Goal: Task Accomplishment & Management: Complete application form

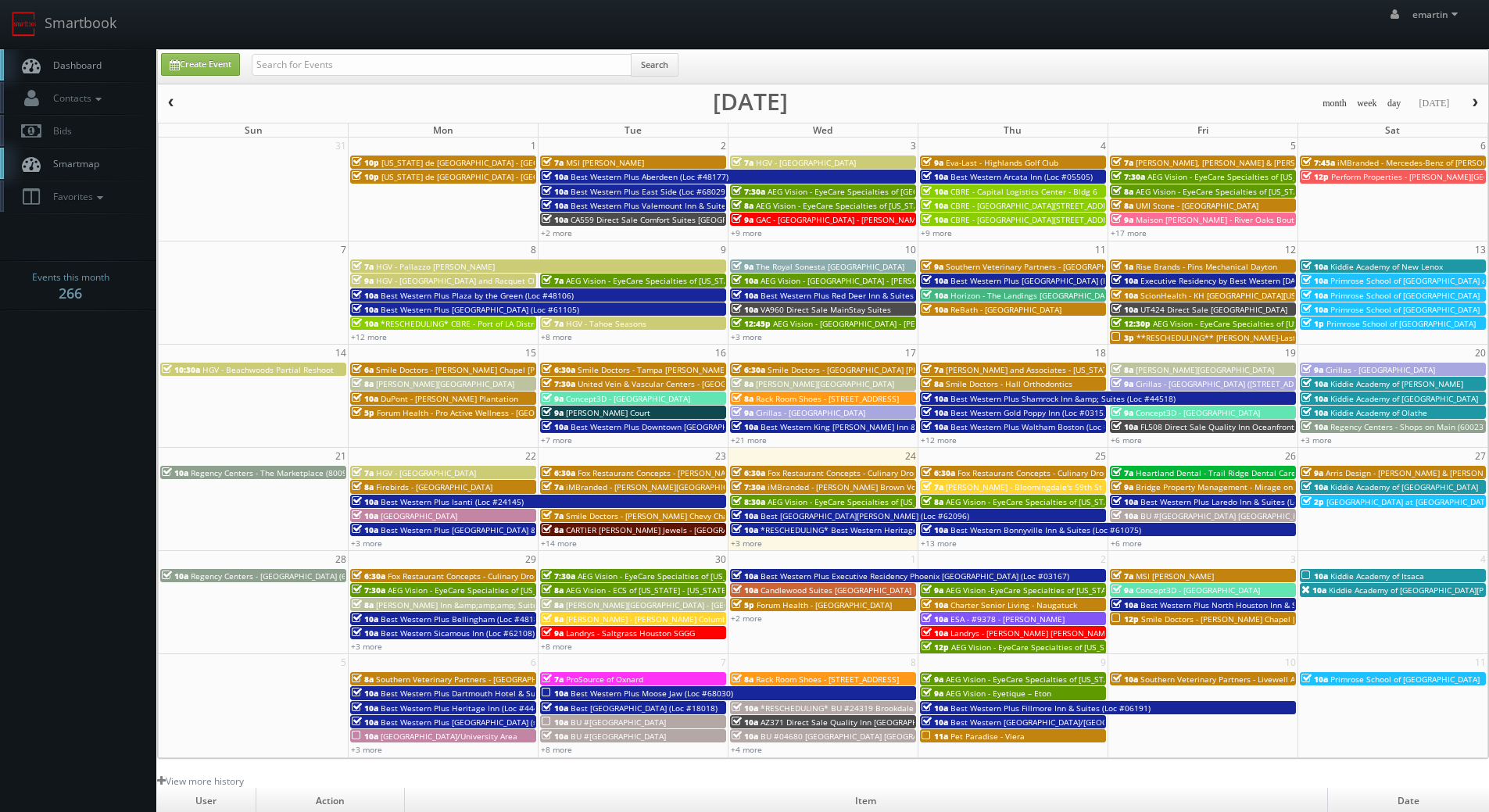
click at [105, 55] on link "Dashboard" at bounding box center [78, 65] width 157 height 32
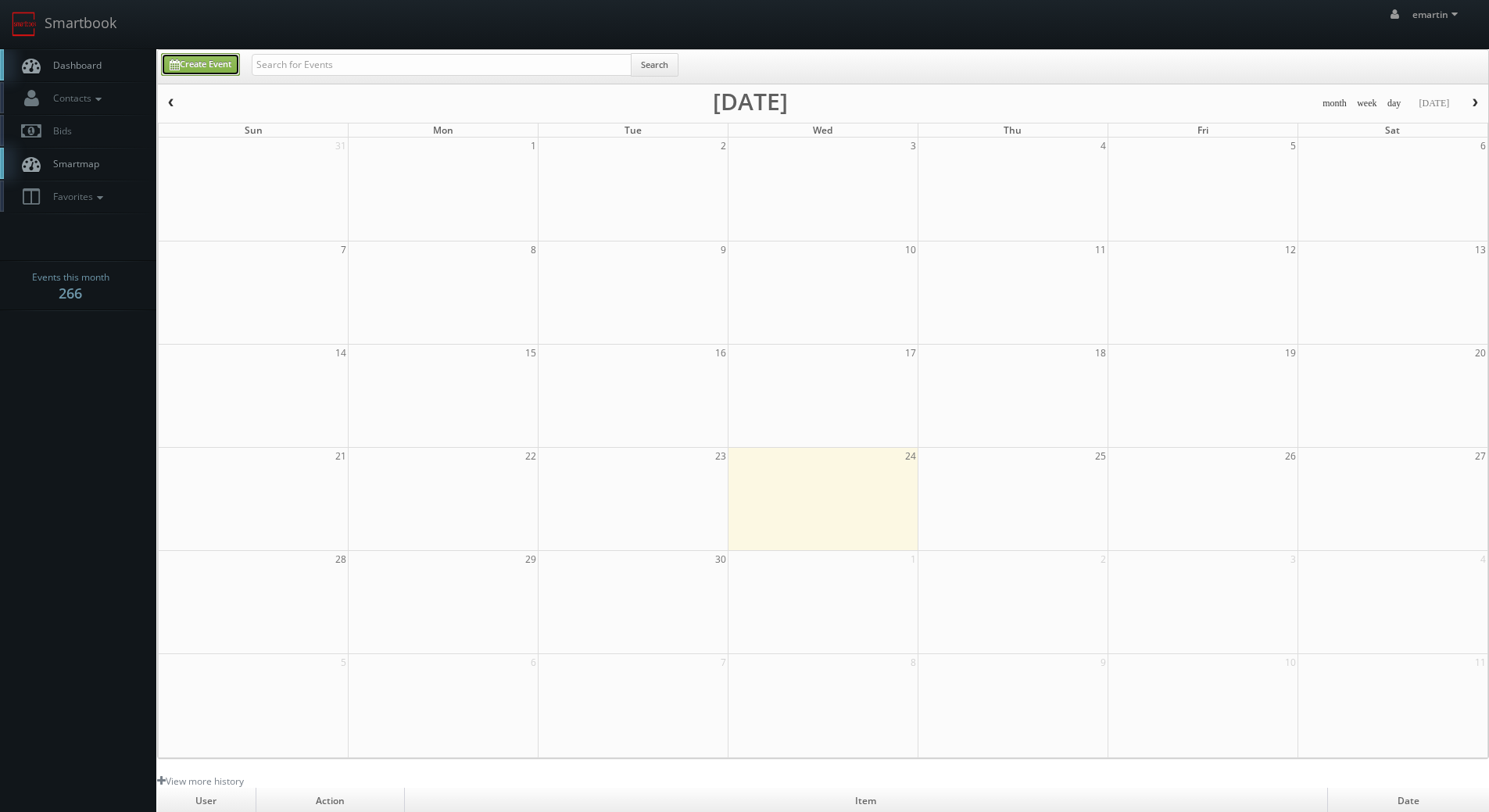
click at [197, 64] on link "Create Event" at bounding box center [200, 65] width 79 height 23
type input "09/24/2025"
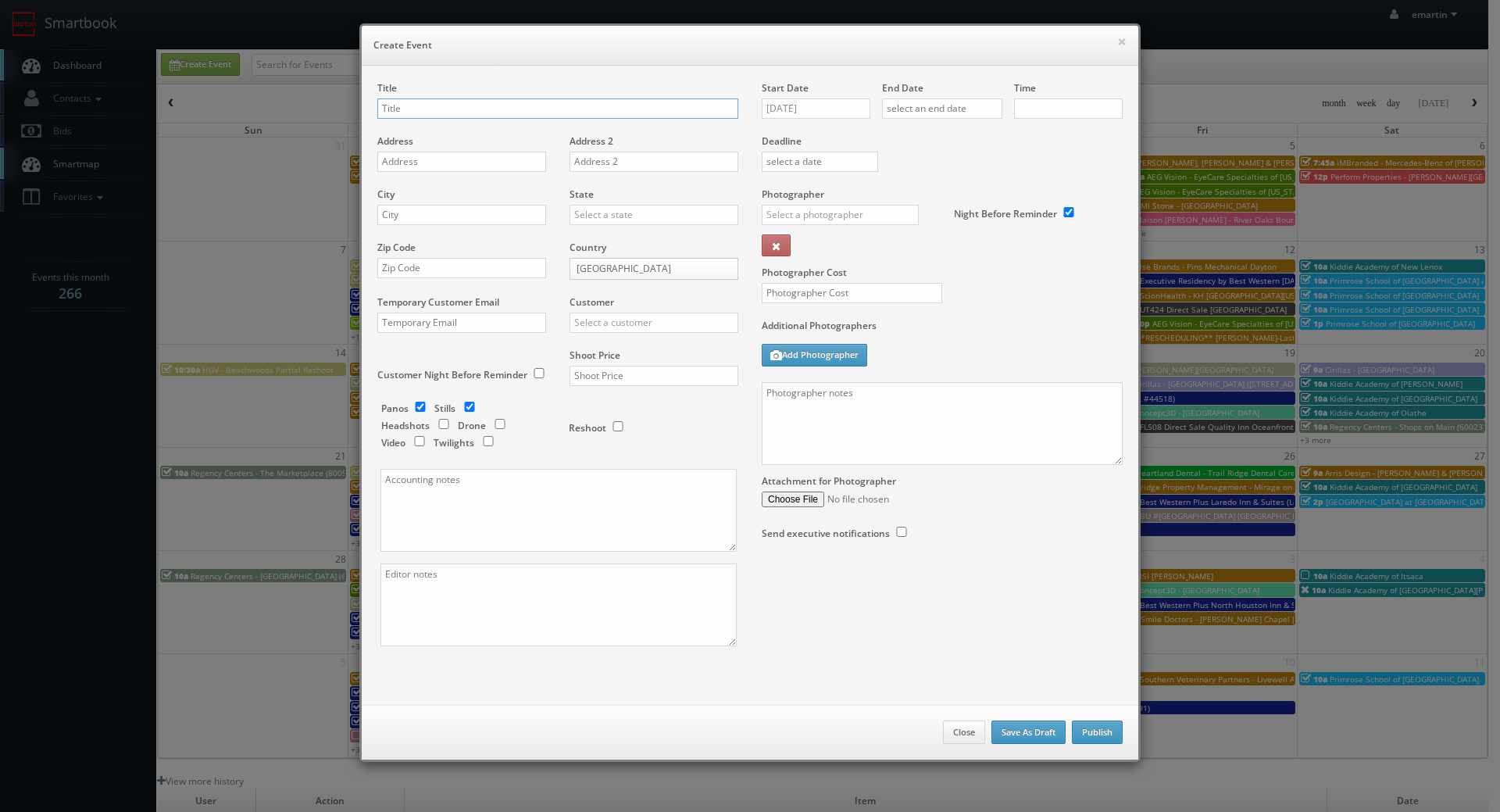
checkbox input "true"
type input "10:00am"
checkbox input "true"
drag, startPoint x: 384, startPoint y: 98, endPoint x: 398, endPoint y: 109, distance: 17.8
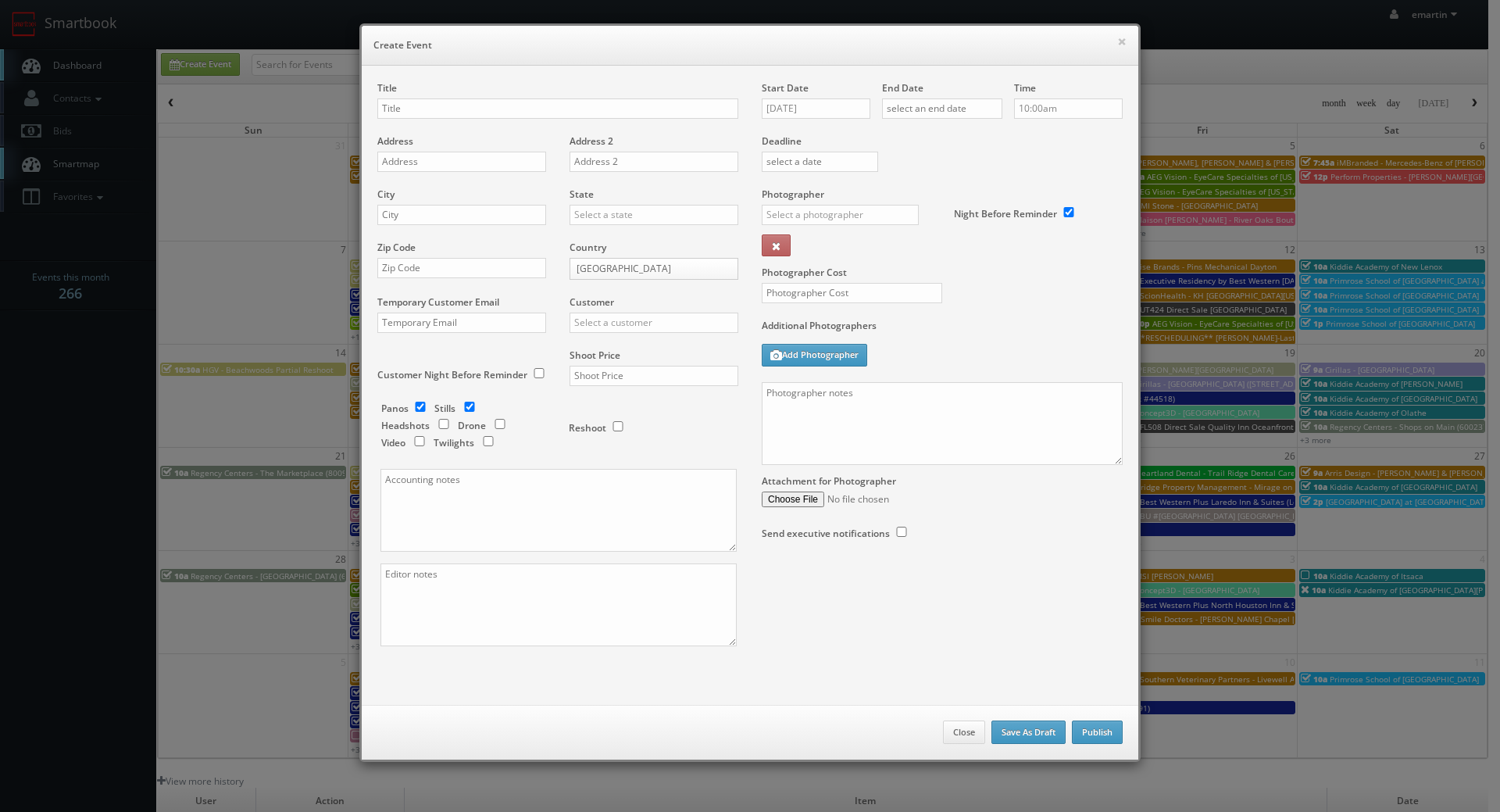
click at [384, 98] on div "Title" at bounding box center [558, 108] width 361 height 53
drag, startPoint x: 398, startPoint y: 109, endPoint x: 405, endPoint y: 104, distance: 8.6
click at [401, 108] on input "text" at bounding box center [558, 108] width 361 height 20
paste input "Concept3D"
click at [560, 106] on input "Concept3D -" at bounding box center [558, 108] width 361 height 20
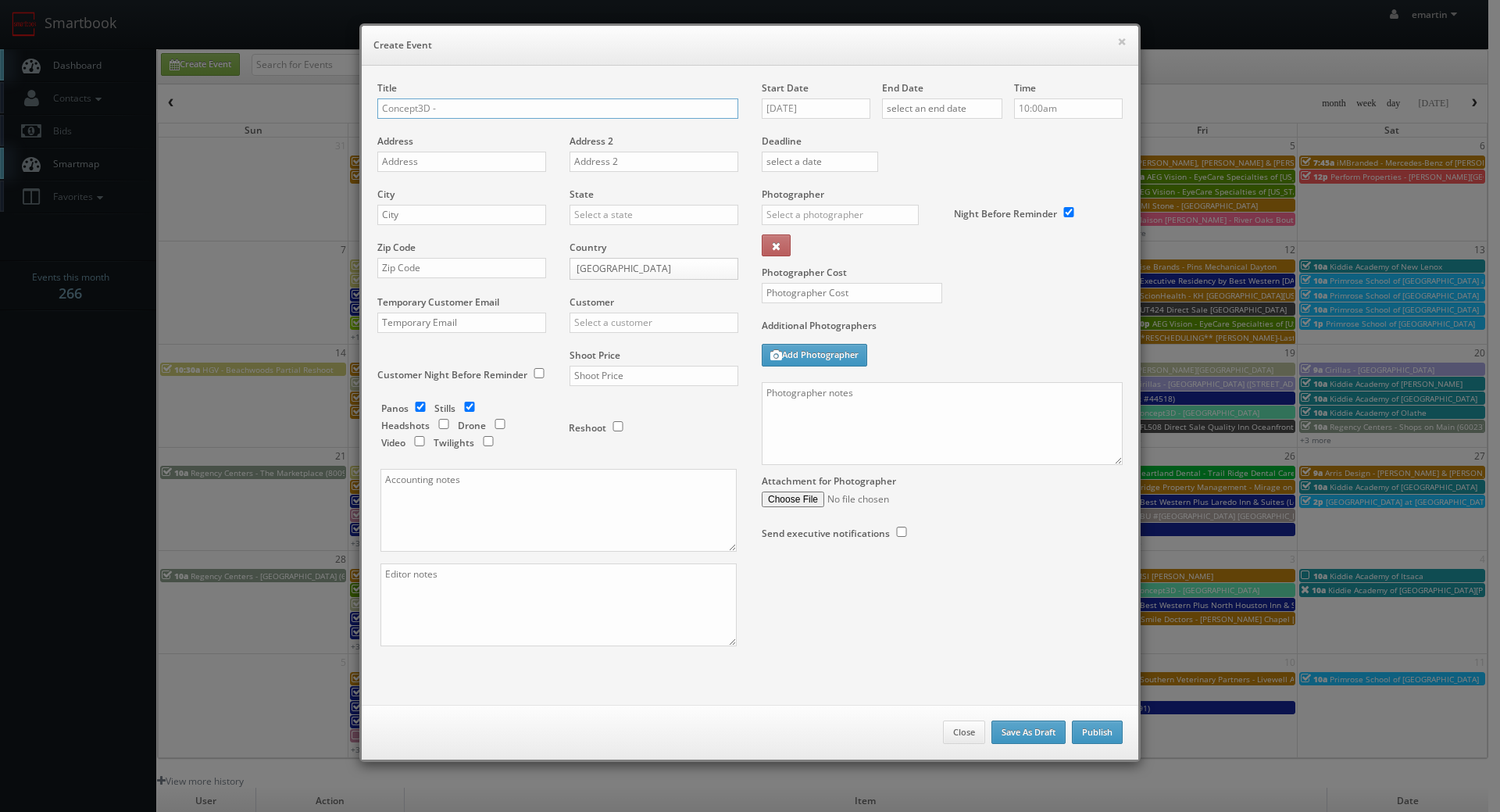
paste input "Saint John Fisher College"
type input "Concept3D - Saint John Fisher College"
click at [401, 159] on input "text" at bounding box center [462, 161] width 169 height 20
paste input "3690 East Avenue"
type input "3690 East Avenue"
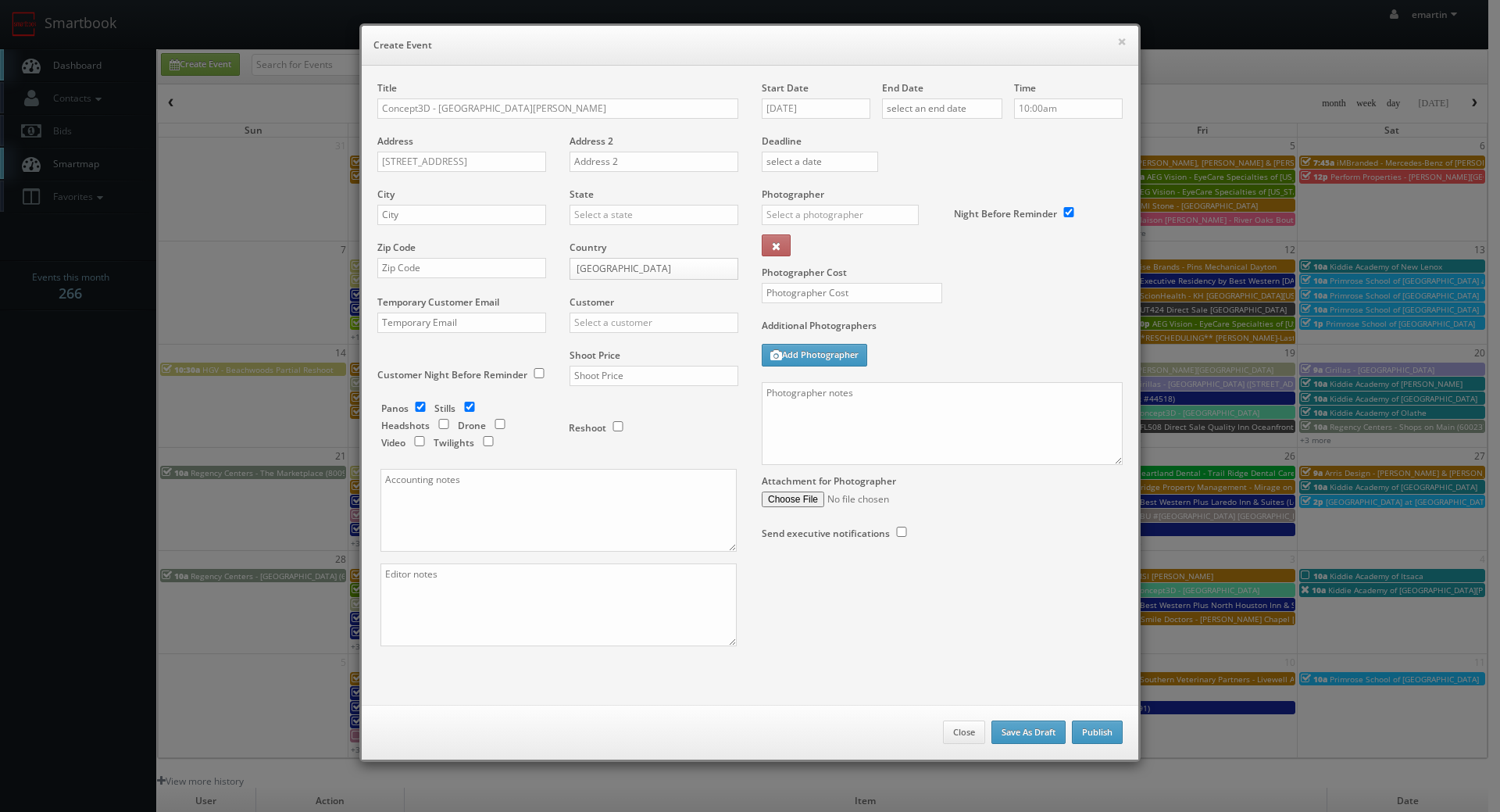
click at [449, 229] on div "City" at bounding box center [468, 214] width 180 height 53
drag, startPoint x: 456, startPoint y: 216, endPoint x: 596, endPoint y: 213, distance: 140.0
click at [456, 216] on input "text" at bounding box center [462, 214] width 169 height 20
paste input "Rochester"
type input "Rochester"
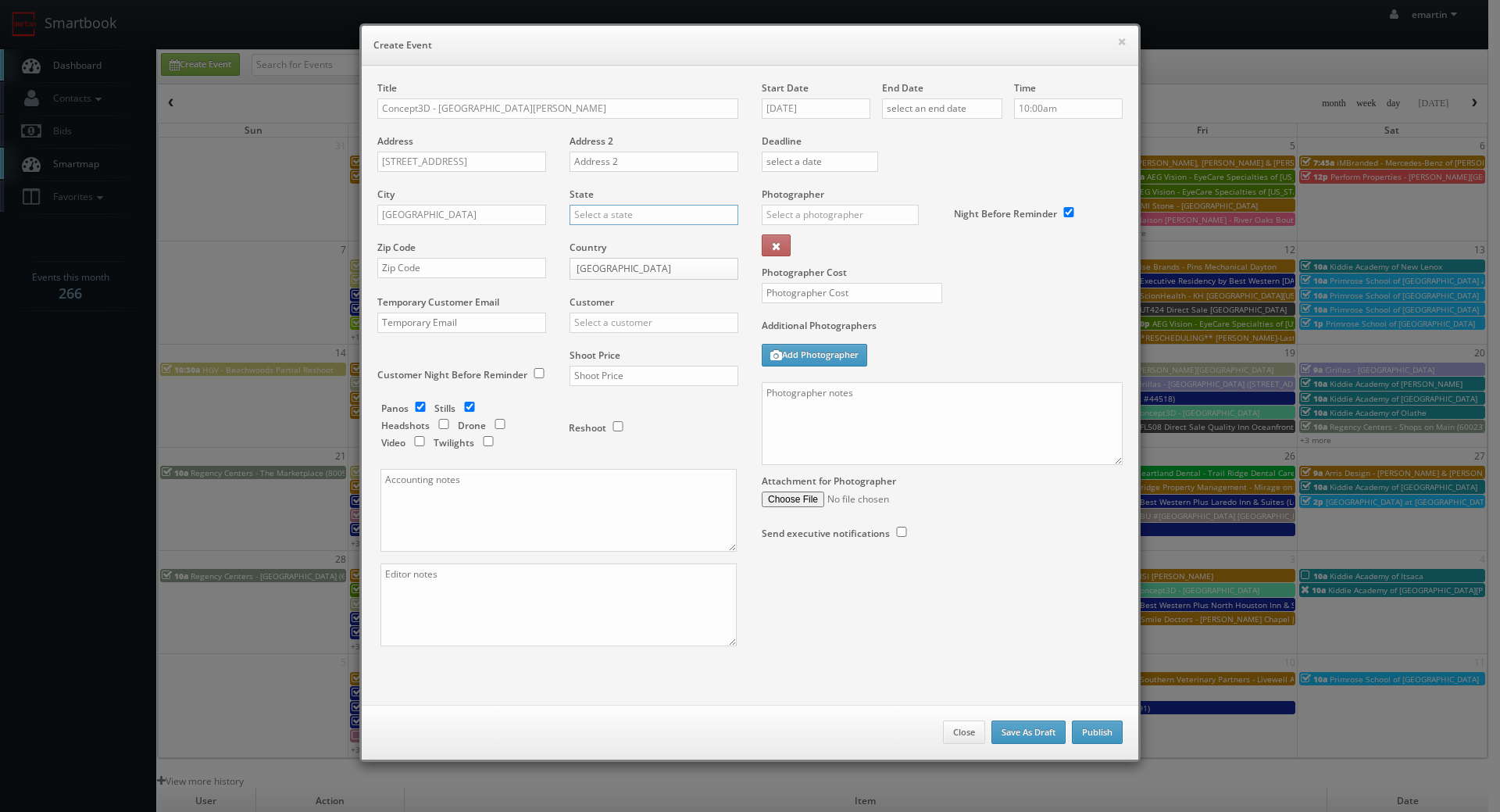
click at [607, 212] on input "text" at bounding box center [654, 214] width 169 height 20
click at [602, 237] on div "[US_STATE]" at bounding box center [654, 240] width 167 height 26
type input "[US_STATE]"
click at [507, 273] on input "text" at bounding box center [462, 268] width 169 height 20
paste input "14618"
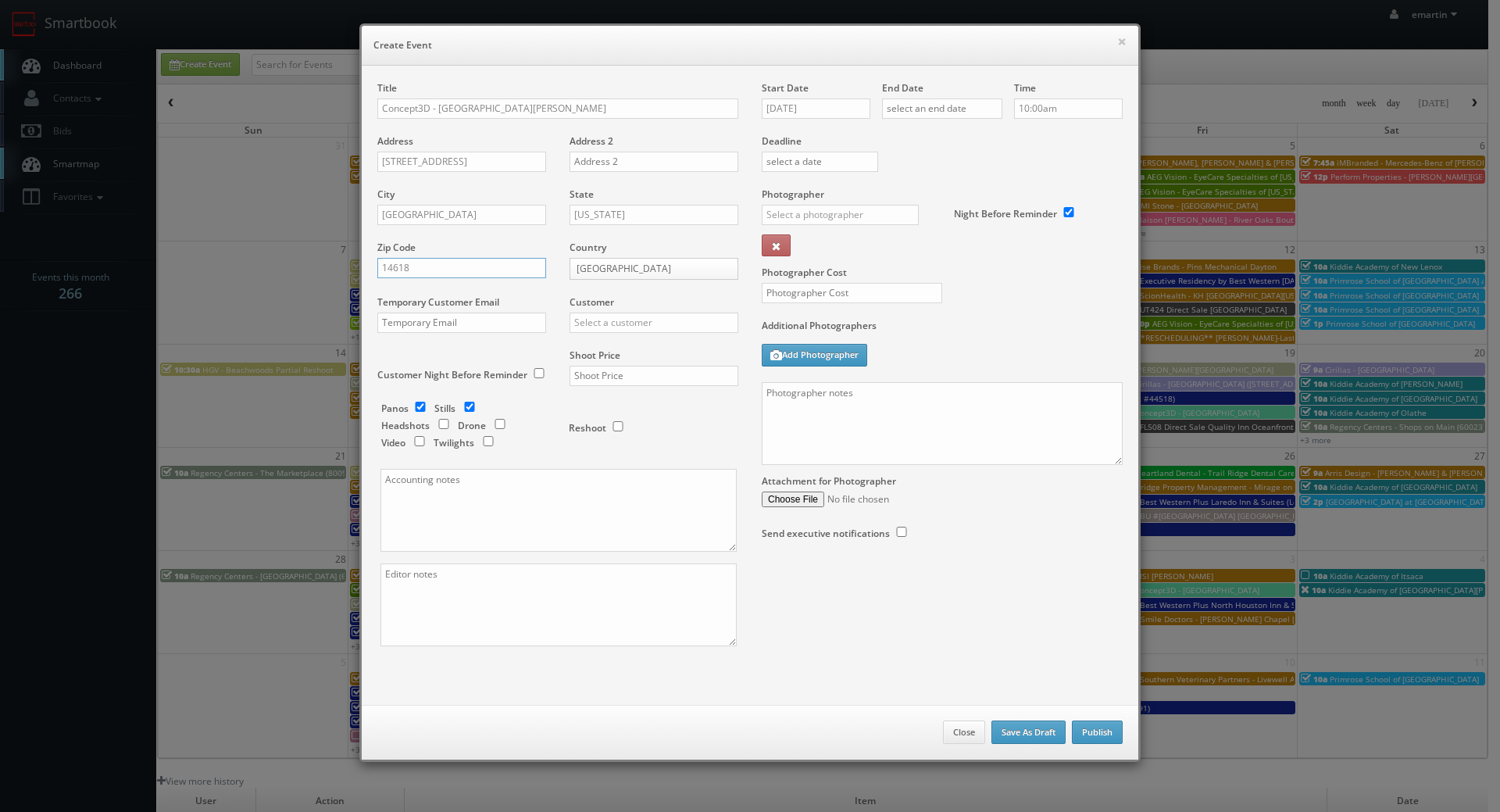
type input "14618"
click at [666, 323] on input "text" at bounding box center [654, 322] width 169 height 20
type input "conce"
click at [657, 334] on div "Customer conce Choice Hotels ACC Concept3D Firebirds GBV Choice Hotels Canada H…" at bounding box center [648, 322] width 180 height 53
click at [634, 317] on input "text" at bounding box center [654, 322] width 169 height 20
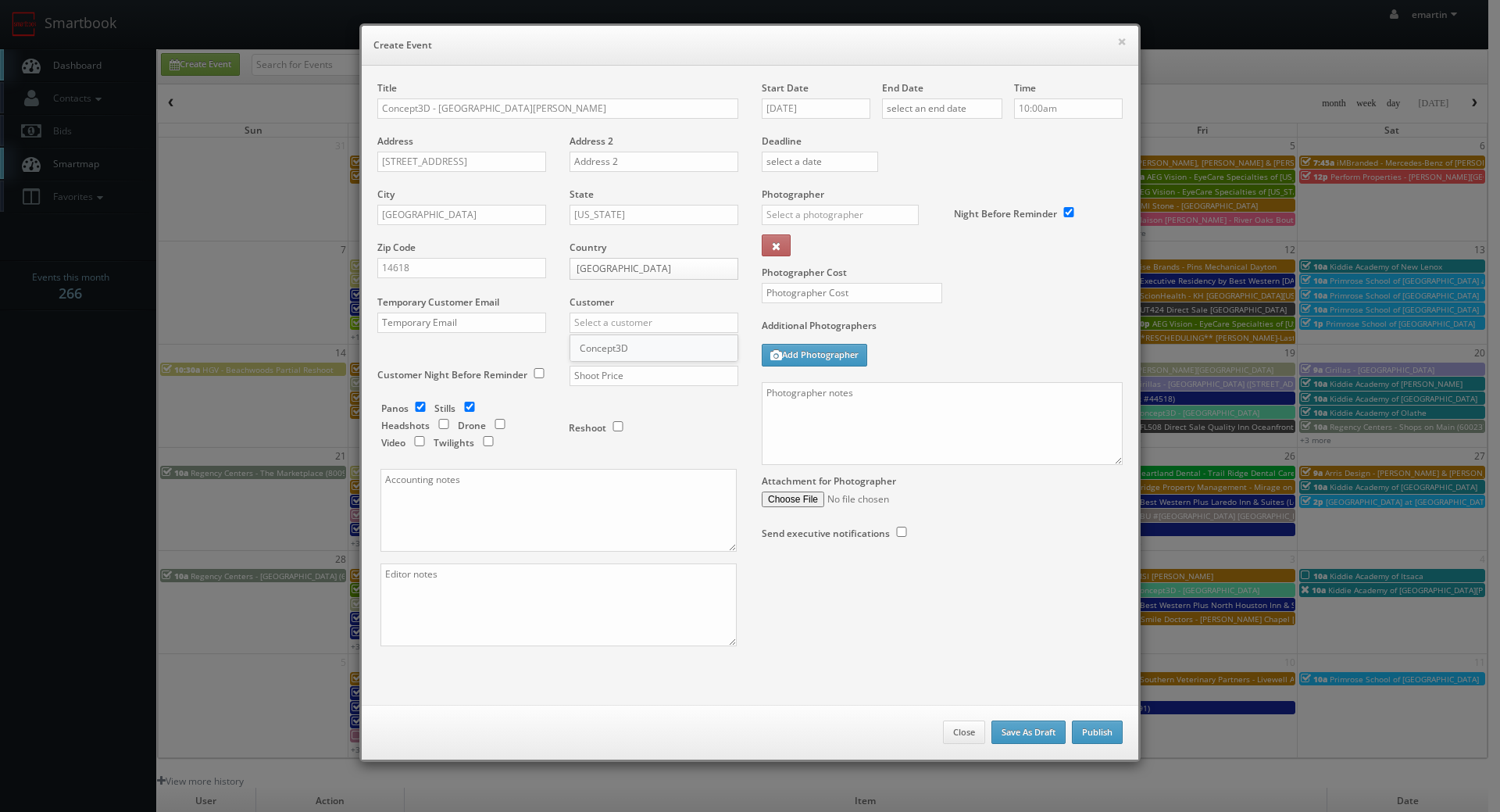
click at [627, 348] on div "Concept3D" at bounding box center [654, 347] width 167 height 26
type input "Concept3D"
click at [620, 377] on input "text" at bounding box center [654, 375] width 169 height 20
type input "950"
click at [584, 411] on div "Reshoot" at bounding box center [647, 419] width 157 height 37
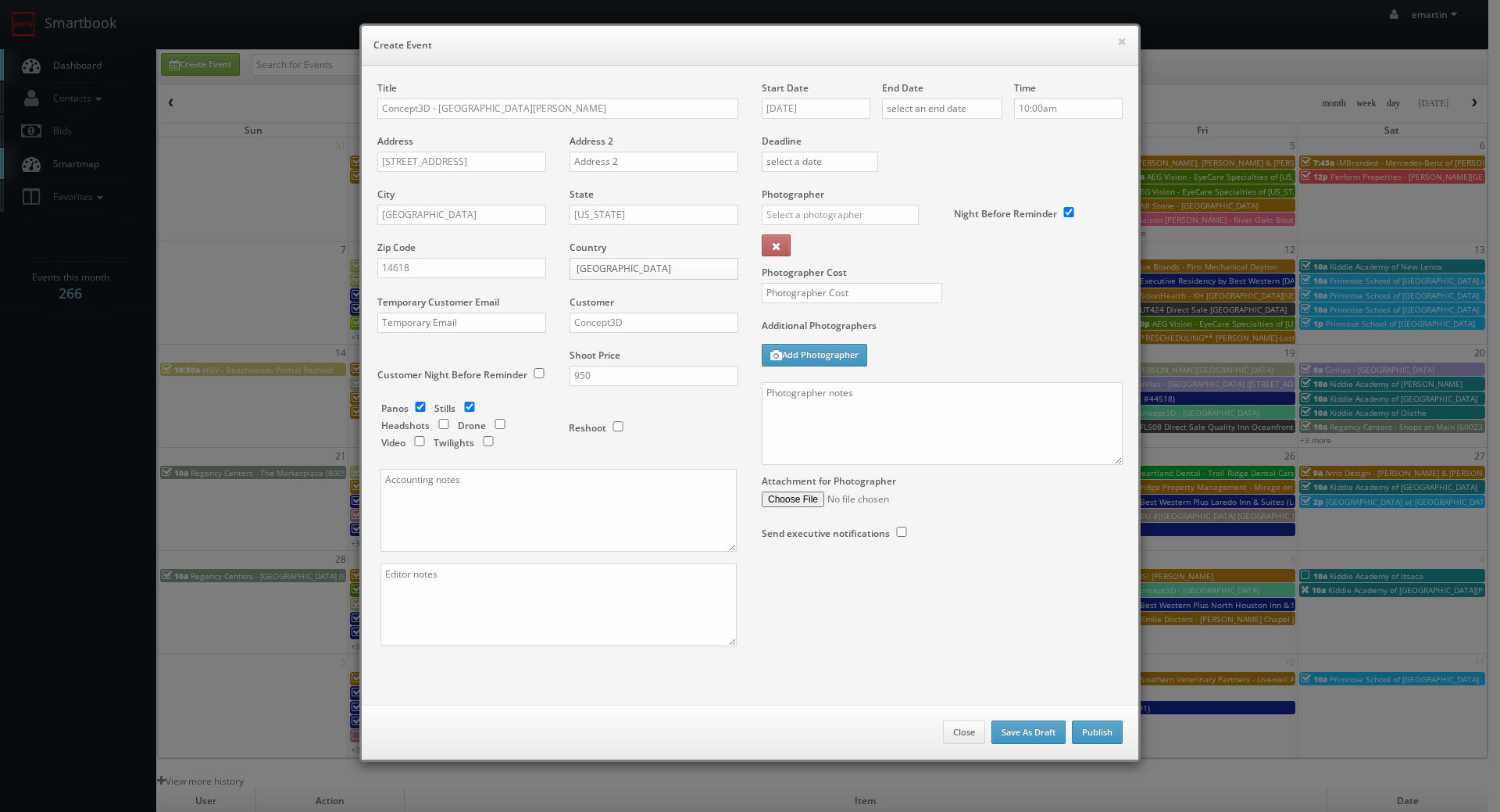
click at [660, 43] on h6 "Create Event" at bounding box center [750, 46] width 753 height 15
click at [830, 108] on input "[DATE]" at bounding box center [816, 108] width 108 height 20
click at [913, 132] on th at bounding box center [906, 137] width 21 height 24
click at [859, 268] on td "30" at bounding box center [863, 273] width 21 height 23
type input "10/30/2025"
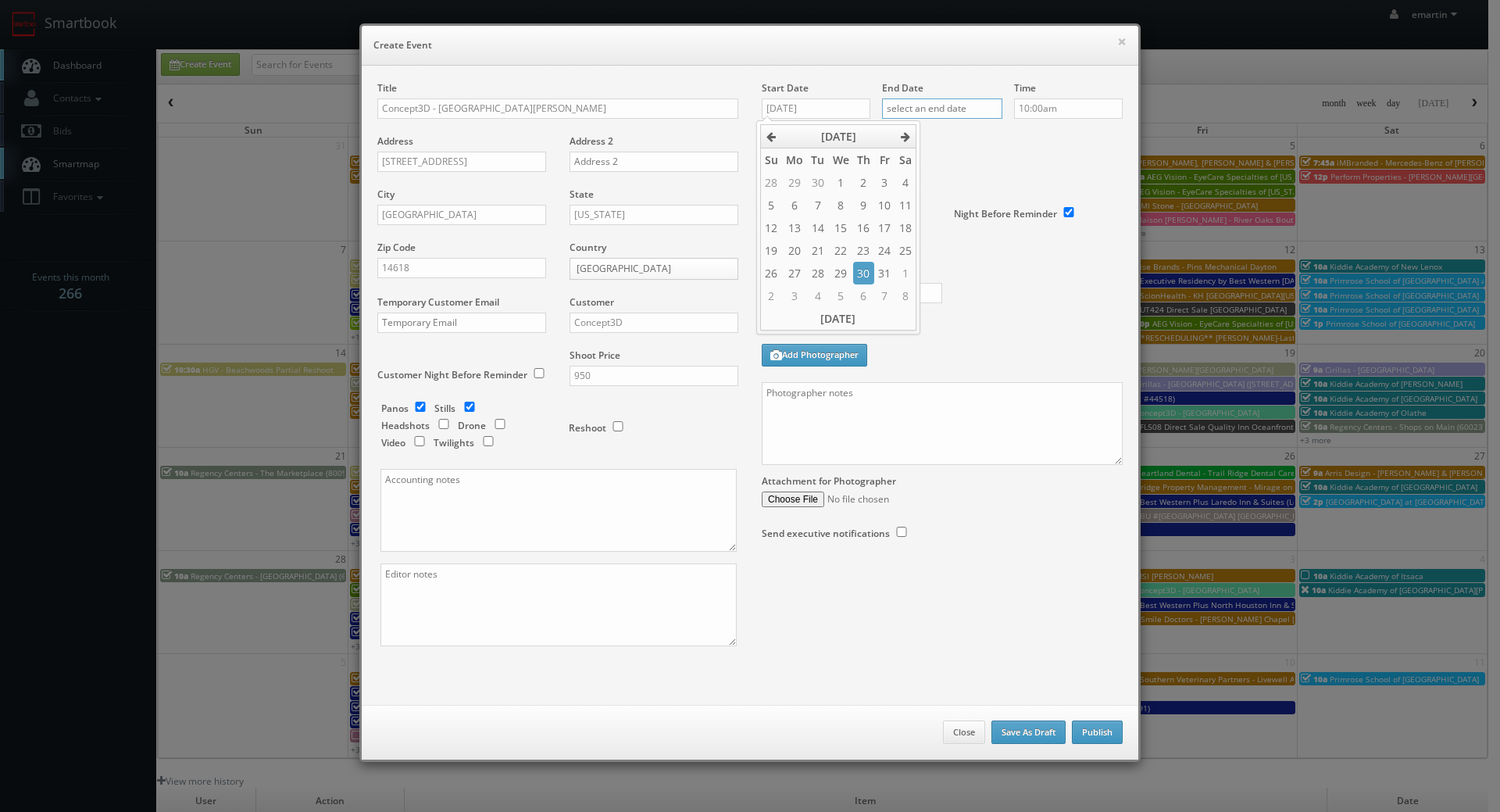
click at [937, 99] on input "text" at bounding box center [942, 108] width 120 height 20
click at [1030, 133] on icon at bounding box center [1026, 137] width 9 height 11
click at [995, 272] on td "31" at bounding box center [1005, 273] width 20 height 23
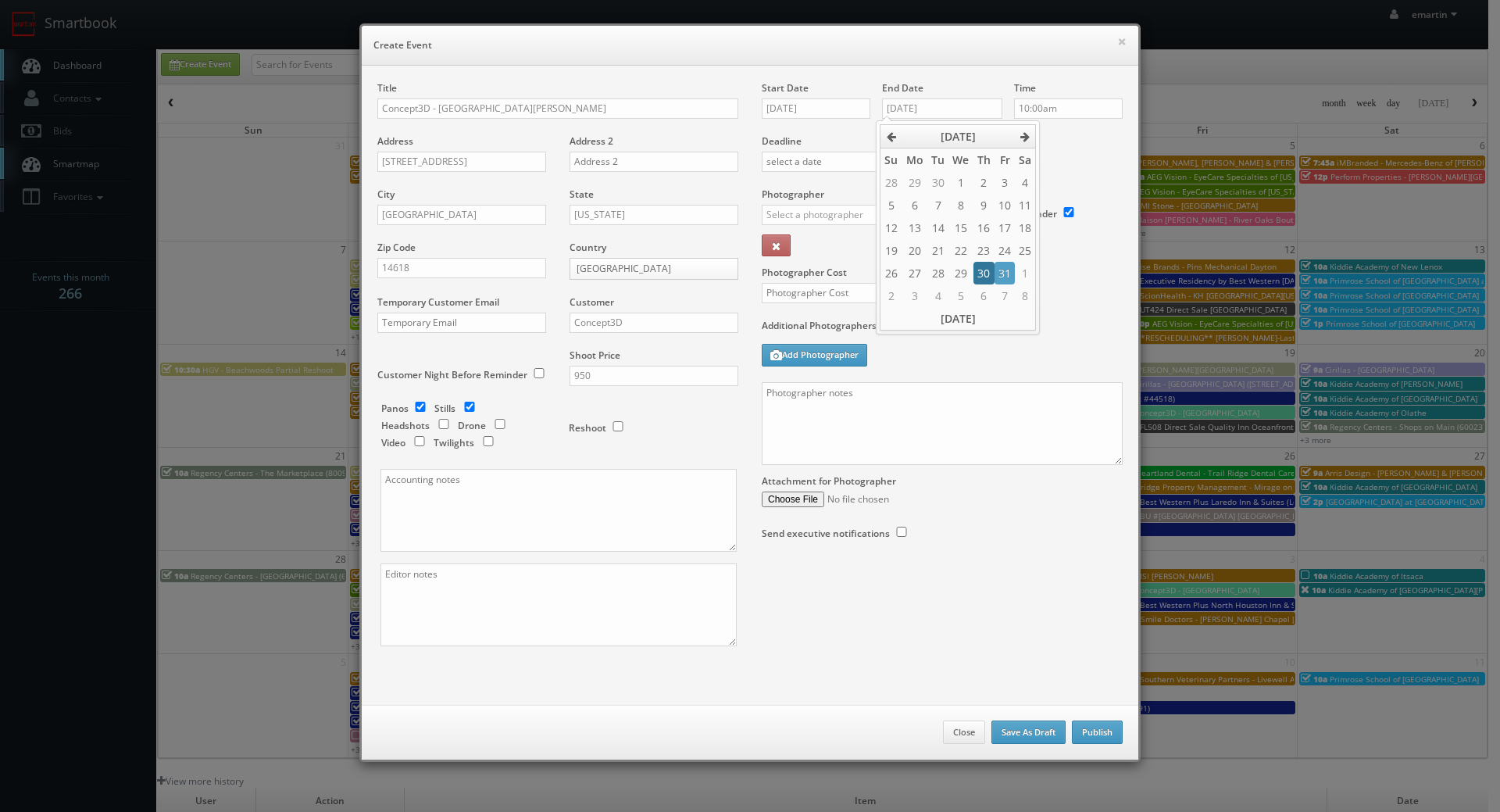
click at [988, 271] on td "30" at bounding box center [984, 273] width 21 height 23
type input "10/30/2025"
click at [1069, 162] on div "Deadline" at bounding box center [942, 135] width 384 height 106
click at [776, 222] on input "text" at bounding box center [841, 214] width 157 height 20
click at [782, 258] on div "[PERSON_NAME]" at bounding box center [846, 249] width 167 height 26
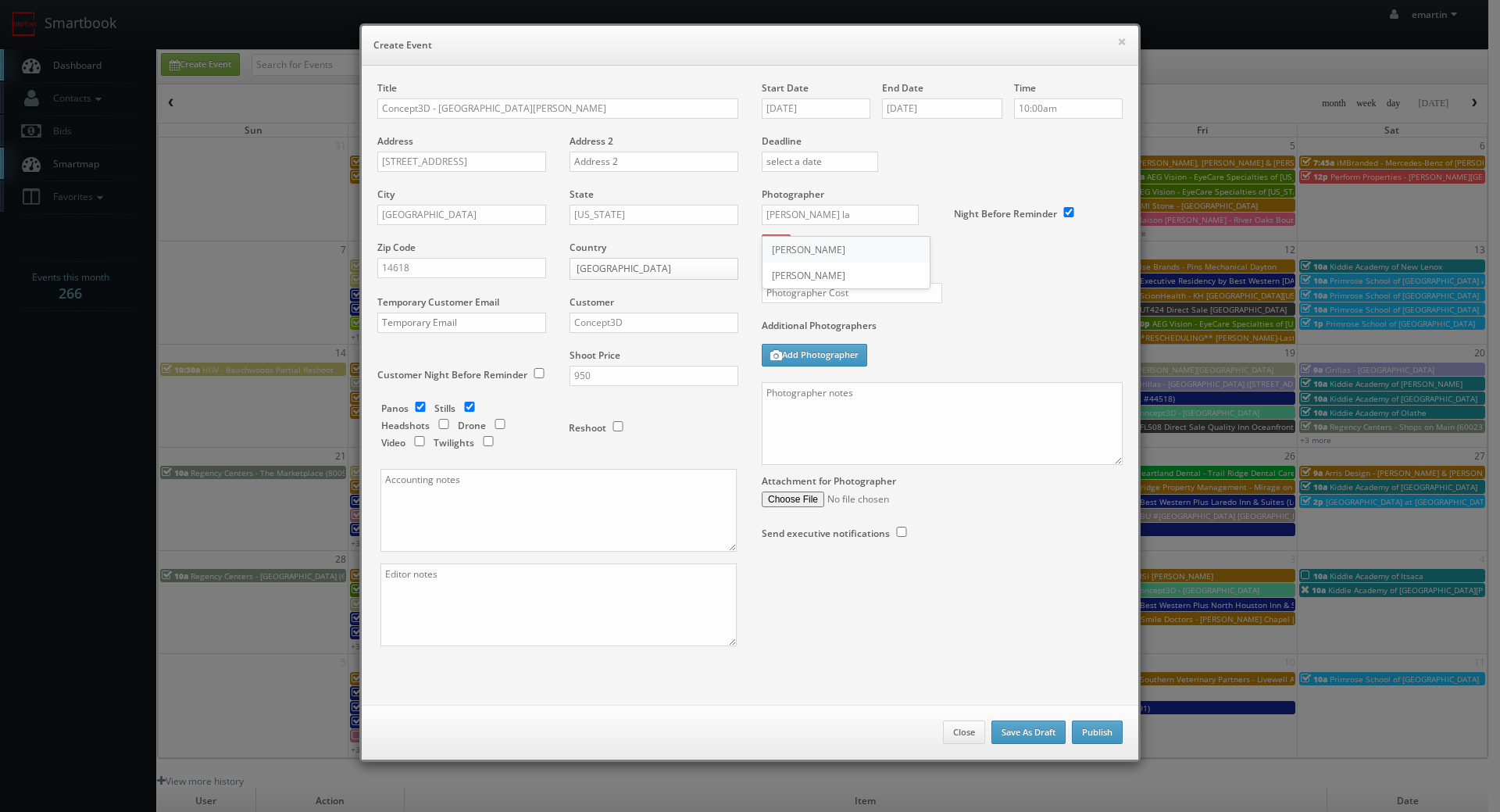
type input "[PERSON_NAME]"
click at [787, 296] on input "text" at bounding box center [852, 292] width 180 height 20
type input "450"
drag, startPoint x: 1001, startPoint y: 274, endPoint x: 976, endPoint y: 285, distance: 27.3
click at [1001, 274] on label "Photographer Cost" at bounding box center [942, 272] width 384 height 13
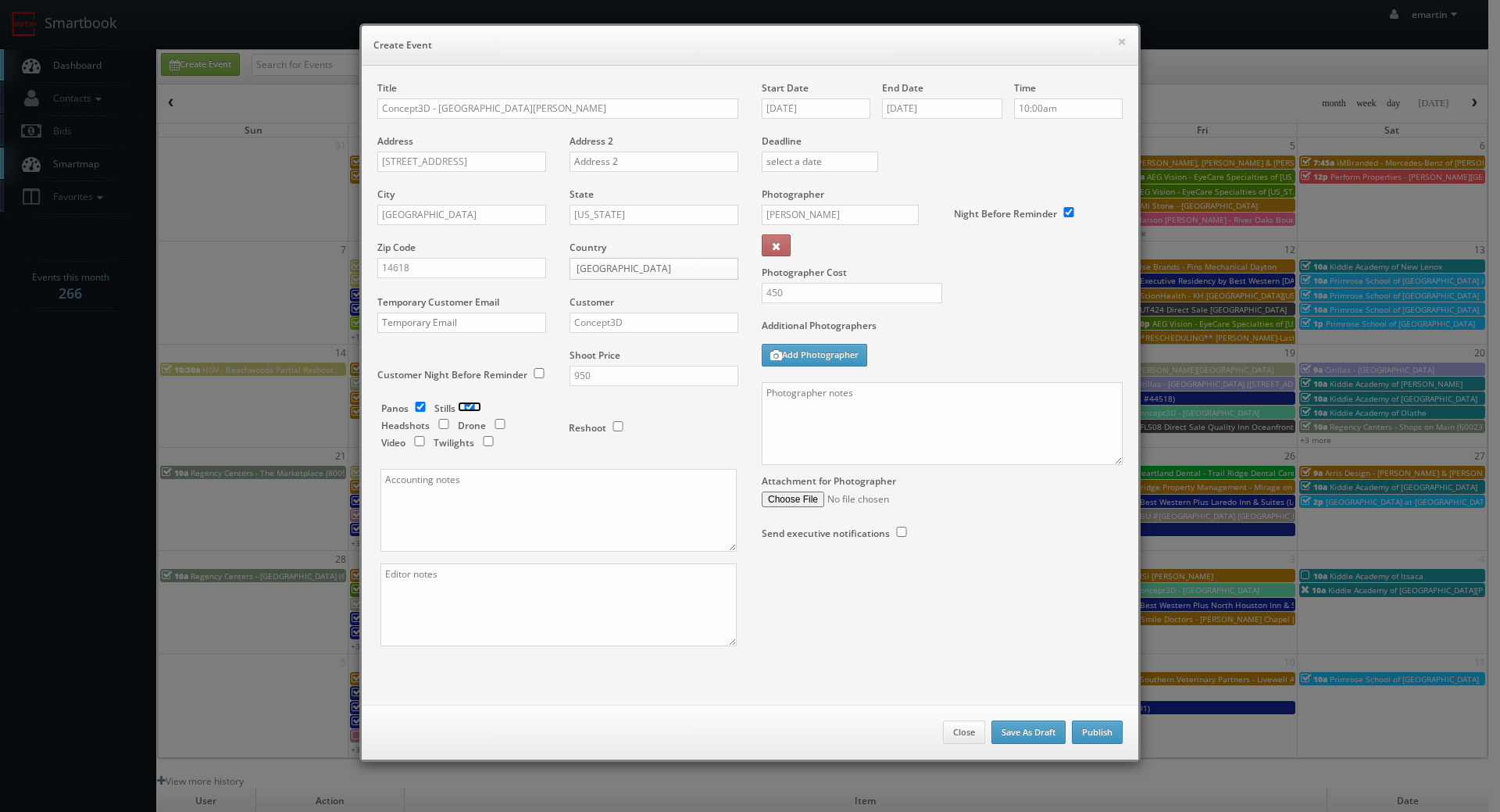
click at [472, 405] on input "checkbox" at bounding box center [470, 406] width 24 height 10
checkbox input "false"
click at [828, 113] on input "10/30/2025" at bounding box center [816, 108] width 108 height 20
type input "10/30/2025"
drag, startPoint x: 607, startPoint y: 134, endPoint x: 584, endPoint y: 111, distance: 32.5
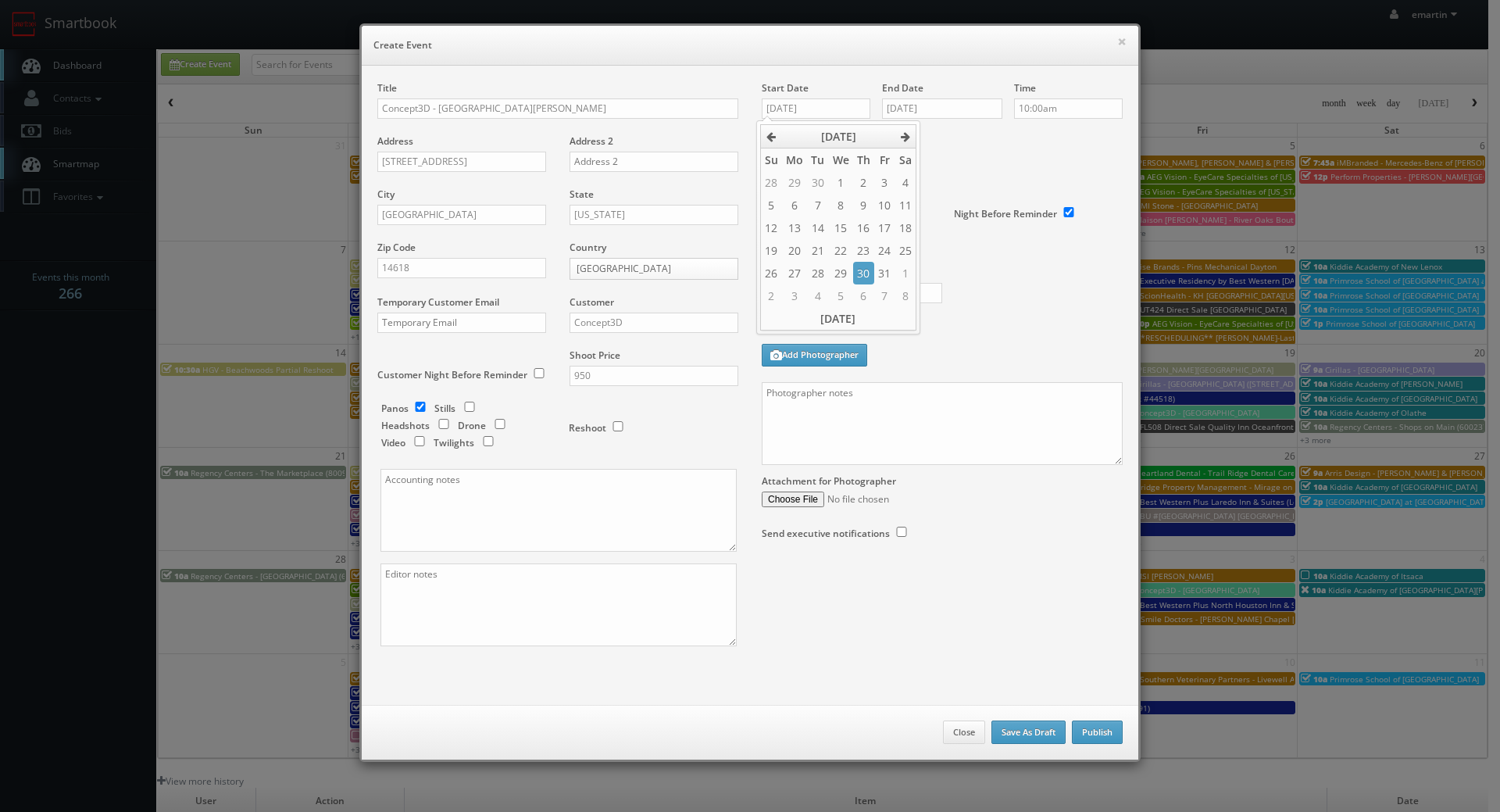
click at [607, 134] on div "Title Concept3D - Saint John Fisher College" at bounding box center [558, 108] width 361 height 53
drag, startPoint x: 567, startPoint y: 104, endPoint x: 512, endPoint y: 110, distance: 55.3
click at [512, 110] on input "Concept3D - Saint John Fisher College" at bounding box center [558, 108] width 361 height 20
type input "Concept3D - [GEOGRAPHIC_DATA][PERSON_NAME]"
click at [950, 361] on div "Additional Photographers Add Photographer" at bounding box center [942, 350] width 361 height 64
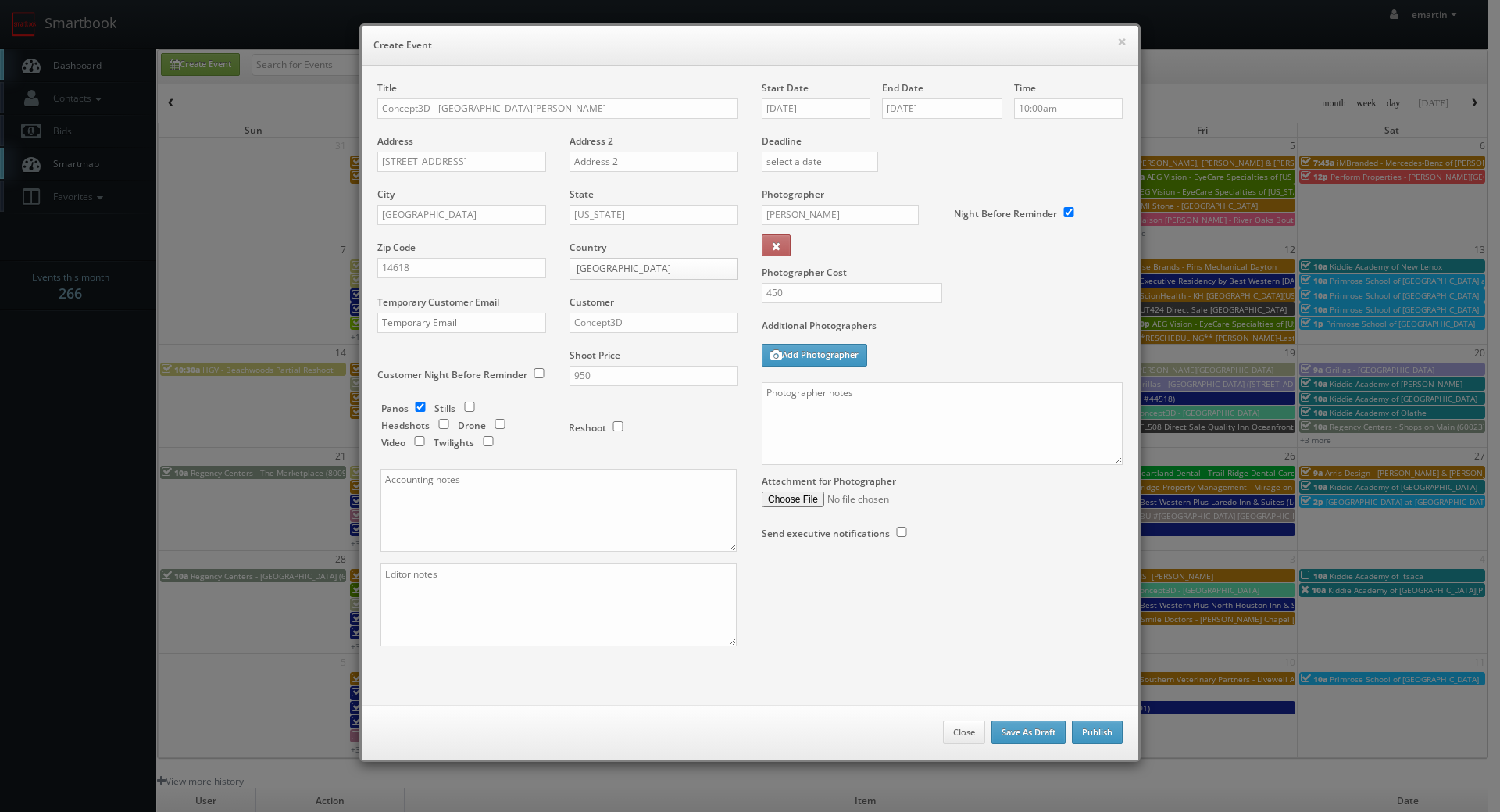
click at [619, 44] on h6 "Create Event" at bounding box center [750, 46] width 753 height 15
click at [928, 441] on textarea at bounding box center [942, 423] width 361 height 83
paste textarea "Up to 25 panos around campus - island style, not connected. Shot JPG, bracketed…"
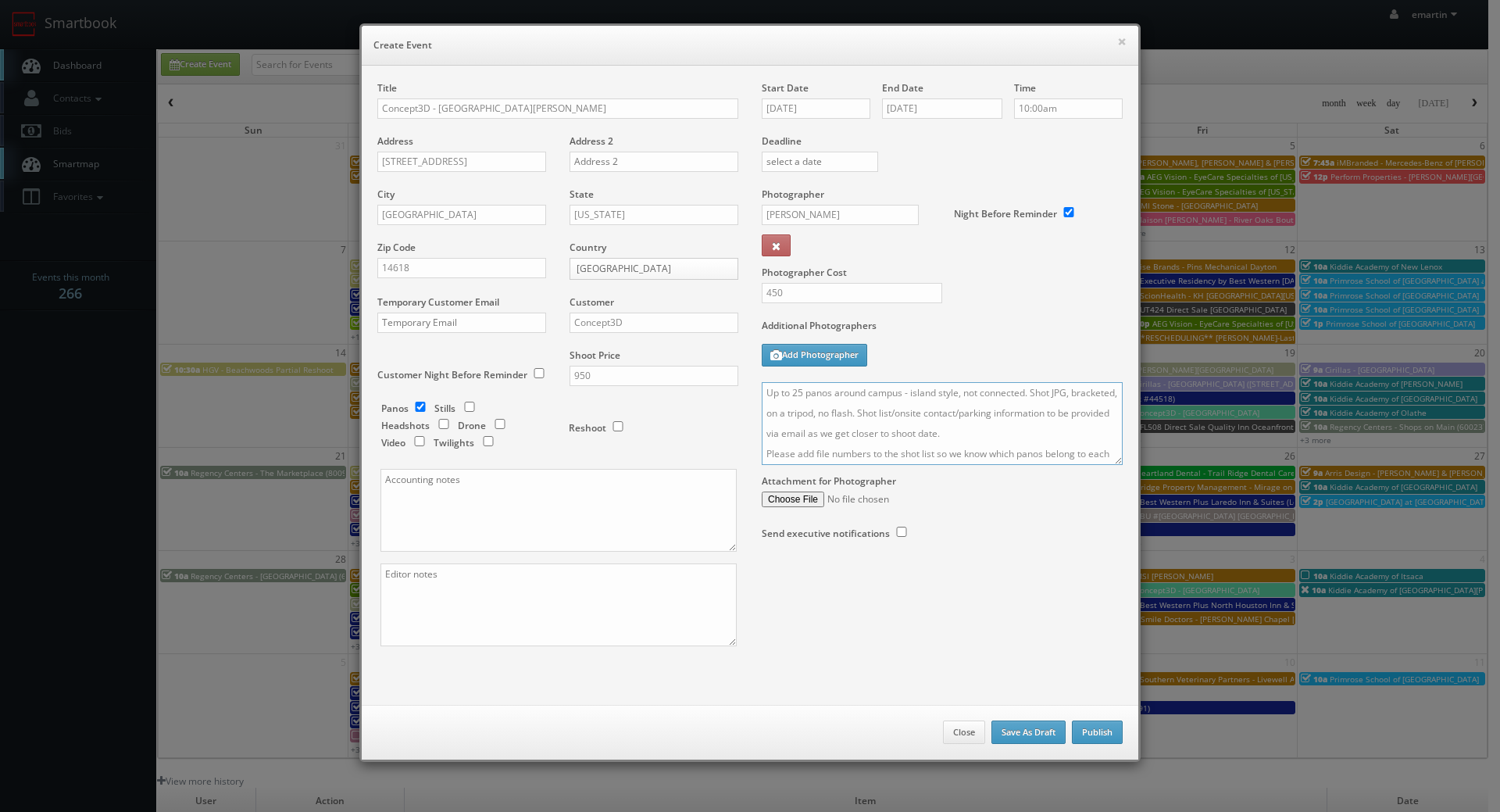
scroll to position [37, 0]
drag, startPoint x: 1116, startPoint y: 455, endPoint x: 1103, endPoint y: 558, distance: 103.8
click at [1096, 593] on div "Title Concept3D - Saint John Fisher University Address 3690 East Avenue Address…" at bounding box center [750, 378] width 769 height 592
drag, startPoint x: 1108, startPoint y: 508, endPoint x: 1117, endPoint y: 569, distance: 61.7
click at [1117, 569] on div "Start Date 10/30/2025 End Date 10/30/2025 Time 10:00am Deadline Photographer Jo…" at bounding box center [942, 326] width 384 height 489
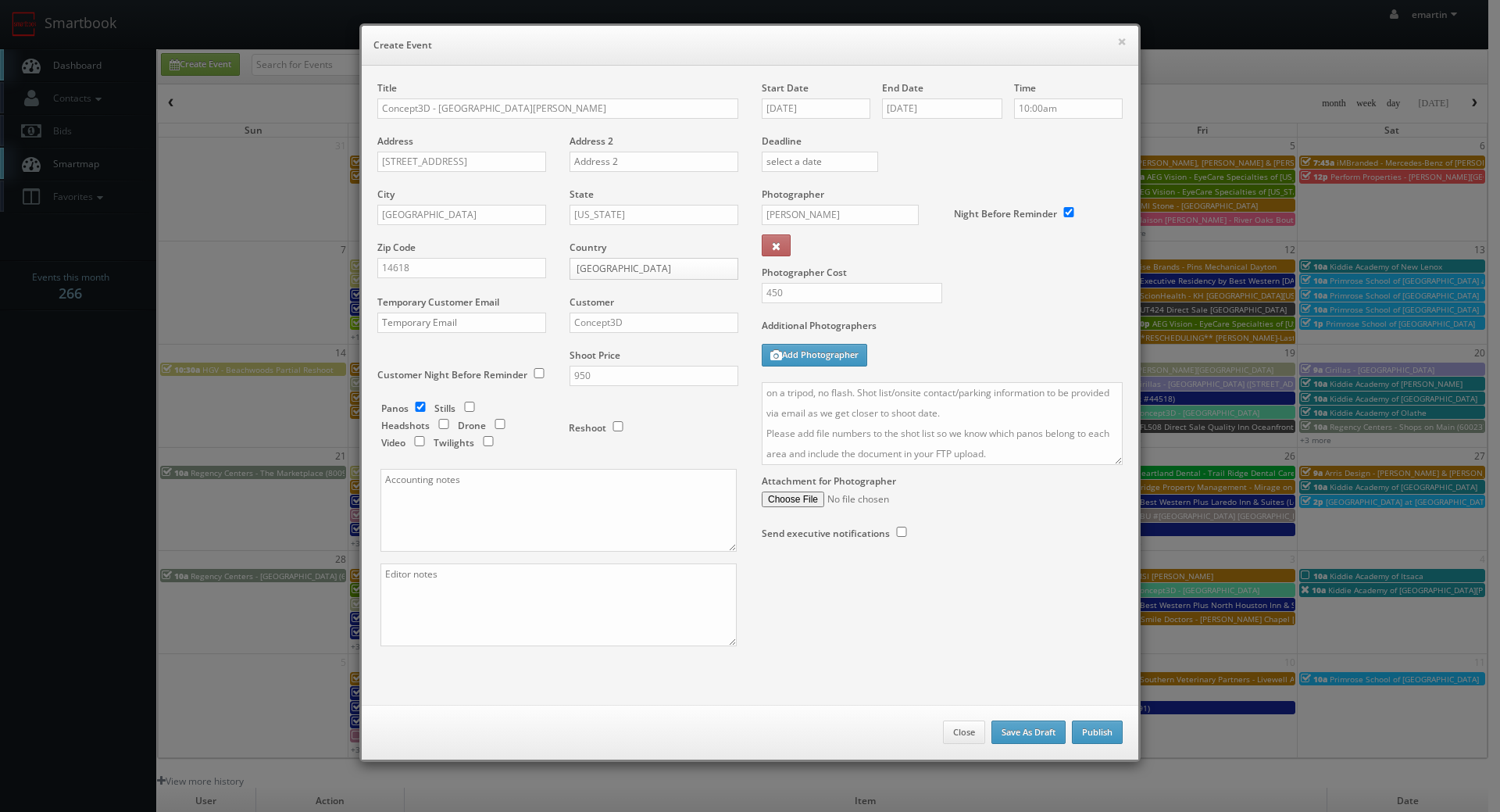
click at [1106, 487] on div "Attachment for Photographer" at bounding box center [942, 486] width 361 height 42
click at [1106, 463] on textarea "Up to 25 panos around campus - island style, not connected. Shot JPG, bracketed…" at bounding box center [942, 423] width 361 height 83
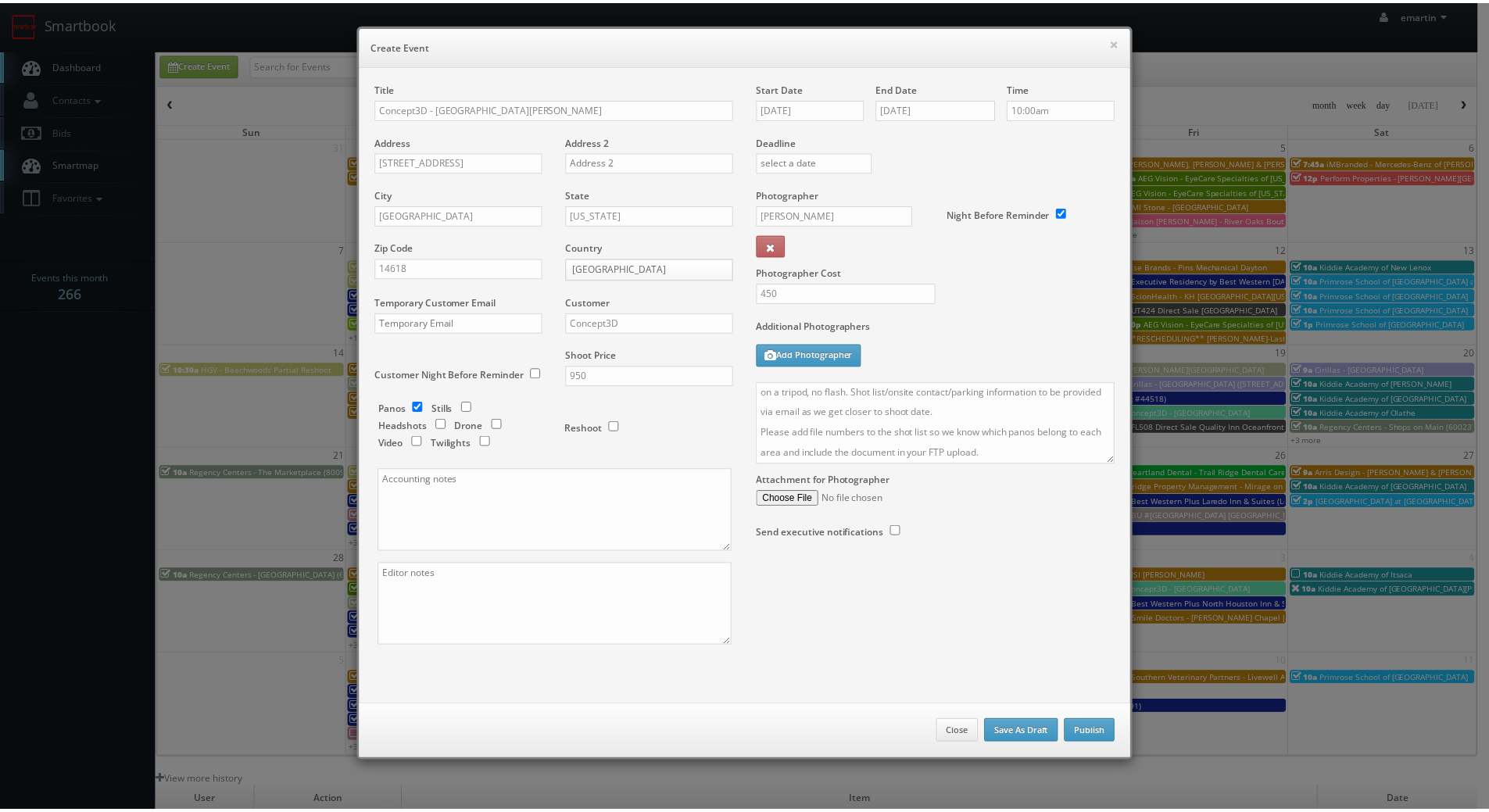
scroll to position [0, 0]
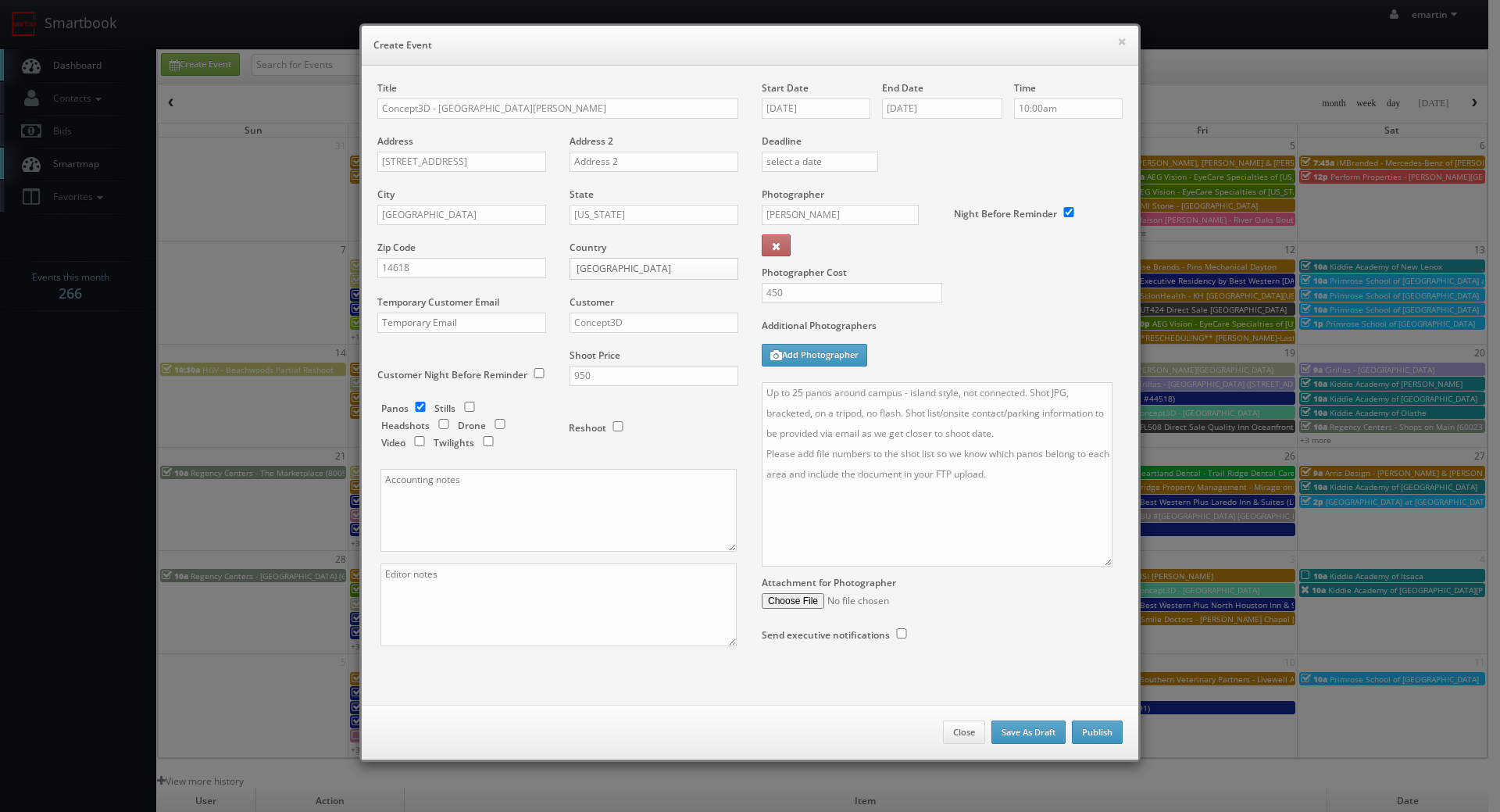
drag, startPoint x: 1104, startPoint y: 497, endPoint x: 1088, endPoint y: 577, distance: 81.6
click at [1098, 566] on textarea "Up to 25 panos around campus - island style, not connected. Shot JPG, bracketed…" at bounding box center [937, 474] width 351 height 184
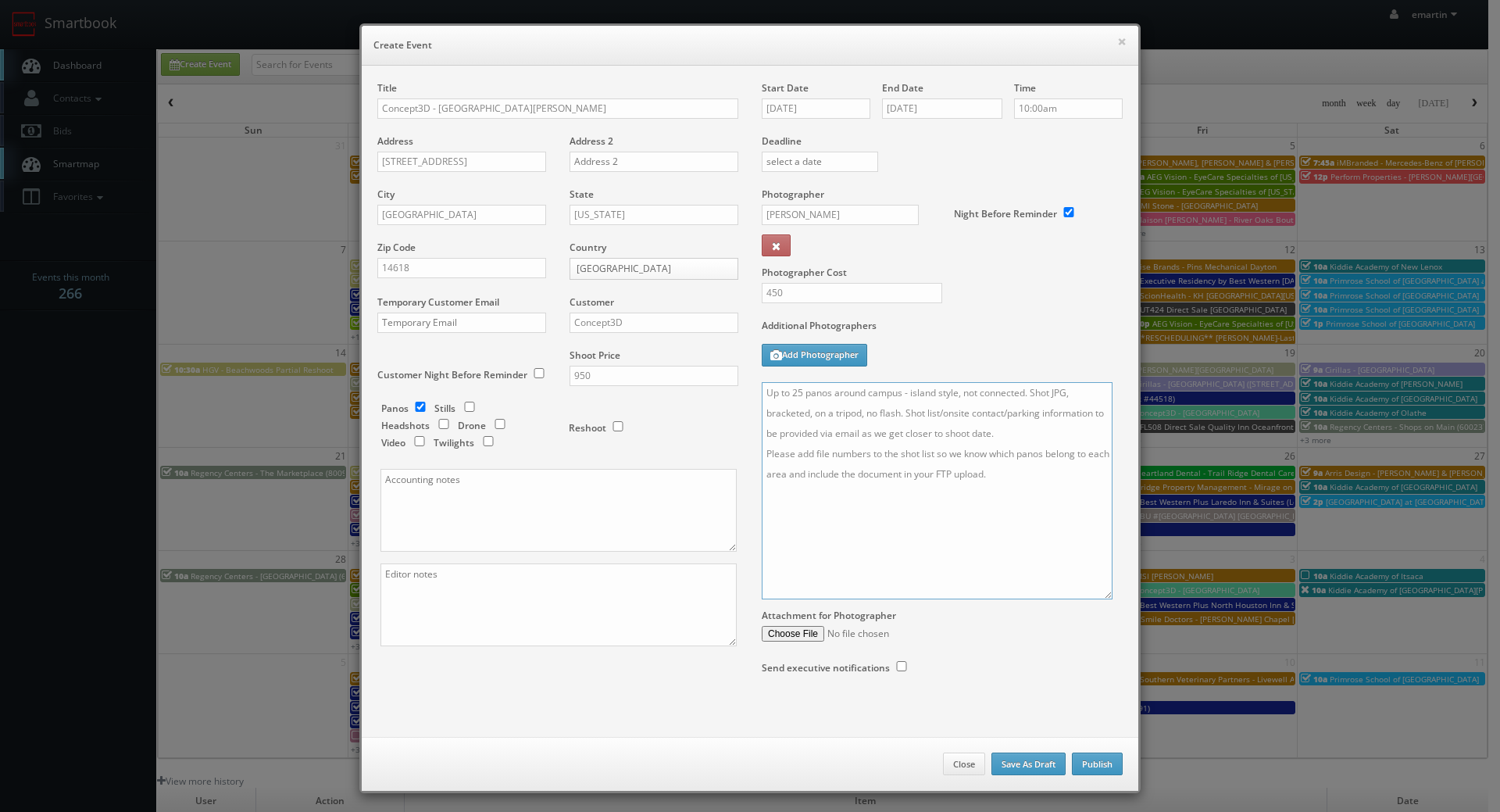
drag, startPoint x: 1026, startPoint y: 509, endPoint x: 963, endPoint y: 428, distance: 102.6
click at [1026, 508] on textarea "Up to 25 panos around campus - island style, not connected. Shot JPG, bracketed…" at bounding box center [937, 490] width 351 height 217
click at [1048, 432] on textarea "Up to 25 panos around campus - island style, not connected. Shot JPG, bracketed…" at bounding box center [937, 490] width 351 height 217
type textarea "Up to 25 panos around campus - island style, not connected. Shot JPG, bracketed…"
click at [1047, 349] on div "Additional Photographers Add Photographer" at bounding box center [942, 350] width 361 height 64
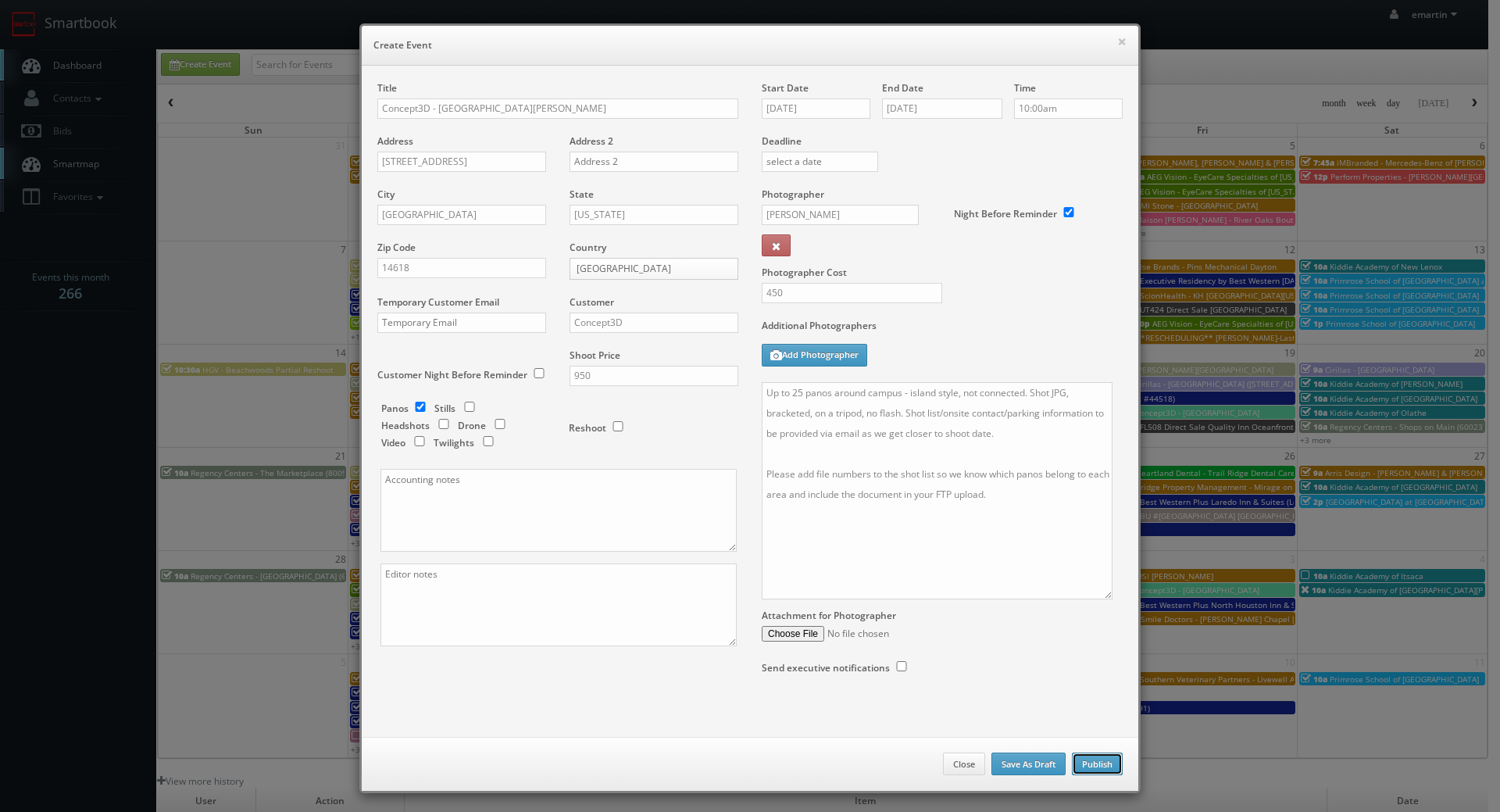
click at [1096, 759] on button "Publish" at bounding box center [1098, 764] width 51 height 24
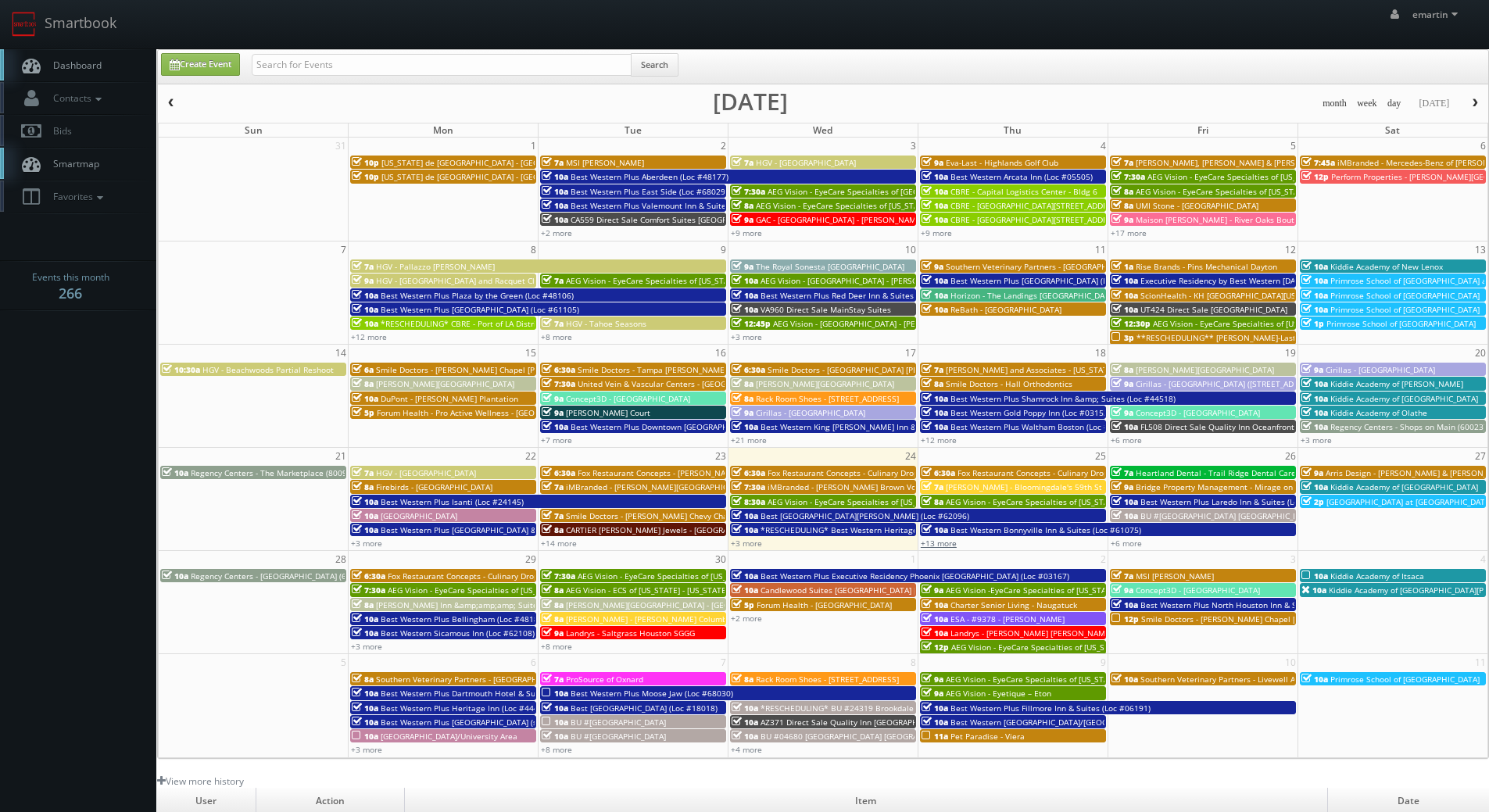
click at [942, 546] on link "+13 more" at bounding box center [939, 544] width 36 height 11
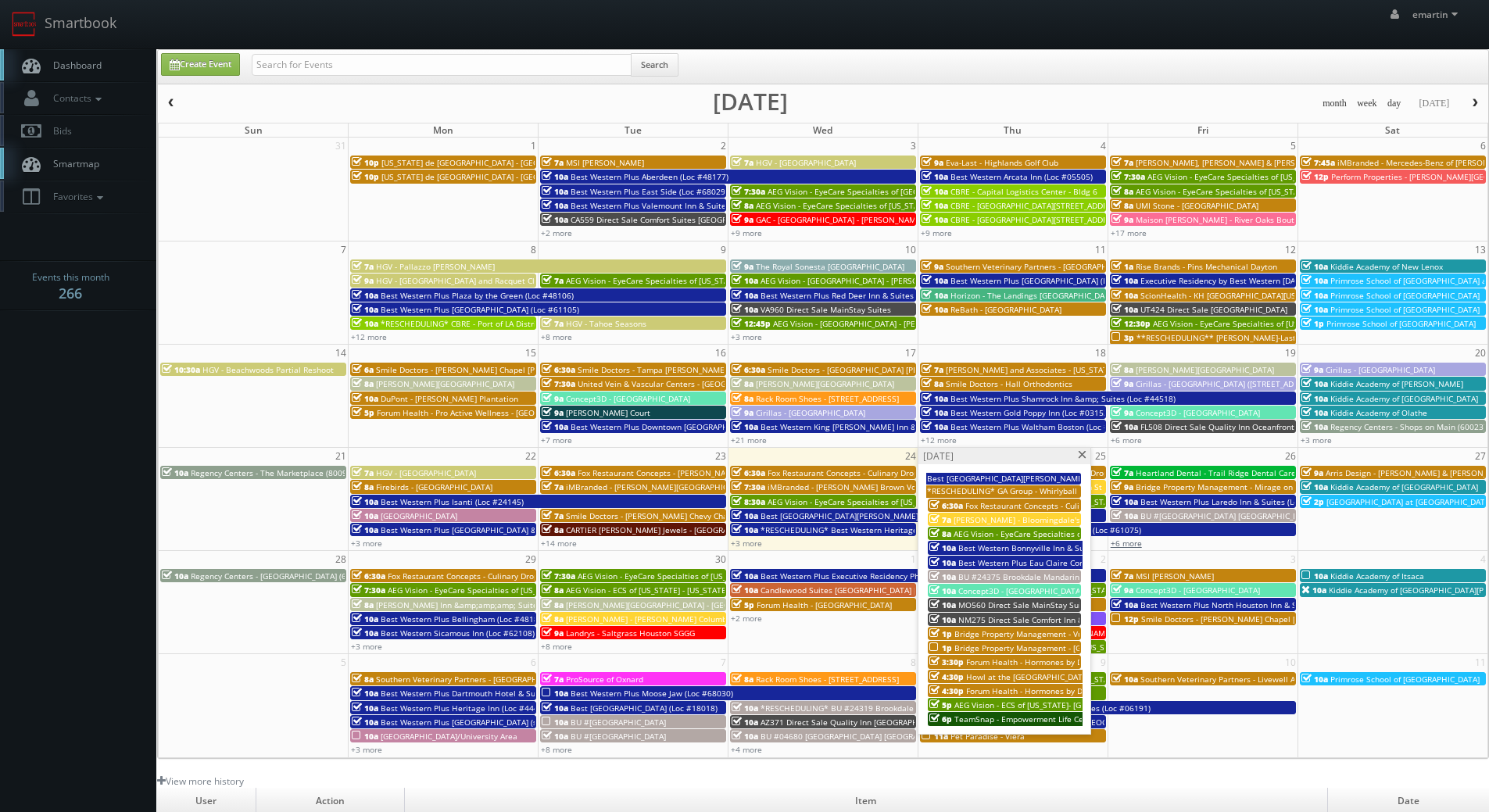
click at [1131, 545] on link "+6 more" at bounding box center [1126, 544] width 31 height 11
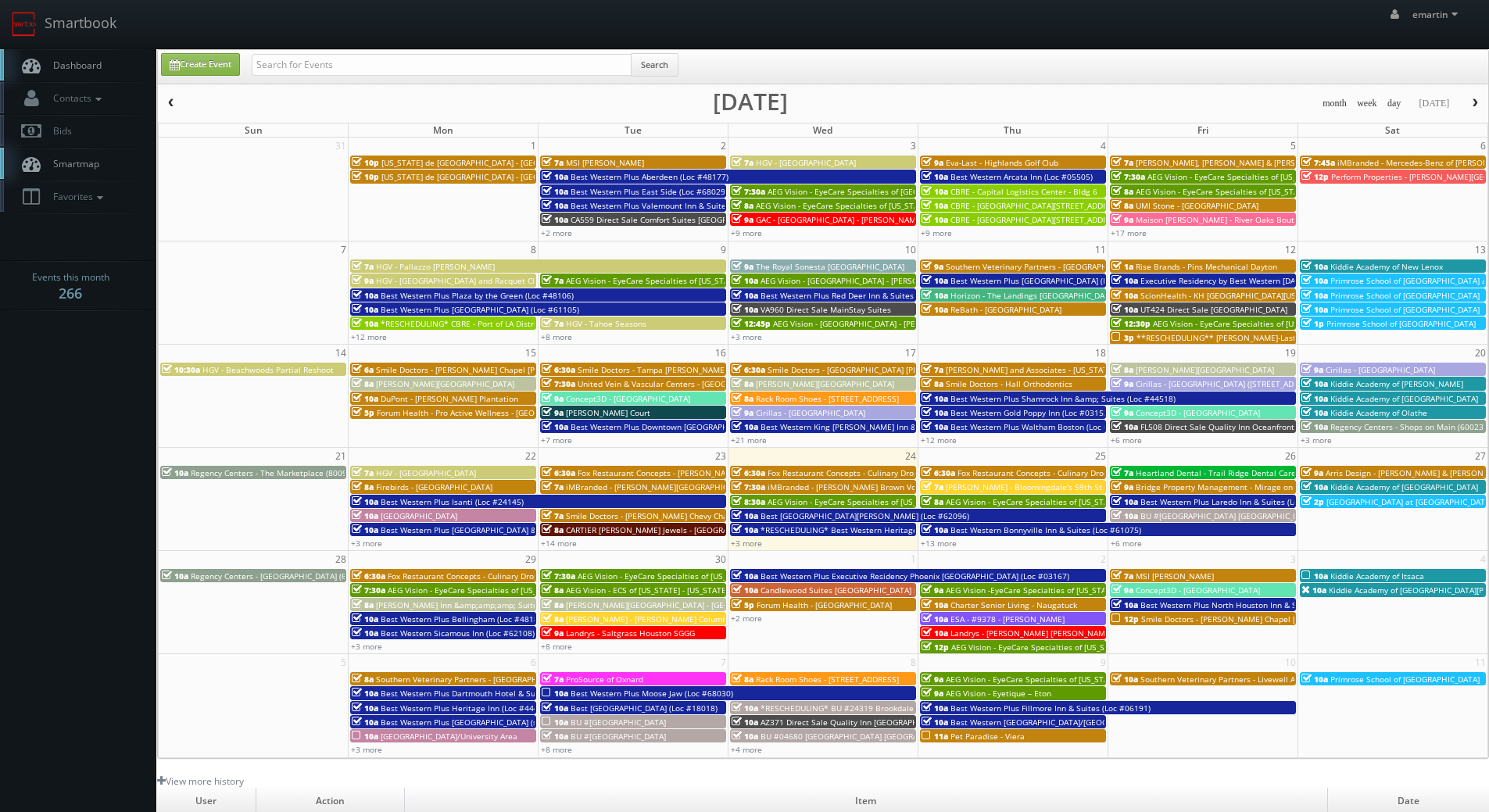
click at [446, 605] on span "[PERSON_NAME] Inn &amp;amp;amp; Suites [PERSON_NAME]" at bounding box center [491, 605] width 230 height 11
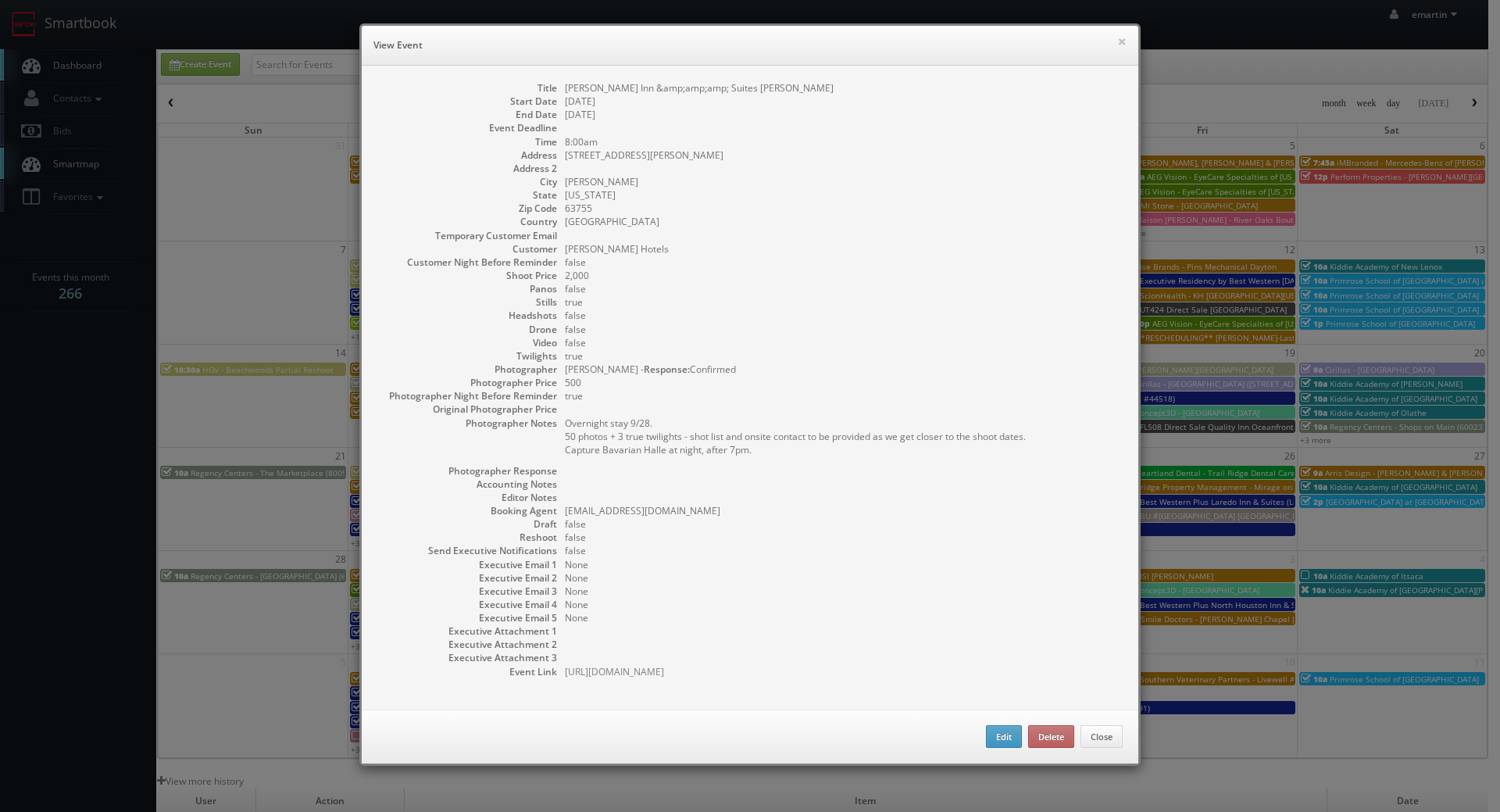
drag, startPoint x: 859, startPoint y: 227, endPoint x: 879, endPoint y: 153, distance: 76.7
click at [858, 227] on dd "[GEOGRAPHIC_DATA]" at bounding box center [844, 222] width 558 height 13
click at [1120, 45] on button "×" at bounding box center [1122, 42] width 9 height 11
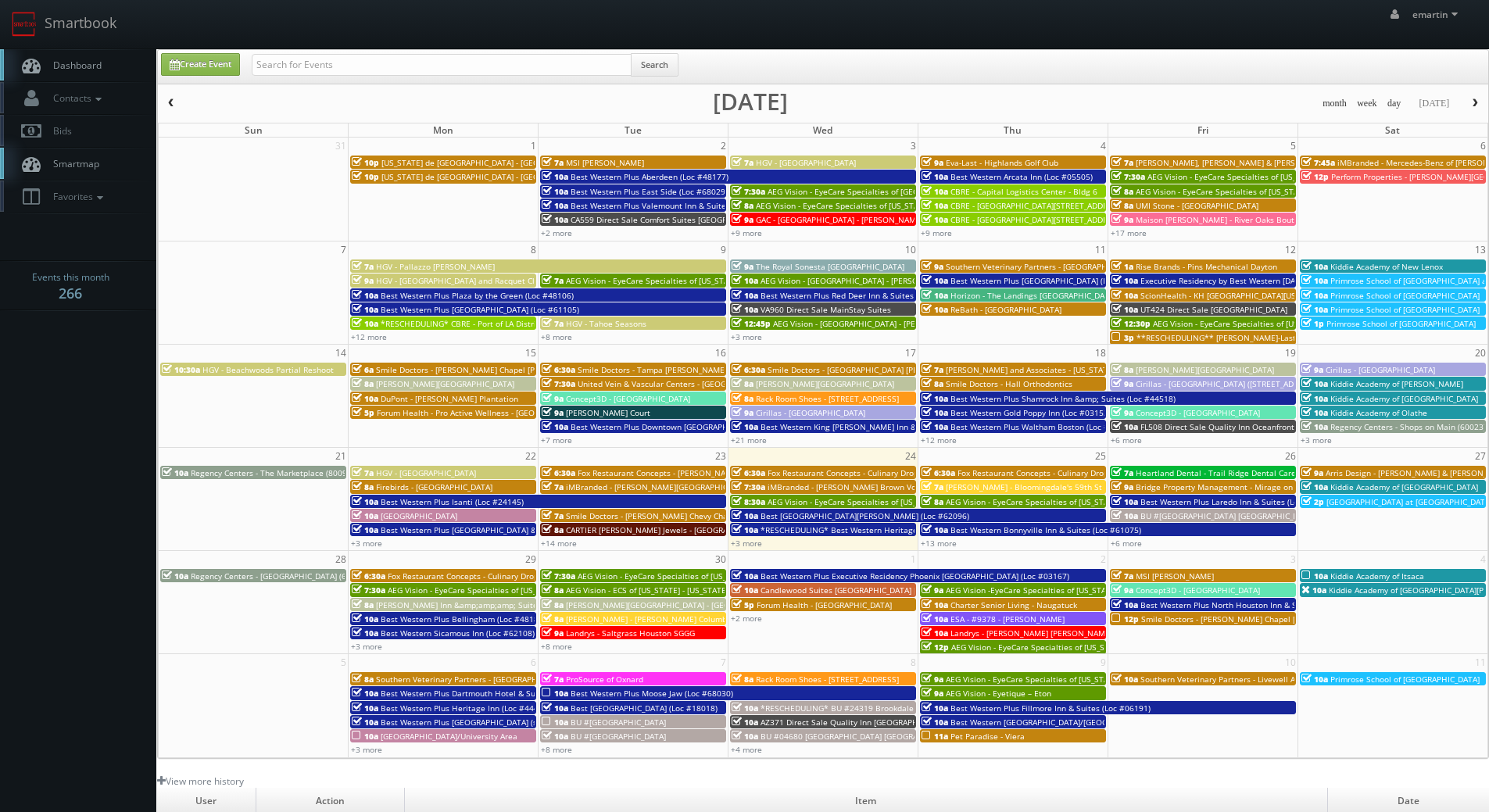
click at [109, 50] on link "Dashboard" at bounding box center [78, 65] width 157 height 32
click at [936, 544] on link "+13 more" at bounding box center [939, 544] width 36 height 11
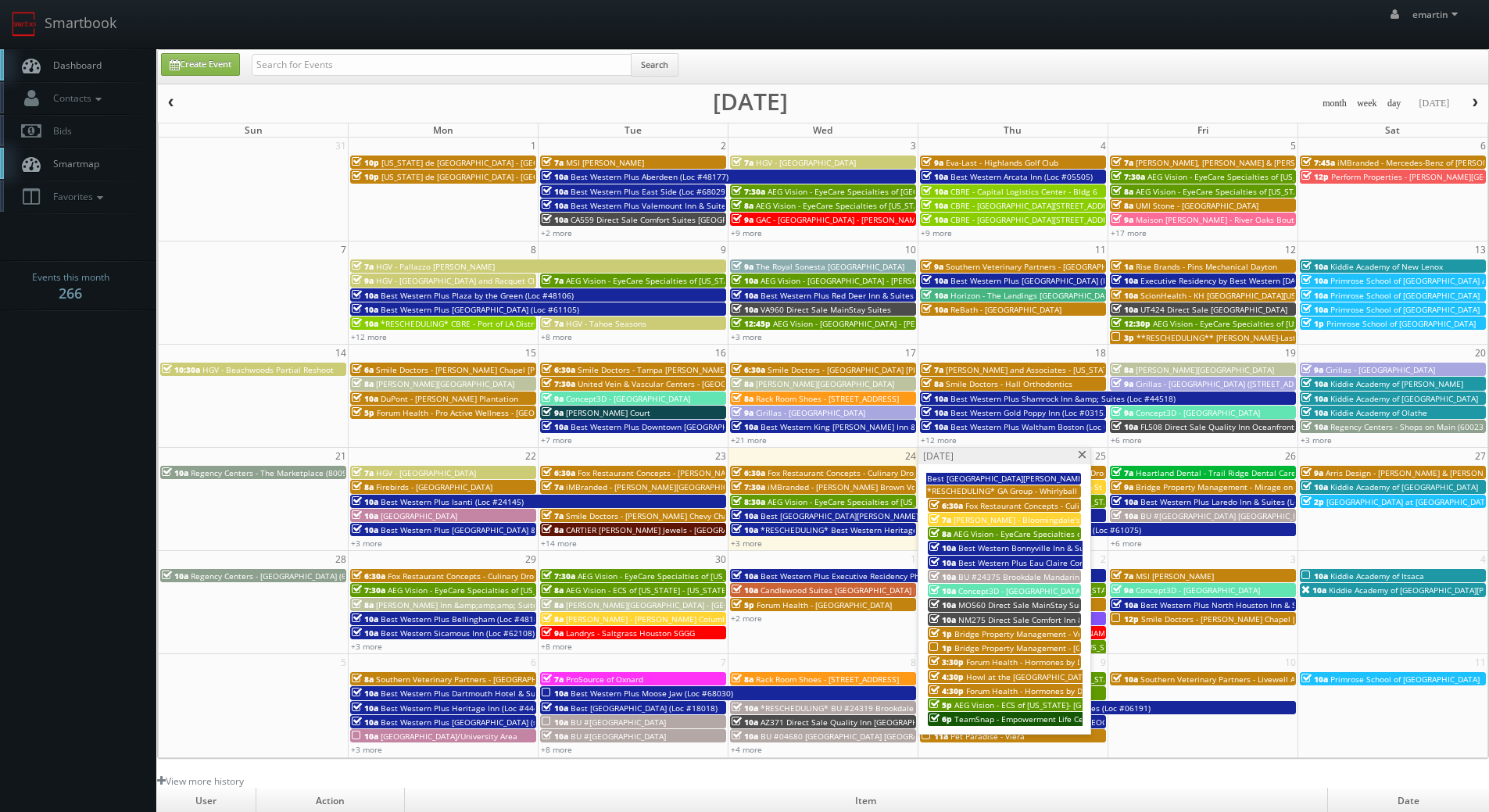
click at [1042, 606] on span "MO560 Direct Sale MainStay Suites" at bounding box center [1026, 605] width 135 height 11
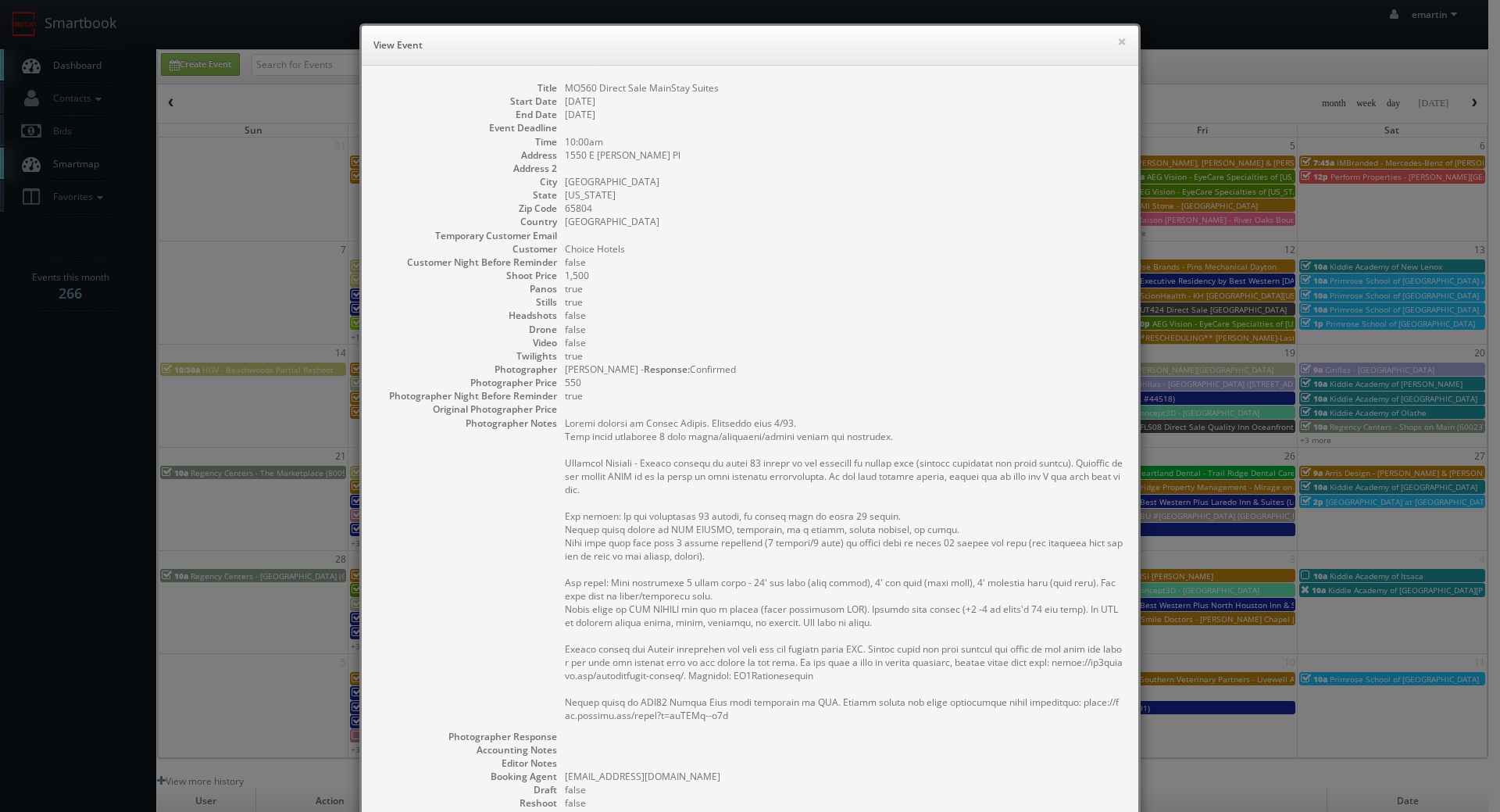
click at [1110, 37] on div "× View Event" at bounding box center [750, 46] width 777 height 40
click at [1118, 36] on button "×" at bounding box center [1122, 42] width 9 height 11
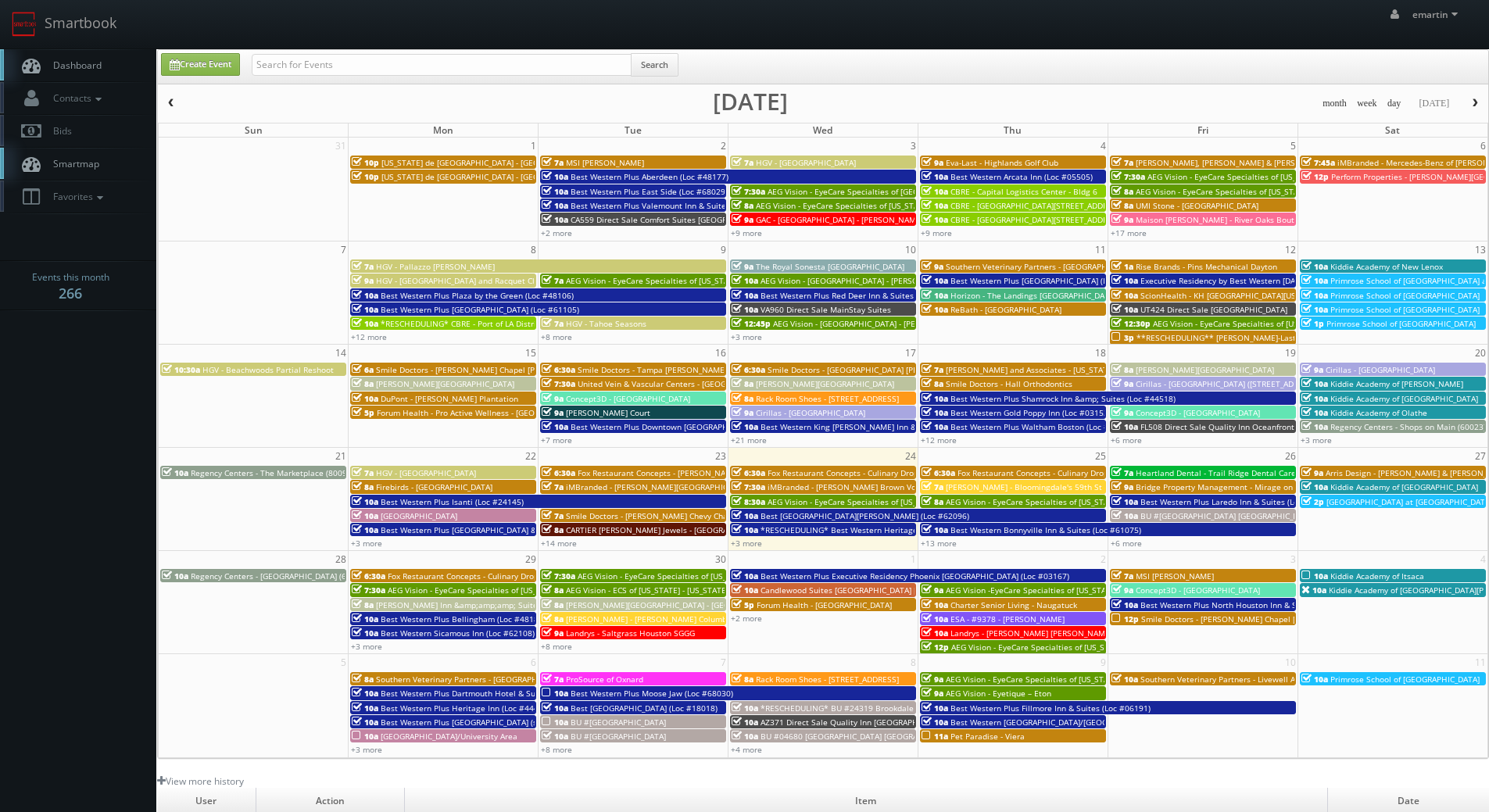
click at [120, 60] on link "Dashboard" at bounding box center [78, 65] width 157 height 32
click at [108, 43] on link "Smartbook" at bounding box center [64, 24] width 128 height 48
click at [370, 62] on input "text" at bounding box center [441, 65] width 380 height 22
type input "fl508"
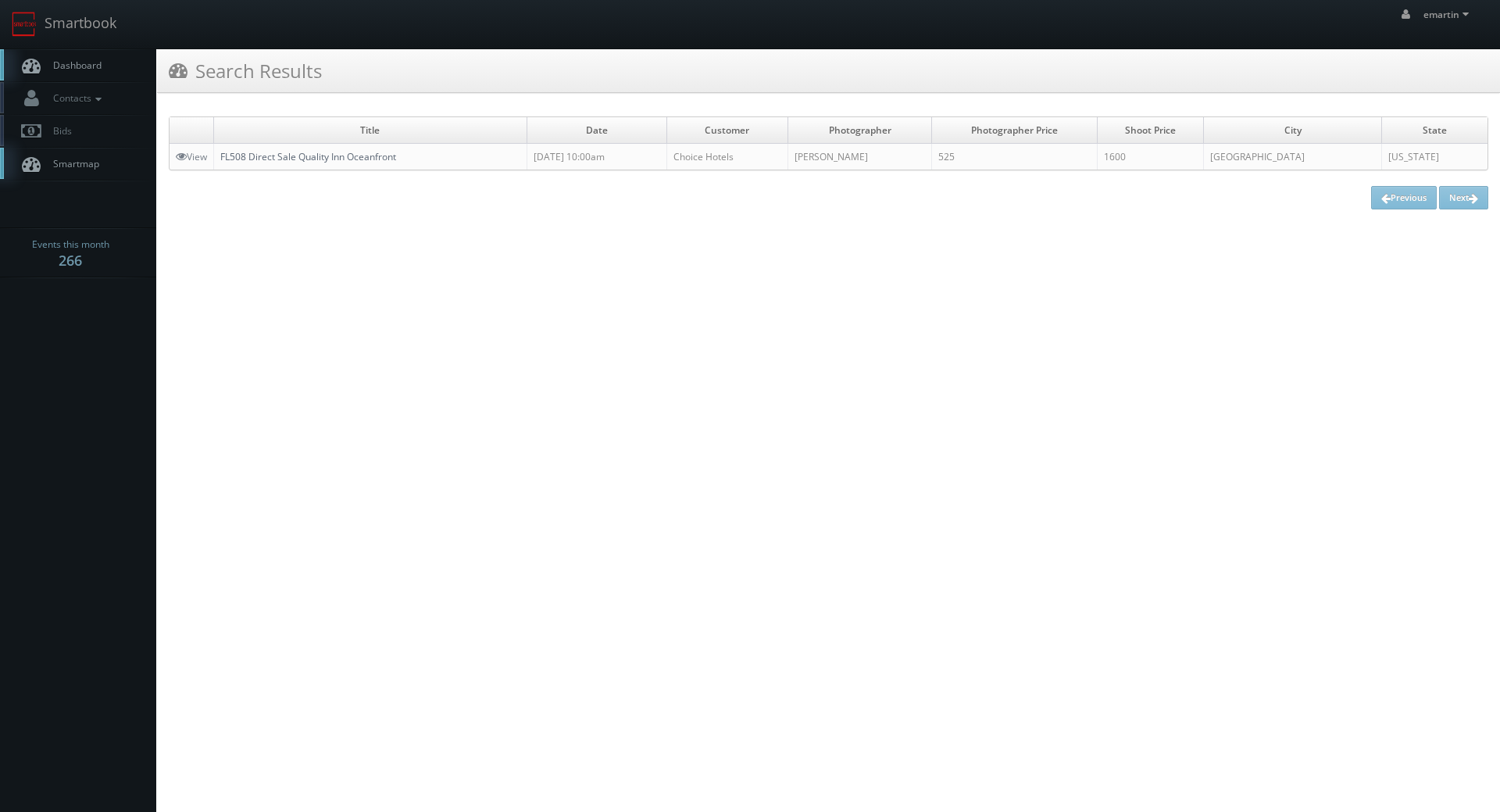
click at [325, 163] on link "FL508 Direct Sale Quality Inn Oceanfront" at bounding box center [307, 157] width 176 height 13
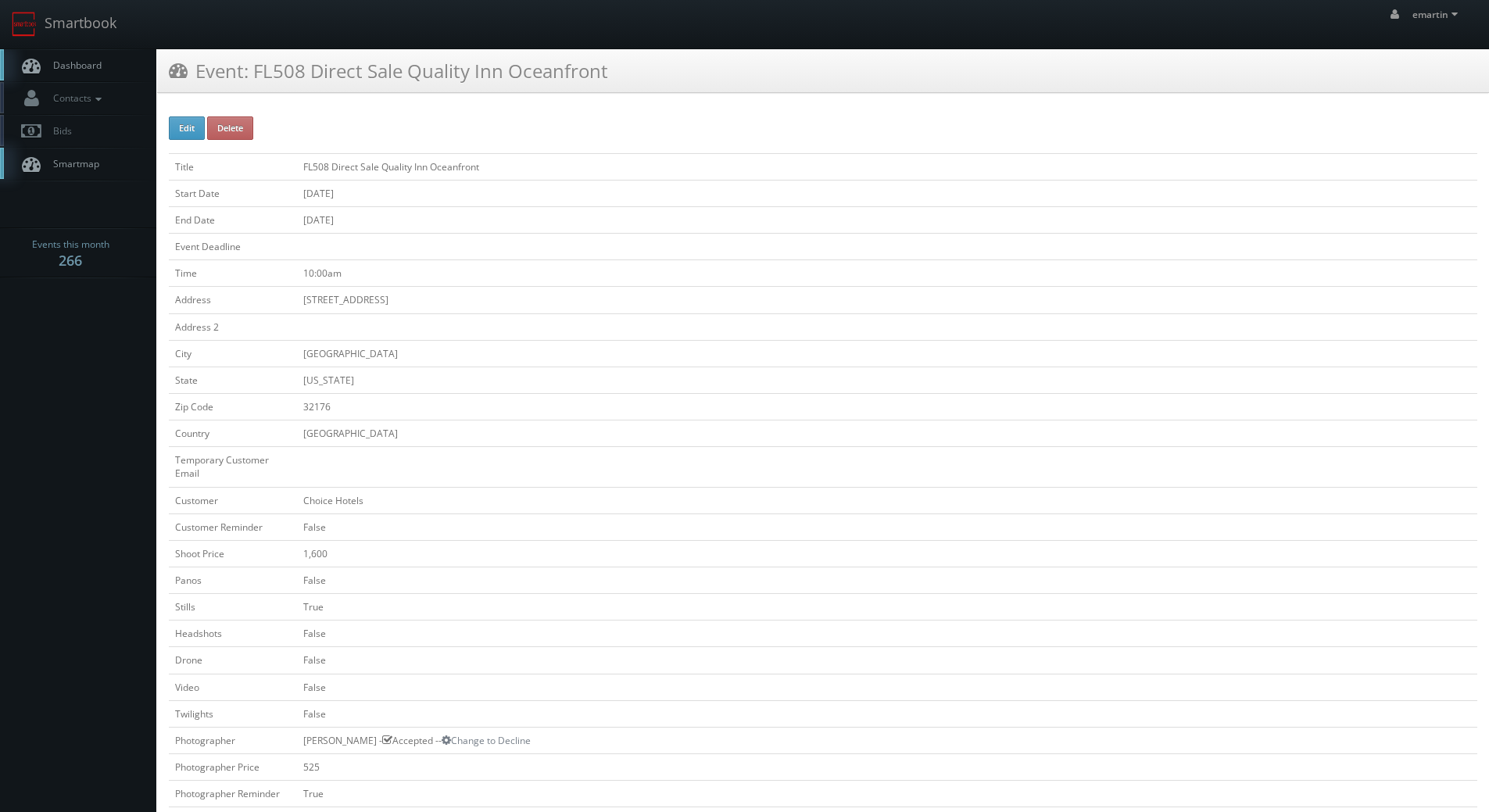
click at [104, 65] on link "Dashboard" at bounding box center [78, 65] width 157 height 32
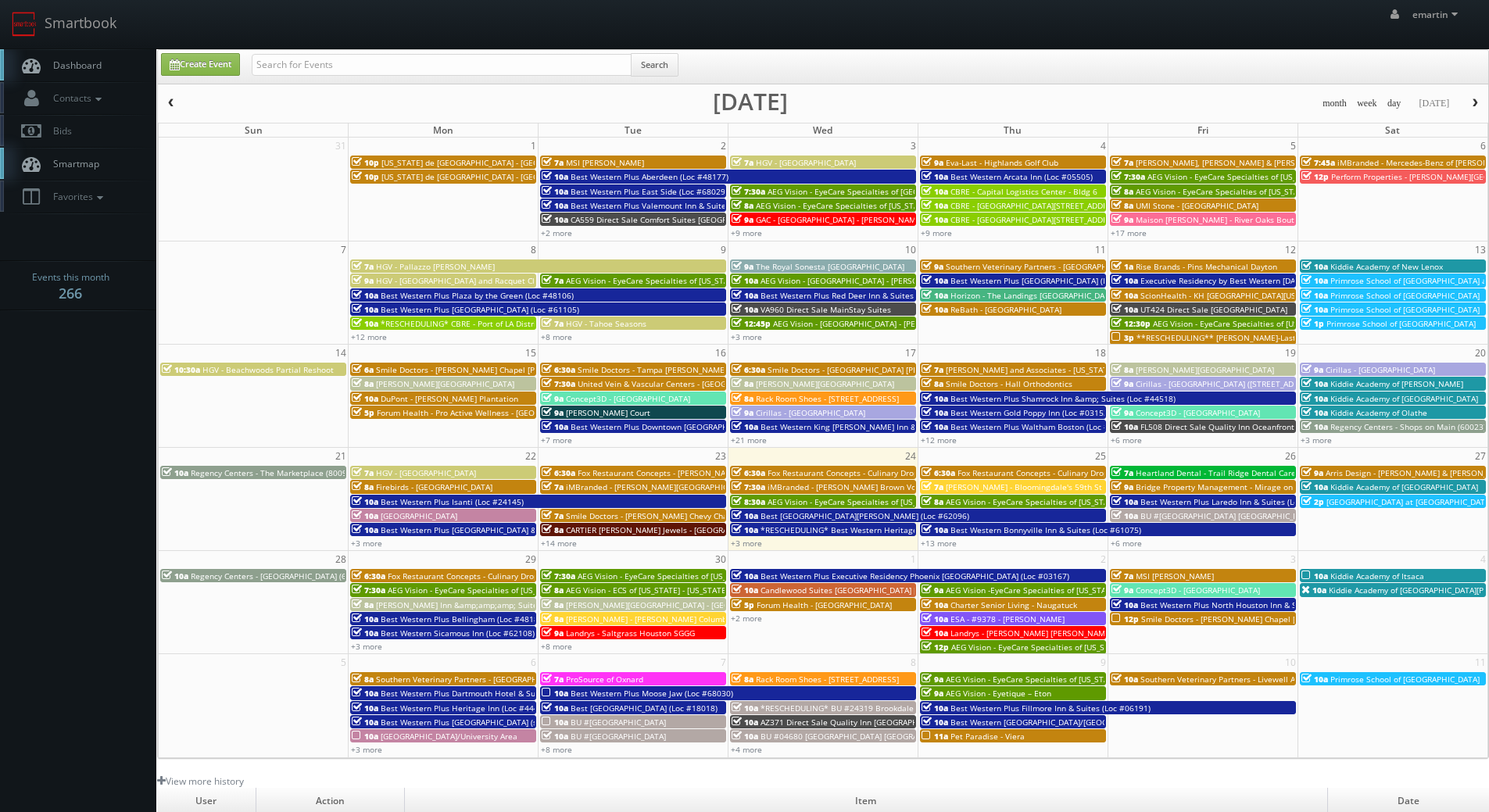
click at [91, 54] on link "Dashboard" at bounding box center [78, 65] width 157 height 32
click at [951, 541] on link "+13 more" at bounding box center [939, 544] width 36 height 11
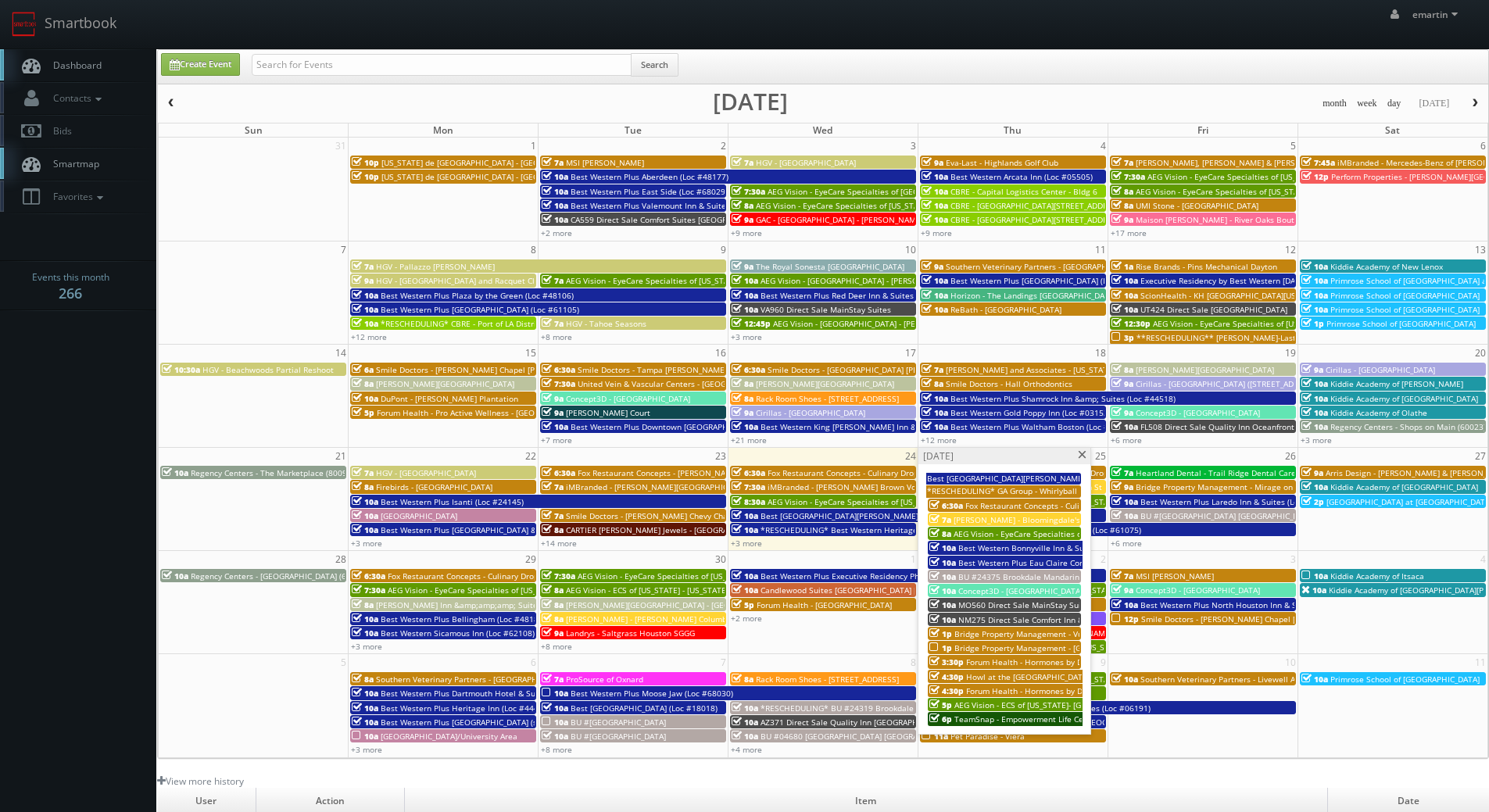
click at [1009, 547] on span "Best Western Bonnyville Inn & Suites (Loc #61075)" at bounding box center [1053, 548] width 191 height 11
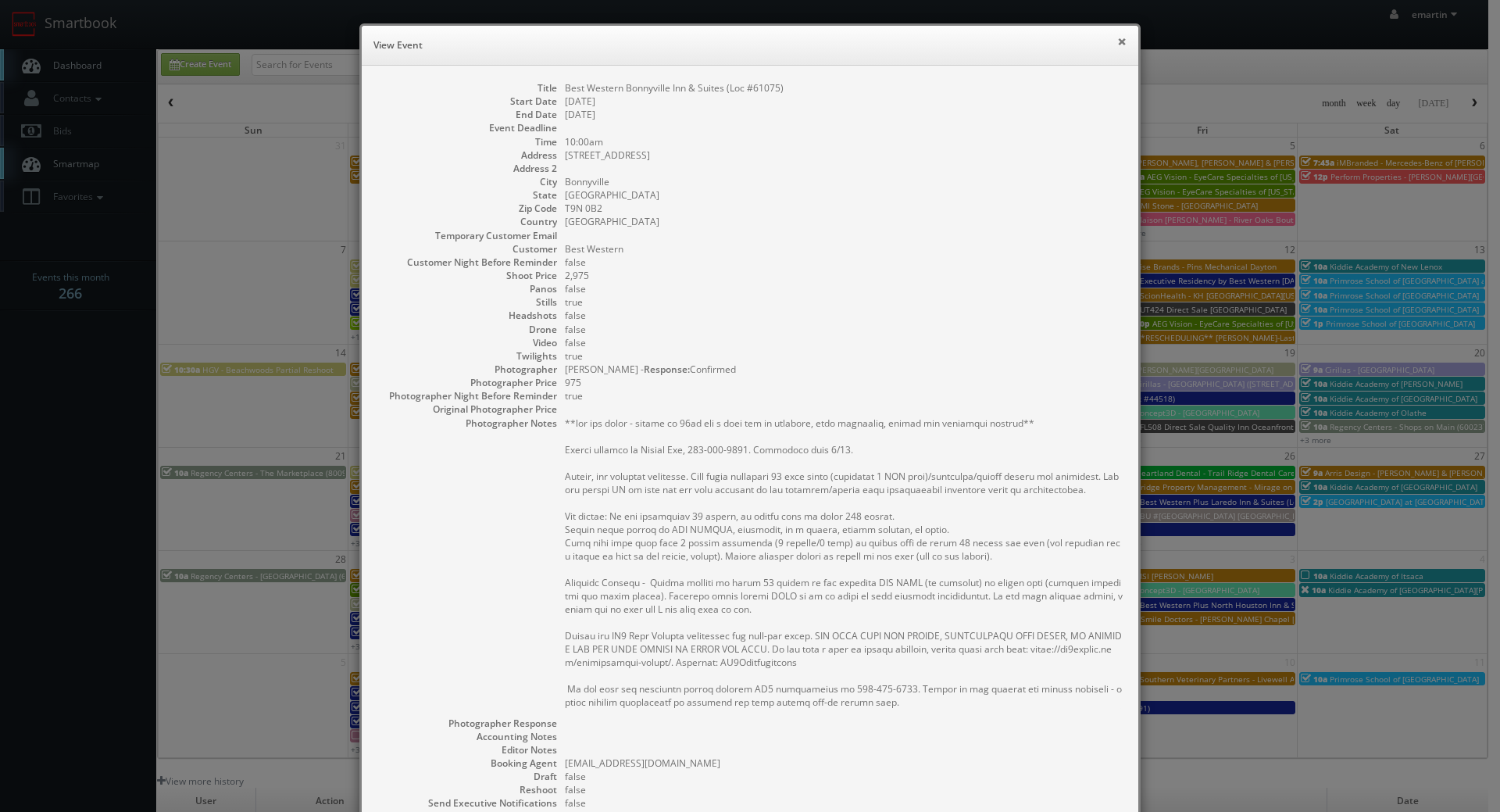
drag, startPoint x: 1118, startPoint y: 42, endPoint x: 1113, endPoint y: 25, distance: 17.7
click at [1118, 42] on button "×" at bounding box center [1122, 42] width 9 height 11
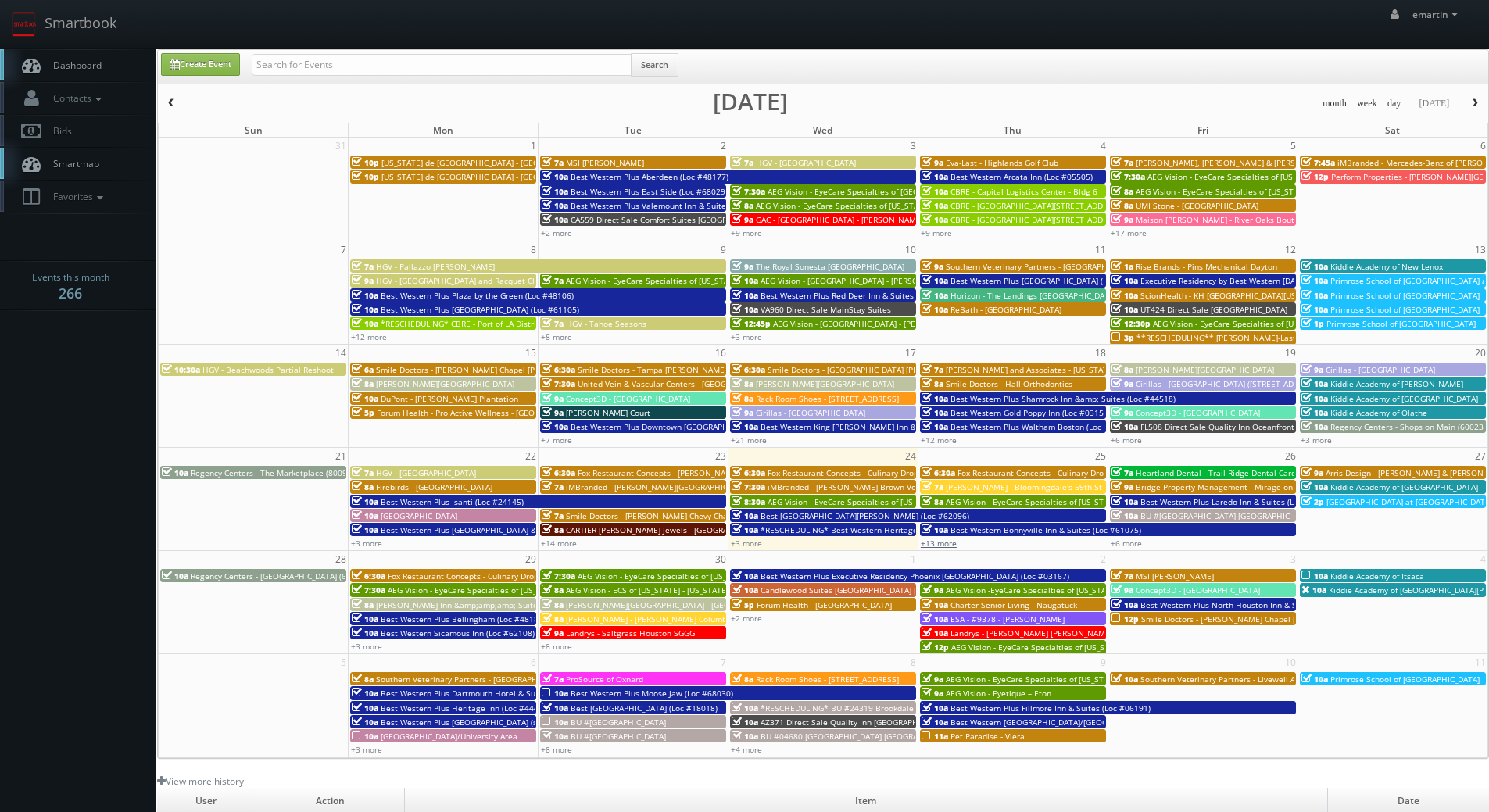
click at [944, 544] on link "+13 more" at bounding box center [939, 544] width 36 height 11
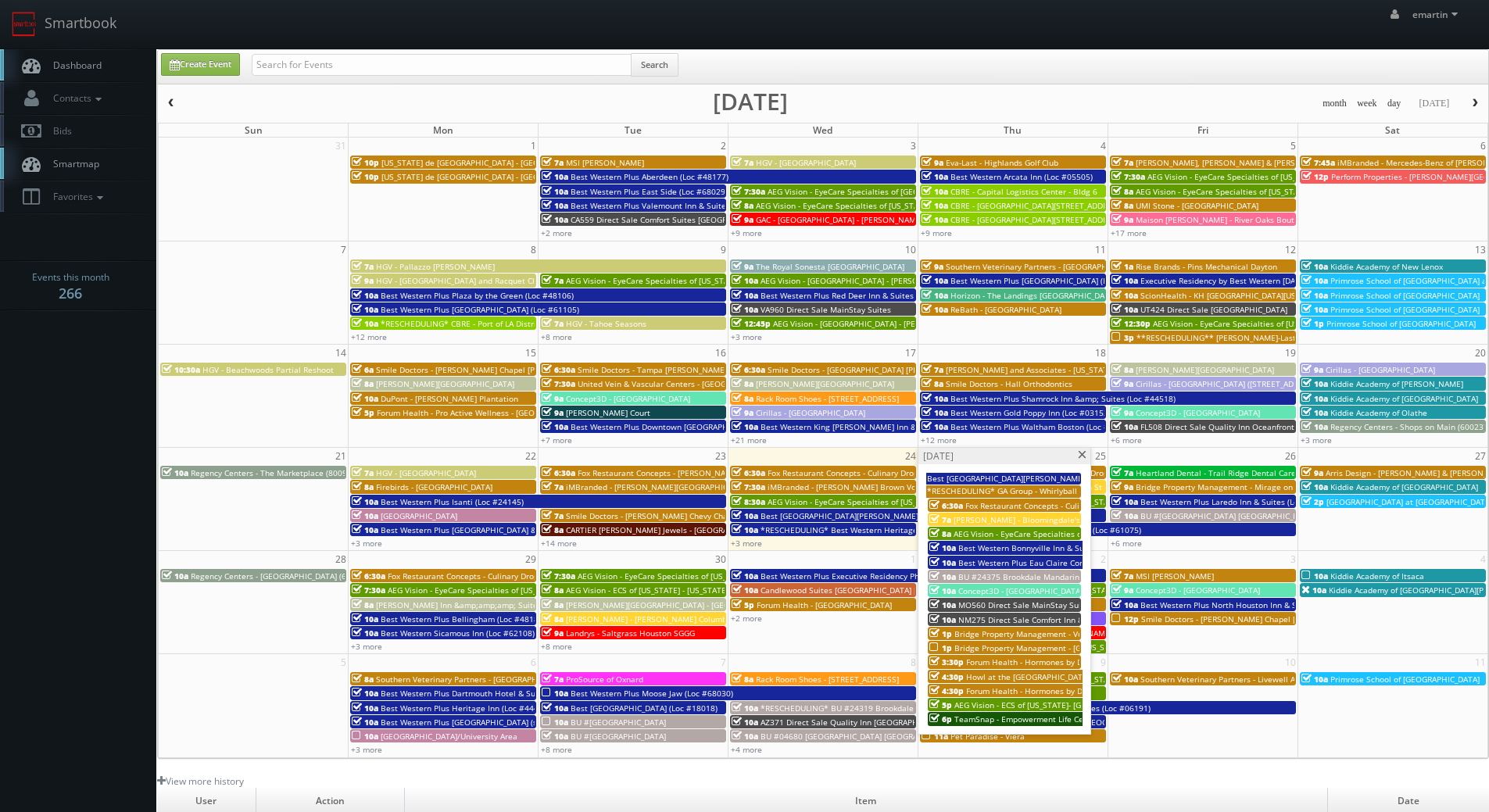
click at [963, 561] on span "Best Western Plus Eau Claire Conference Center (Loc #50126)" at bounding box center [1074, 563] width 233 height 11
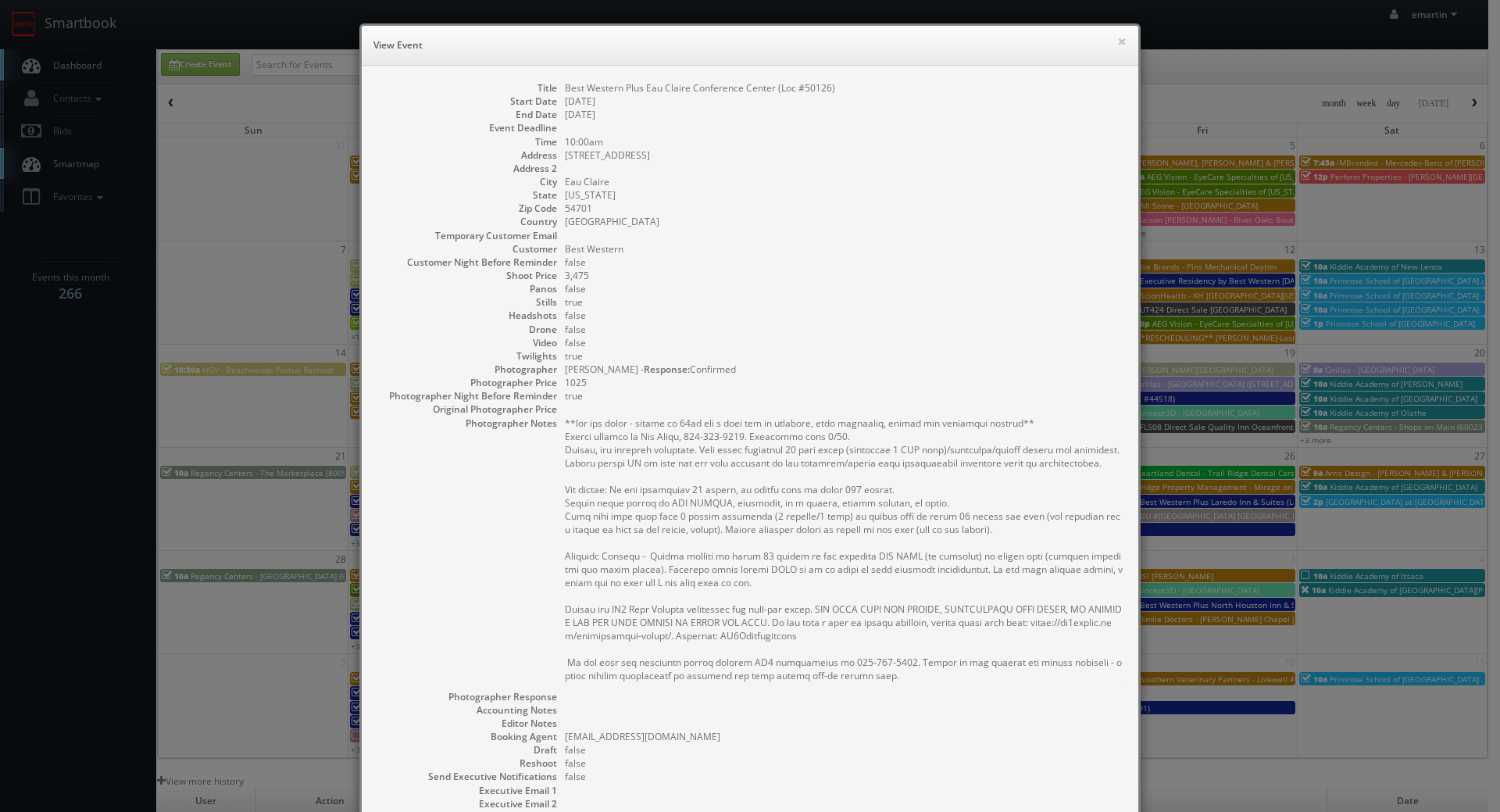
click at [1163, 441] on div "× View Event Title Best Western Plus Eau Claire Conference Center (Loc #50126) …" at bounding box center [750, 406] width 1500 height 812
click at [1118, 42] on button "×" at bounding box center [1122, 42] width 9 height 11
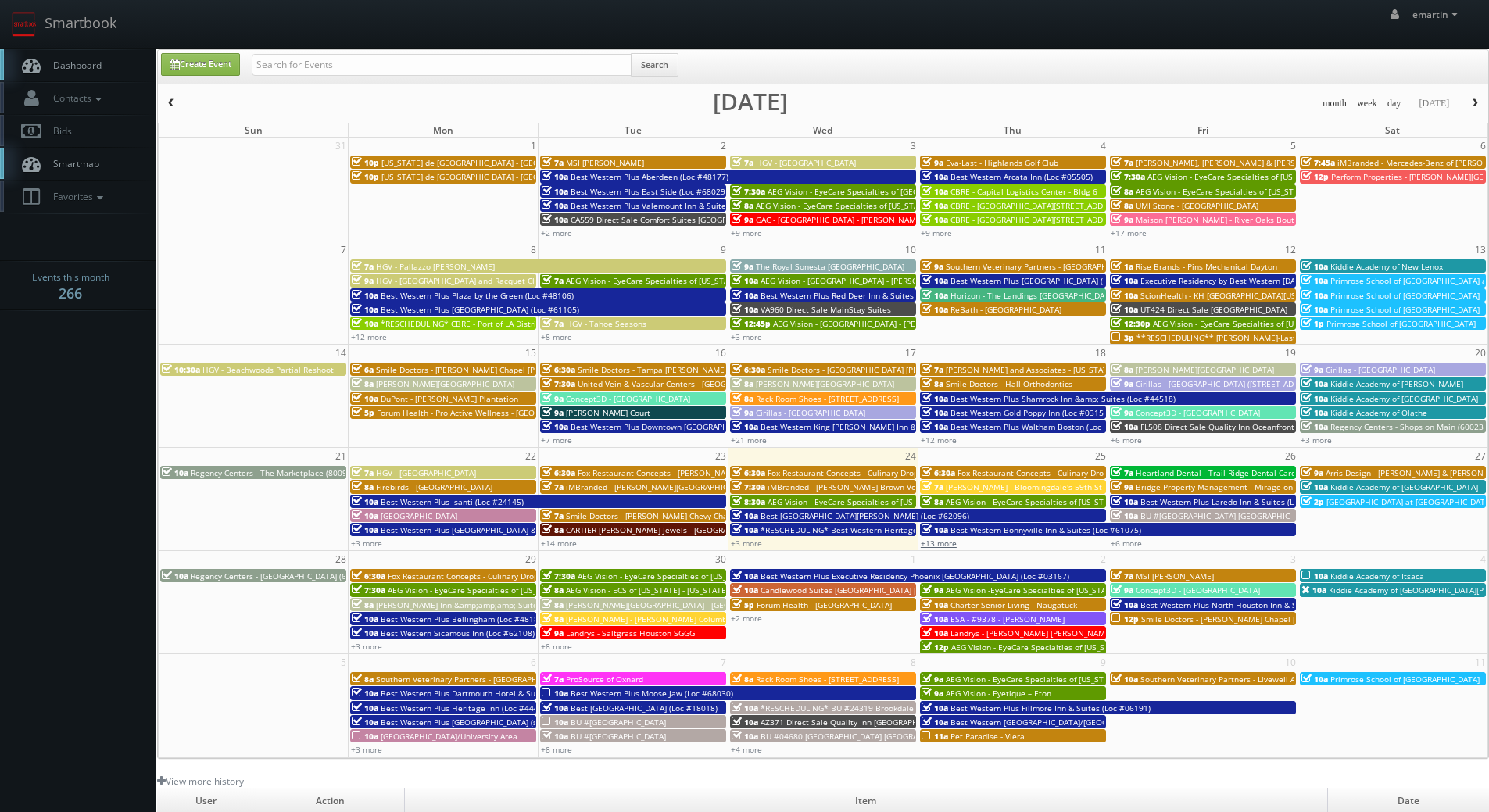
click at [954, 543] on link "+13 more" at bounding box center [939, 544] width 36 height 11
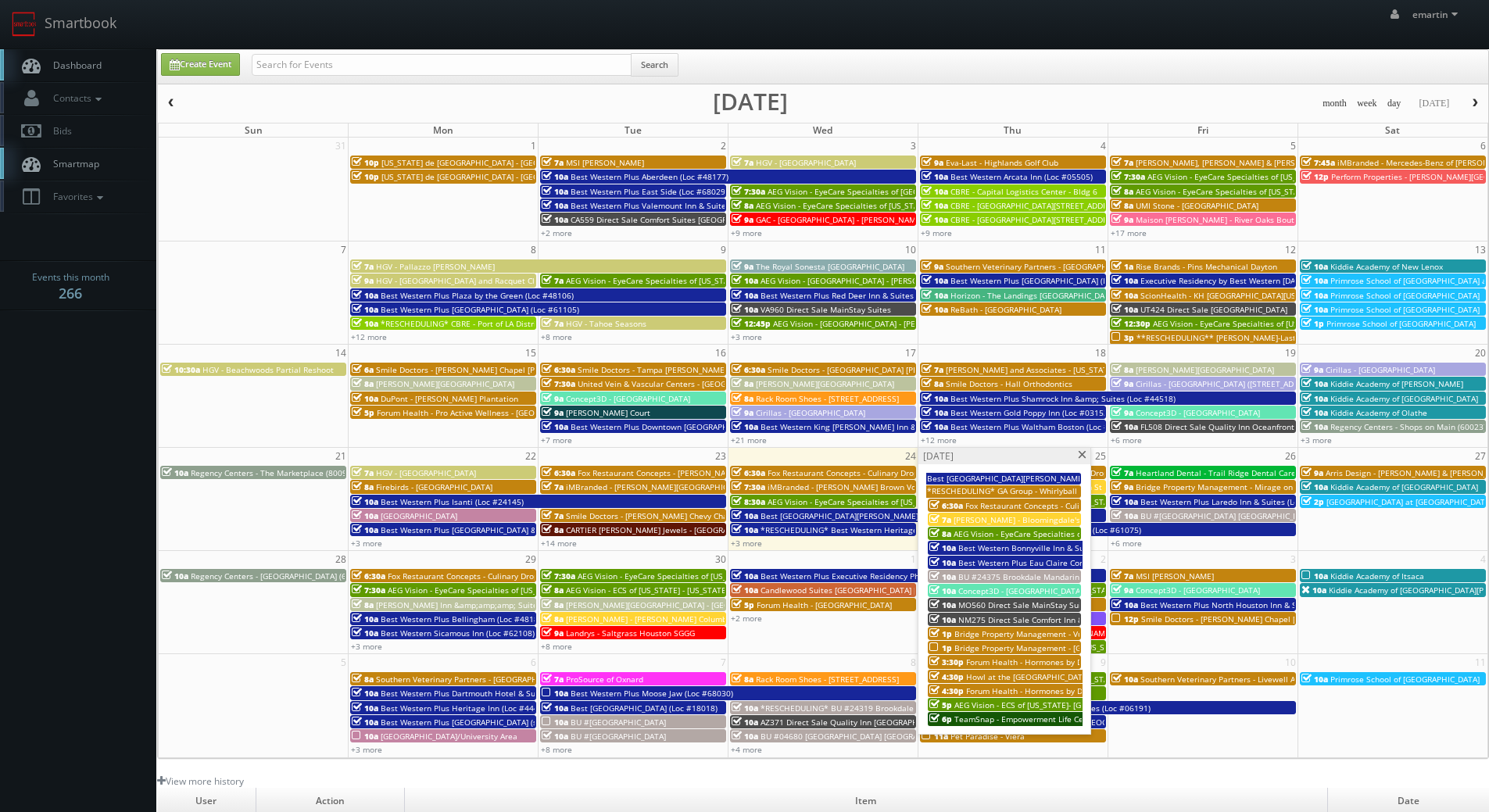
click at [1004, 593] on span "Concept3D - [GEOGRAPHIC_DATA][US_STATE][PERSON_NAME]" at bounding box center [1072, 591] width 228 height 11
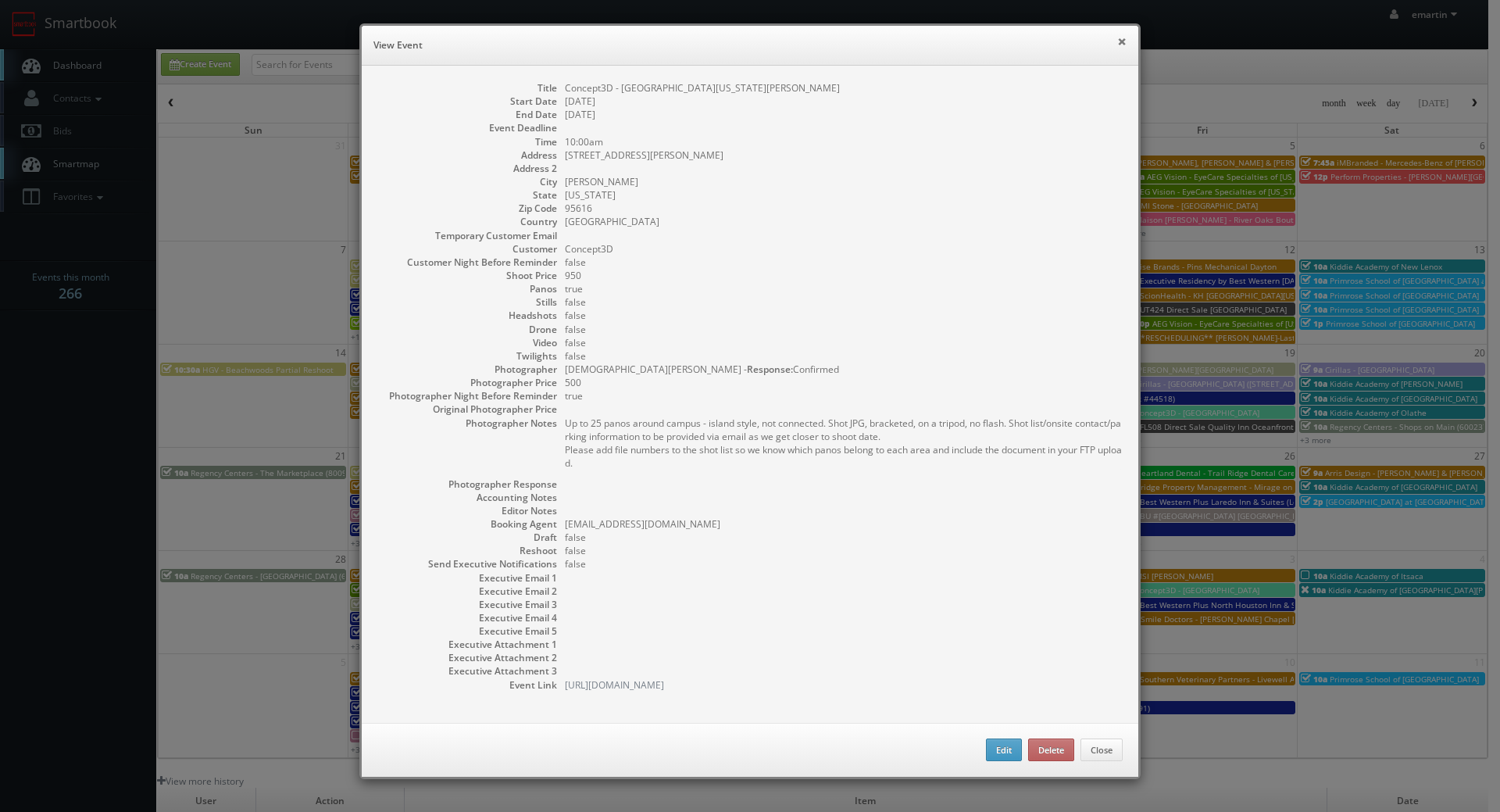
click at [1118, 45] on button "×" at bounding box center [1122, 42] width 9 height 11
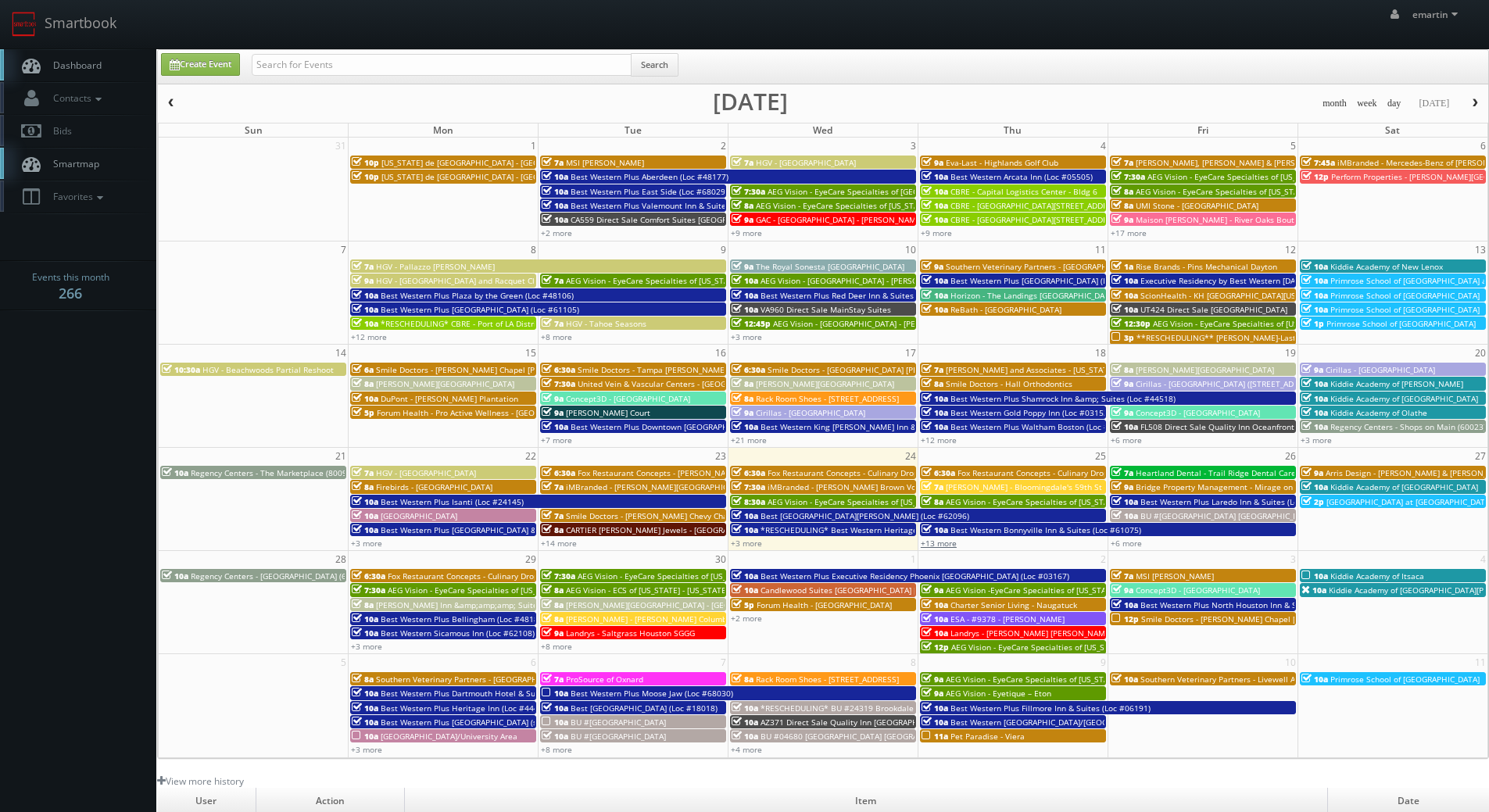
click at [943, 544] on link "+13 more" at bounding box center [939, 544] width 36 height 11
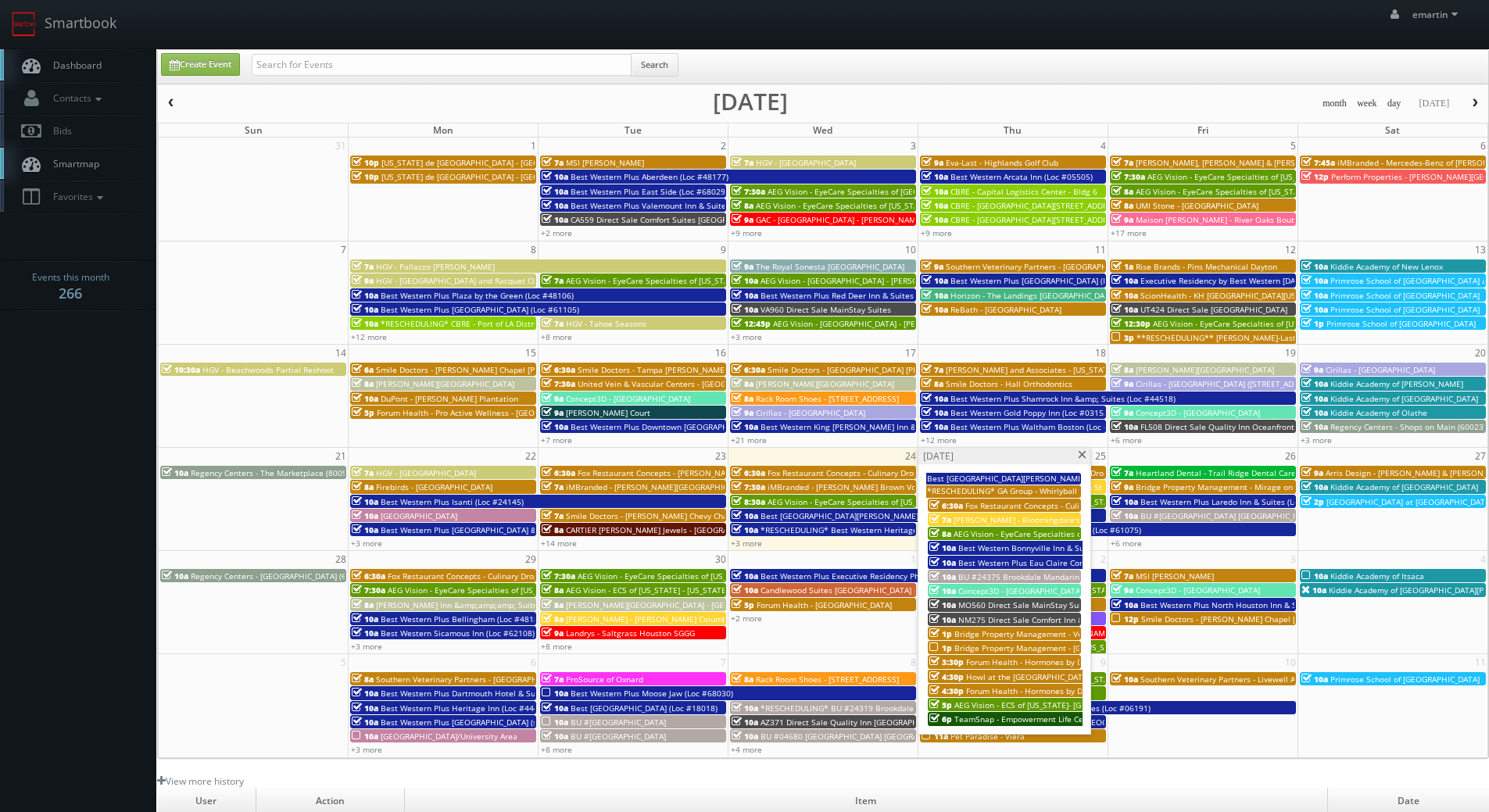
drag, startPoint x: 1084, startPoint y: 454, endPoint x: 996, endPoint y: 404, distance: 101.2
click at [1084, 454] on span at bounding box center [1082, 454] width 10 height 9
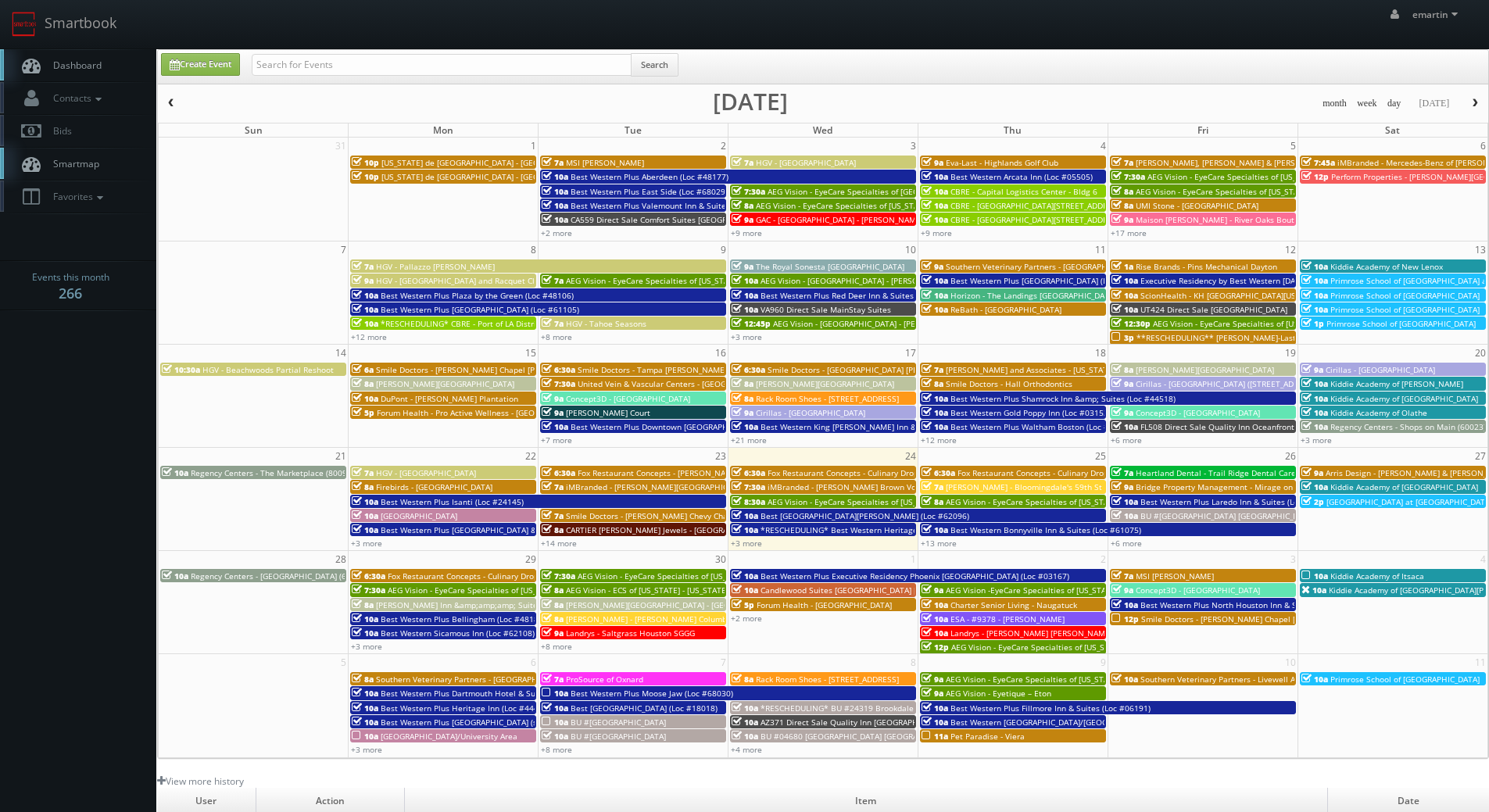
click at [83, 70] on span "Dashboard" at bounding box center [73, 65] width 56 height 13
click at [73, 55] on link "Dashboard" at bounding box center [78, 65] width 157 height 32
click at [105, 73] on link "Dashboard" at bounding box center [78, 65] width 157 height 32
click at [202, 68] on link "Create Event" at bounding box center [200, 65] width 79 height 23
type input "[DATE]"
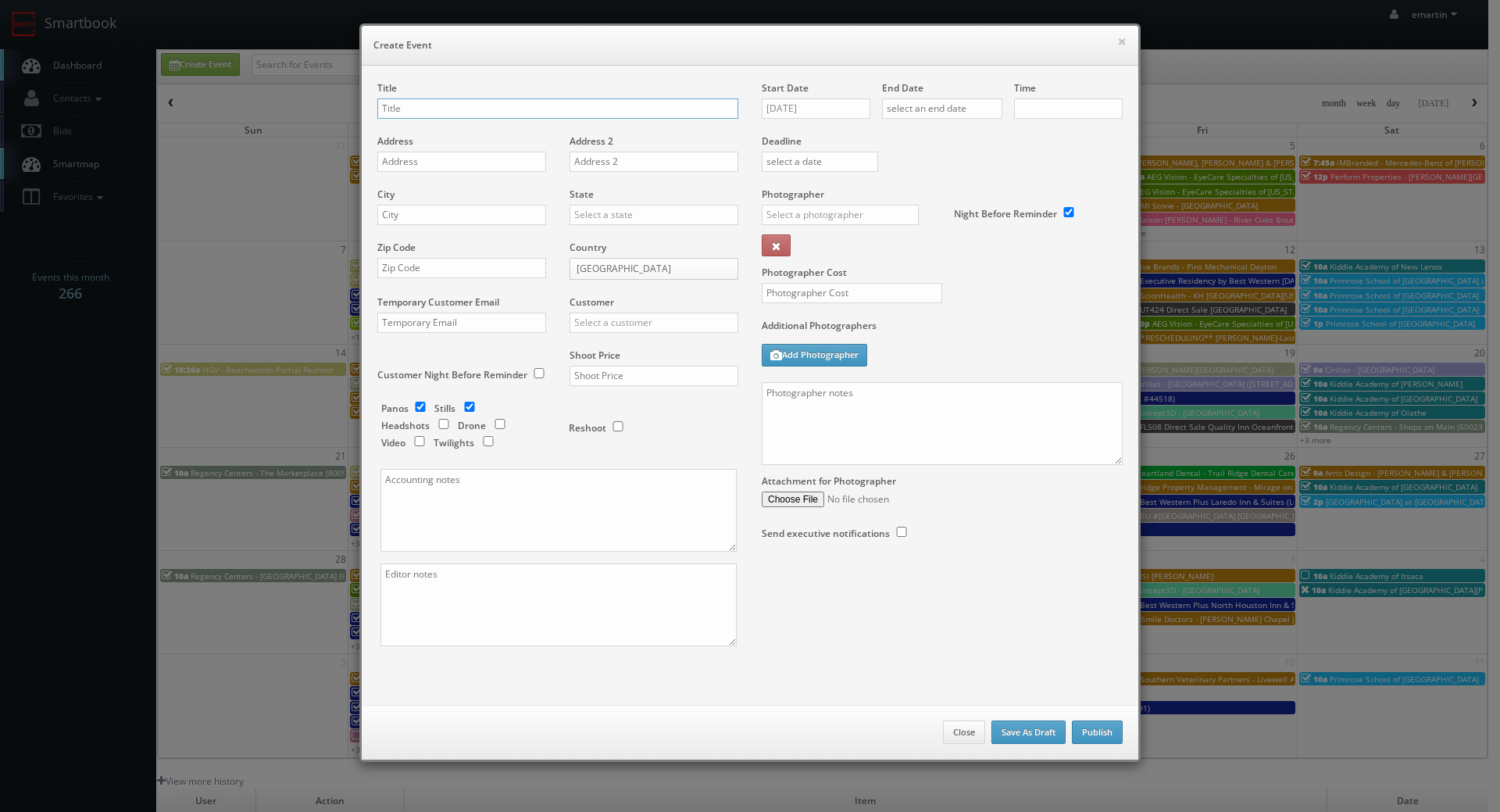
checkbox input "true"
type input "10:00am"
checkbox input "true"
drag, startPoint x: 923, startPoint y: 437, endPoint x: 942, endPoint y: 434, distance: 19.2
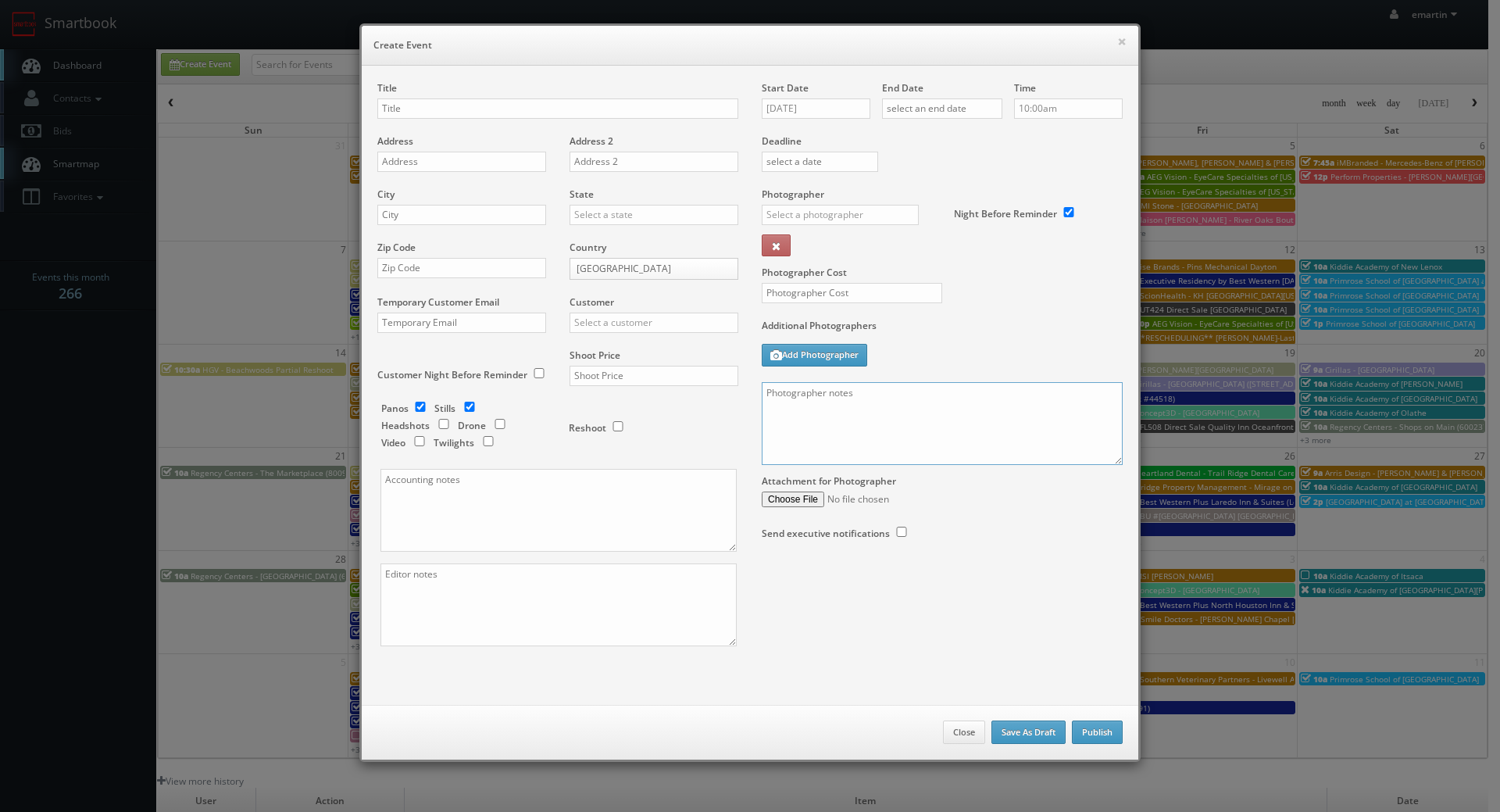
click at [924, 436] on textarea at bounding box center [942, 423] width 361 height 83
paste textarea "Onsite contacts are We need to deliver 30 edited photos, so please take at leas…"
click at [1105, 465] on div "Attachment for Photographer" at bounding box center [942, 486] width 361 height 42
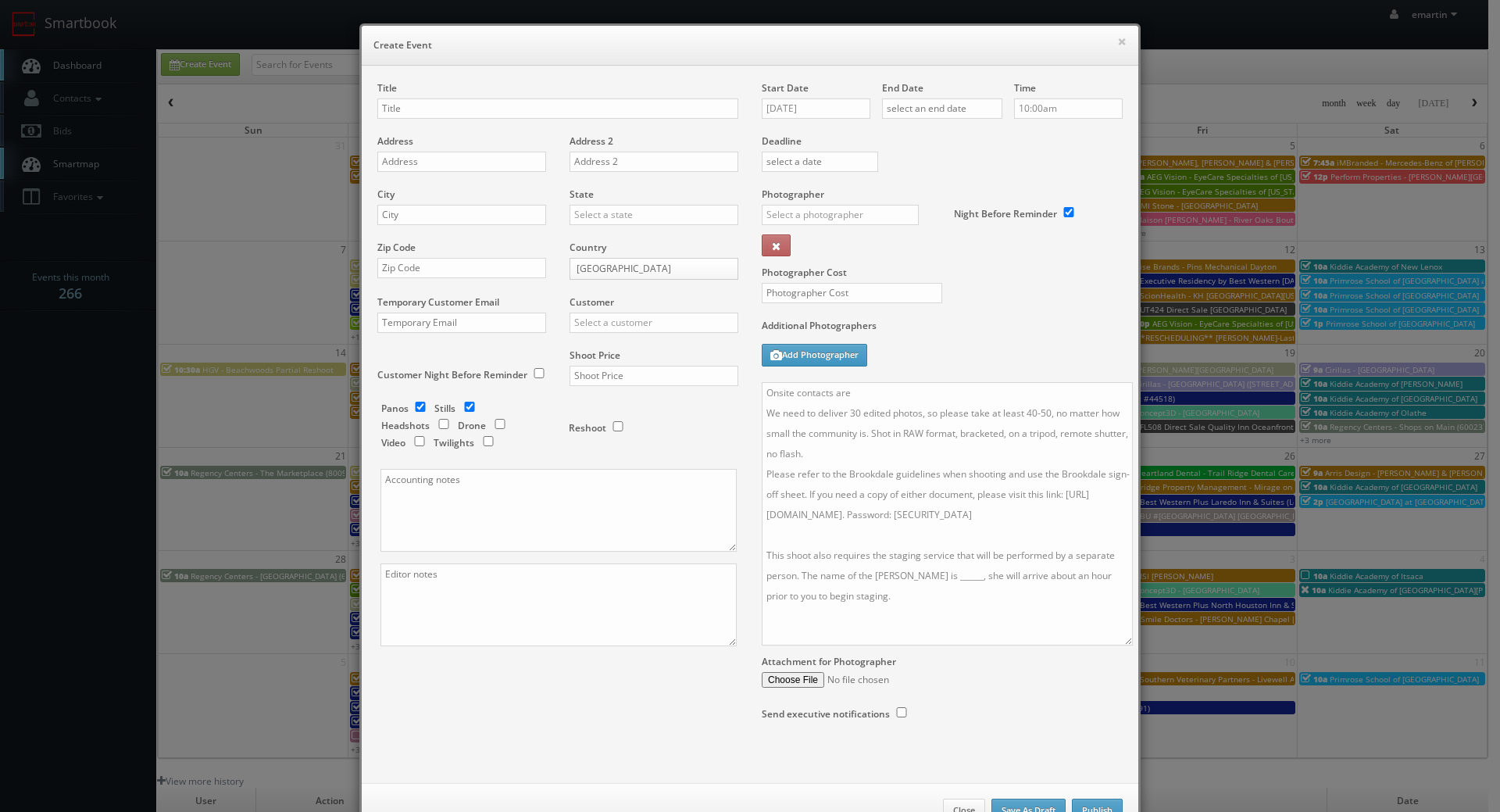
scroll to position [0, 0]
drag, startPoint x: 1115, startPoint y: 461, endPoint x: 1124, endPoint y: 745, distance: 284.1
click at [1124, 645] on textarea "Onsite contacts are We need to deliver 30 edited photos, so please take at leas…" at bounding box center [947, 514] width 371 height 264
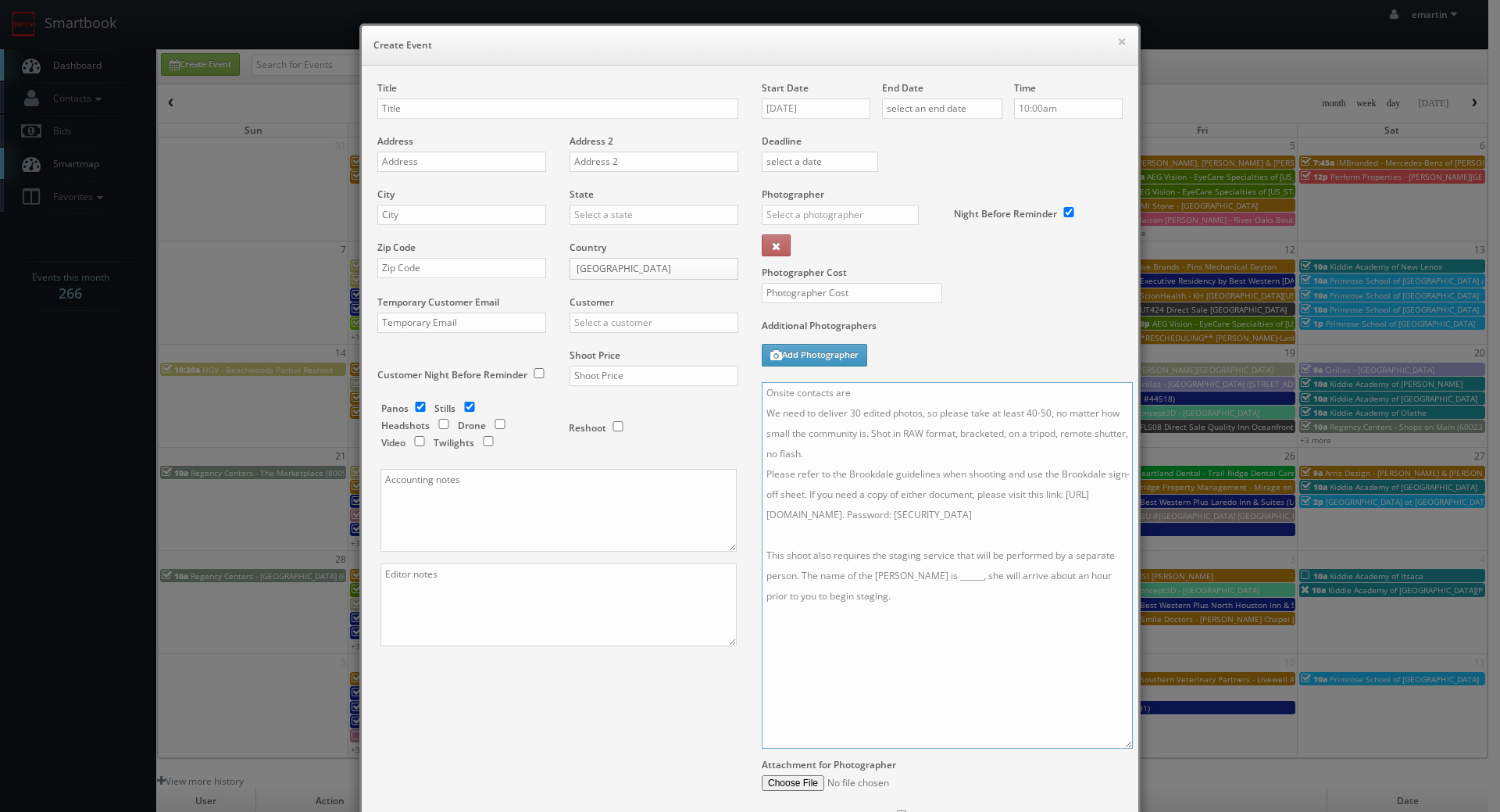
click at [861, 397] on textarea "Onsite contacts are We need to deliver 30 edited photos, so please take at leas…" at bounding box center [947, 565] width 371 height 366
drag, startPoint x: 877, startPoint y: 401, endPoint x: 827, endPoint y: 402, distance: 50.0
click at [827, 402] on textarea "Onsite contacts are We need to deliver 30 edited photos, so please take at leas…" at bounding box center [947, 565] width 371 height 366
click at [865, 455] on textarea "Onsite contact is Brian Mullins. We need to deliver 30 edited photos, so please…" at bounding box center [947, 565] width 371 height 366
click at [931, 394] on textarea "Onsite contact is Brian Mullins. We need to deliver 30 edited photos, so please…" at bounding box center [947, 565] width 371 height 366
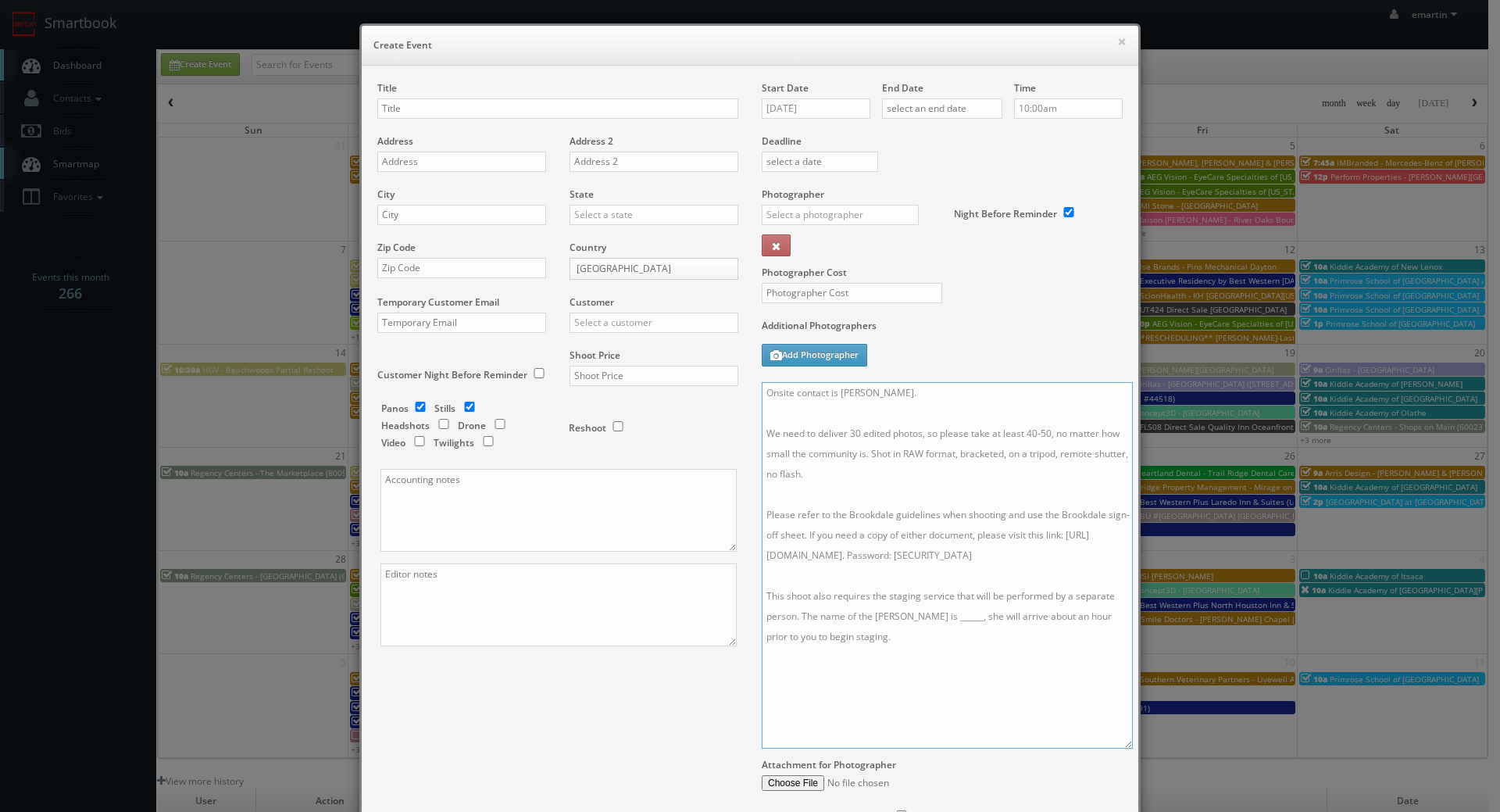
click at [1029, 429] on textarea "Onsite contact is Brian Mullins. We need to deliver 30 edited photos, so please…" at bounding box center [947, 565] width 371 height 366
click at [937, 509] on textarea "Onsite contact is Brian Mullins. We need to deliver 30 edited photos, so please…" at bounding box center [947, 565] width 371 height 366
click at [948, 489] on textarea "Onsite contact is Brian Mullins. We need to deliver 30 edited photos, so please…" at bounding box center [947, 565] width 371 height 366
click at [931, 635] on textarea "Onsite contact is Brian Mullins. We need to deliver 30 edited photos, so please…" at bounding box center [947, 565] width 371 height 366
click at [933, 618] on textarea "Onsite contact is Brian Mullins. We need to deliver 30 edited photos, so please…" at bounding box center [947, 565] width 371 height 366
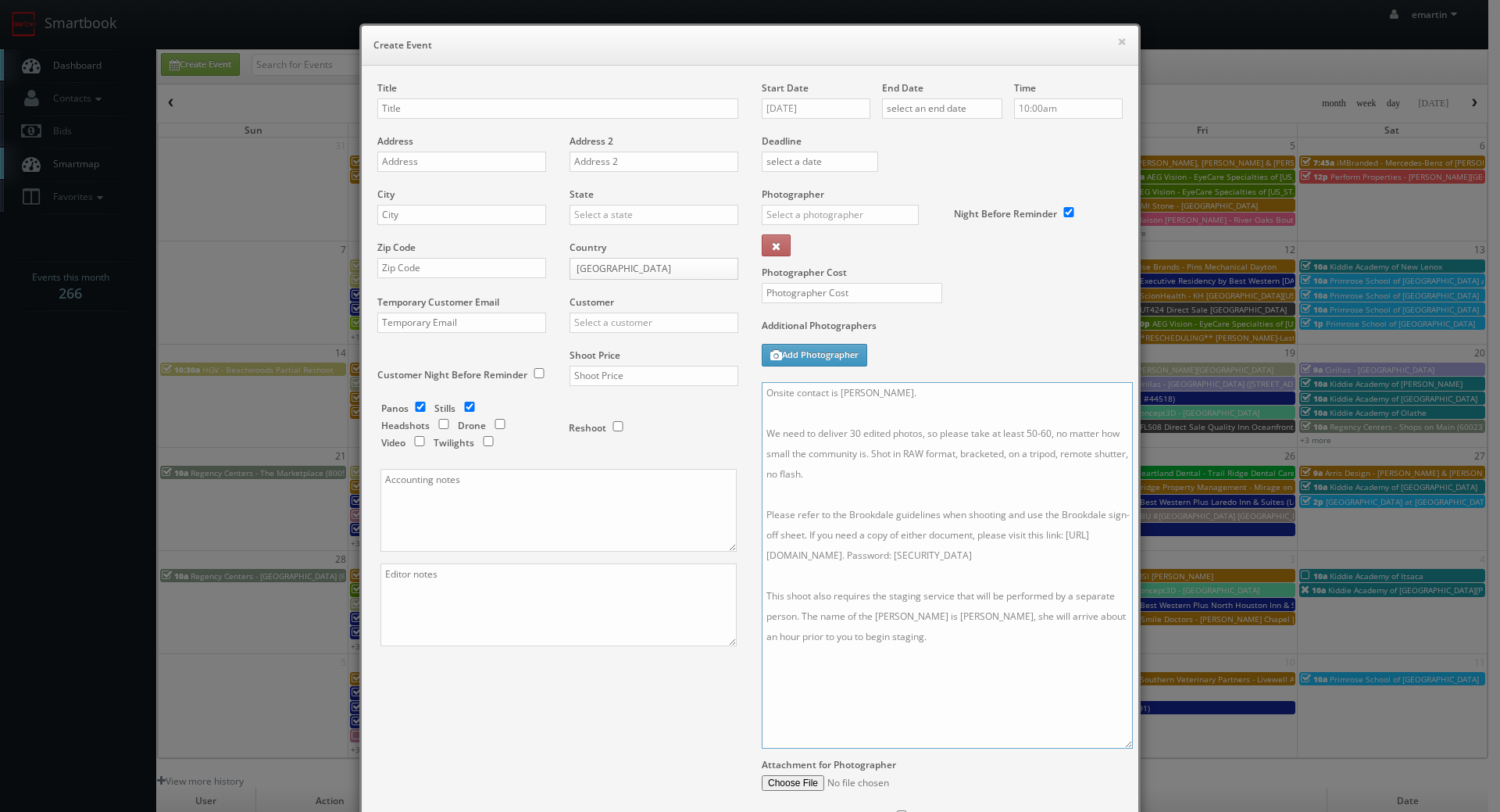
click at [925, 648] on textarea "Onsite contact is Brian Mullins. We need to deliver 30 edited photos, so please…" at bounding box center [947, 565] width 371 height 366
type textarea "Onsite contact is Brian Mullins. We need to deliver 30 edited photos, so please…"
click at [957, 358] on div "Additional Photographers Add Photographer" at bounding box center [942, 350] width 361 height 64
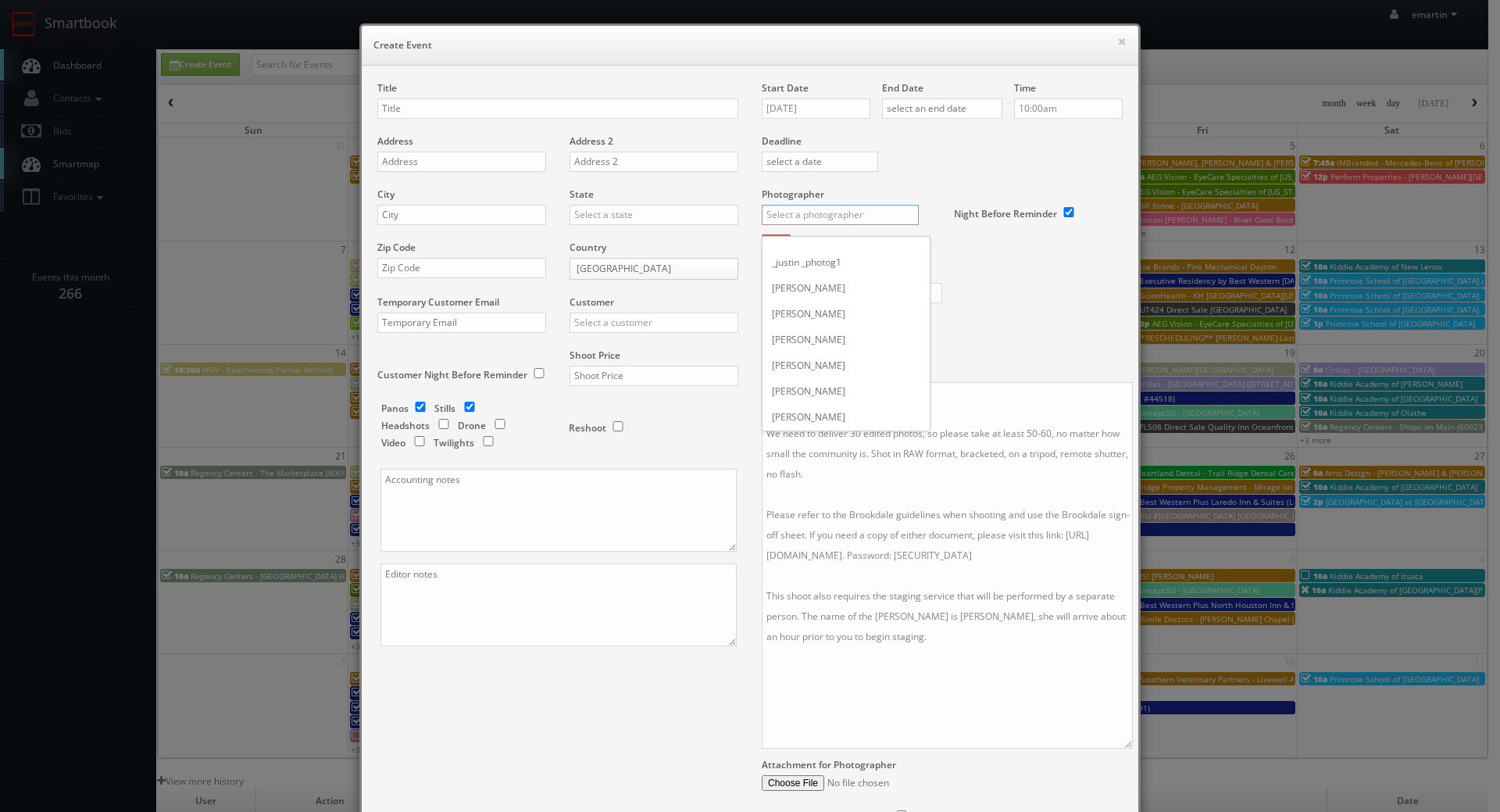
click at [853, 211] on input "text" at bounding box center [841, 214] width 157 height 20
click at [818, 294] on div "Adam Howard" at bounding box center [846, 301] width 167 height 26
type input "Adam Howard"
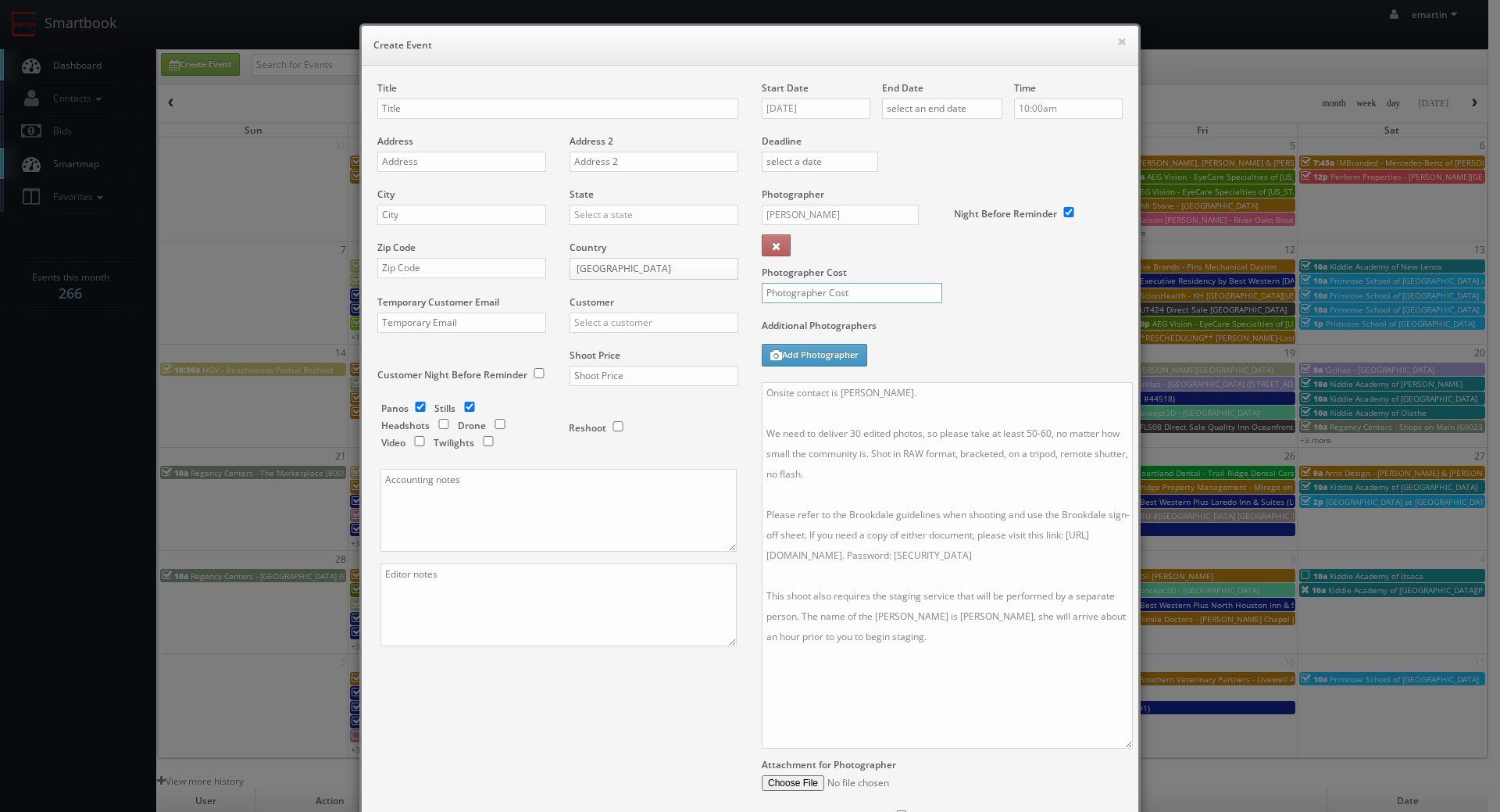
click at [822, 291] on input "text" at bounding box center [852, 292] width 180 height 20
type input "300"
click at [818, 354] on button "Add Photographer" at bounding box center [814, 355] width 105 height 23
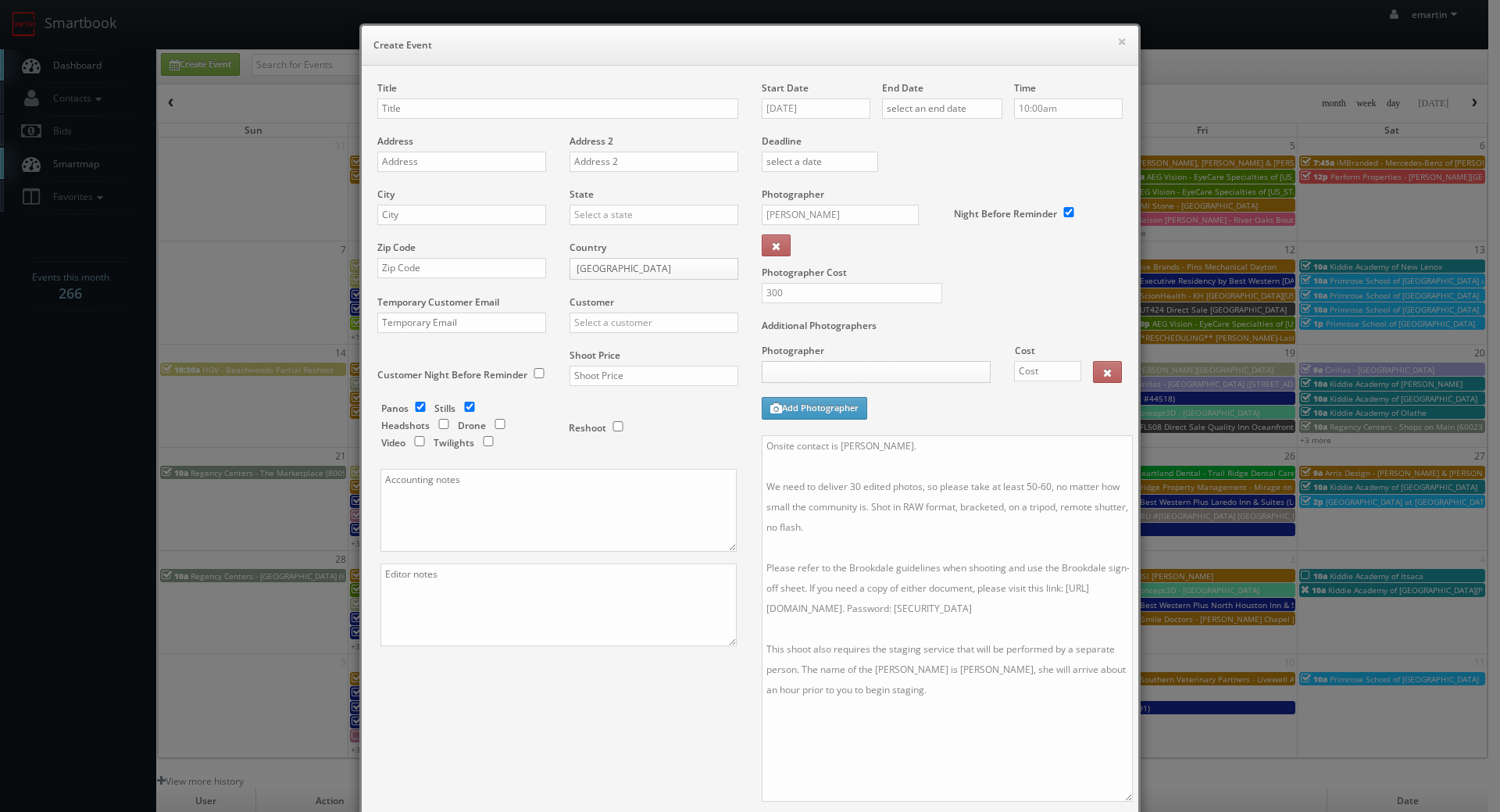
click at [821, 365] on body "Smartbook Toggle Side Navigation Toggle Top Navigation emartin emartin Profile …" at bounding box center [744, 540] width 1489 height 1080
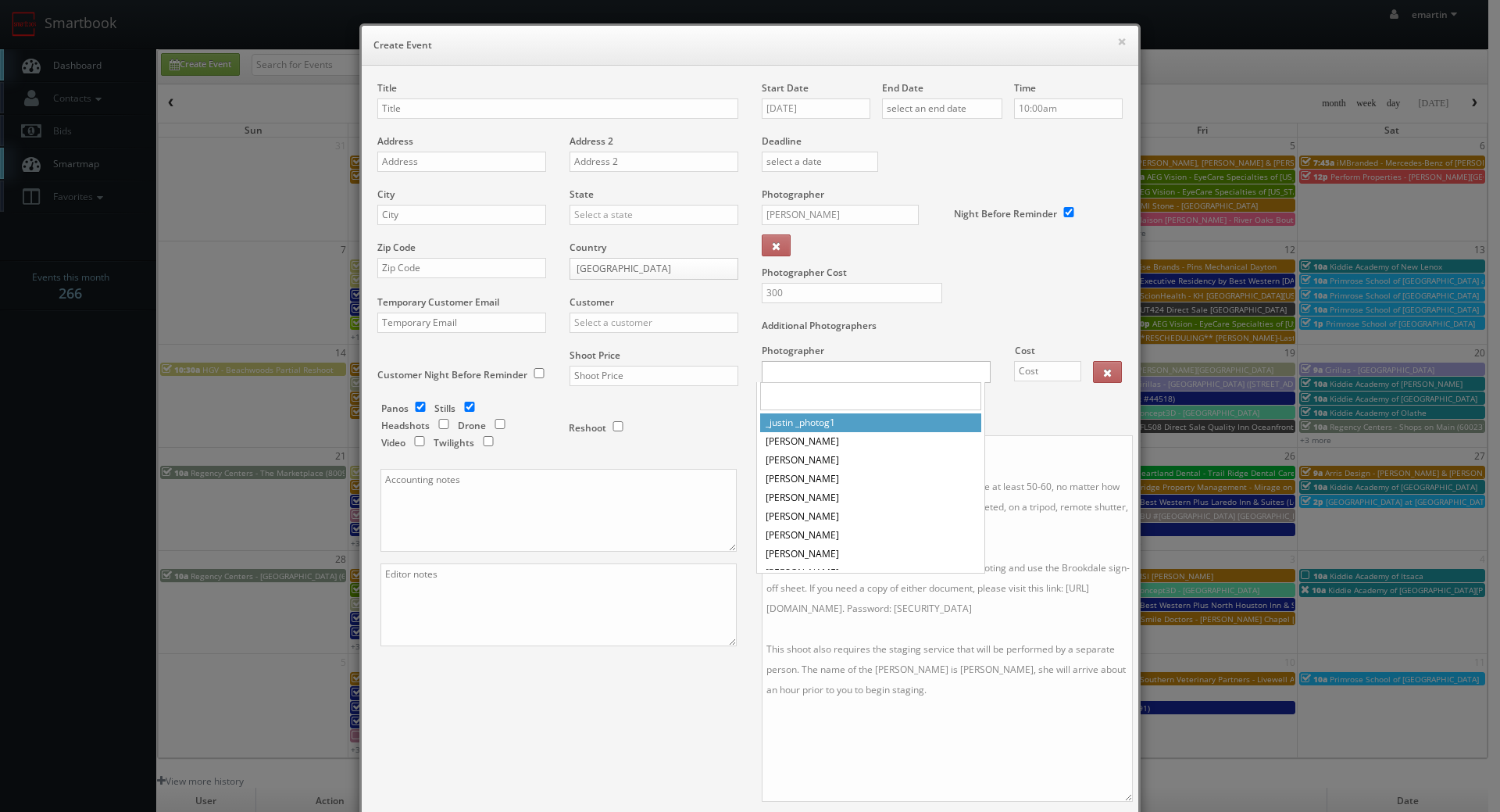
click at [821, 379] on body "Smartbook Toggle Side Navigation Toggle Top Navigation emartin emartin Profile …" at bounding box center [744, 540] width 1489 height 1080
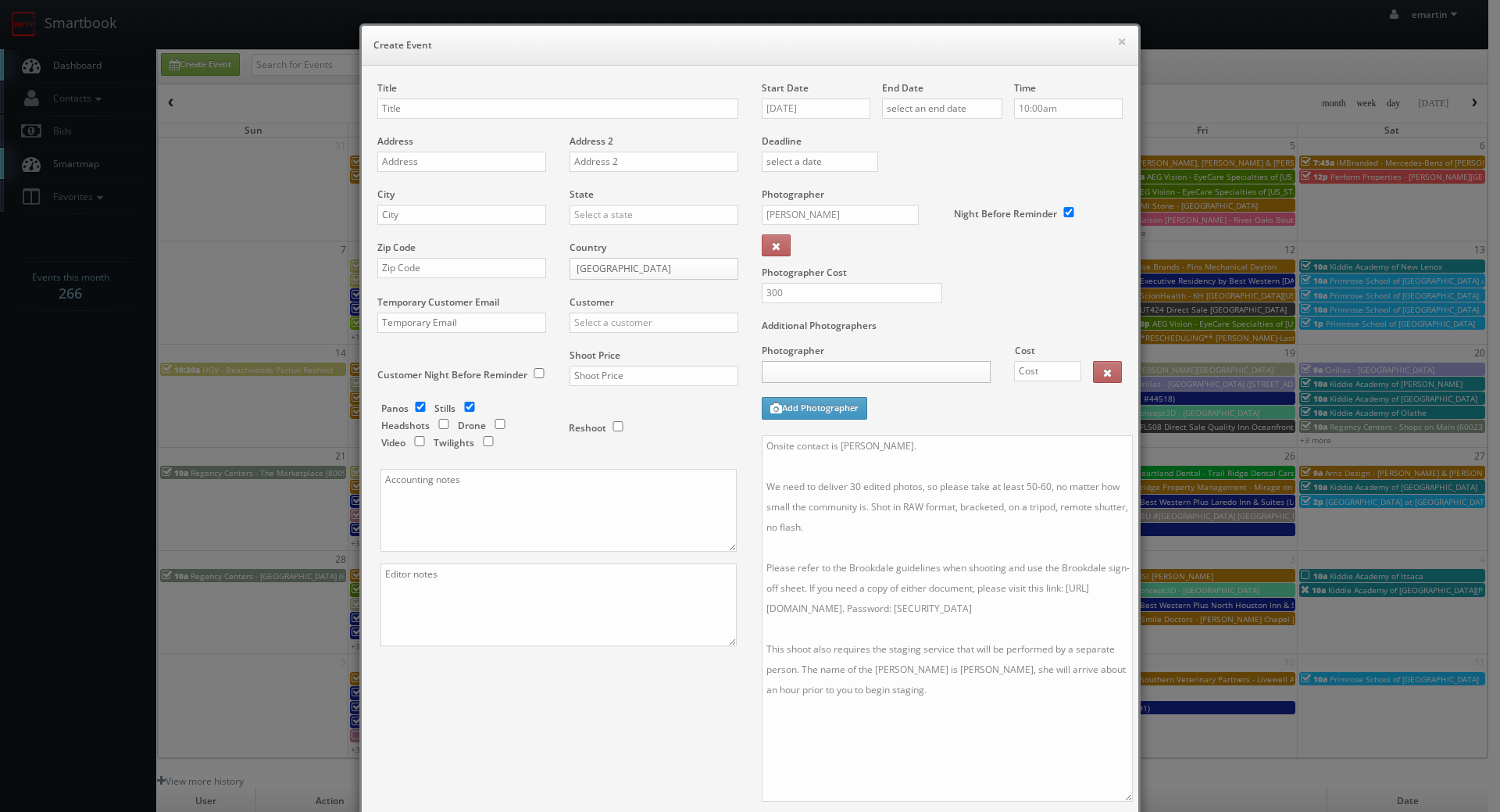
click at [821, 378] on body "Smartbook Toggle Side Navigation Toggle Top Navigation emartin emartin Profile …" at bounding box center [744, 540] width 1489 height 1080
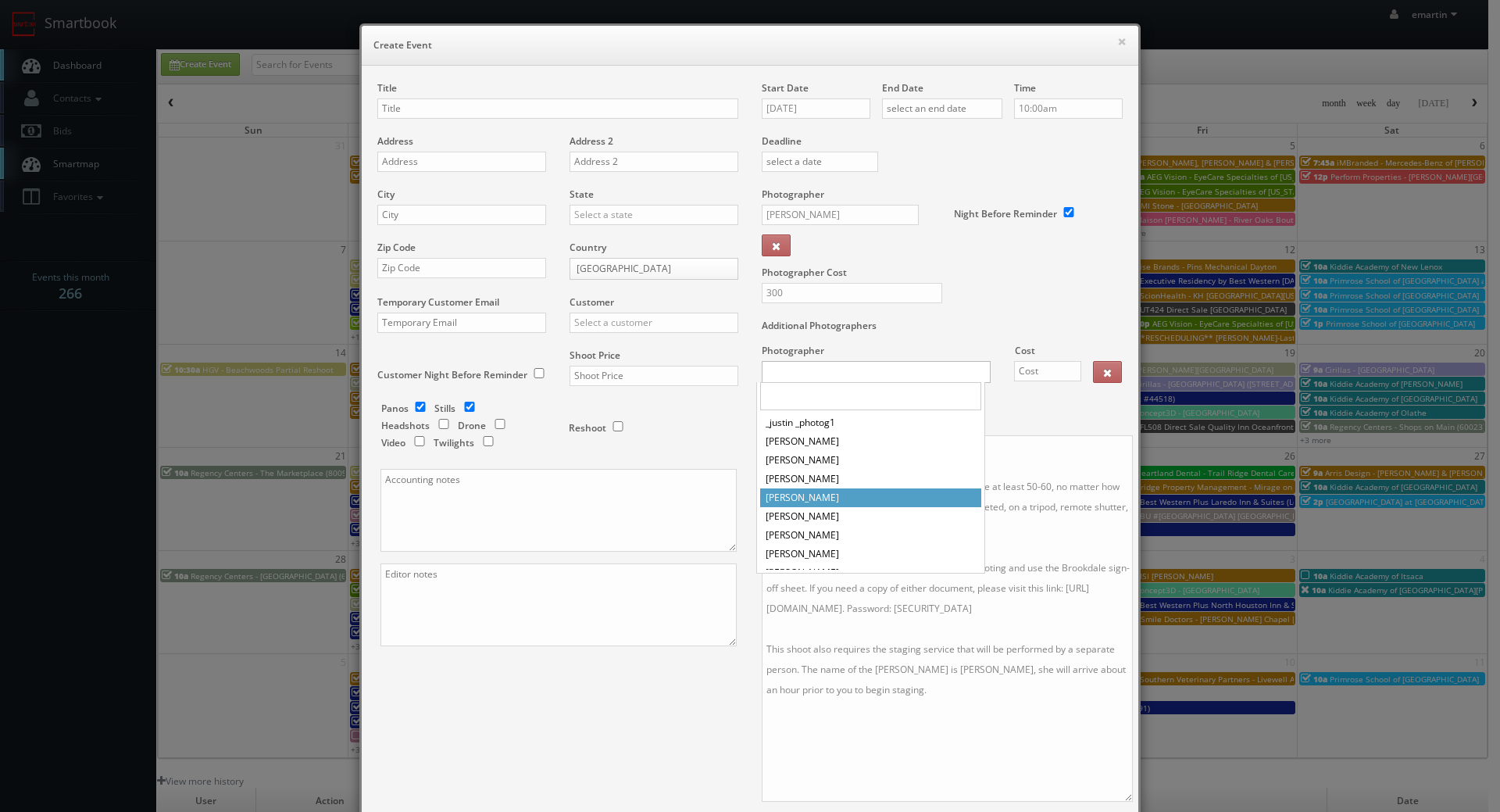
scroll to position [5275, 0]
select select "brookdalestager@mg.cs3calendar.com"
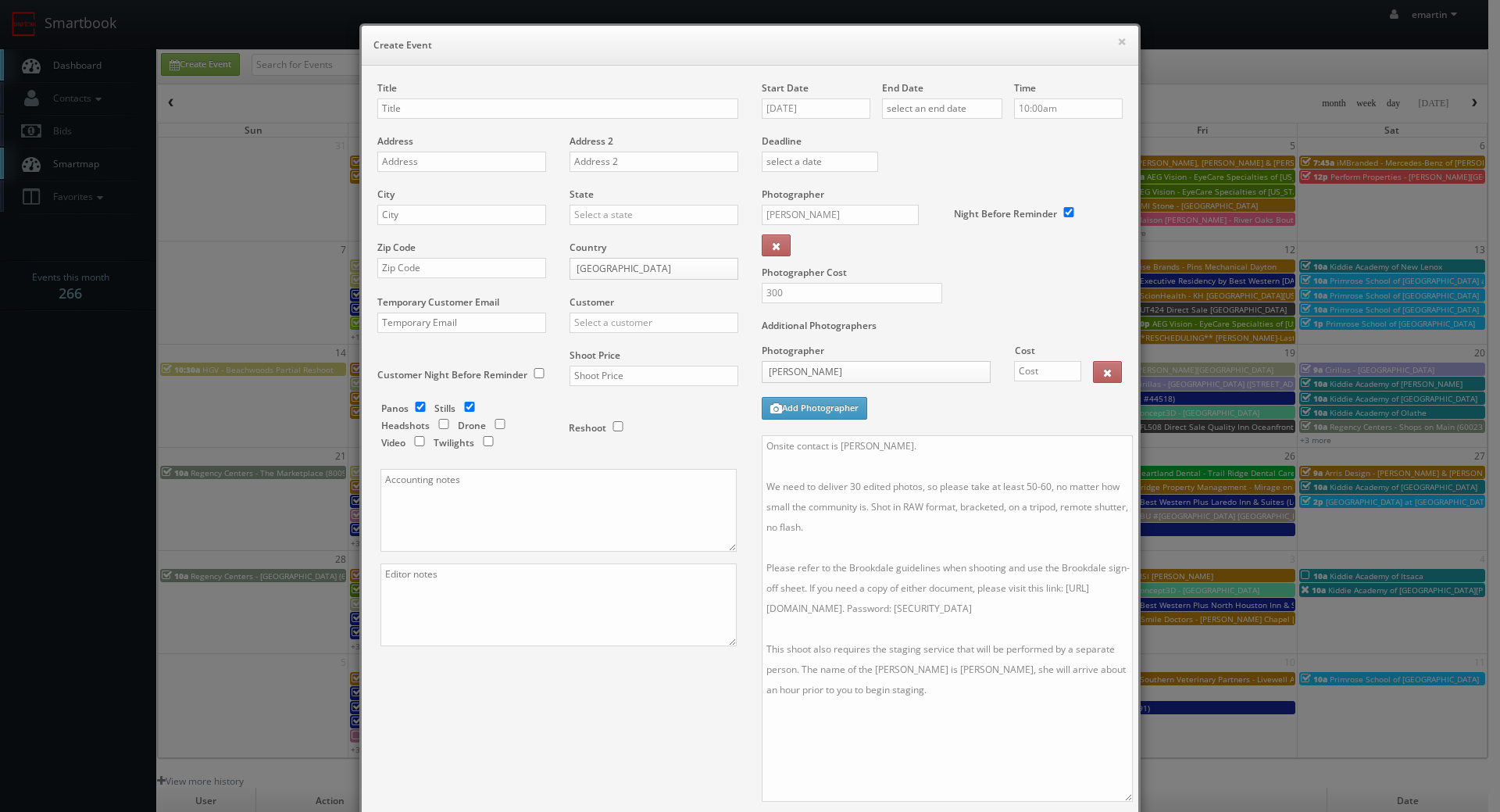
click at [1079, 432] on div "Additional Photographers Photographer Cost Stager _justin _photog1 Glen Aronwit…" at bounding box center [942, 377] width 361 height 117
click at [1031, 378] on input "text" at bounding box center [1047, 371] width 67 height 20
click at [1030, 367] on input "text" at bounding box center [1047, 371] width 67 height 20
type input "300"
click at [972, 416] on div "Additional Photographers Photographer Cost Stager _justin _photog1 Glen Aronwit…" at bounding box center [942, 377] width 361 height 117
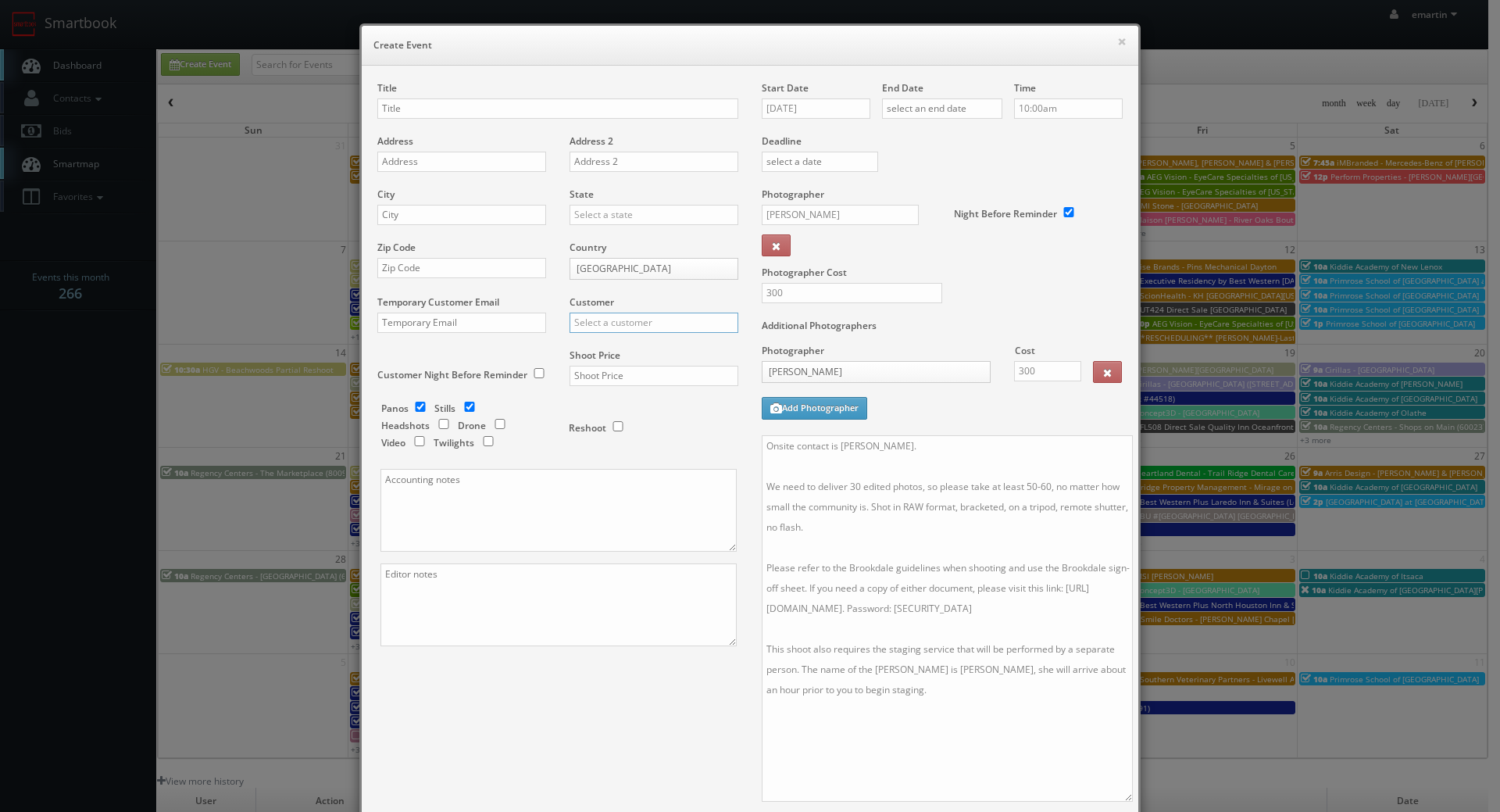
click at [592, 317] on input "text" at bounding box center [654, 322] width 169 height 20
click at [596, 348] on div "Brookdale" at bounding box center [654, 347] width 167 height 26
type input "Brookdale"
click at [599, 370] on input "text" at bounding box center [654, 375] width 169 height 20
type input "2,000"
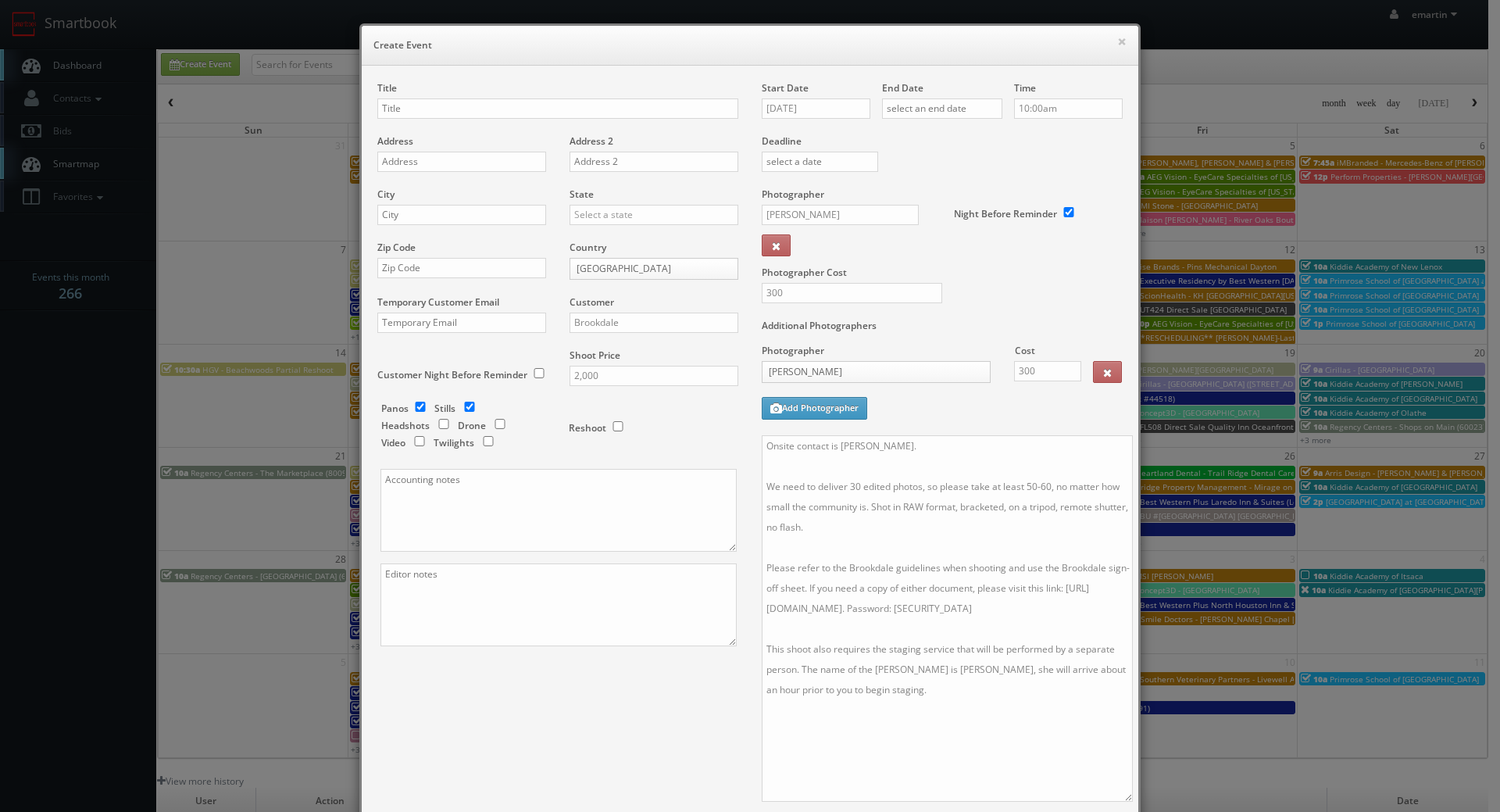
click at [499, 89] on div "Title" at bounding box center [558, 108] width 361 height 53
click at [478, 105] on input "text" at bounding box center [558, 108] width 361 height 20
type input "v"
paste input "BU #18660"
click at [441, 113] on input "BU #18660" at bounding box center [558, 108] width 361 height 20
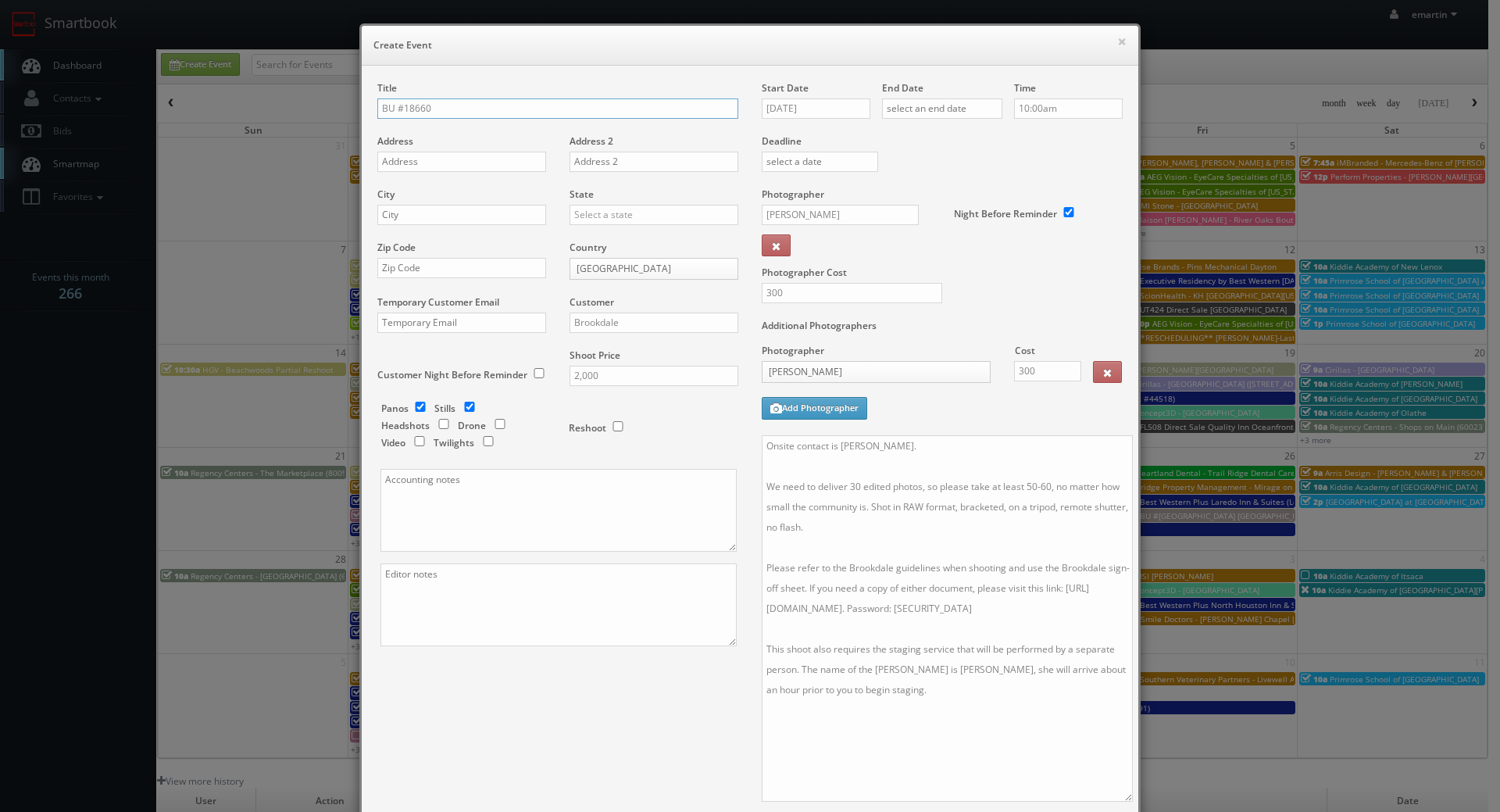
paste input "Brookdale Cumberland Green Hills"
type input "BU #18660 [GEOGRAPHIC_DATA] [GEOGRAPHIC_DATA]"
drag, startPoint x: 443, startPoint y: 157, endPoint x: 416, endPoint y: 159, distance: 27.1
click at [443, 157] on input "text" at bounding box center [462, 161] width 169 height 20
paste input "15 Burton Hills Blvd"
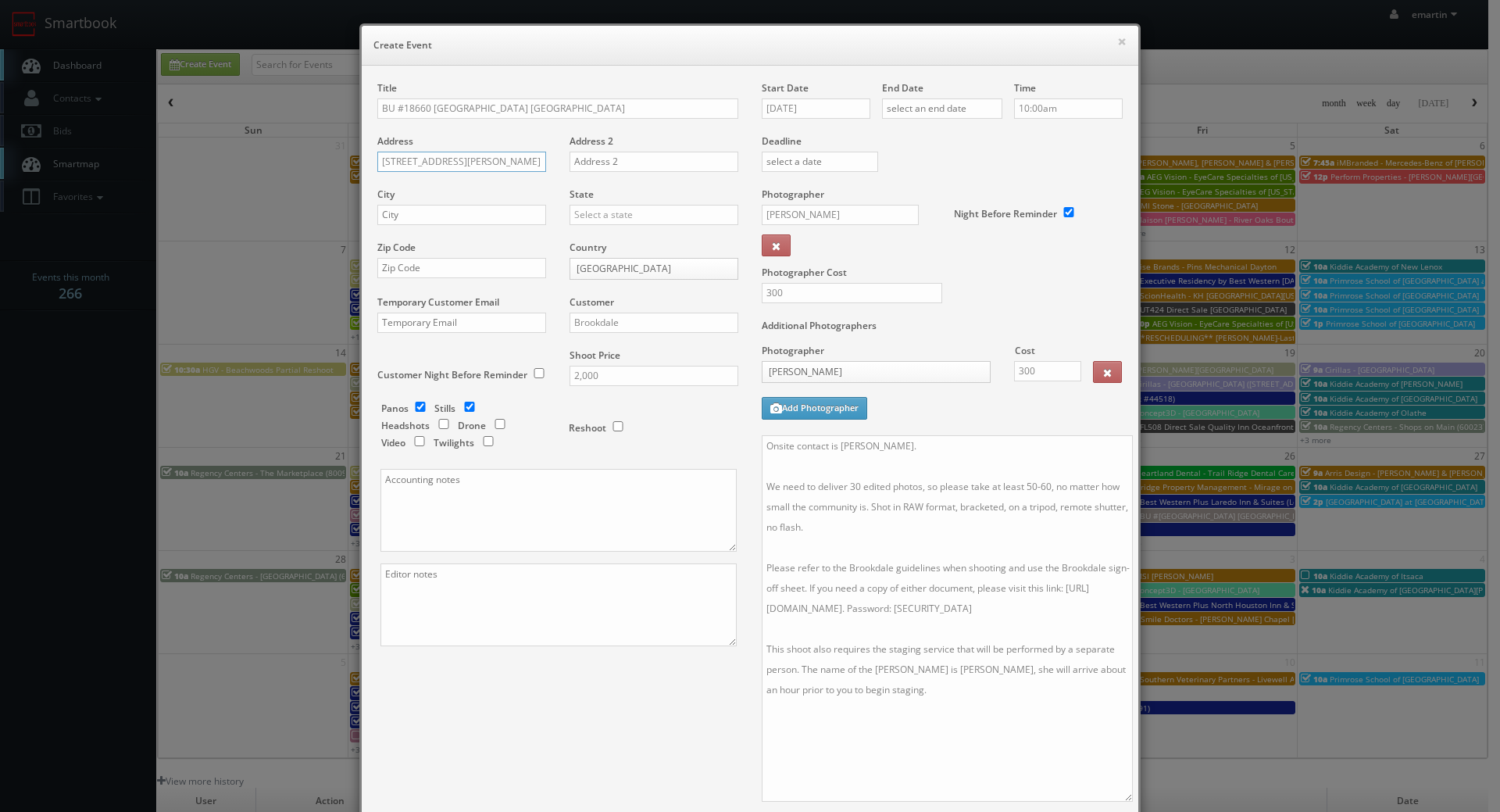
type input "15 Burton Hills Blvd"
click at [451, 215] on input "text" at bounding box center [462, 214] width 169 height 20
paste input "Nashville"
type input "Nashville"
click at [587, 219] on input "text" at bounding box center [654, 214] width 169 height 20
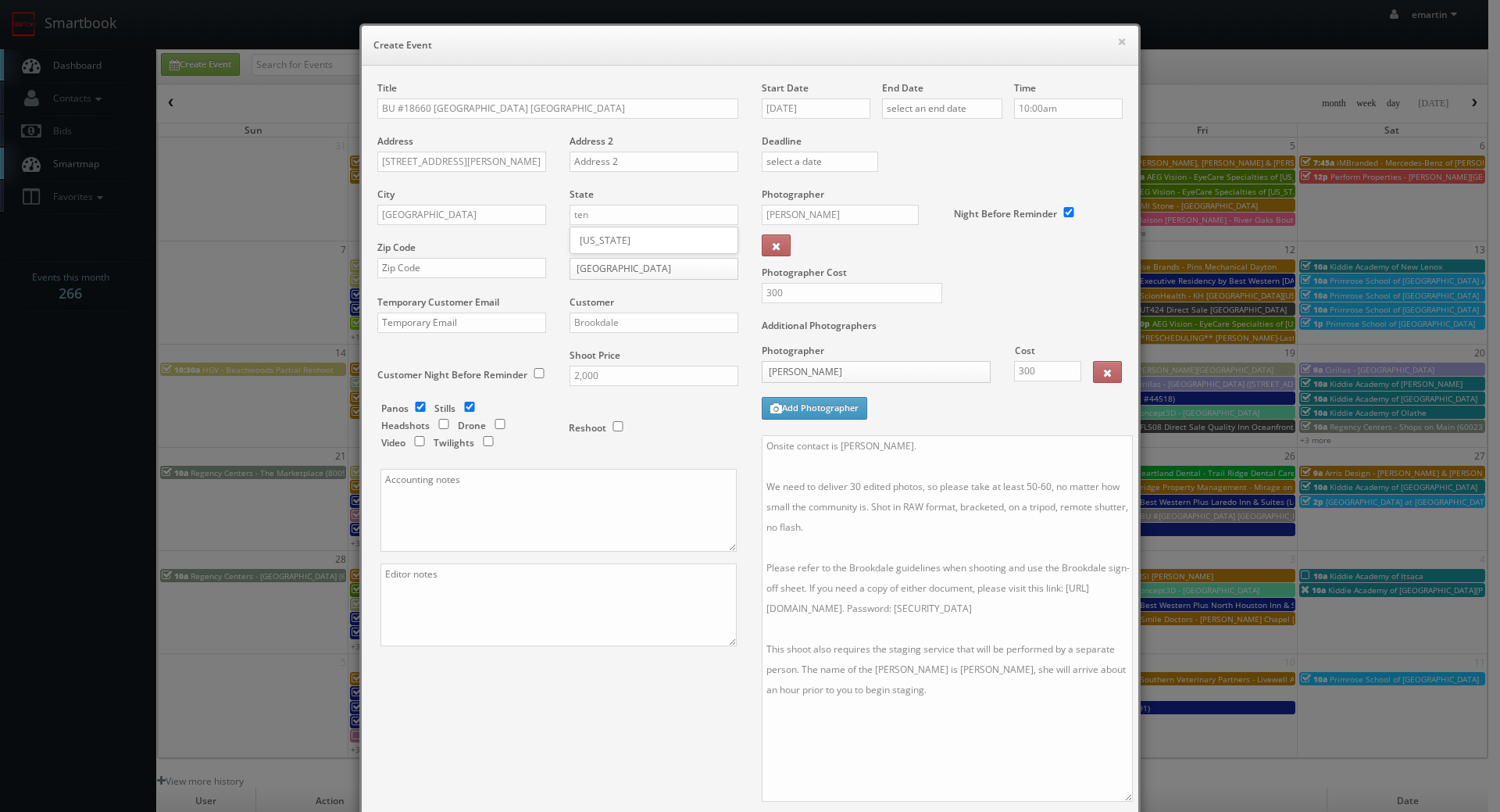
click at [592, 231] on div "[US_STATE]" at bounding box center [654, 240] width 167 height 26
type input "[US_STATE]"
click at [396, 278] on div "Zip Code" at bounding box center [468, 268] width 180 height 53
drag, startPoint x: 403, startPoint y: 277, endPoint x: 388, endPoint y: 273, distance: 15.5
click at [403, 277] on input "text" at bounding box center [462, 268] width 169 height 20
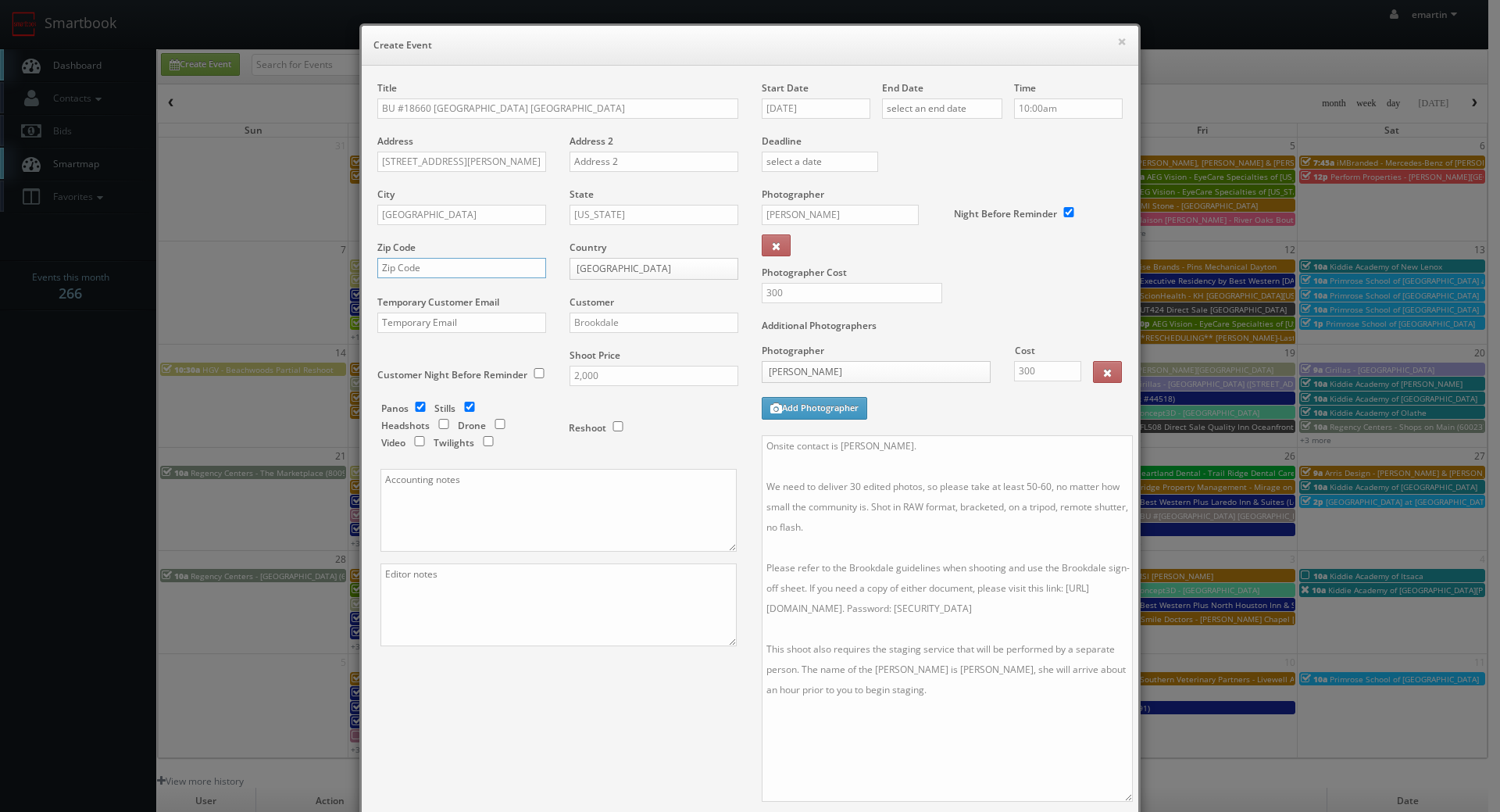
paste input "37215"
type input "37215"
drag, startPoint x: 803, startPoint y: 108, endPoint x: 826, endPoint y: 105, distance: 23.2
click at [804, 108] on input "09/24/2025" at bounding box center [816, 108] width 108 height 20
click at [915, 136] on th at bounding box center [906, 137] width 21 height 24
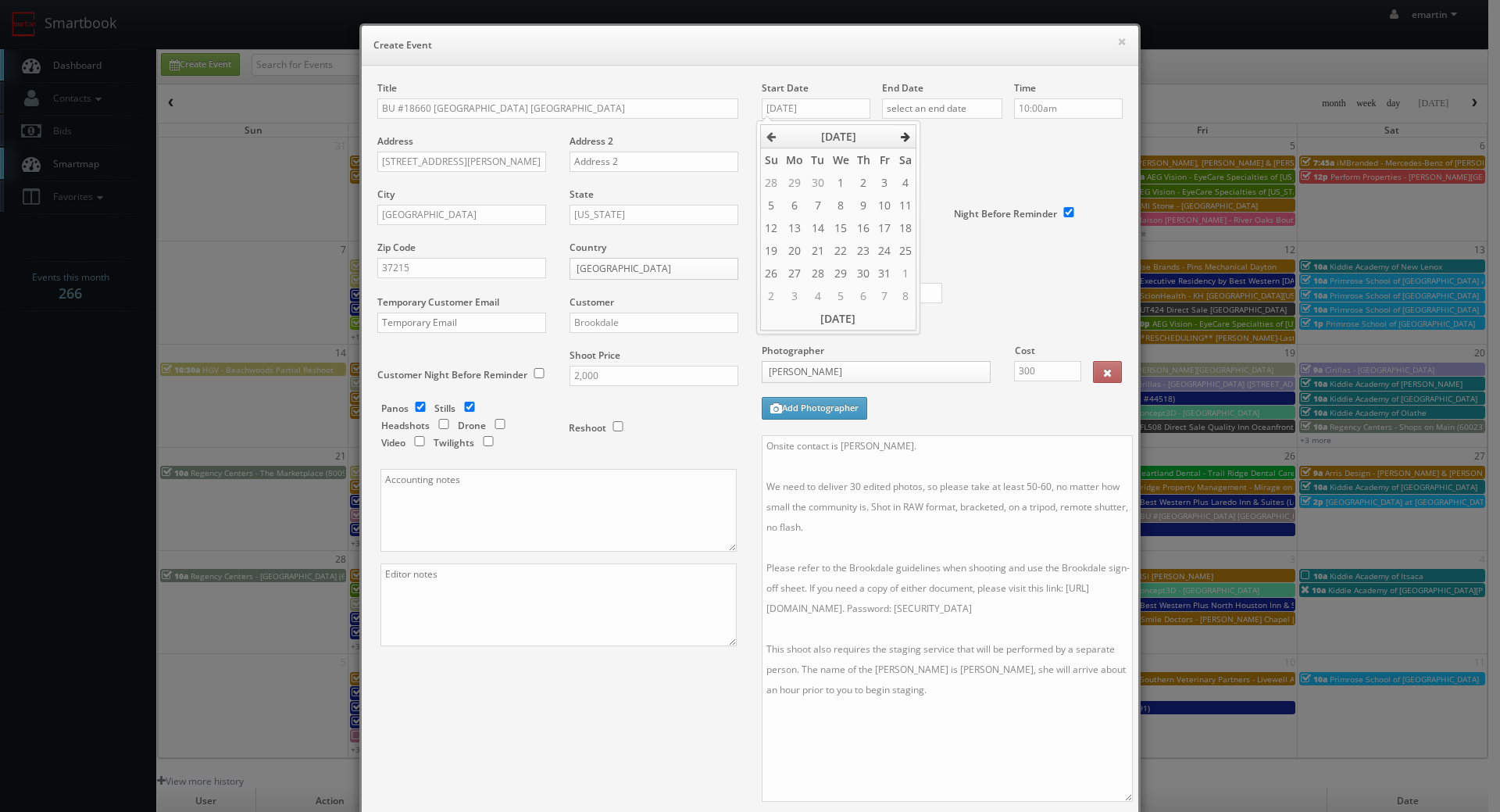
click at [909, 135] on icon at bounding box center [906, 137] width 9 height 11
click at [868, 194] on td "6" at bounding box center [863, 205] width 21 height 23
type input "11/06/2025"
click at [957, 147] on label "Deadline" at bounding box center [942, 141] width 384 height 13
click at [971, 118] on input "text" at bounding box center [942, 108] width 120 height 20
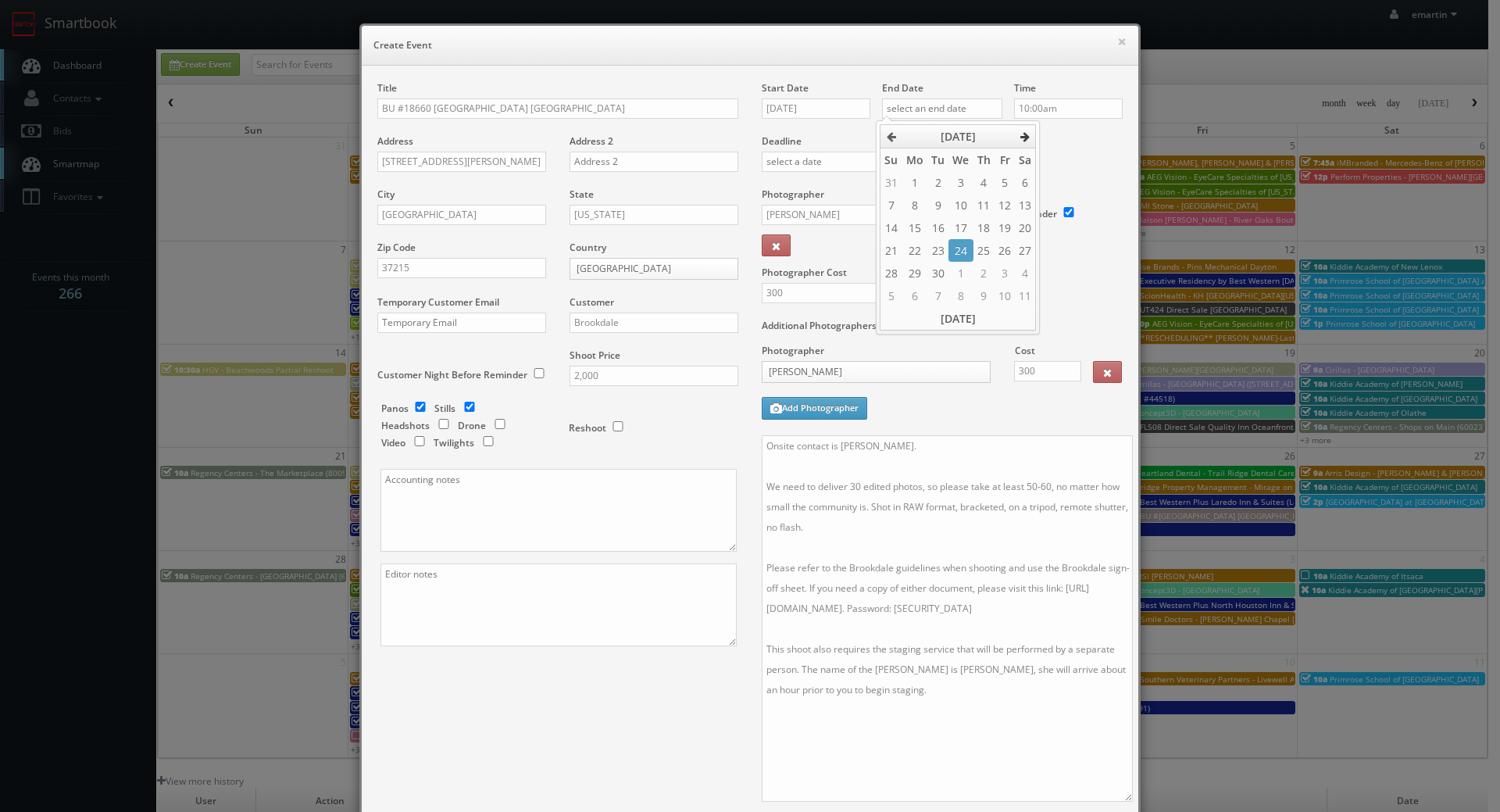
click at [1031, 138] on th at bounding box center [1026, 137] width 21 height 24
click at [986, 197] on td "6" at bounding box center [984, 205] width 21 height 23
type input "11/06/2025"
click at [1137, 137] on div "× Create Event Title BU #18660 Brookdale Cumberland Green Hills Address 15 Burt…" at bounding box center [750, 509] width 797 height 1019
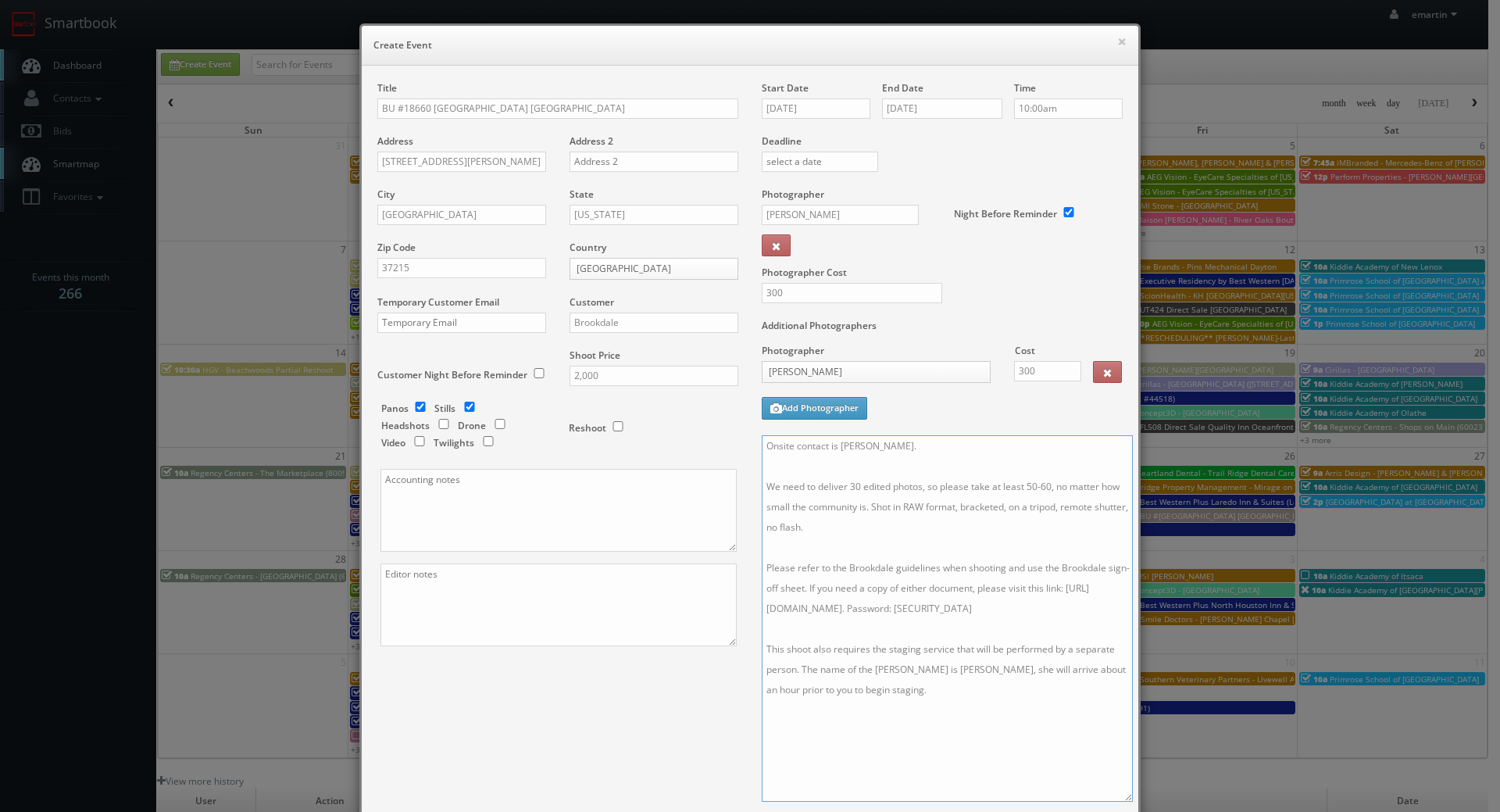
click at [936, 502] on textarea "Onsite contact is Brian Mullins. We need to deliver 30 edited photos, so please…" at bounding box center [947, 618] width 371 height 366
click at [411, 408] on input "checkbox" at bounding box center [420, 406] width 24 height 10
checkbox input "false"
click at [942, 542] on textarea "Onsite contact is Brian Mullins. We need to deliver 30 edited photos, so please…" at bounding box center [947, 618] width 371 height 366
drag, startPoint x: 703, startPoint y: 692, endPoint x: 714, endPoint y: 675, distance: 20.2
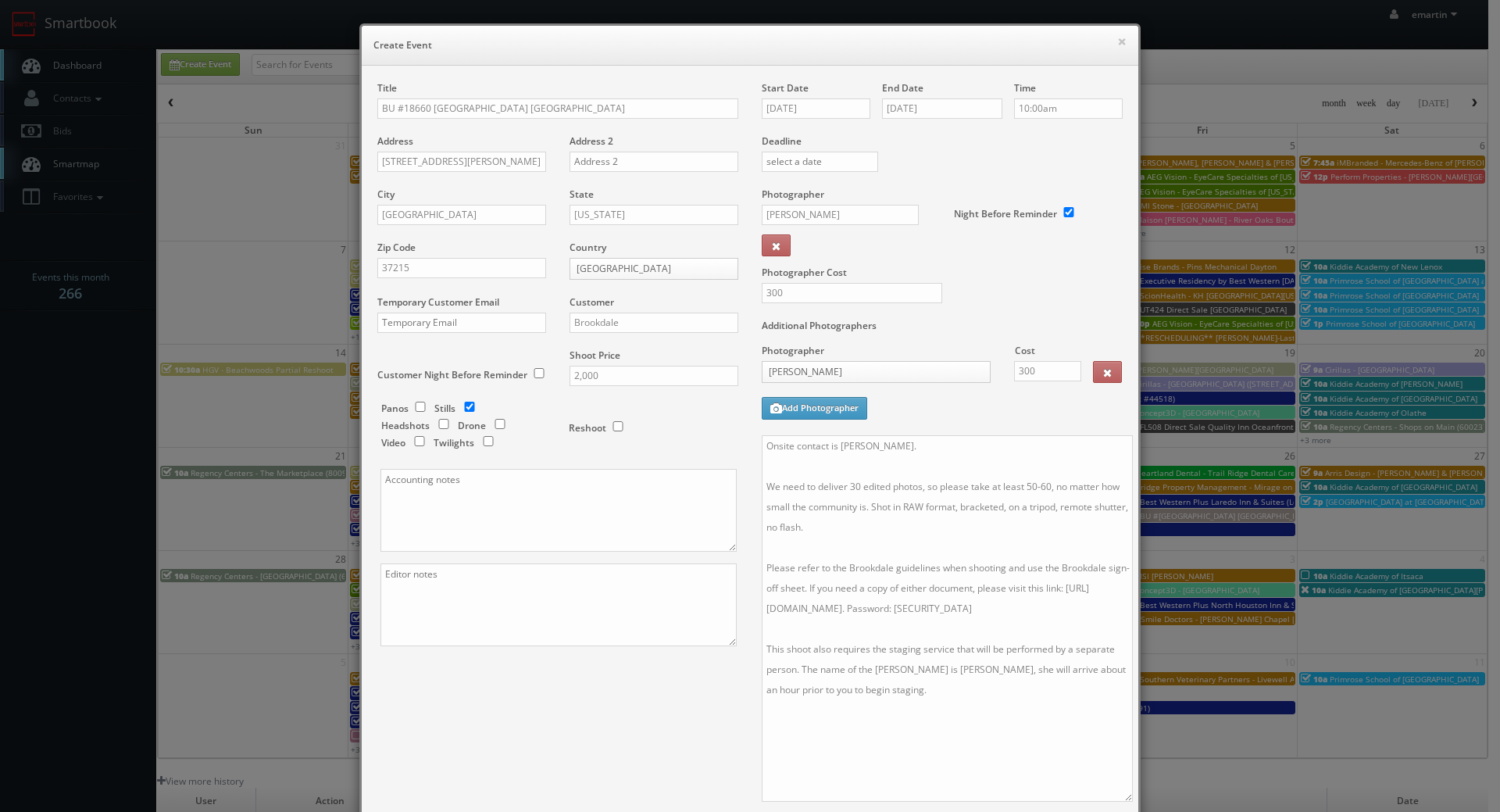
click at [703, 689] on div "Title BU #18660 Brookdale Cumberland Green Hills Address 15 Burton Hills Blvd A…" at bounding box center [750, 494] width 769 height 826
click at [577, 715] on div "Title BU #18660 Brookdale Cumberland Green Hills Address 15 Burton Hills Blvd A…" at bounding box center [750, 494] width 769 height 826
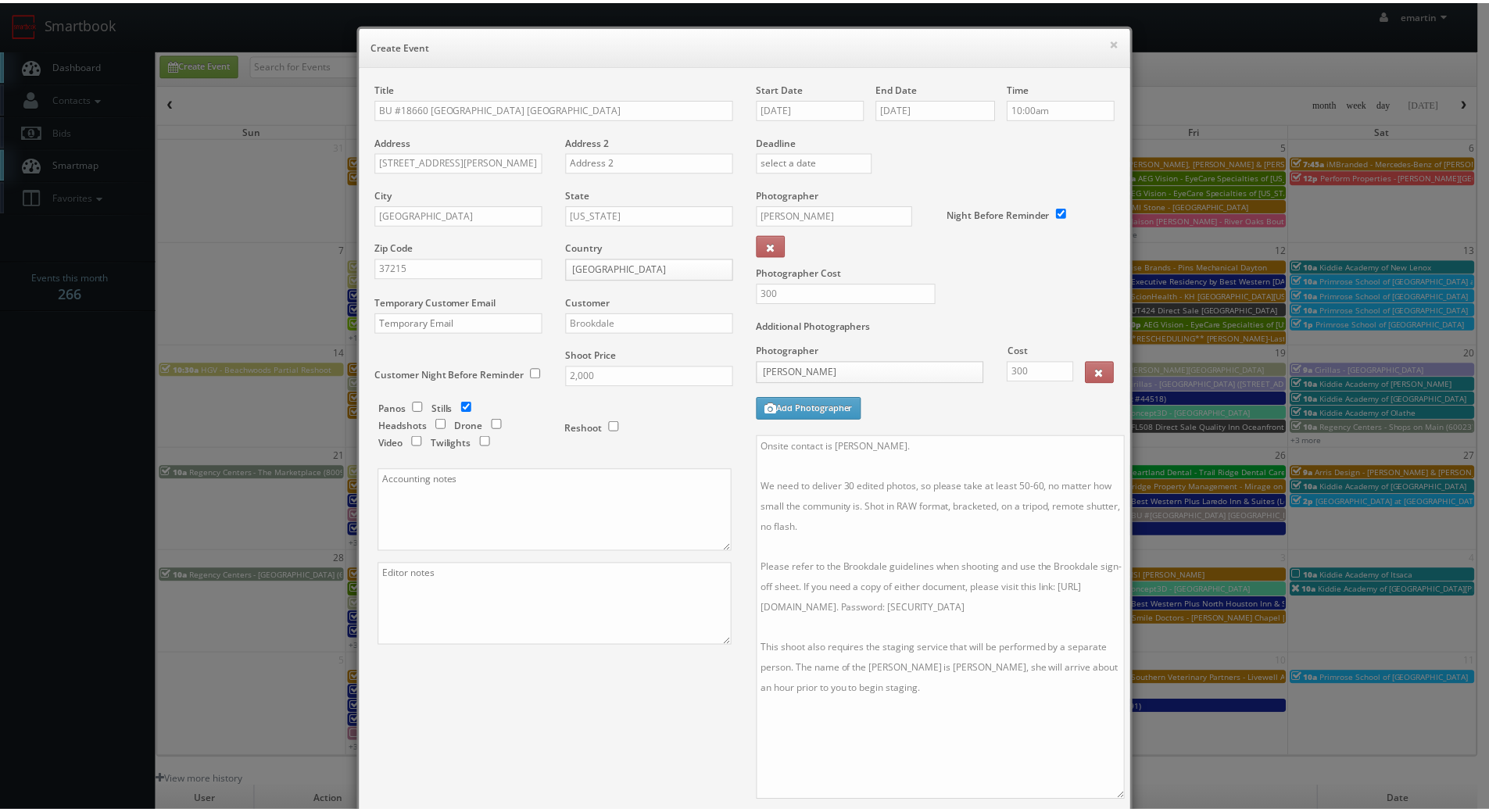
scroll to position [207, 0]
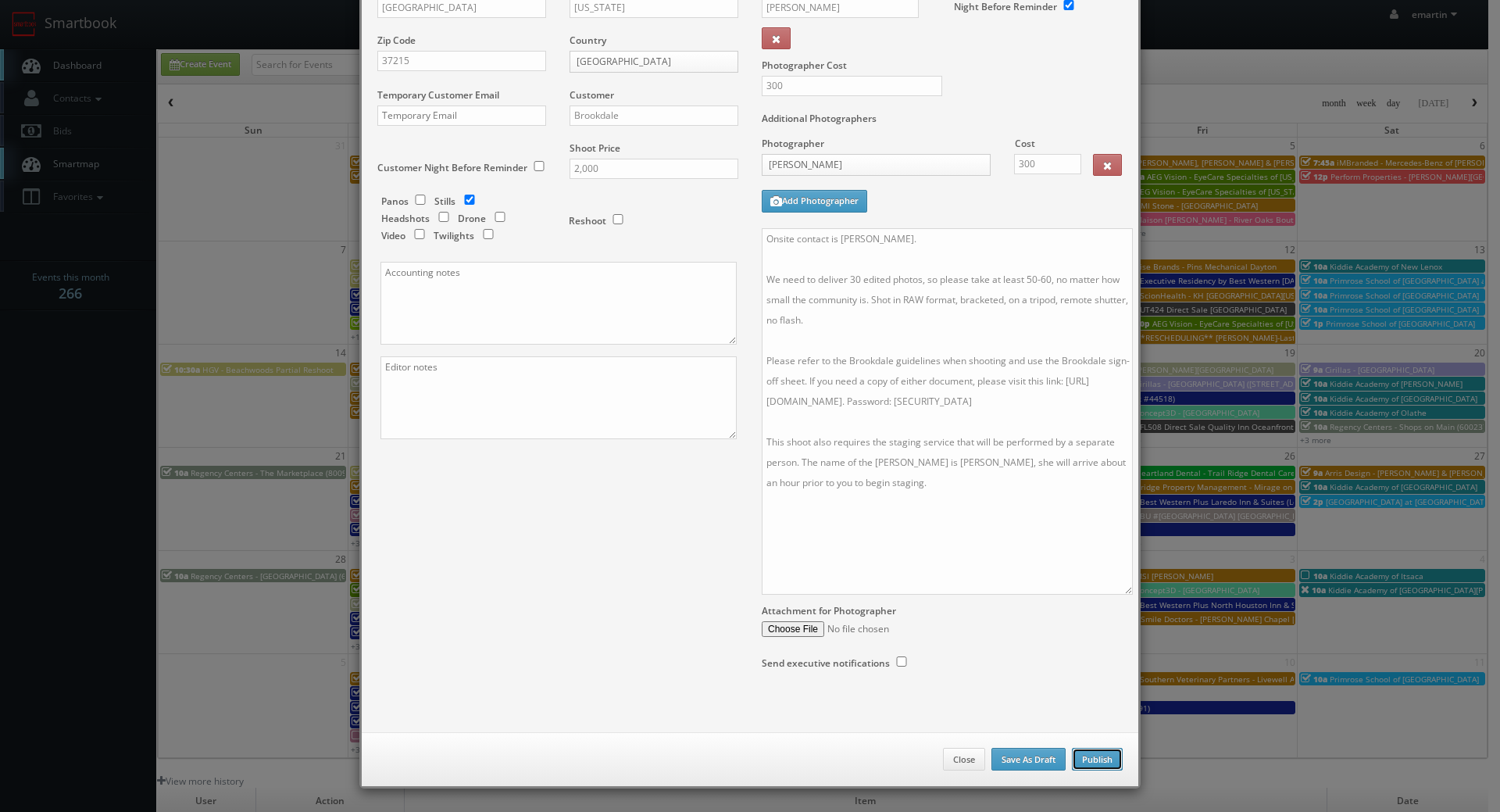
click at [1087, 758] on button "Publish" at bounding box center [1098, 759] width 51 height 24
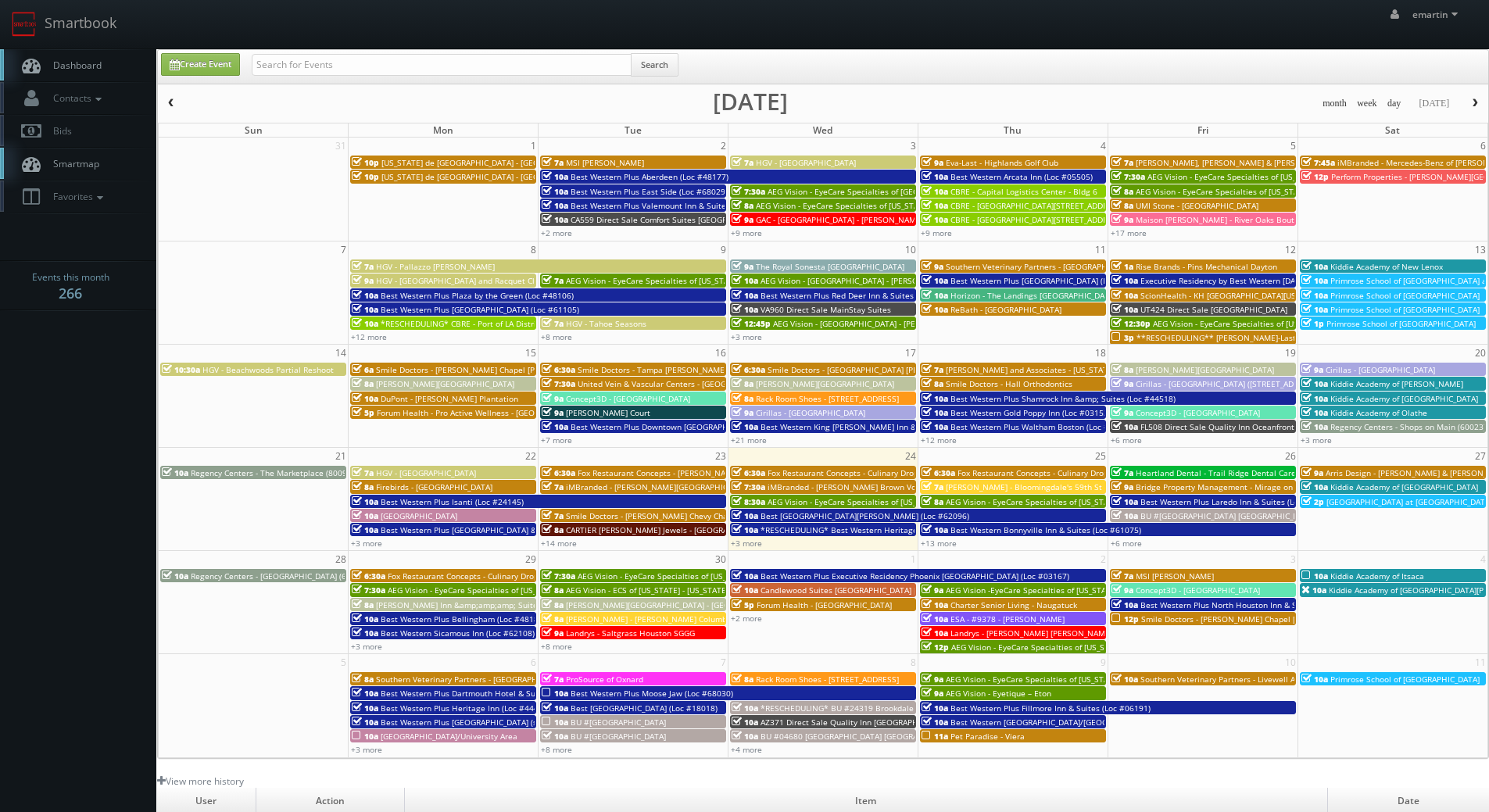
click at [96, 59] on span "Dashboard" at bounding box center [73, 65] width 56 height 13
click at [124, 67] on link "Dashboard" at bounding box center [78, 65] width 157 height 32
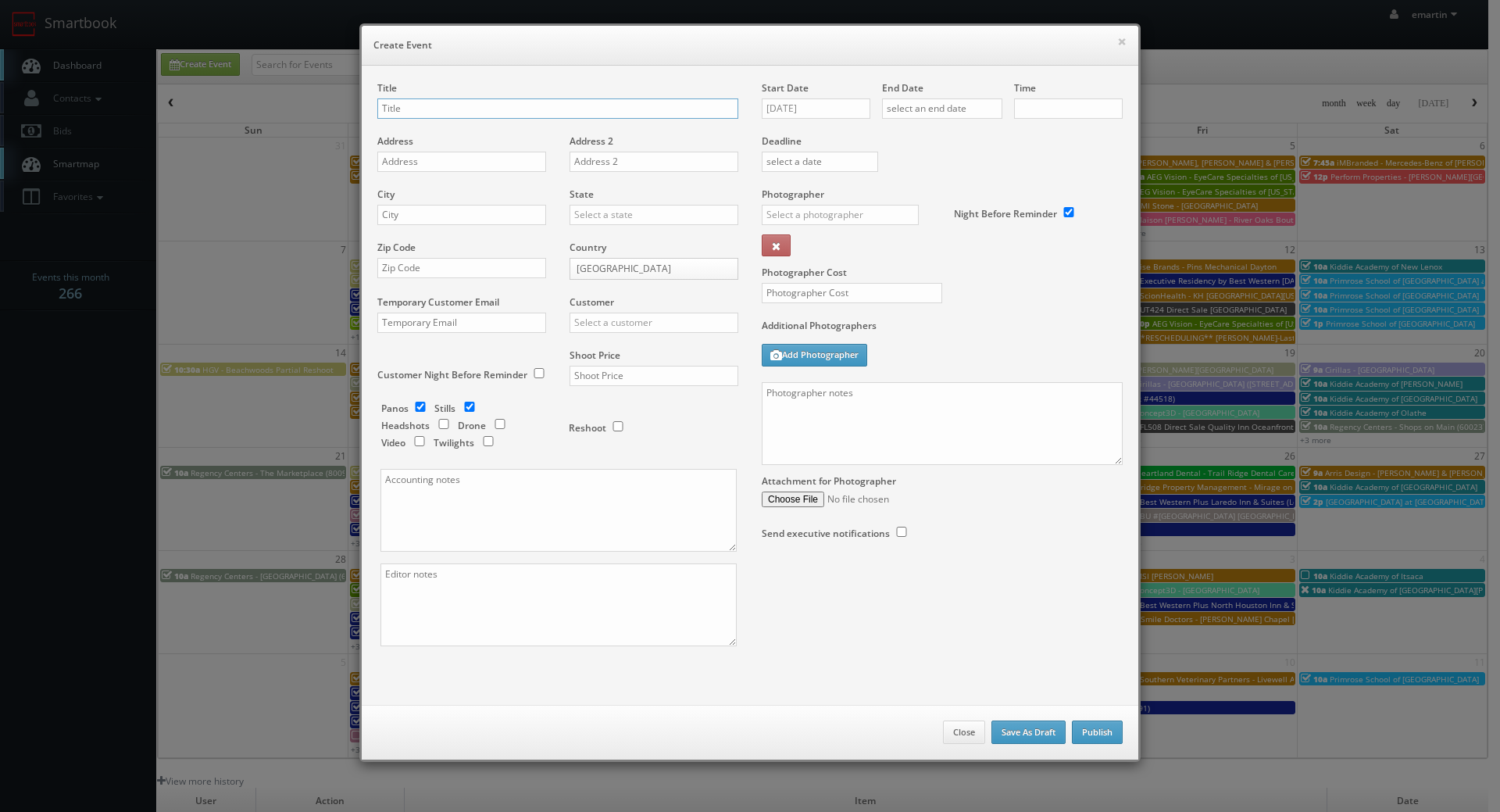
checkbox input "true"
type input "10:00am"
checkbox input "true"
click at [407, 104] on input "text" at bounding box center [558, 108] width 361 height 20
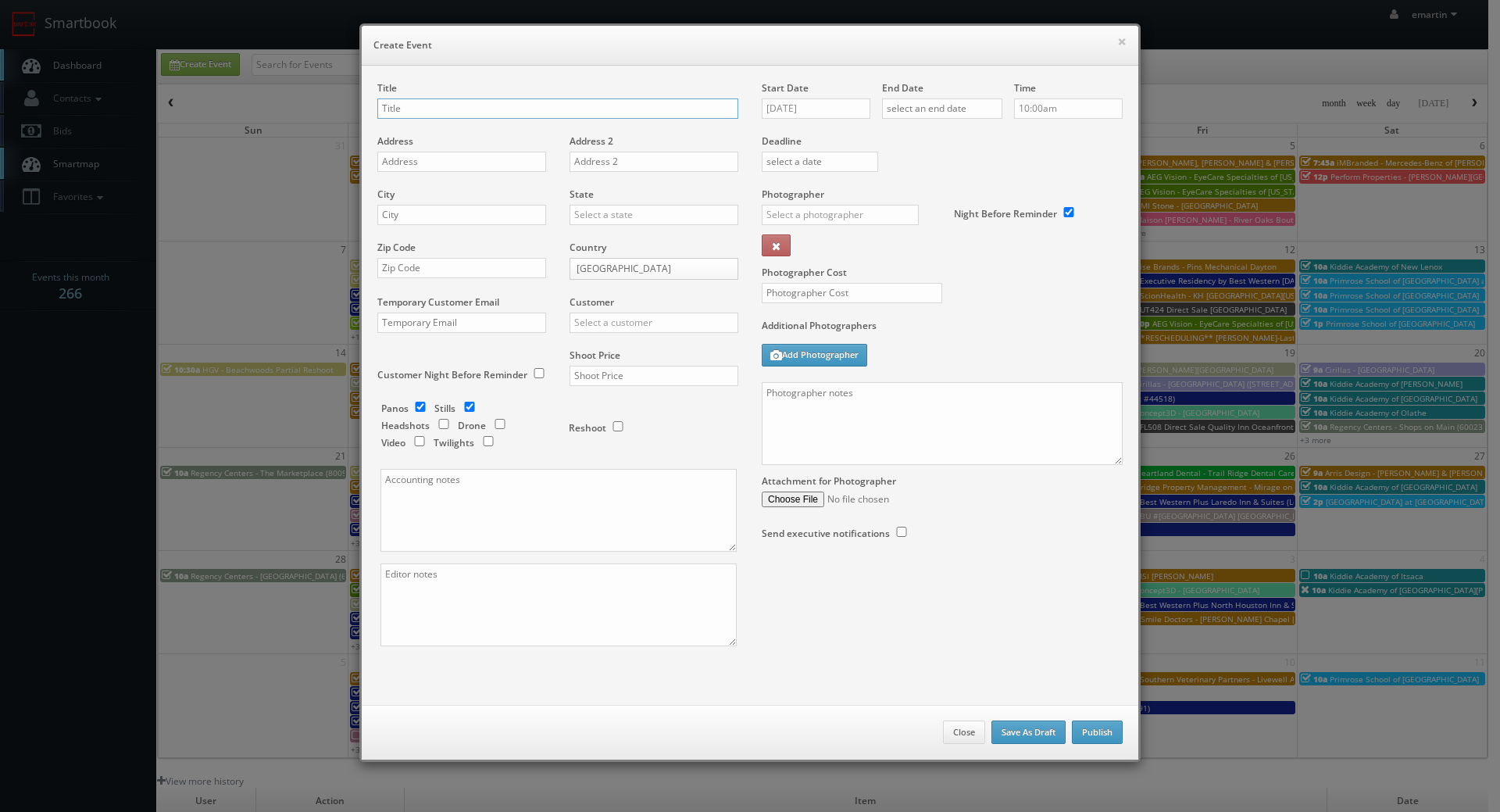
paste input "Best Western Plus [GEOGRAPHIC_DATA]"
click at [625, 108] on input "Best Western Plus [GEOGRAPHIC_DATA] (Loc #" at bounding box center [558, 108] width 361 height 20
paste input "35038"
type input "Best Western Plus [GEOGRAPHIC_DATA] (Loc #35038)"
click at [398, 169] on input "text" at bounding box center [462, 161] width 169 height 20
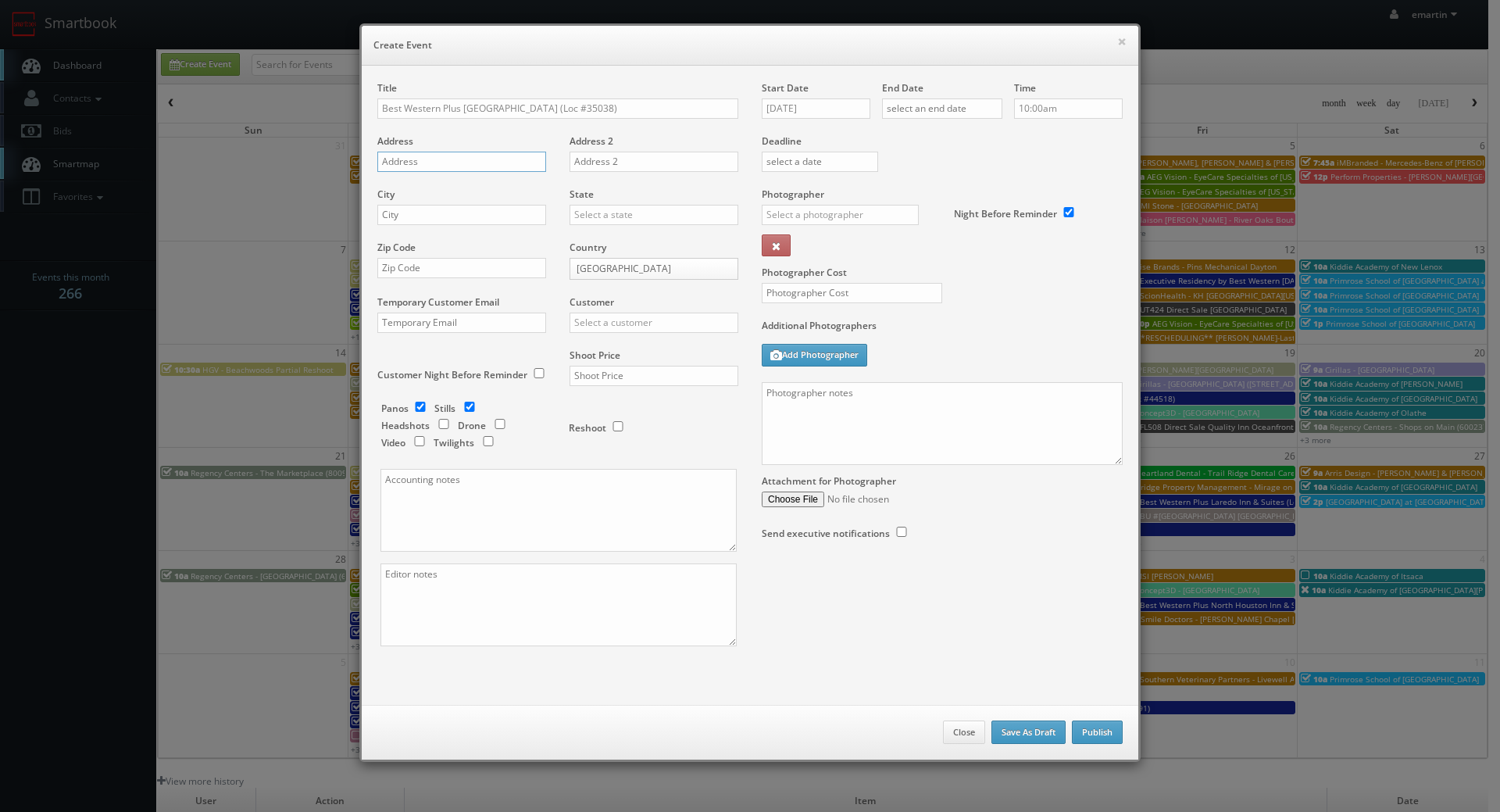
paste input "[STREET_ADDRESS]"
type input "[STREET_ADDRESS]"
drag, startPoint x: 509, startPoint y: 208, endPoint x: 528, endPoint y: 212, distance: 19.4
click at [509, 208] on input "text" at bounding box center [462, 214] width 169 height 20
paste input "Williston"
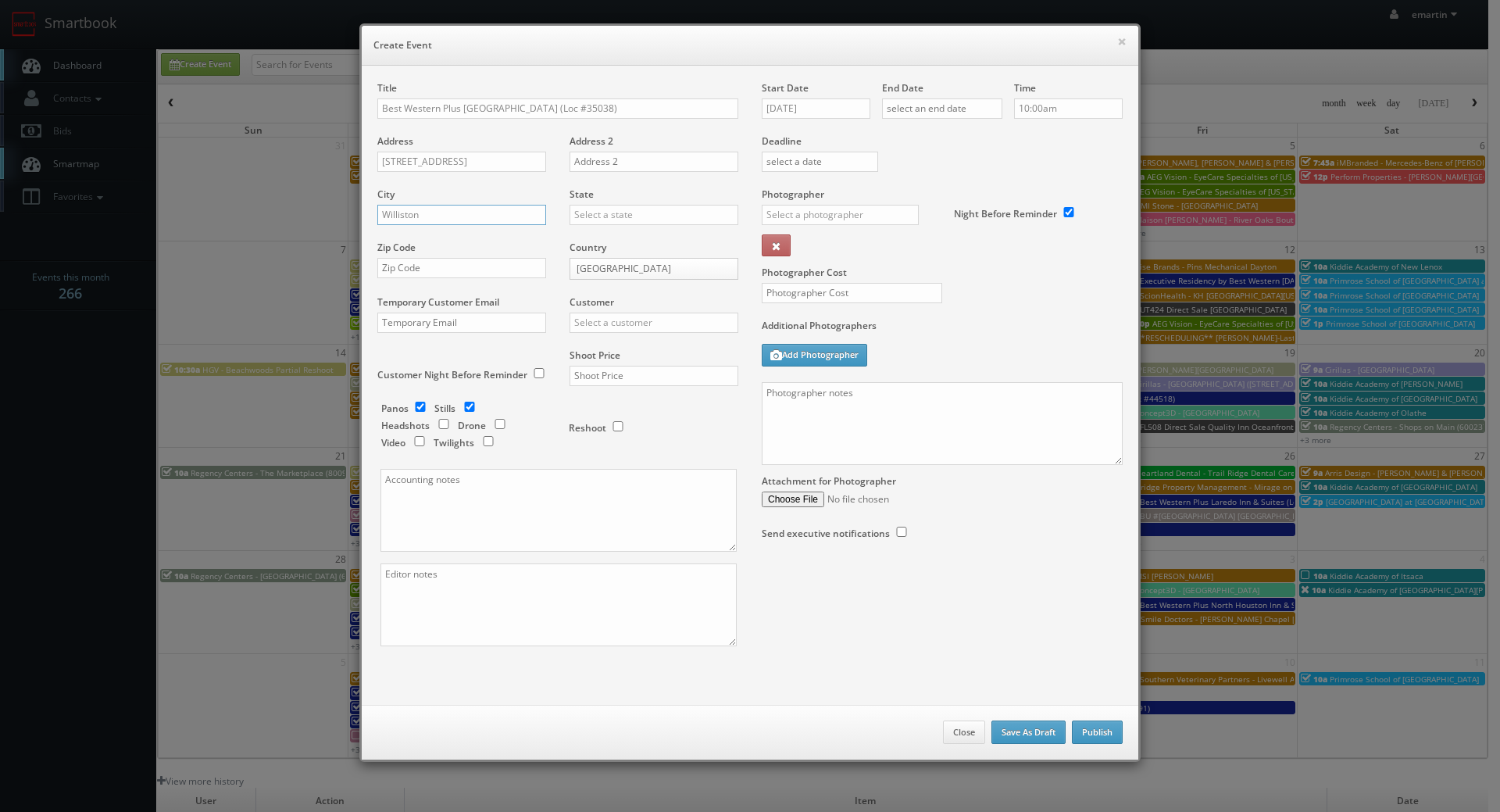
type input "Williston"
click at [600, 215] on input "text" at bounding box center [654, 214] width 169 height 20
click at [596, 240] on div "[US_STATE]" at bounding box center [654, 240] width 167 height 26
type input "[US_STATE]"
drag, startPoint x: 451, startPoint y: 283, endPoint x: 445, endPoint y: 267, distance: 17.1
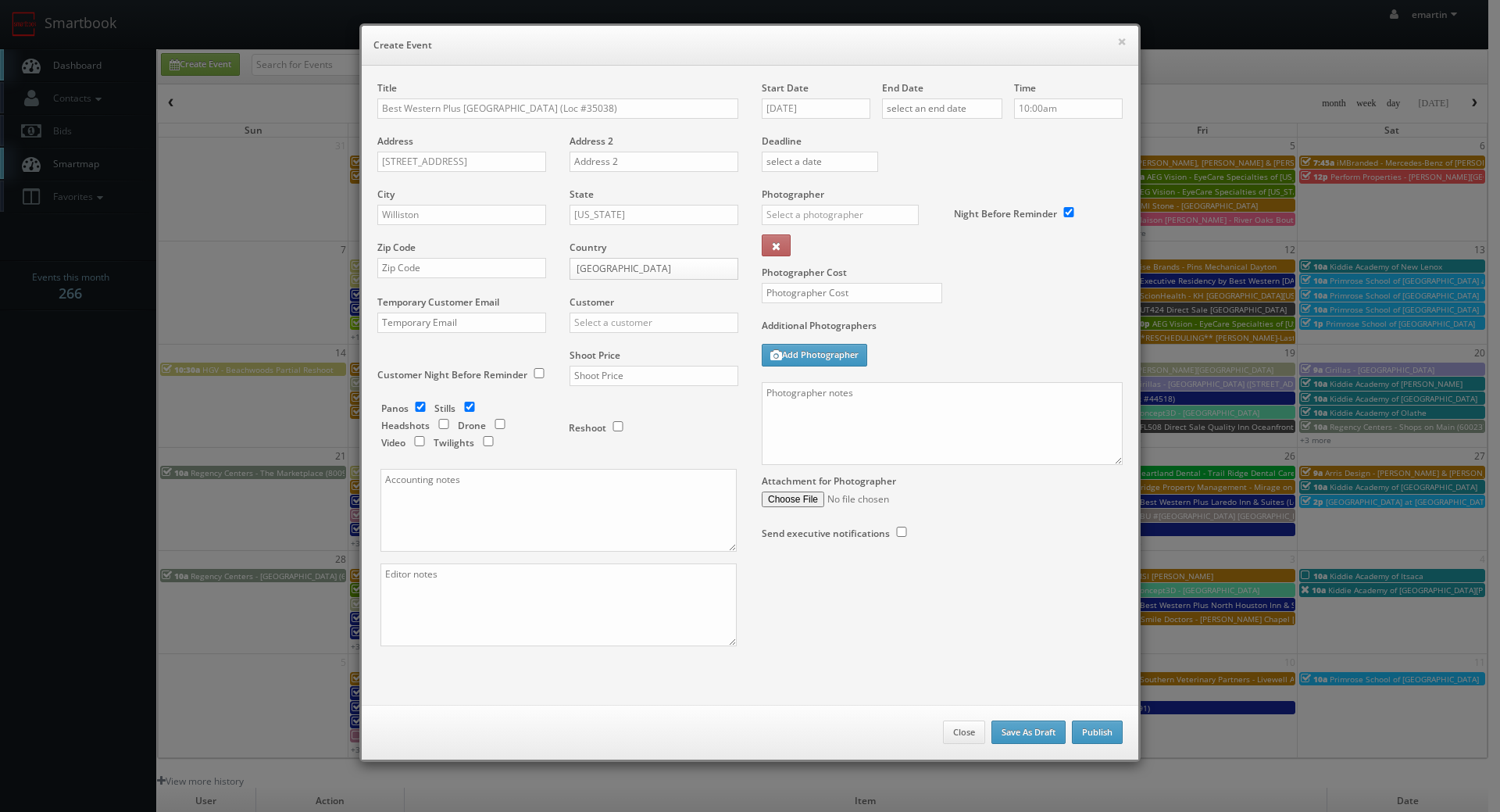
click at [451, 283] on div "Zip Code" at bounding box center [468, 268] width 180 height 53
drag, startPoint x: 445, startPoint y: 267, endPoint x: 472, endPoint y: 275, distance: 28.2
click at [445, 267] on input "text" at bounding box center [462, 268] width 169 height 20
paste input "58801"
type input "58801"
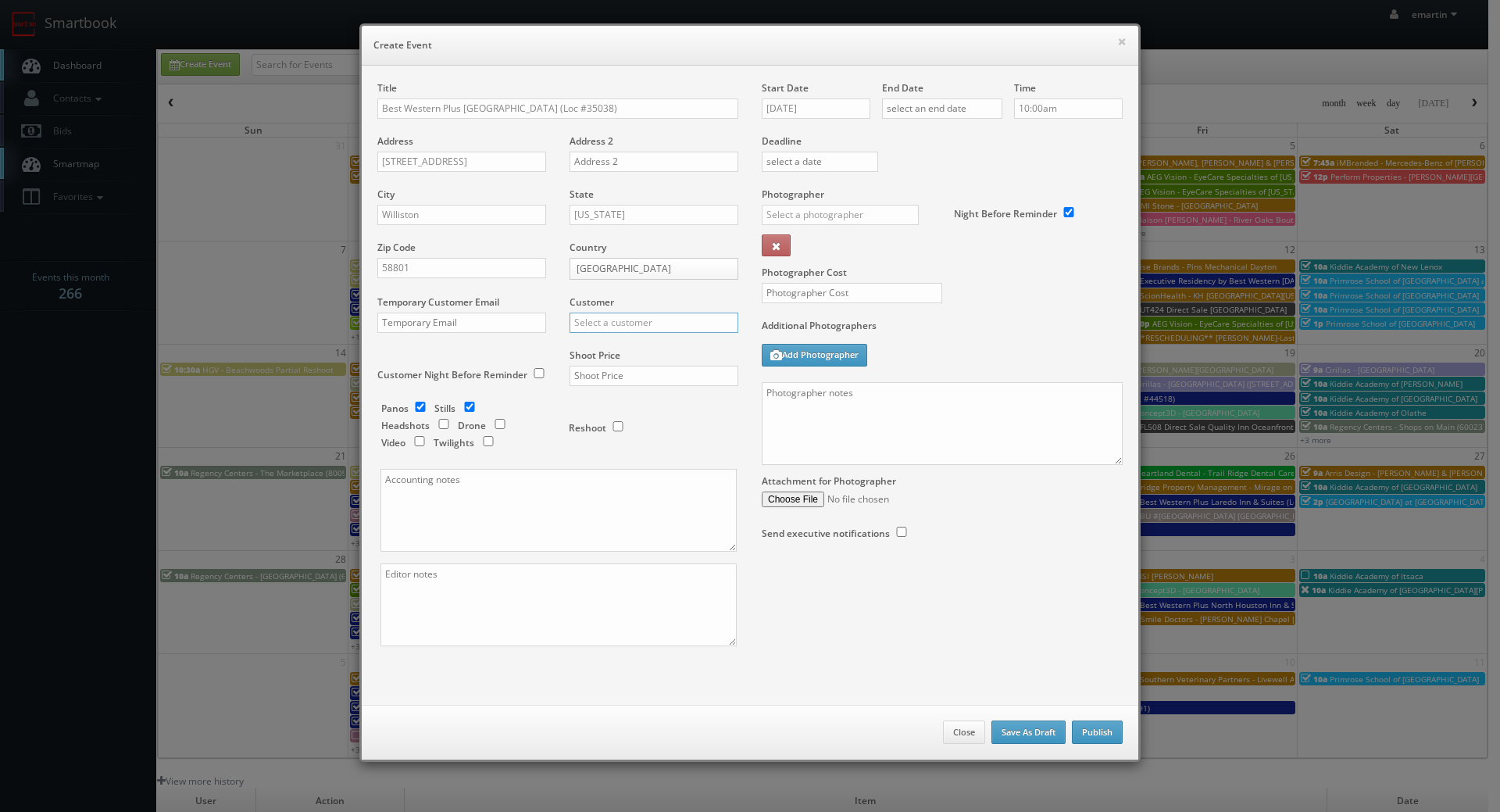
click at [620, 322] on input "text" at bounding box center [654, 322] width 169 height 20
click at [608, 343] on div "Best Western" at bounding box center [654, 347] width 167 height 26
type input "Best Western"
click at [653, 384] on input "text" at bounding box center [654, 375] width 169 height 20
type input "3,200"
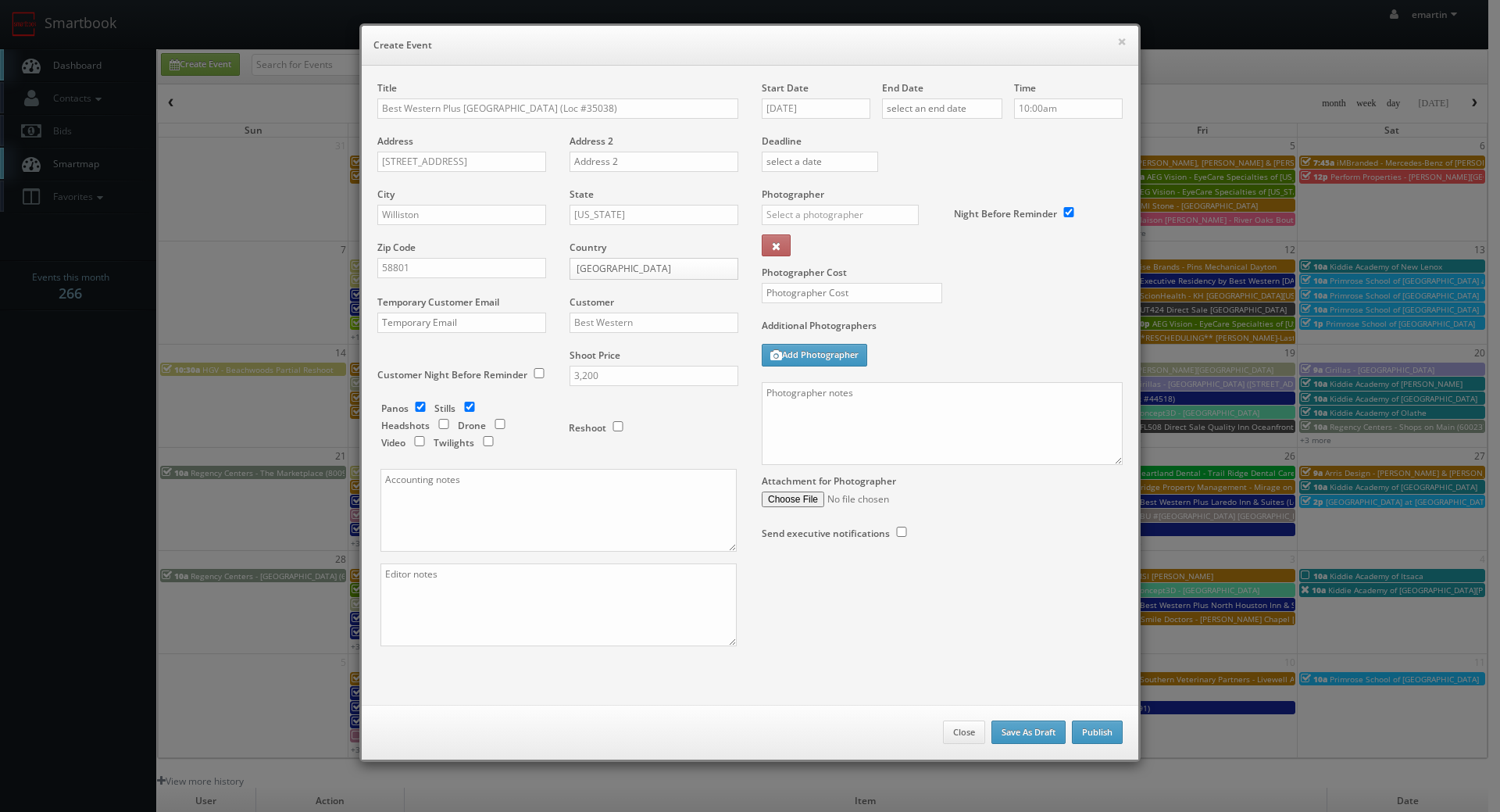
click at [602, 406] on div "Reshoot" at bounding box center [647, 419] width 157 height 37
click at [484, 441] on input "checkbox" at bounding box center [488, 441] width 24 height 10
checkbox input "true"
click at [811, 96] on div "Start Date 09/24/2025" at bounding box center [822, 108] width 120 height 53
click at [818, 104] on input "09/24/2025" at bounding box center [816, 108] width 108 height 20
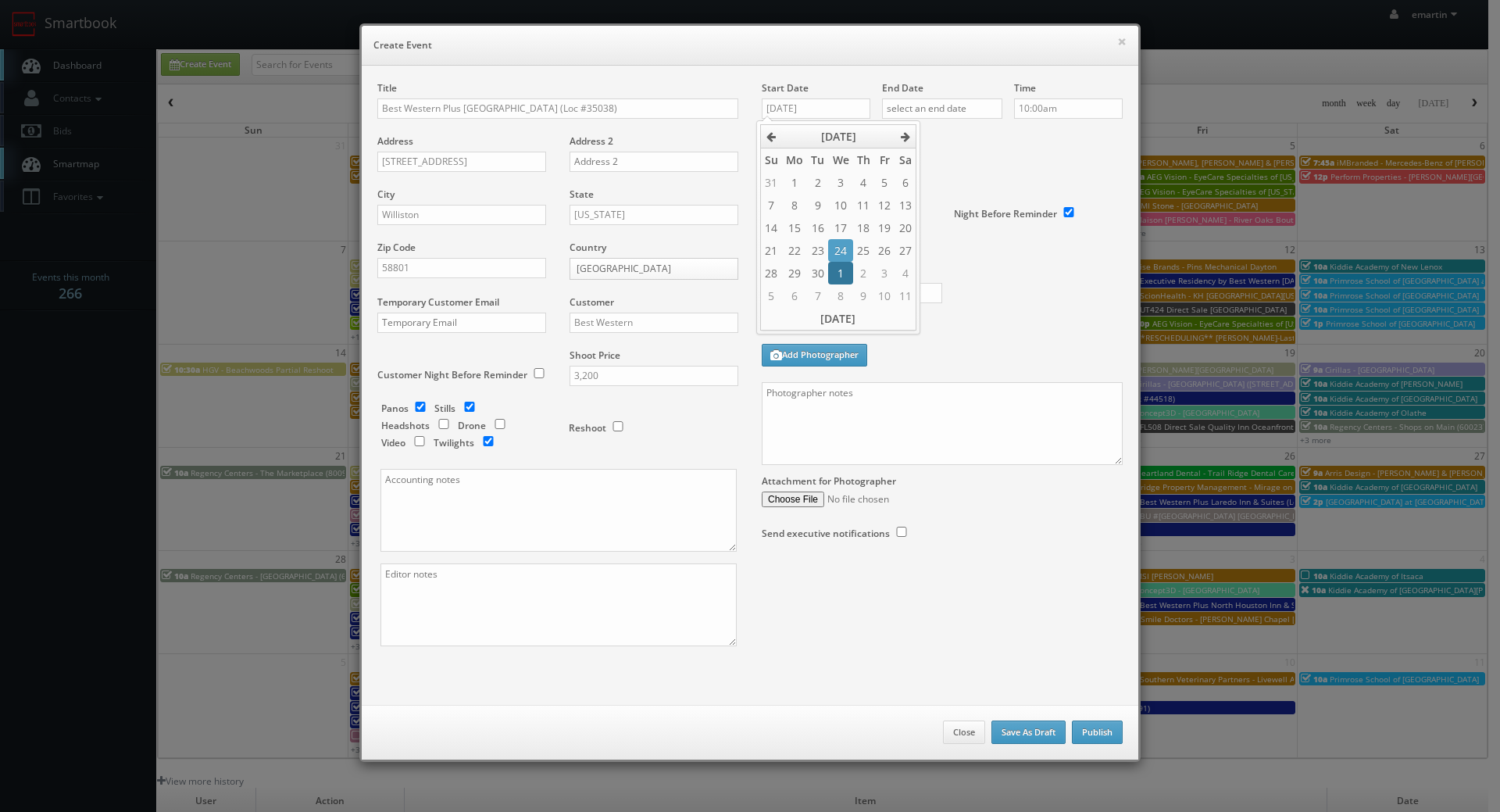
click at [842, 273] on td "1" at bounding box center [841, 273] width 25 height 23
type input "10/01/2025"
click at [949, 113] on input "text" at bounding box center [942, 108] width 120 height 20
click at [952, 277] on td "1" at bounding box center [961, 273] width 25 height 23
type input "10/01/2025"
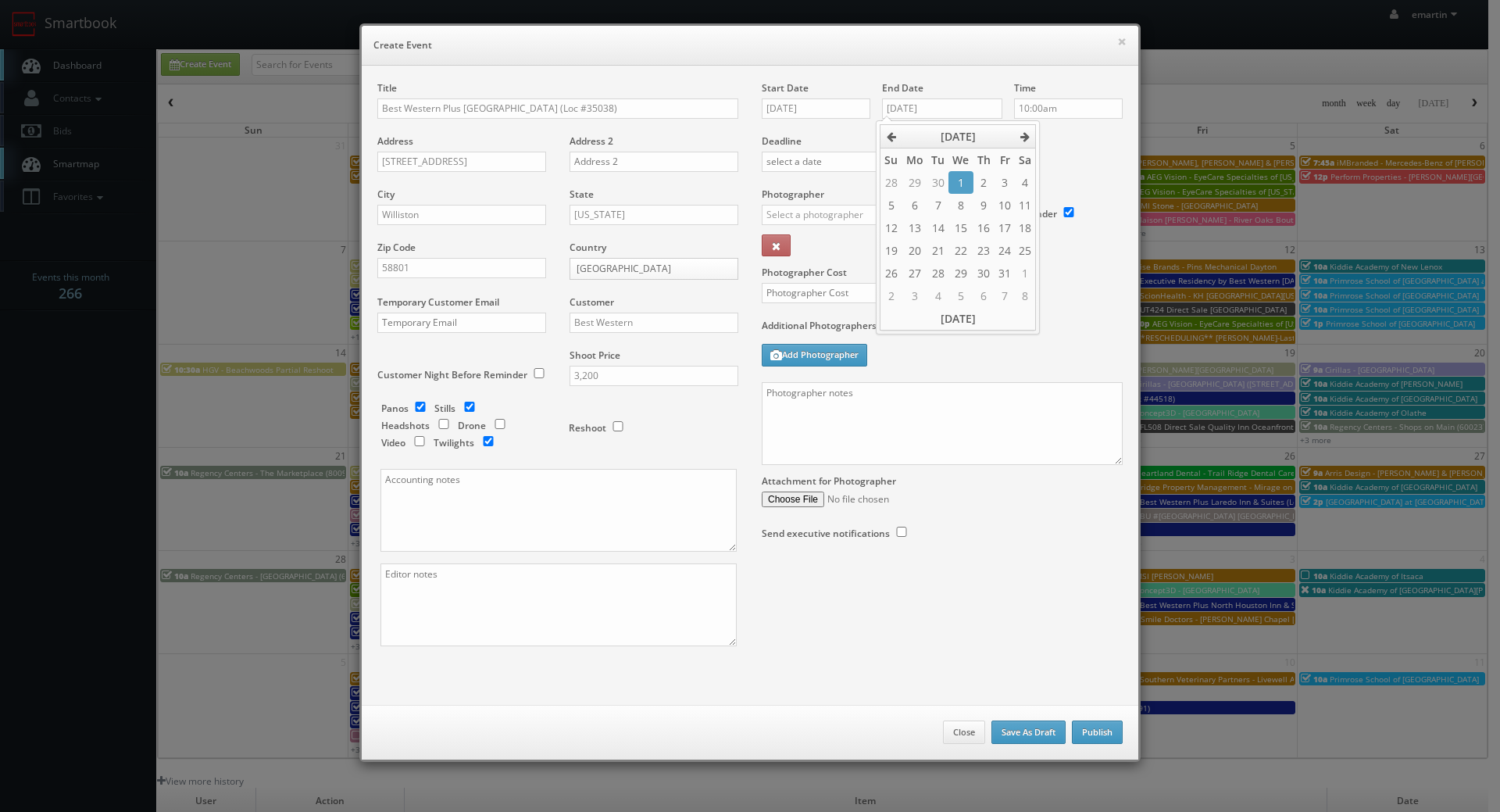
drag, startPoint x: 1069, startPoint y: 151, endPoint x: 1055, endPoint y: 107, distance: 46.2
click at [1069, 150] on div "Deadline" at bounding box center [942, 135] width 384 height 106
click at [1055, 105] on input "10:00am" at bounding box center [1068, 108] width 108 height 20
type input "11:00am"
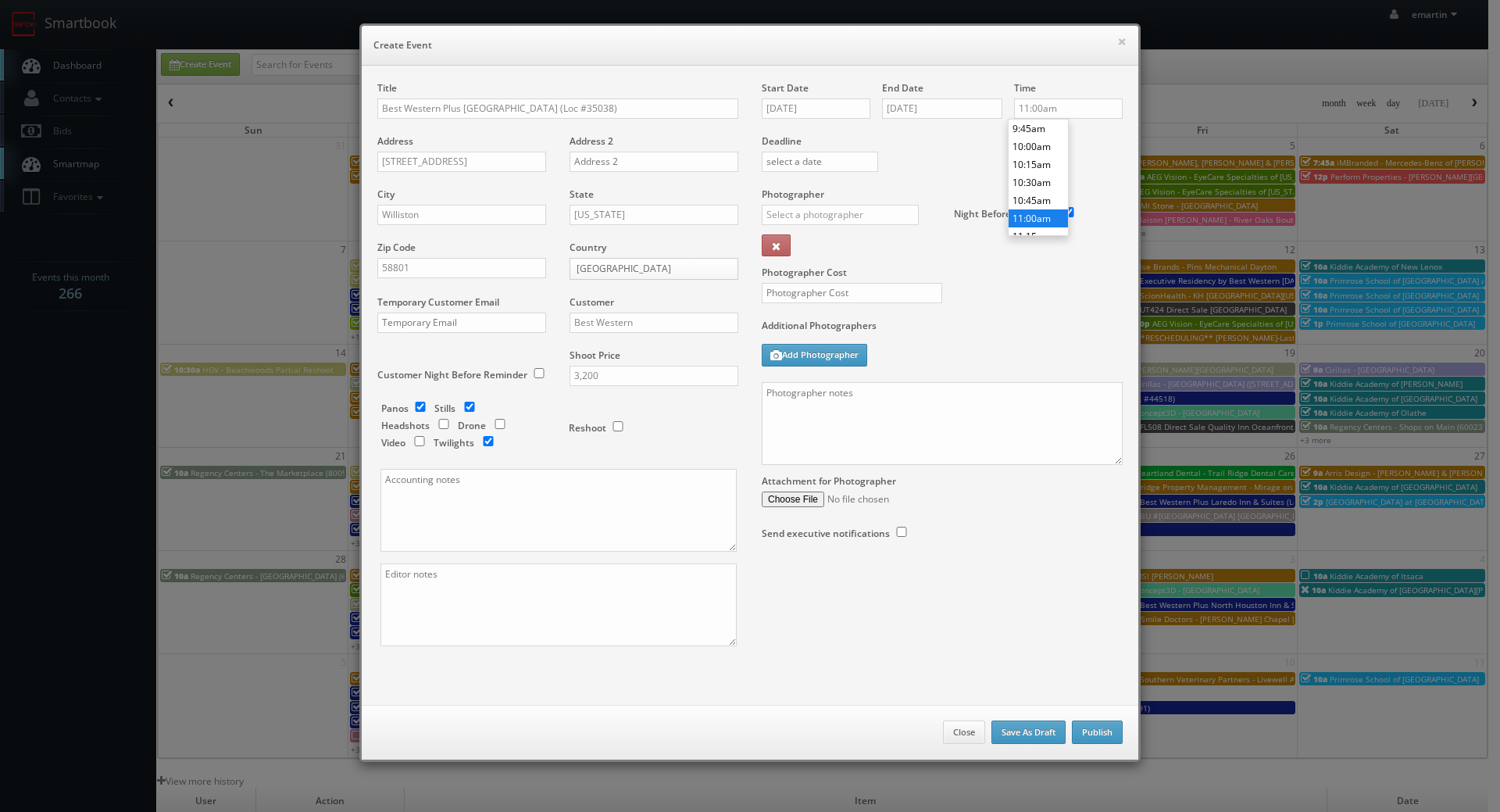
click at [1042, 211] on li "11:00am" at bounding box center [1038, 218] width 60 height 18
click at [975, 171] on div "Deadline" at bounding box center [942, 135] width 384 height 106
drag, startPoint x: 847, startPoint y: 218, endPoint x: 847, endPoint y: 206, distance: 12.0
click at [847, 216] on input "text" at bounding box center [841, 214] width 157 height 20
click at [818, 255] on div "Emily Remmick" at bounding box center [846, 249] width 167 height 26
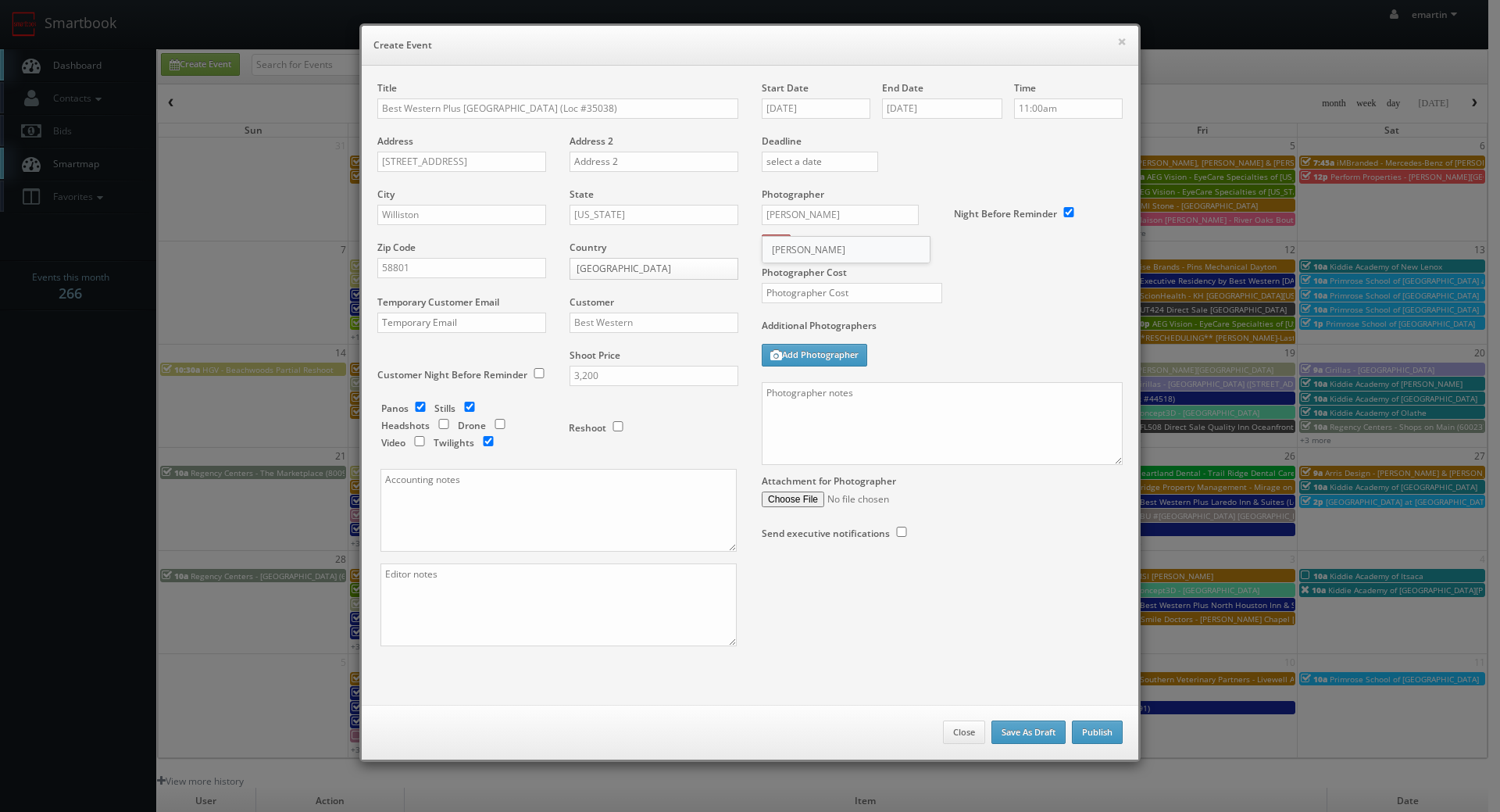
type input "Emily Remmick"
click at [815, 293] on input "text" at bounding box center [852, 292] width 180 height 20
type input "900"
drag, startPoint x: 924, startPoint y: 349, endPoint x: 428, endPoint y: 307, distance: 497.8
click at [924, 348] on div "Additional Photographers Add Photographer" at bounding box center [942, 350] width 361 height 64
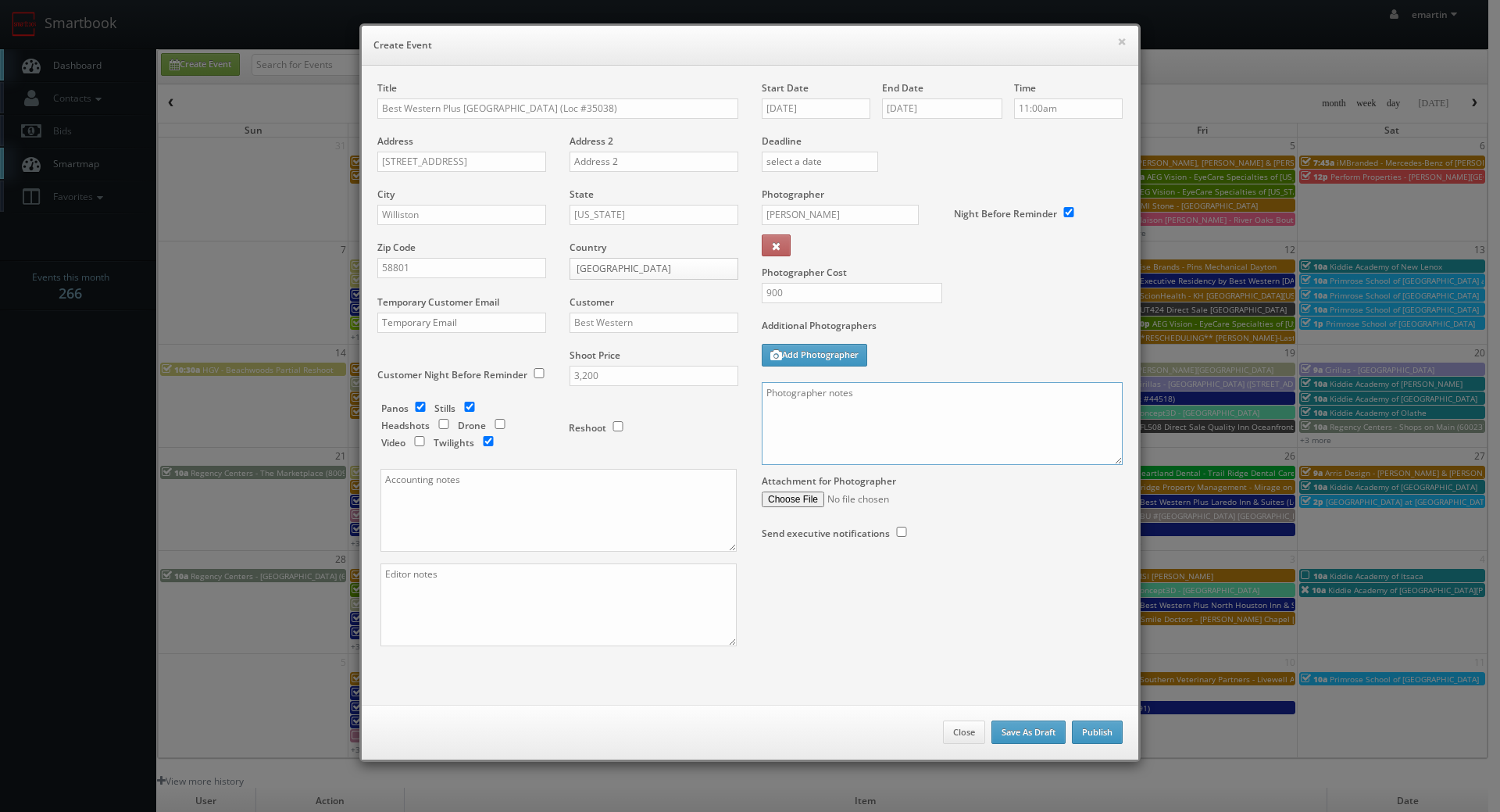
click at [1052, 432] on textarea at bounding box center [942, 423] width 361 height 83
paste textarea "Onsite contact is ______. Overnight stay ___. Stills, and exterior twilights. F…"
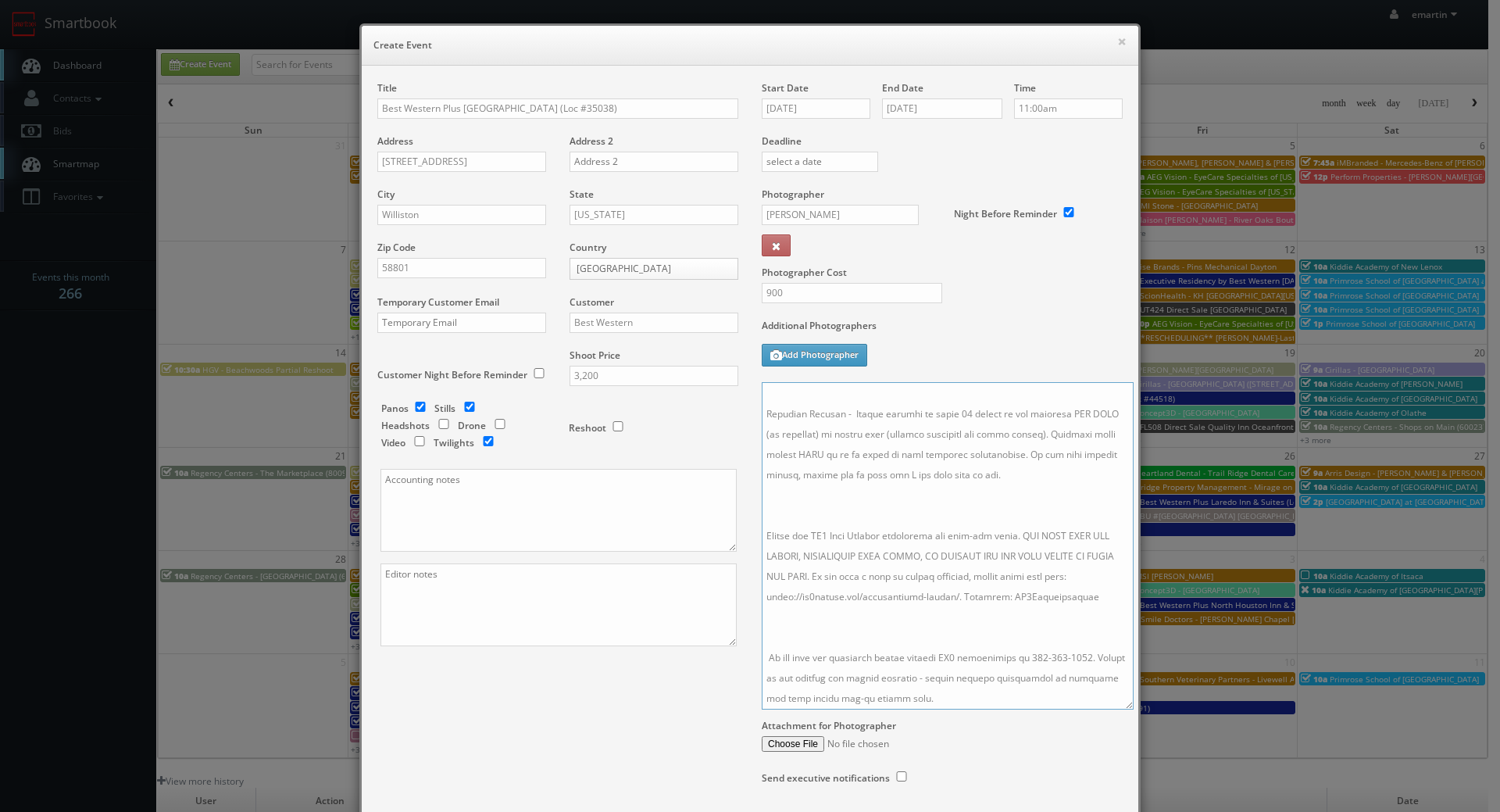
drag, startPoint x: 1112, startPoint y: 460, endPoint x: 1123, endPoint y: 705, distance: 245.2
click at [1123, 705] on textarea at bounding box center [948, 545] width 372 height 327
click at [946, 612] on textarea at bounding box center [948, 545] width 372 height 327
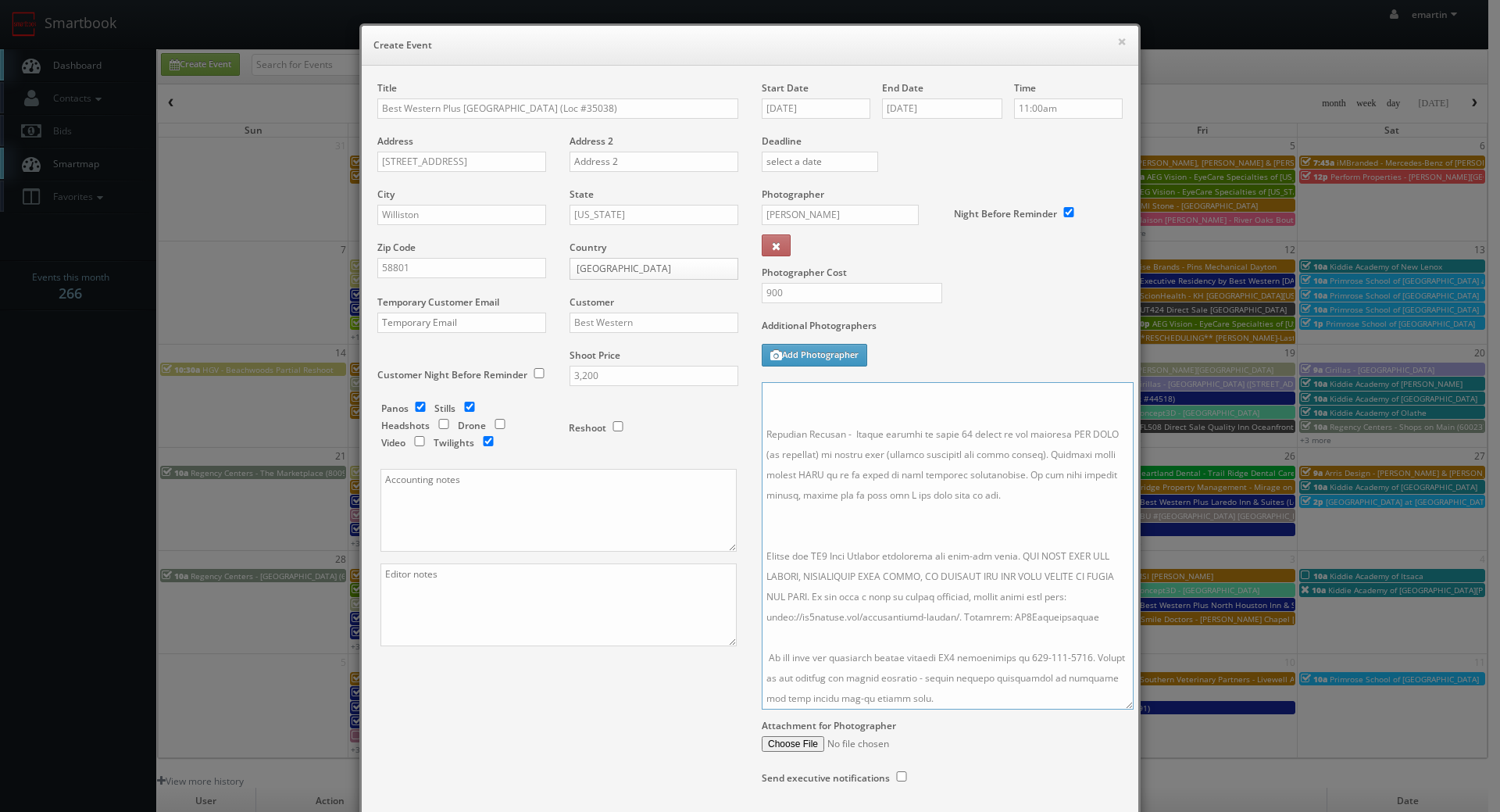
click at [884, 511] on textarea at bounding box center [948, 545] width 372 height 327
click at [871, 552] on textarea at bounding box center [948, 545] width 372 height 327
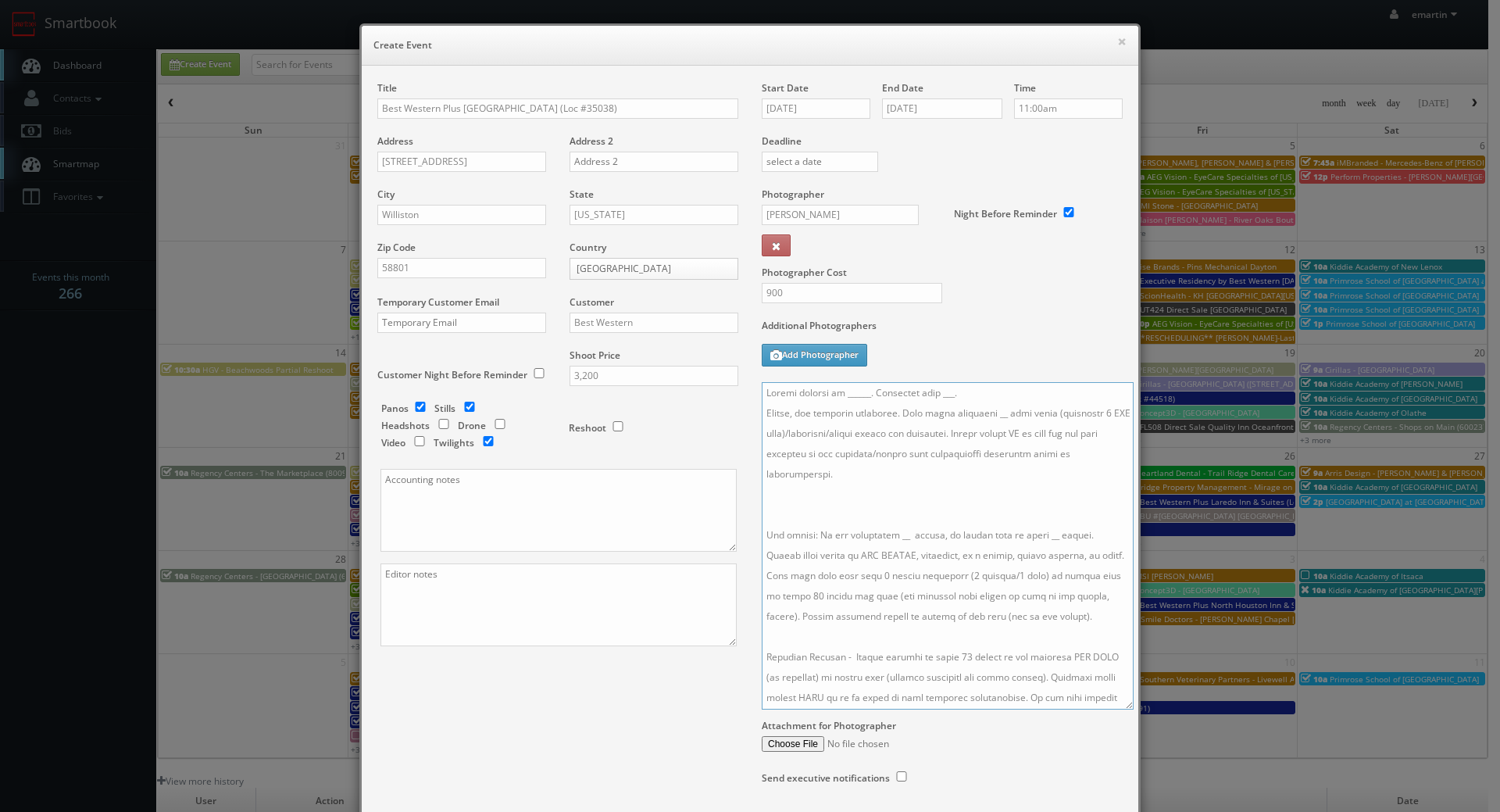
click at [849, 513] on textarea at bounding box center [948, 545] width 372 height 327
click at [976, 415] on textarea at bounding box center [948, 545] width 372 height 327
click at [788, 413] on textarea at bounding box center [948, 545] width 372 height 327
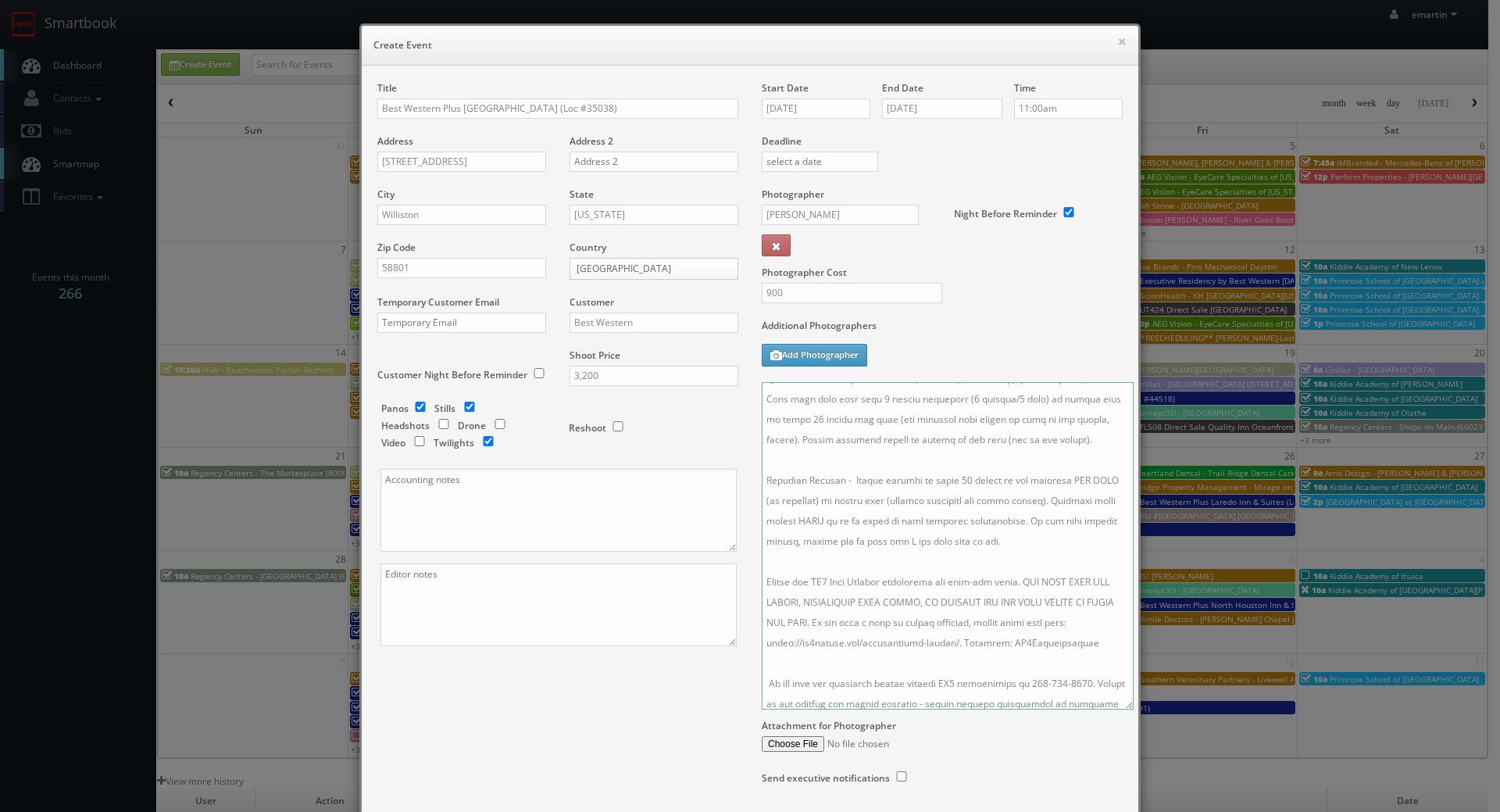
click at [800, 477] on textarea at bounding box center [948, 545] width 372 height 327
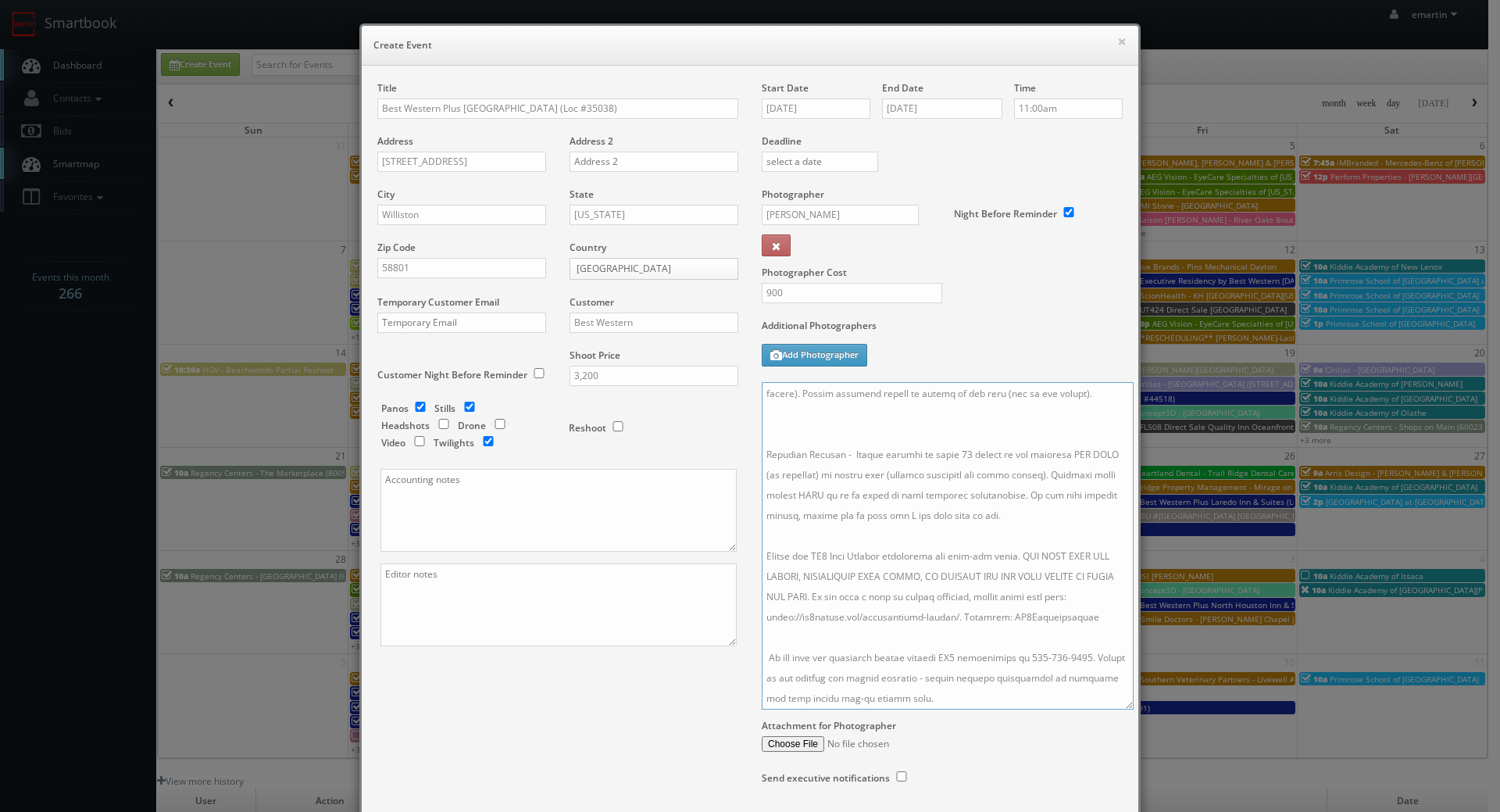
paste textarea "For panos: Need 10-4-4 panos, but the rest do not need to be connected. 10' ext…"
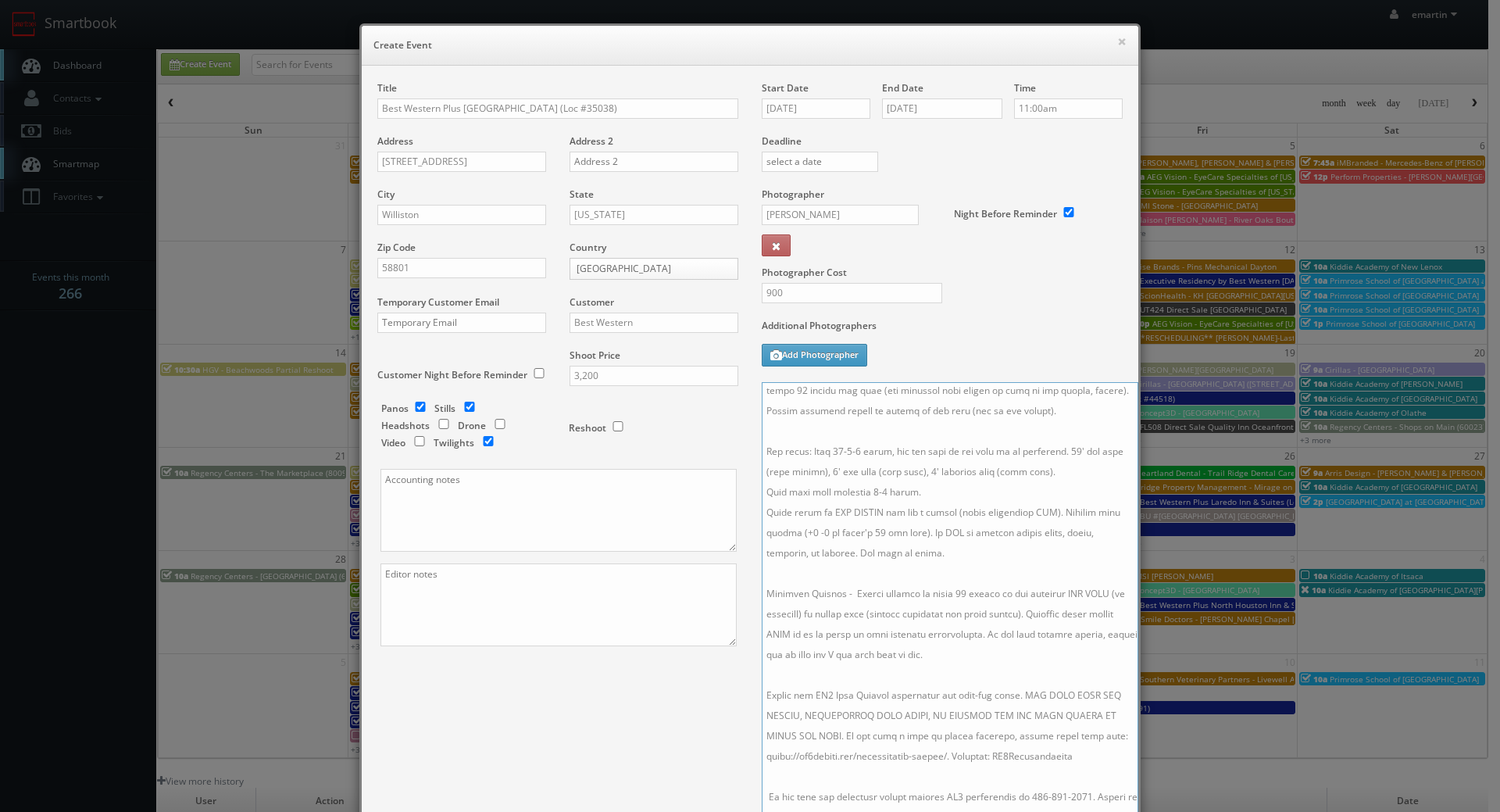
drag, startPoint x: 1120, startPoint y: 704, endPoint x: 1124, endPoint y: 842, distance: 138.1
click at [1124, 811] on html "Smartbook Toggle Side Navigation Toggle Top Navigation emartin emartin Profile …" at bounding box center [750, 540] width 1500 height 1080
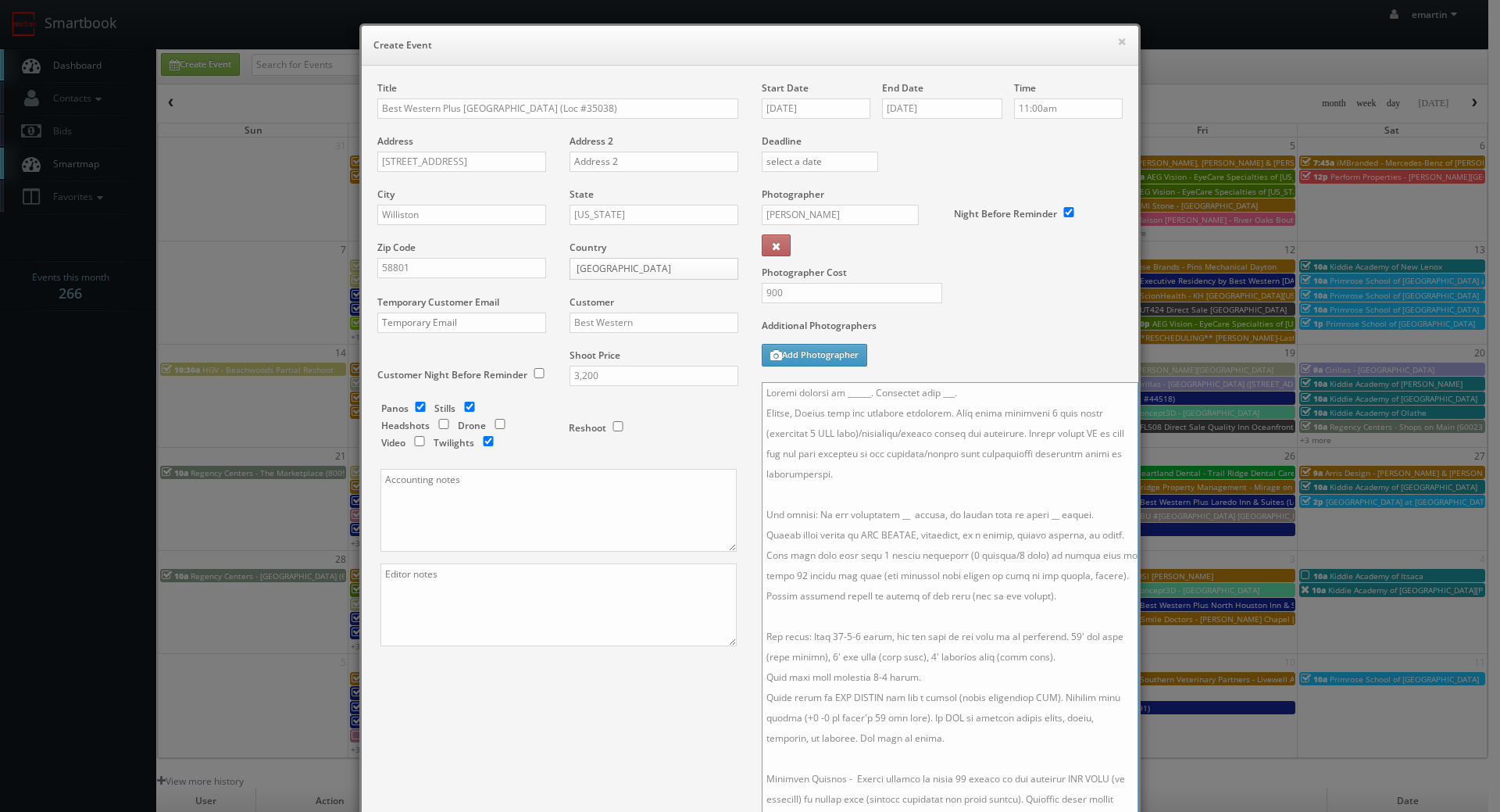
click at [889, 510] on textarea at bounding box center [950, 616] width 377 height 467
click at [1038, 516] on textarea at bounding box center [950, 616] width 377 height 467
click at [960, 397] on textarea at bounding box center [950, 616] width 377 height 467
click at [826, 103] on input "10/01/2025" at bounding box center [816, 108] width 108 height 20
click at [1031, 340] on label "Additional Photographers" at bounding box center [942, 329] width 361 height 21
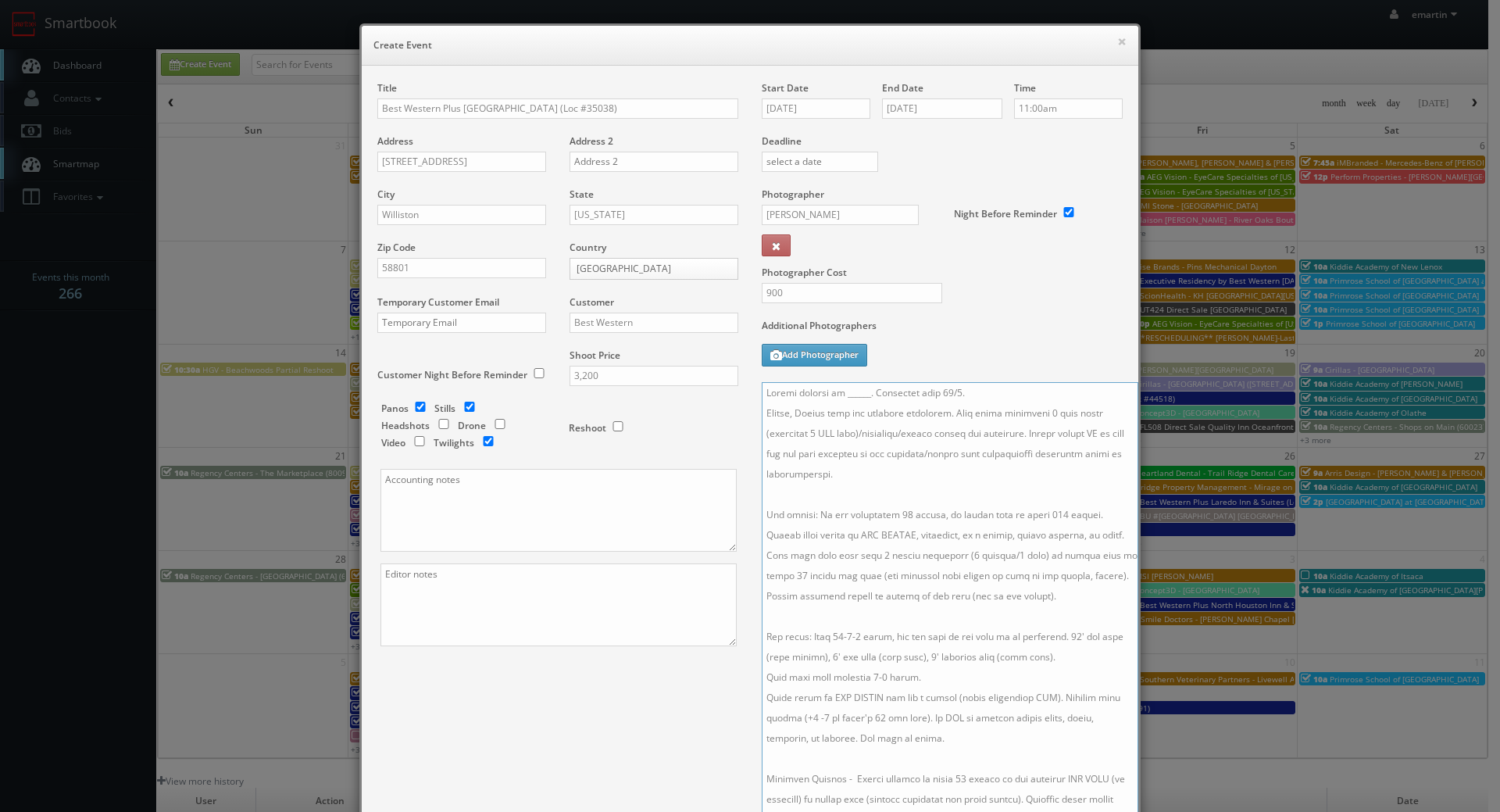
click at [864, 392] on textarea at bounding box center [950, 616] width 377 height 467
click at [861, 392] on textarea at bounding box center [950, 616] width 377 height 467
paste textarea "Rajinder Singh Chahal, rchahal@dhillonco.com, 510-542-7250"
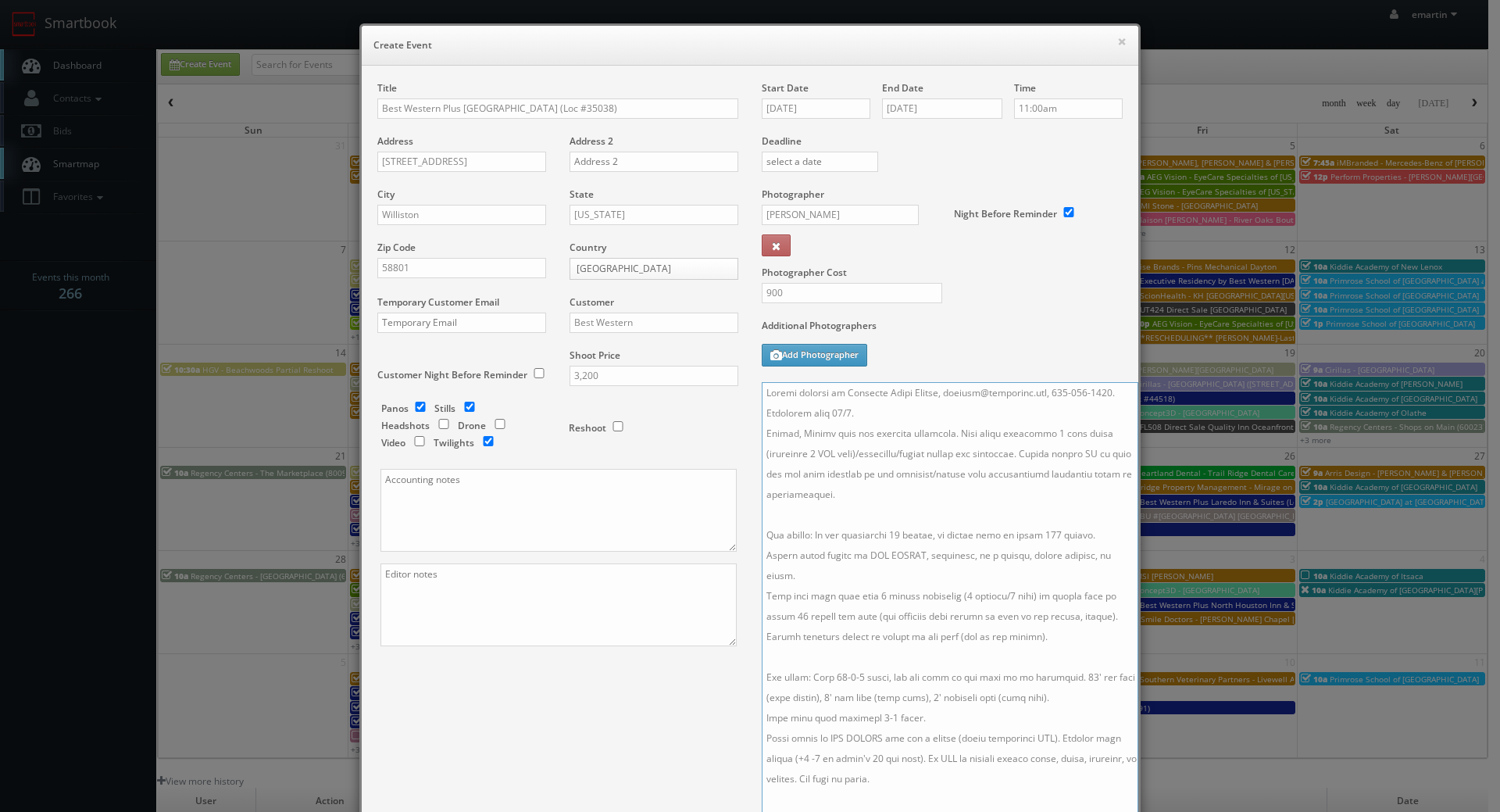
drag, startPoint x: 1044, startPoint y: 389, endPoint x: 936, endPoint y: 392, distance: 108.0
click at [937, 392] on textarea at bounding box center [950, 616] width 377 height 467
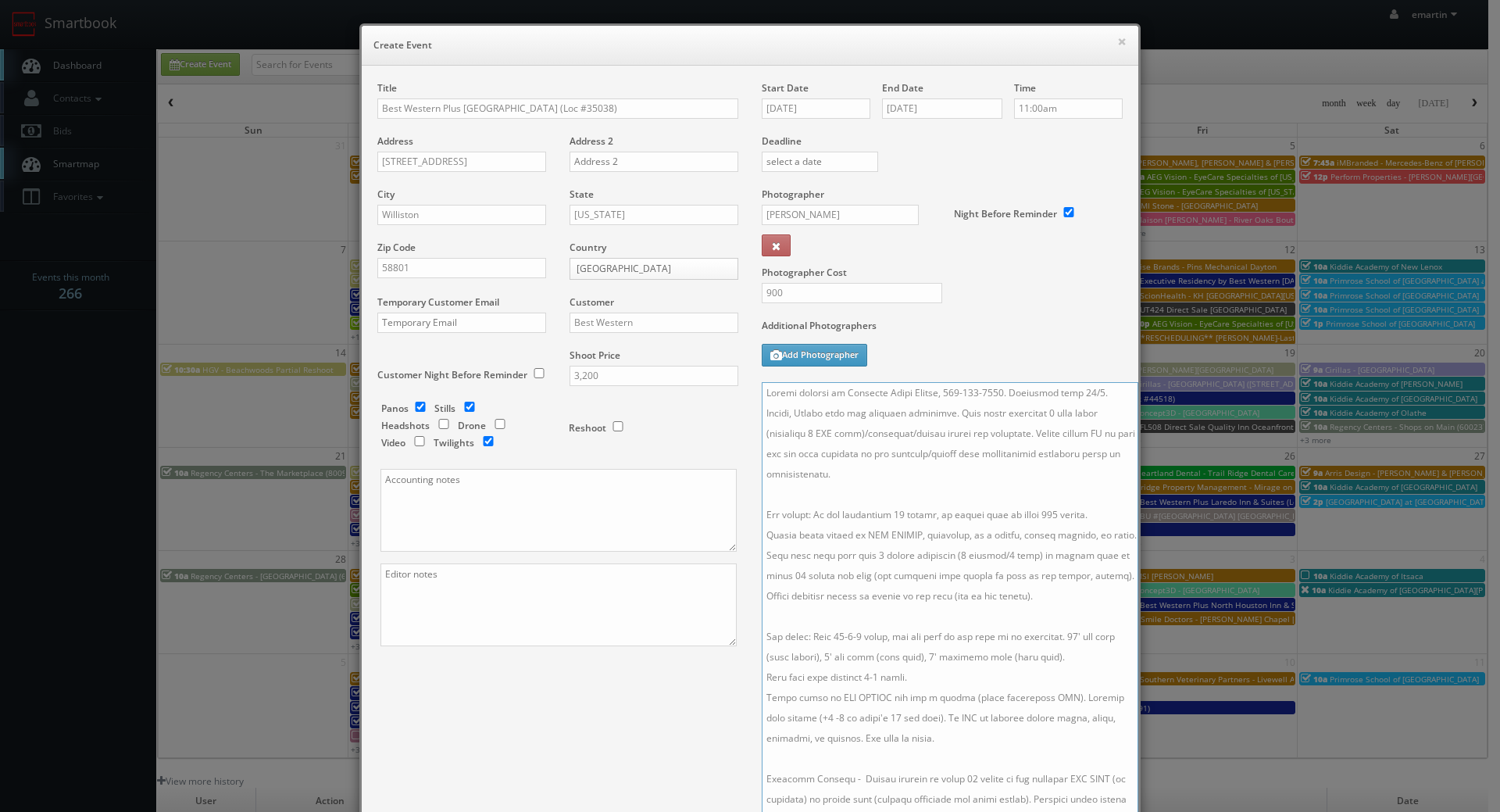
type textarea "Onsite contact is Rajinder Singh Chahal, 510-542-7250. Overnight stay 10/1. Sti…"
click at [986, 313] on div "Photographer Cost 900" at bounding box center [942, 253] width 384 height 131
click at [984, 308] on div "Photographer Cost 900" at bounding box center [942, 253] width 384 height 131
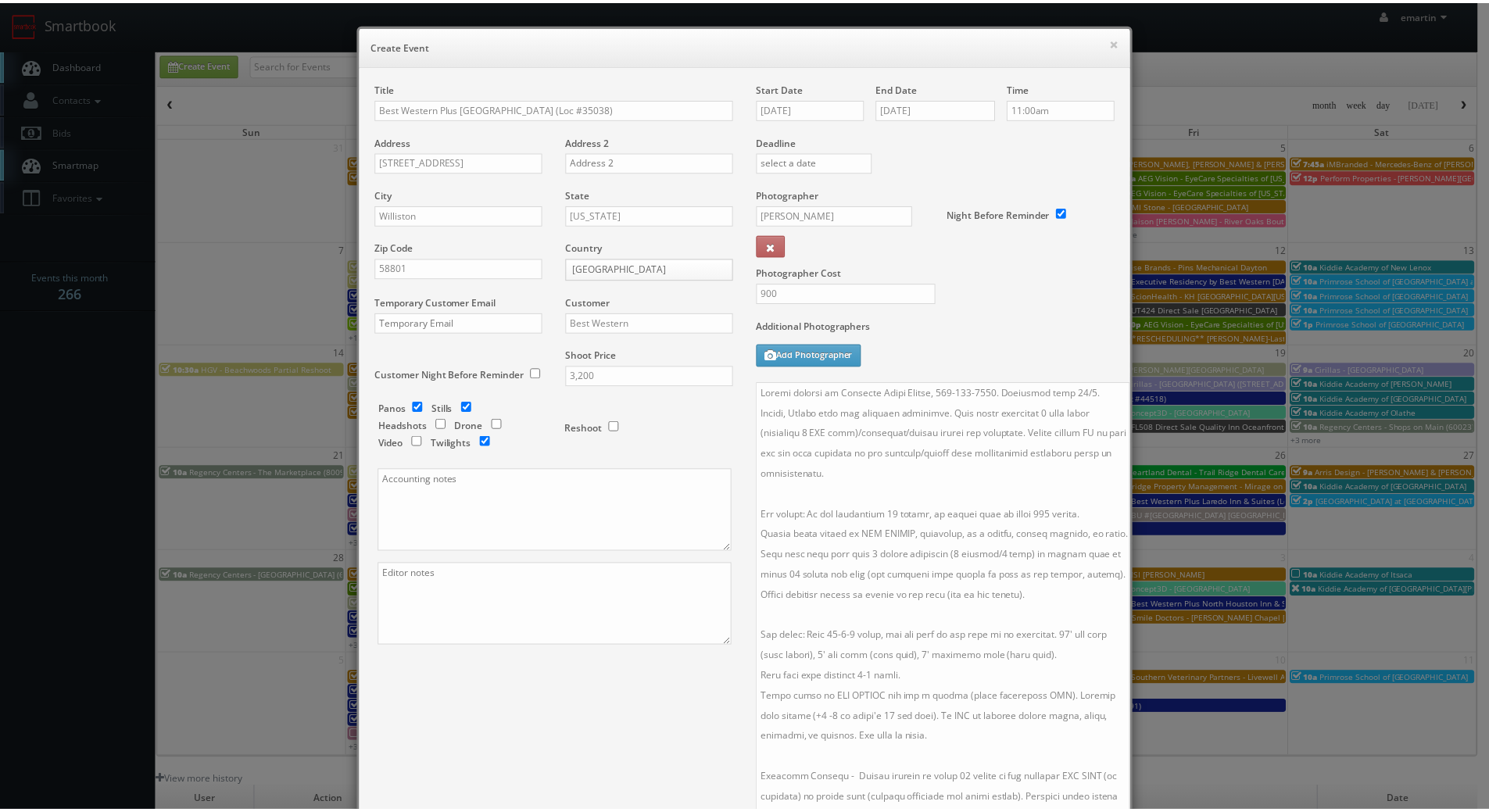
scroll to position [254, 0]
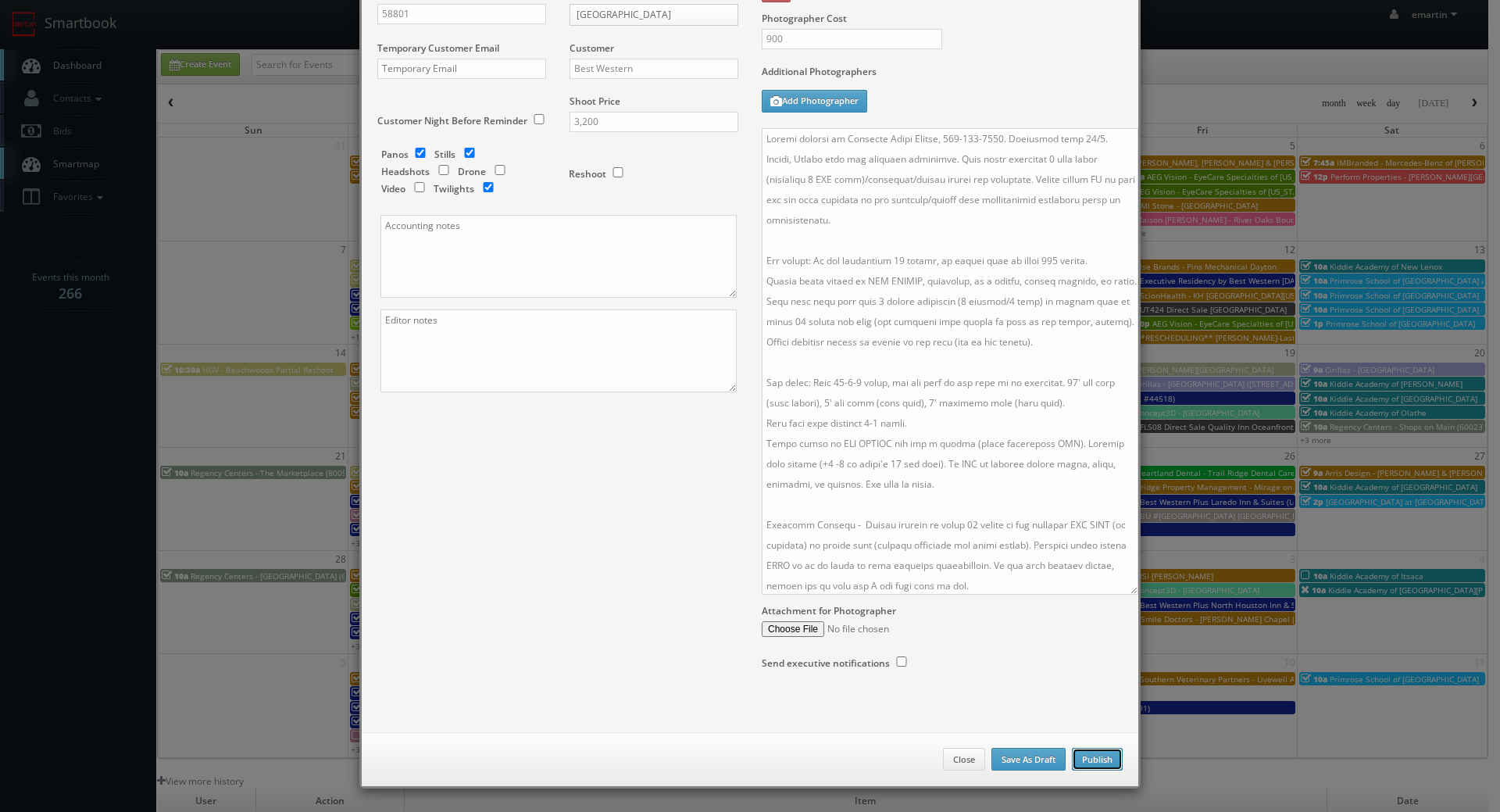
click at [1080, 754] on button "Publish" at bounding box center [1098, 759] width 51 height 24
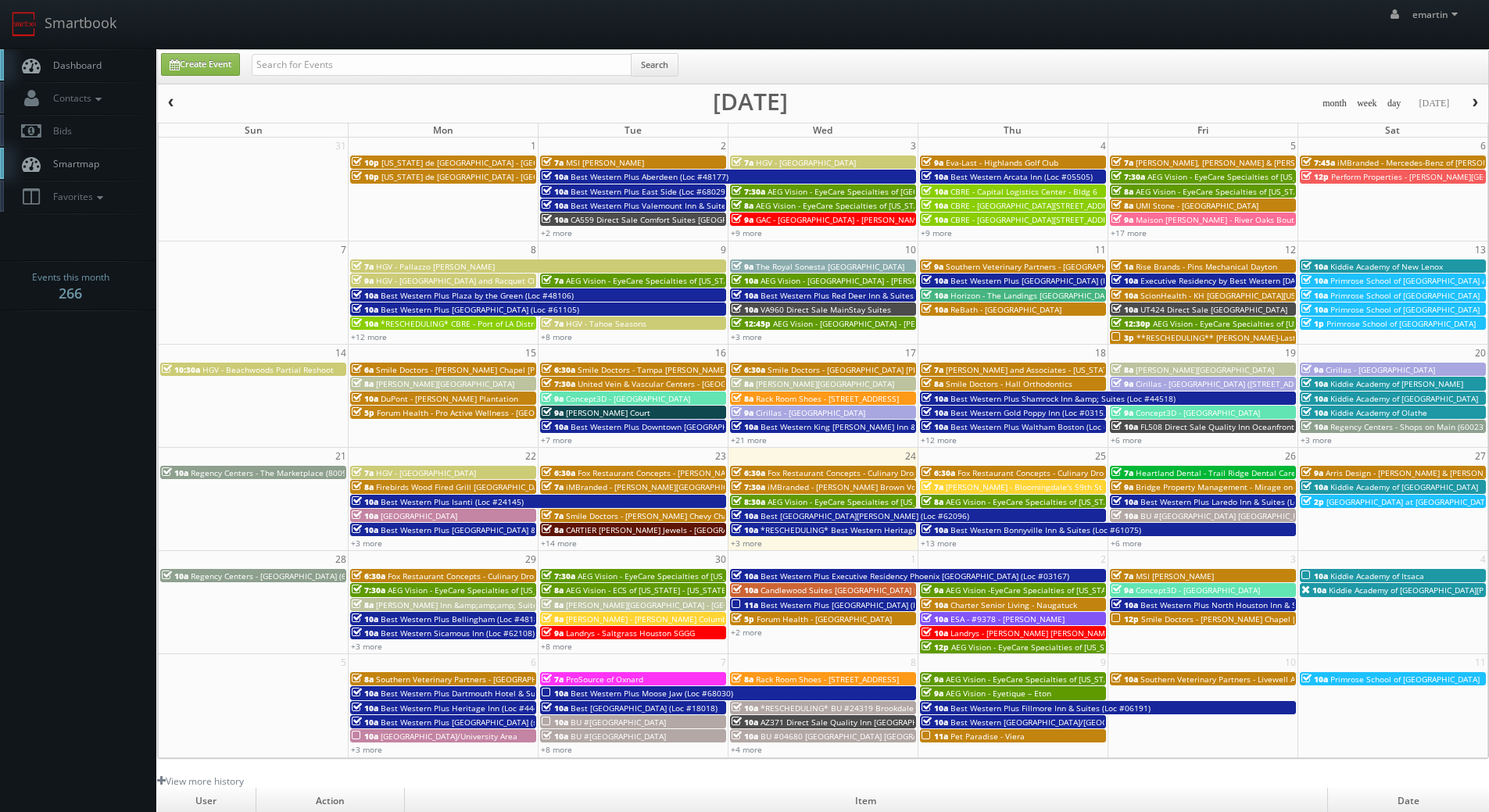
click at [84, 58] on link "Dashboard" at bounding box center [78, 65] width 157 height 32
click at [68, 51] on link "Dashboard" at bounding box center [78, 65] width 157 height 32
click at [372, 543] on link "+3 more" at bounding box center [366, 544] width 31 height 11
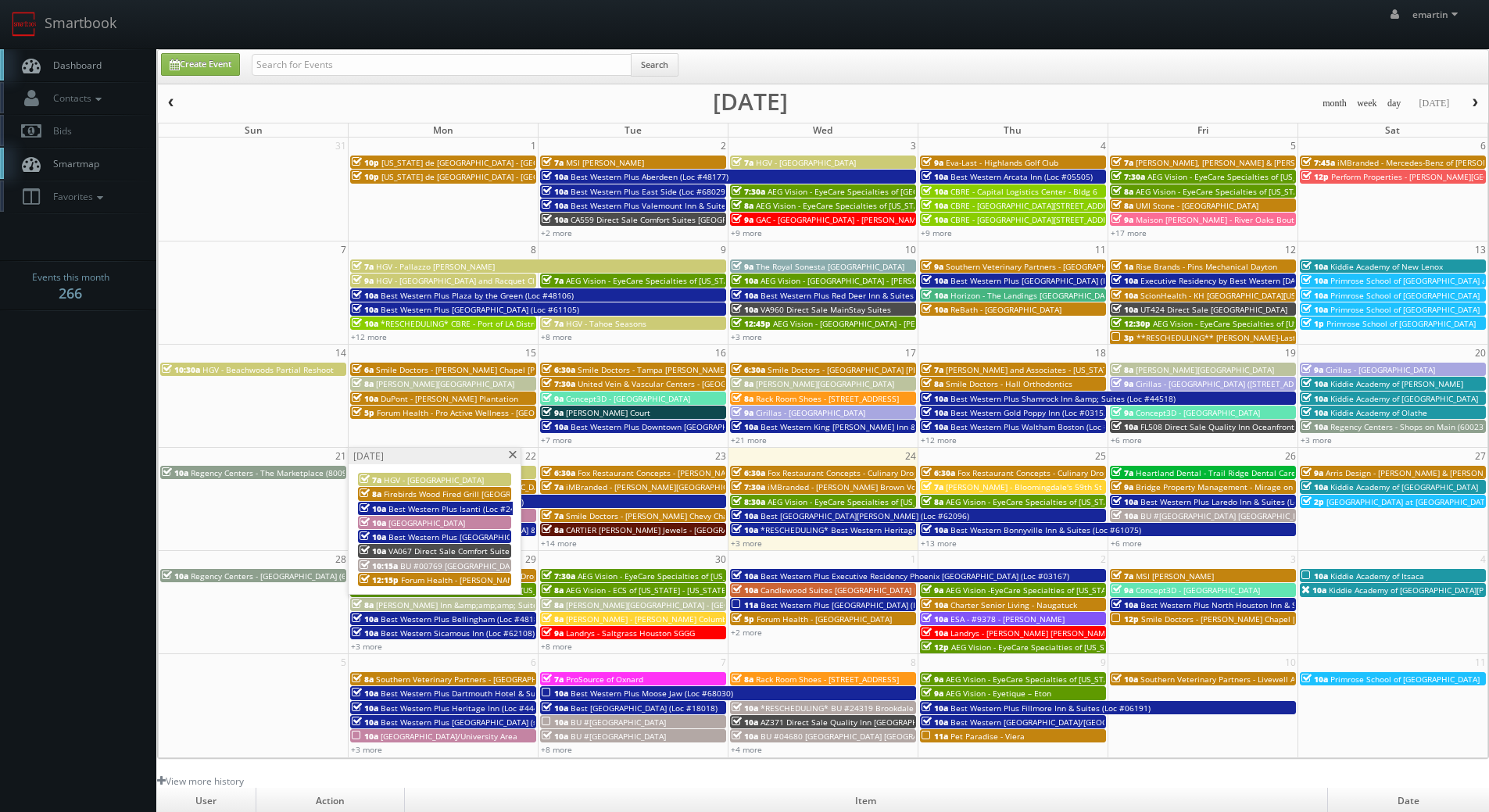
click at [440, 562] on span "BU #00769 [GEOGRAPHIC_DATA]" at bounding box center [461, 566] width 121 height 11
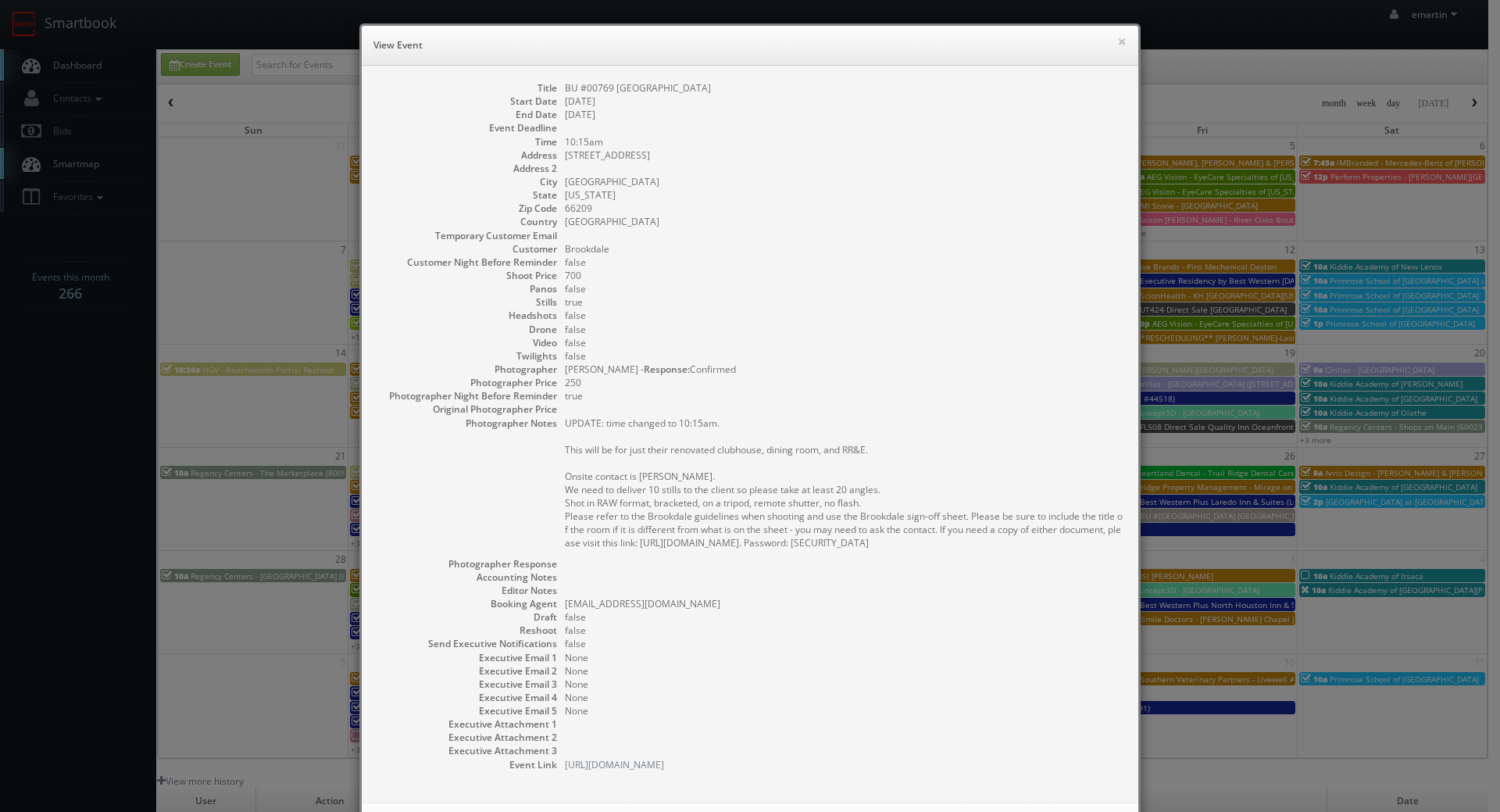
drag, startPoint x: 729, startPoint y: 86, endPoint x: 605, endPoint y: 95, distance: 124.3
click at [605, 95] on dl "Title BU #00769 [GEOGRAPHIC_DATA] Start Date [DATE] End Date [DATE] Event Deadl…" at bounding box center [750, 426] width 746 height 690
click at [846, 133] on dd at bounding box center [844, 128] width 558 height 13
click at [1118, 44] on button "×" at bounding box center [1122, 42] width 9 height 11
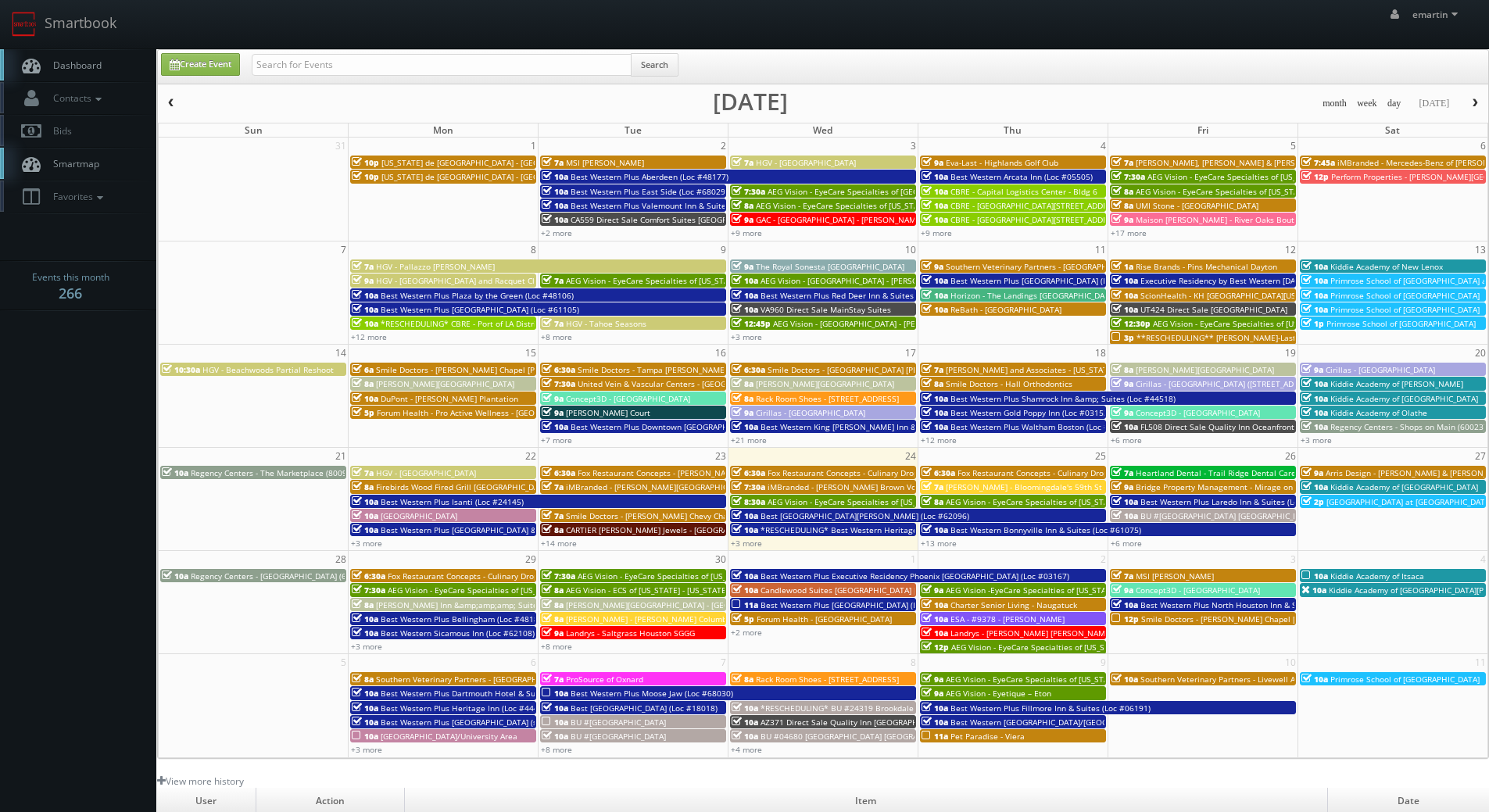
drag, startPoint x: 99, startPoint y: 68, endPoint x: 91, endPoint y: 78, distance: 12.8
click at [99, 68] on span "Dashboard" at bounding box center [73, 65] width 56 height 13
click at [122, 71] on link "Dashboard" at bounding box center [78, 65] width 157 height 32
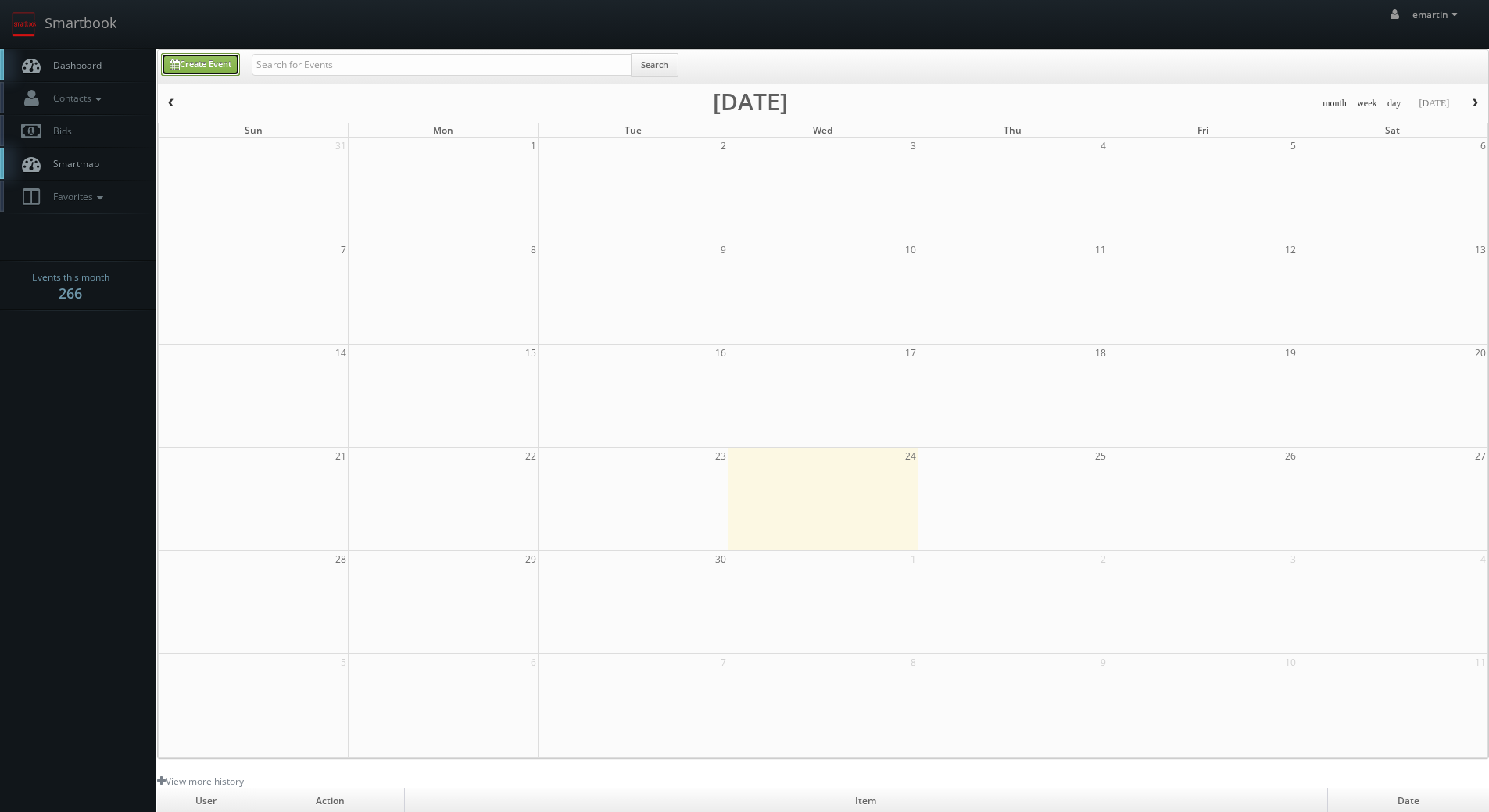
click at [194, 57] on link "Create Event" at bounding box center [200, 65] width 79 height 23
type input "[DATE]"
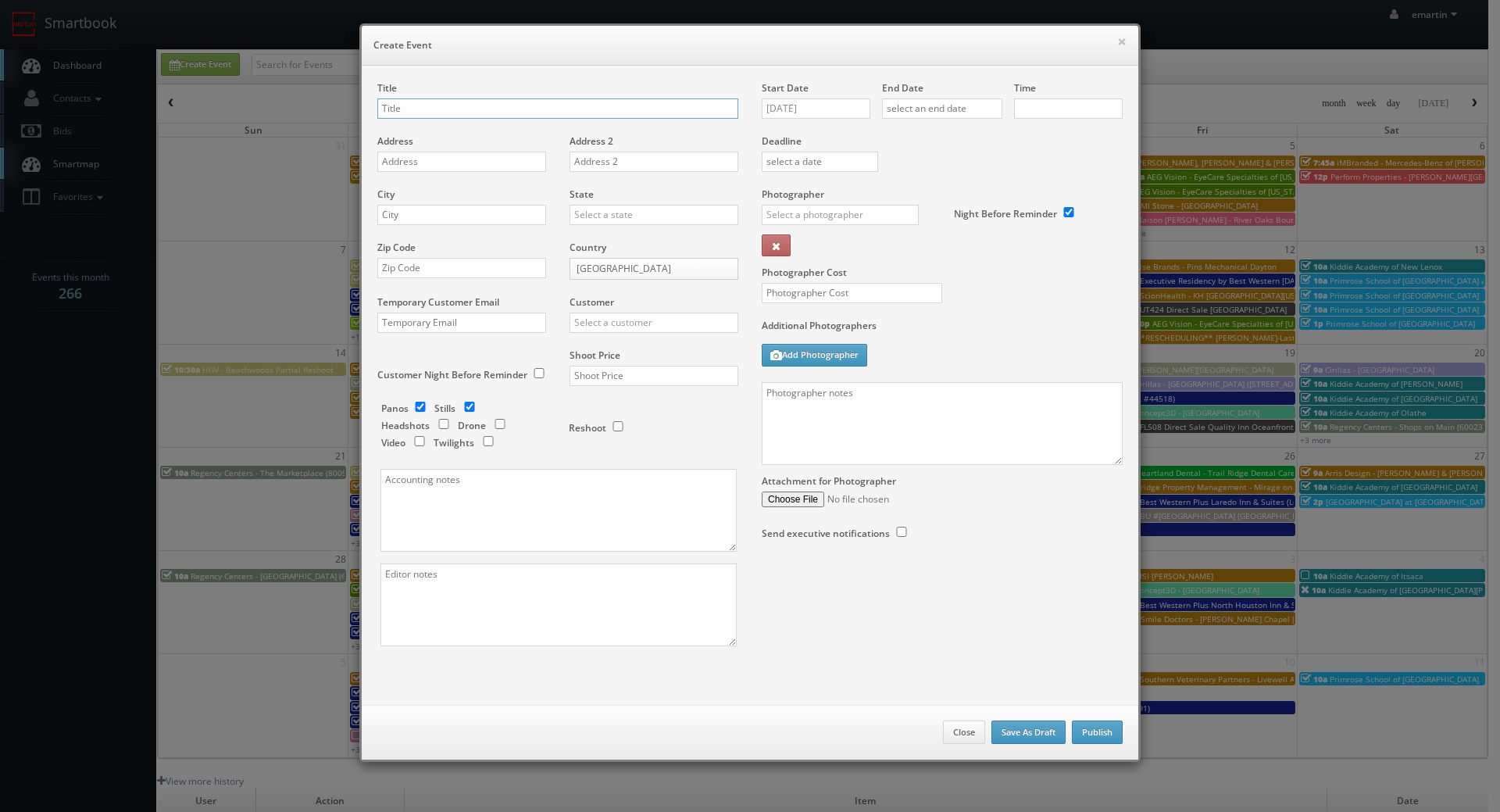
checkbox input "true"
type input "10:00am"
checkbox input "true"
click at [821, 111] on input "[DATE]" at bounding box center [816, 108] width 108 height 20
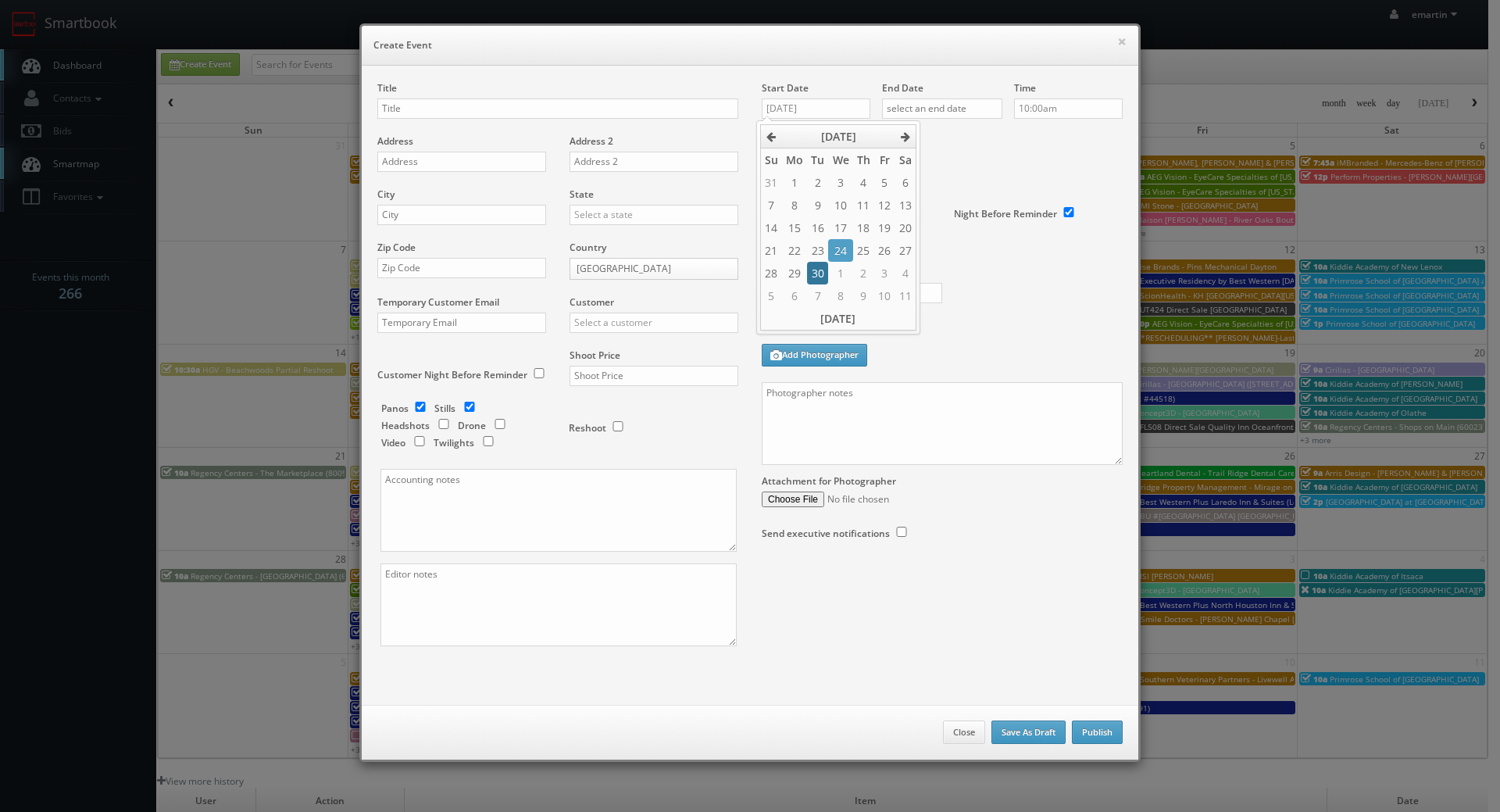
click at [813, 268] on td "30" at bounding box center [818, 273] width 21 height 23
type input "[DATE]"
click at [951, 118] on input "text" at bounding box center [942, 108] width 120 height 20
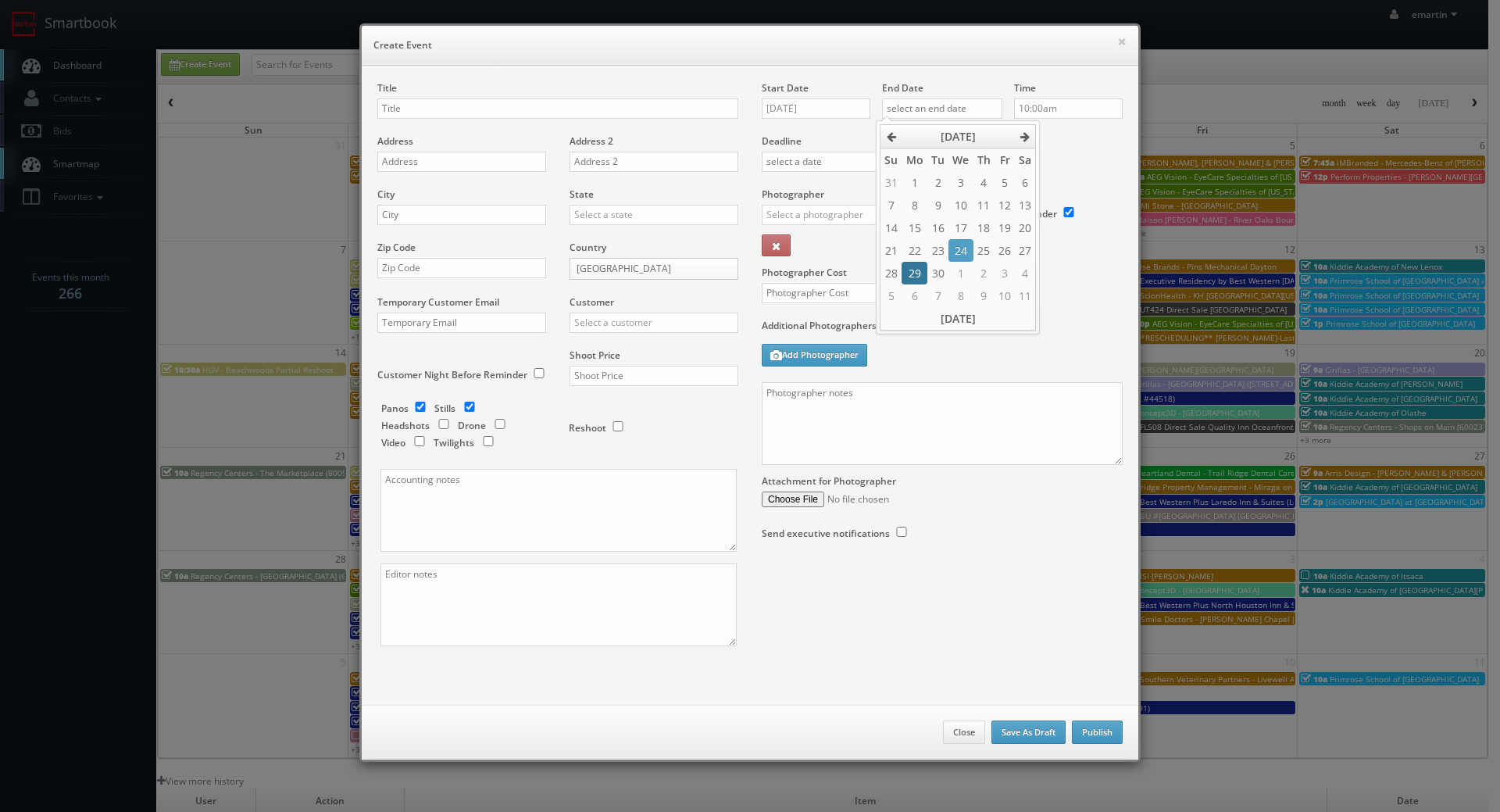
click at [921, 279] on td "29" at bounding box center [915, 273] width 25 height 23
click at [935, 274] on td "30" at bounding box center [938, 273] width 21 height 23
type input "09/30/2025"
click at [1048, 163] on div "Deadline" at bounding box center [942, 135] width 384 height 106
click at [1060, 96] on div "Time 10:00am" at bounding box center [1063, 108] width 120 height 53
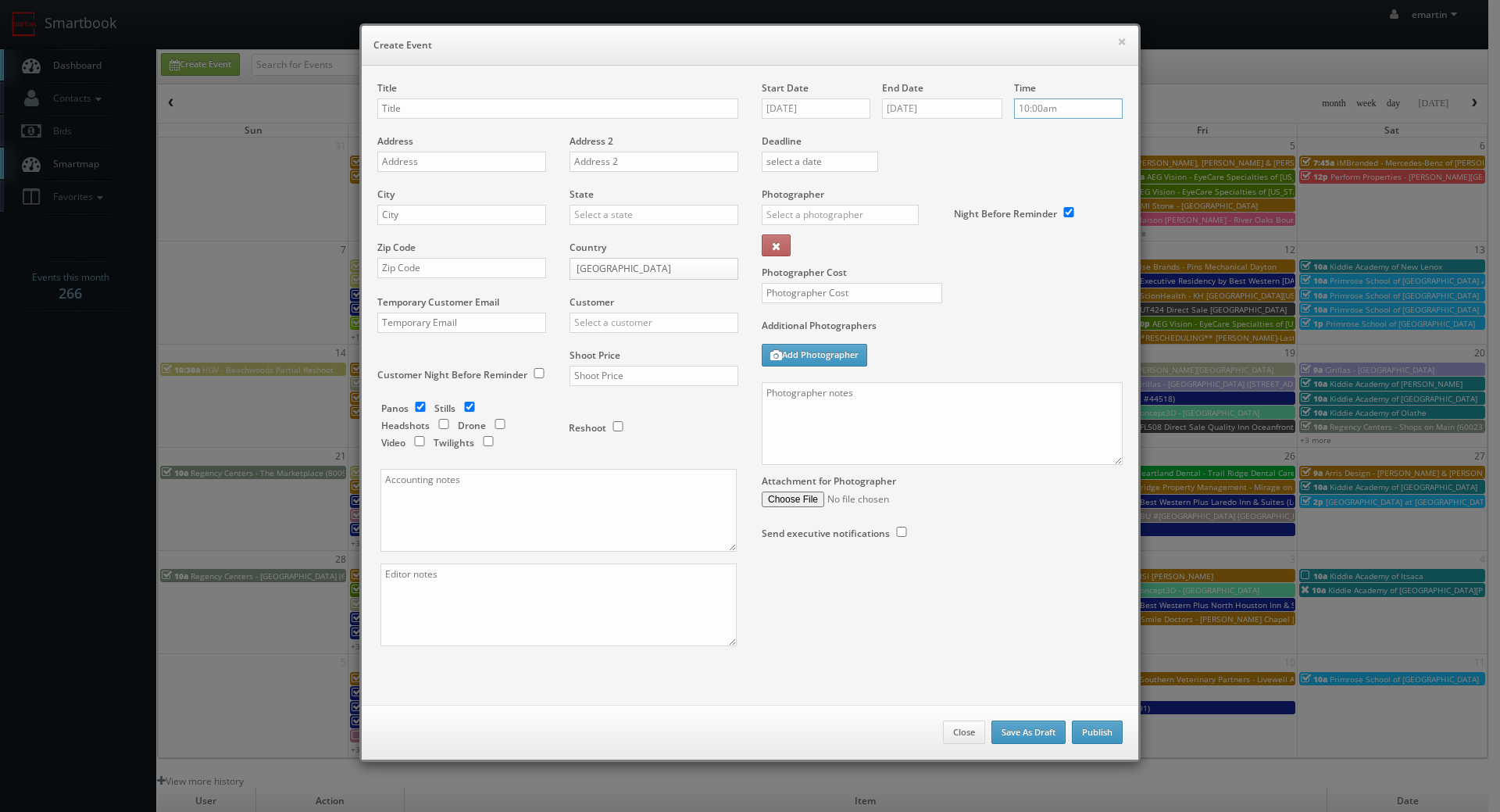
click at [1061, 105] on input "10:00am" at bounding box center [1068, 108] width 108 height 20
type input "8:30am"
drag, startPoint x: 1030, startPoint y: 191, endPoint x: 1001, endPoint y: 169, distance: 36.4
click at [1030, 188] on li "8:30am" at bounding box center [1038, 194] width 60 height 18
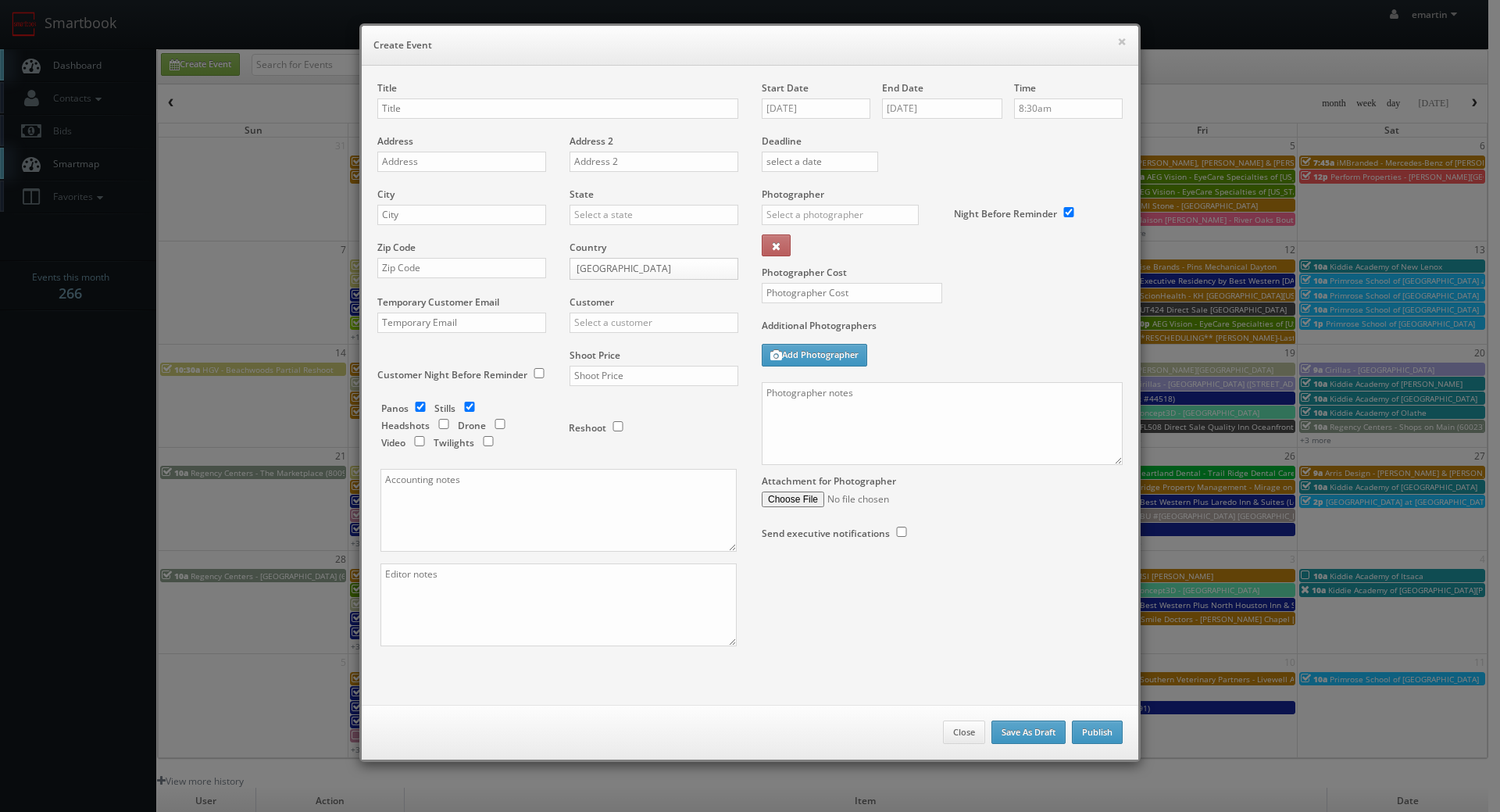
click at [1001, 169] on div "Deadline" at bounding box center [942, 135] width 384 height 106
click at [651, 45] on h6 "Create Event" at bounding box center [750, 46] width 753 height 15
click at [450, 100] on input "text" at bounding box center [558, 108] width 361 height 20
paste input "SCI Direct # 1945 Neptune Society of Norcross"
drag, startPoint x: 398, startPoint y: 108, endPoint x: 367, endPoint y: 107, distance: 31.0
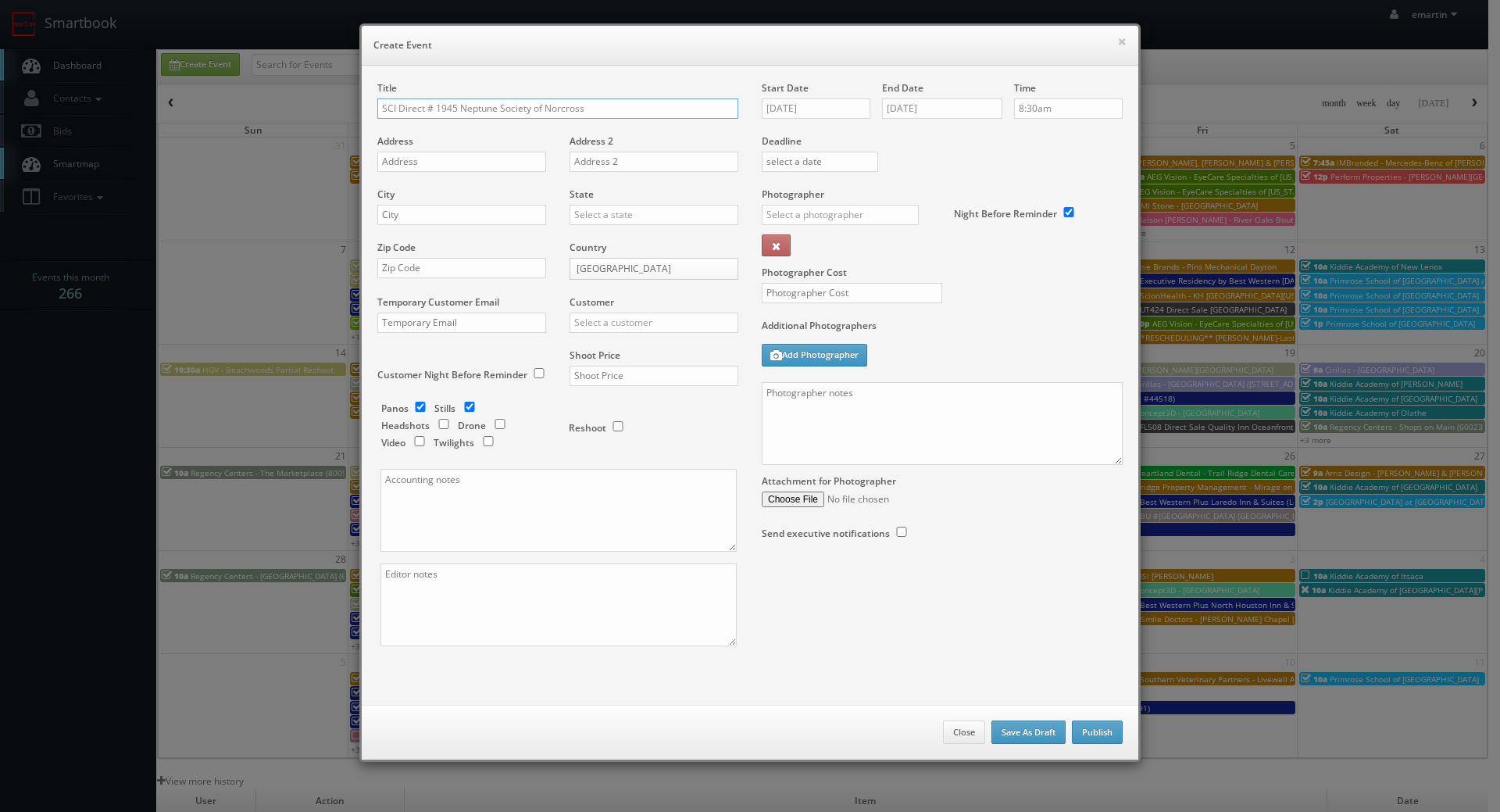
click at [367, 107] on div "Title SCI Direct # 1945 Neptune Society of Norcross Address Address 2 City Stat…" at bounding box center [557, 378] width 384 height 592
click at [450, 109] on input "SCI Direct # 1945 Neptune Society of Norcross" at bounding box center [558, 108] width 361 height 20
drag, startPoint x: 596, startPoint y: 108, endPoint x: 539, endPoint y: 120, distance: 58.2
click at [539, 120] on div "Title SCI Direct # 9580 Neptune Society of Norcross" at bounding box center [558, 108] width 361 height 53
type input "SCI Direct # 9580 Neptune Society of Belmont"
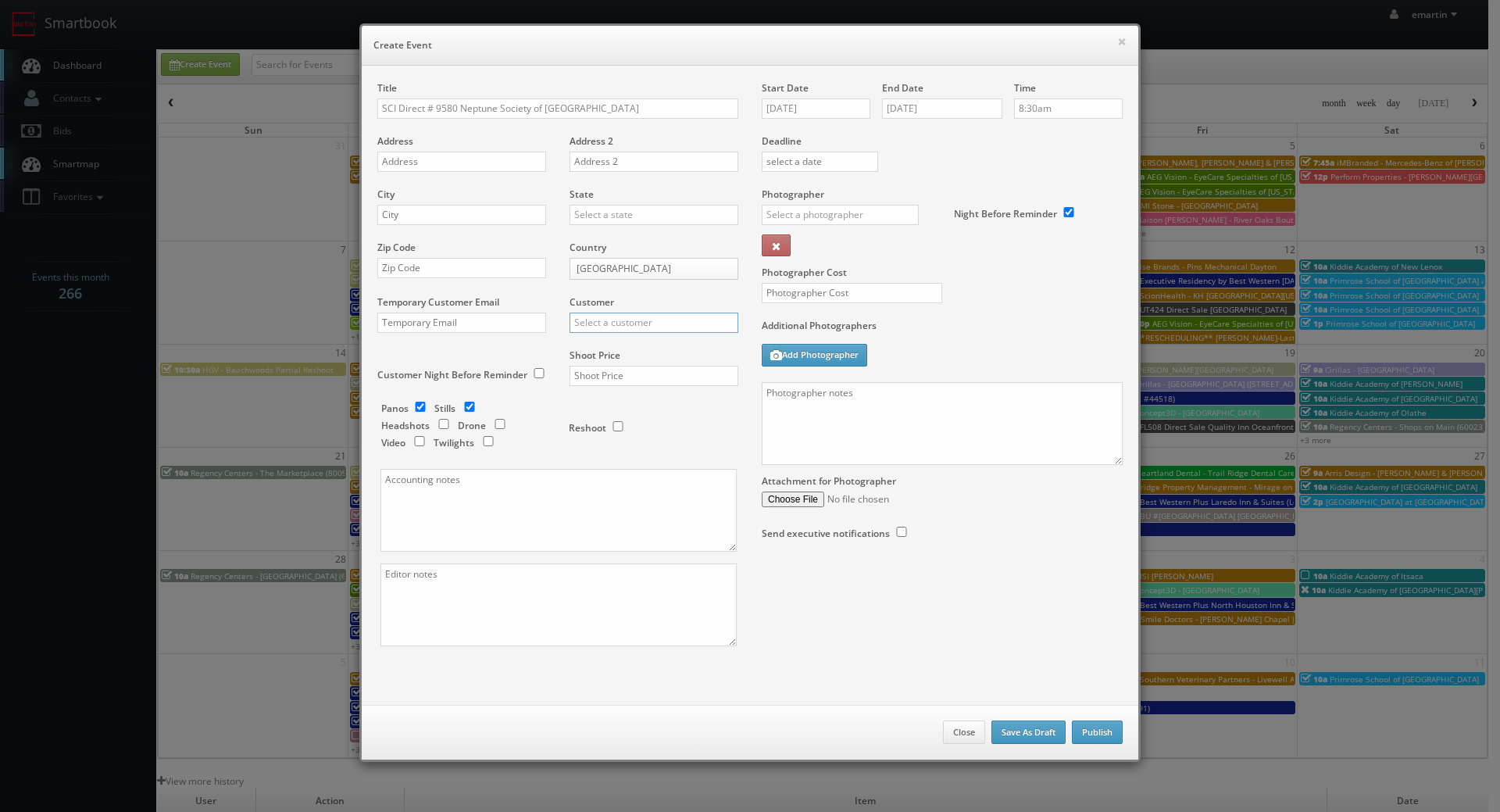
click at [626, 330] on input "text" at bounding box center [654, 322] width 169 height 20
click at [624, 339] on div "SCI Direct Inc" at bounding box center [654, 347] width 167 height 26
type input "SCI Direct Inc"
click at [591, 377] on input "text" at bounding box center [654, 375] width 169 height 20
type input "900"
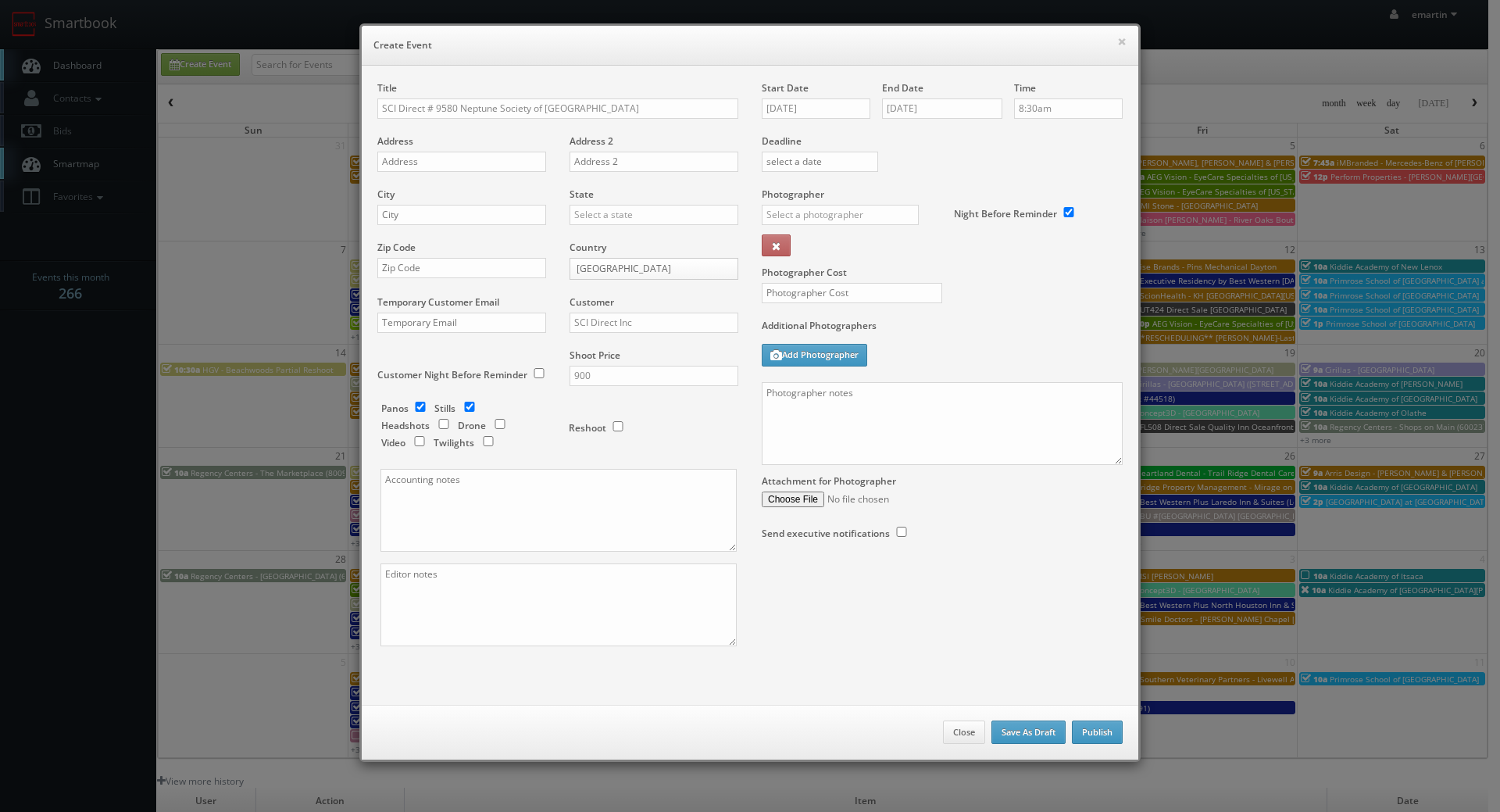
click at [654, 434] on div "Reshoot" at bounding box center [647, 419] width 157 height 37
drag, startPoint x: 446, startPoint y: 160, endPoint x: 178, endPoint y: 211, distance: 272.8
click at [446, 160] on input "text" at bounding box center [462, 161] width 169 height 20
paste input "1645 El Camino Real"
type input "1645 El Camino Real"
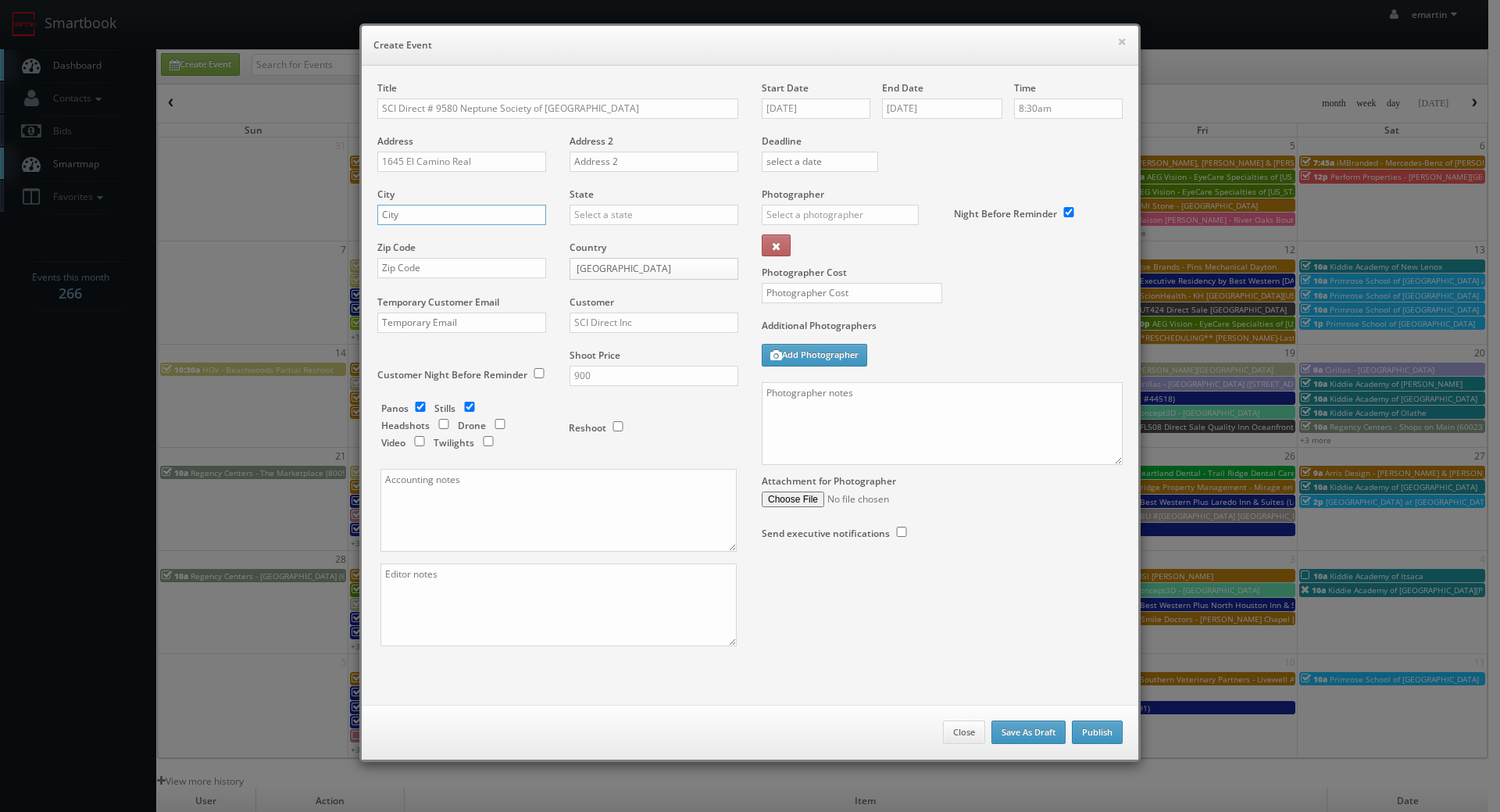
click at [493, 211] on input "text" at bounding box center [462, 214] width 169 height 20
paste input "Belmont"
type input "Belmont"
drag, startPoint x: 583, startPoint y: 224, endPoint x: 591, endPoint y: 216, distance: 11.3
click at [583, 224] on input "text" at bounding box center [654, 214] width 169 height 20
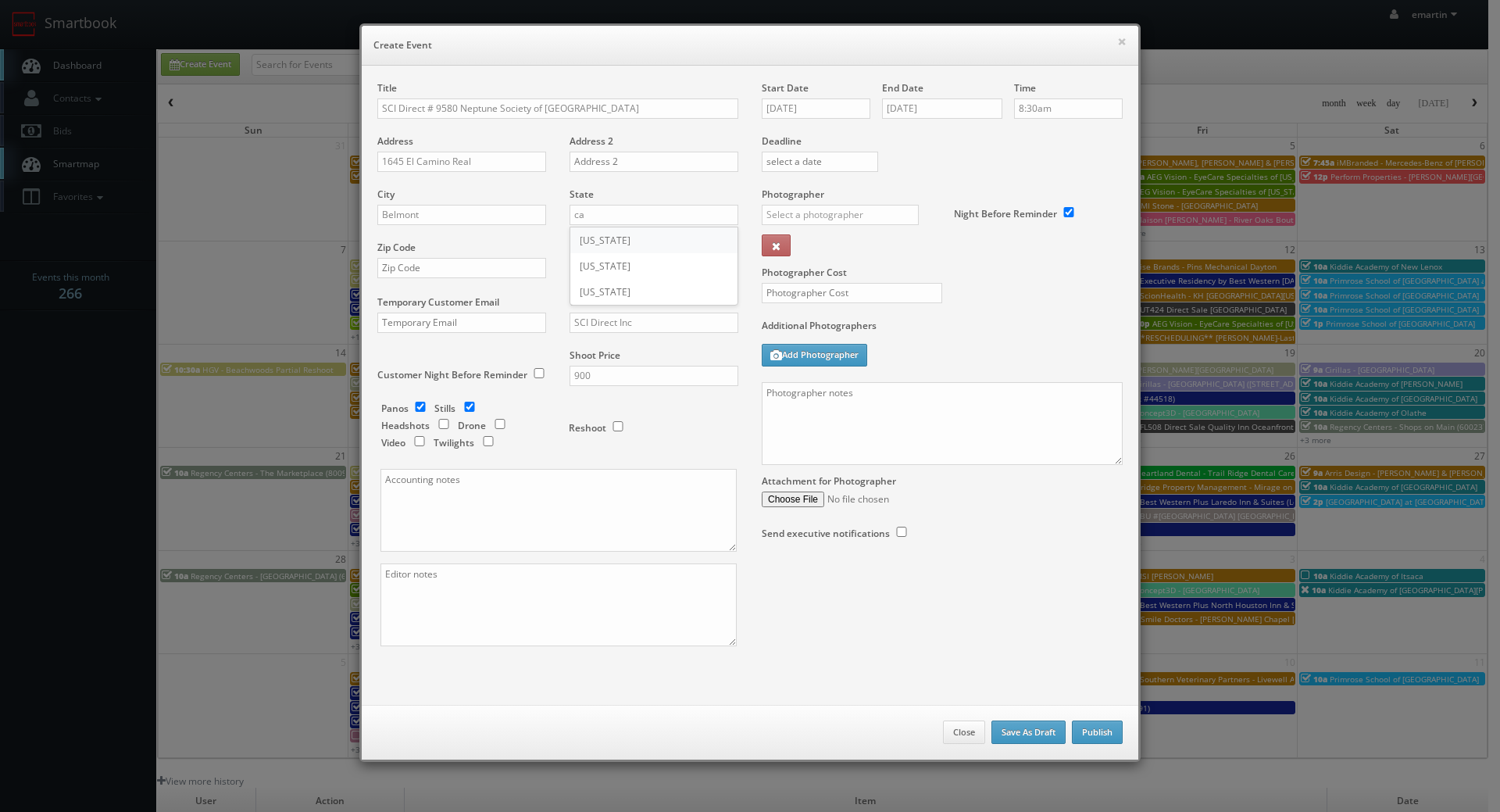
click at [592, 237] on div "[US_STATE]" at bounding box center [654, 240] width 167 height 26
type input "[US_STATE]"
click at [403, 259] on input "text" at bounding box center [462, 268] width 169 height 20
paste input "94002"
type input "94002"
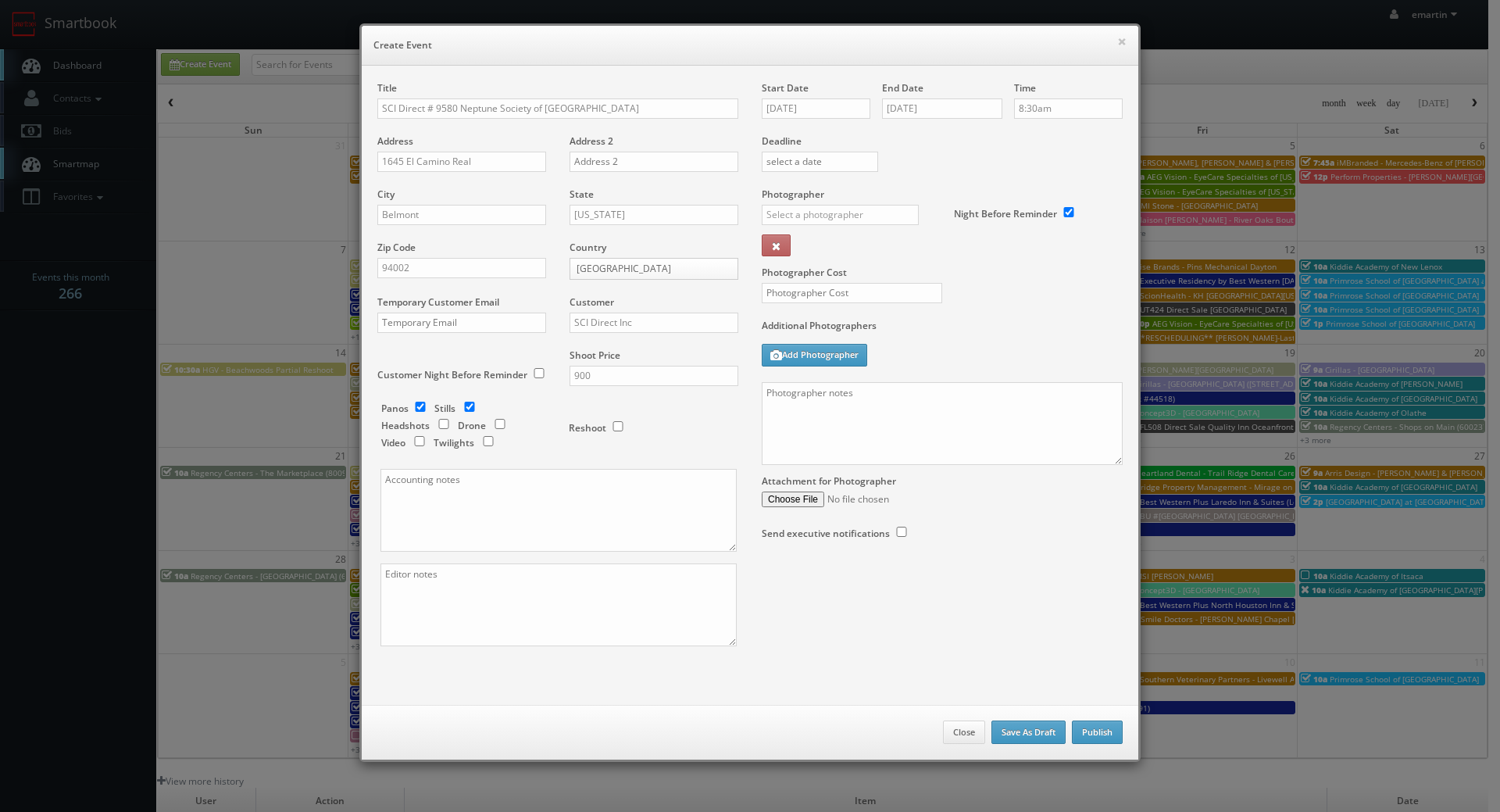
click at [782, 42] on h6 "Create Event" at bounding box center [750, 46] width 753 height 15
click at [847, 220] on input "text" at bounding box center [841, 214] width 157 height 20
drag, startPoint x: 801, startPoint y: 257, endPoint x: 1033, endPoint y: 268, distance: 232.3
click at [802, 255] on div "Jesus McLean" at bounding box center [846, 256] width 167 height 39
type input "Jesus McLean"
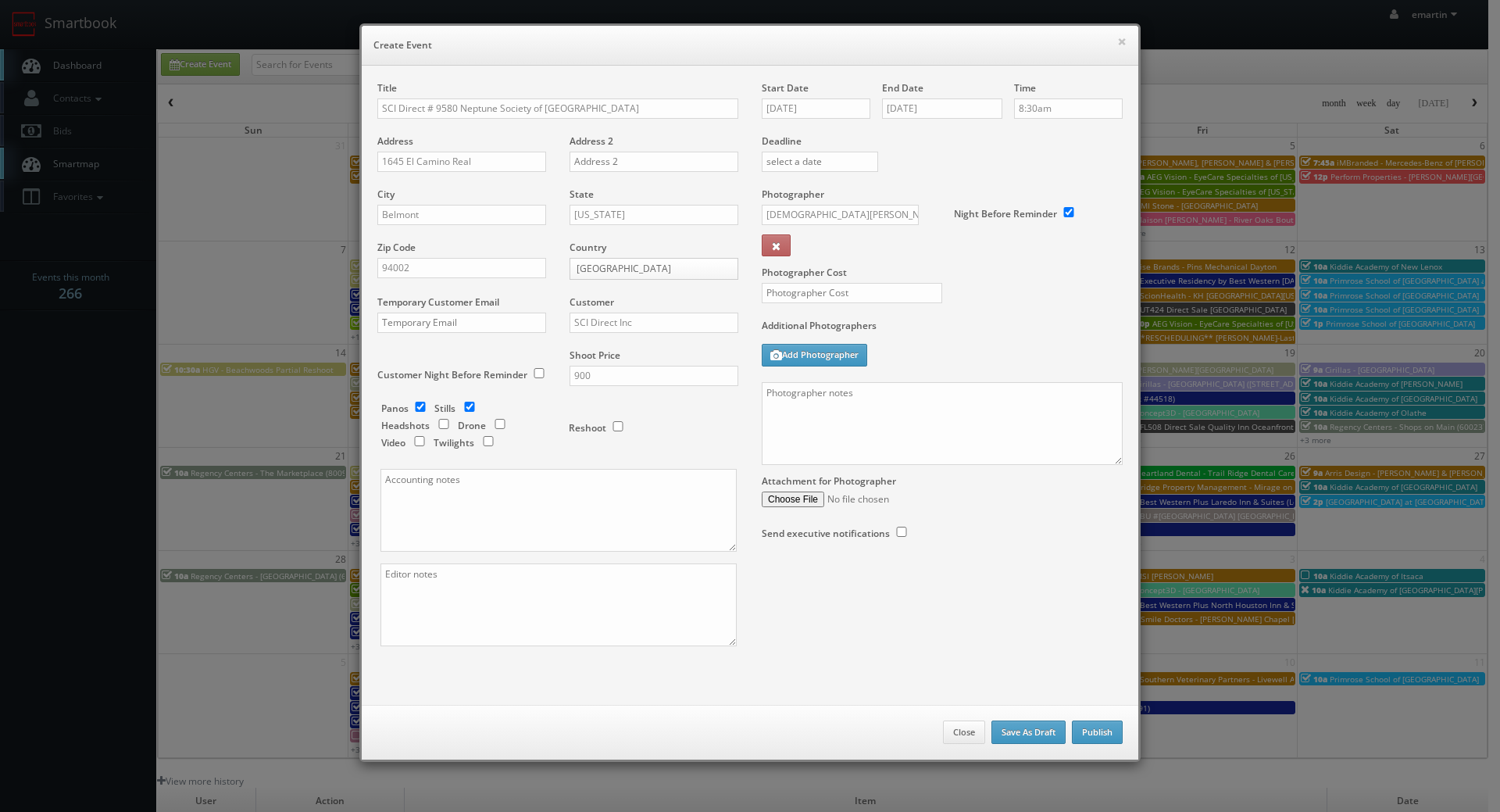
click at [1062, 271] on label "Photographer Cost" at bounding box center [942, 272] width 384 height 13
click at [986, 327] on label "Additional Photographers" at bounding box center [942, 329] width 361 height 21
click at [867, 286] on input "text" at bounding box center [852, 292] width 180 height 20
type input "300"
click at [967, 317] on div "Photographer Cost 300" at bounding box center [942, 253] width 384 height 131
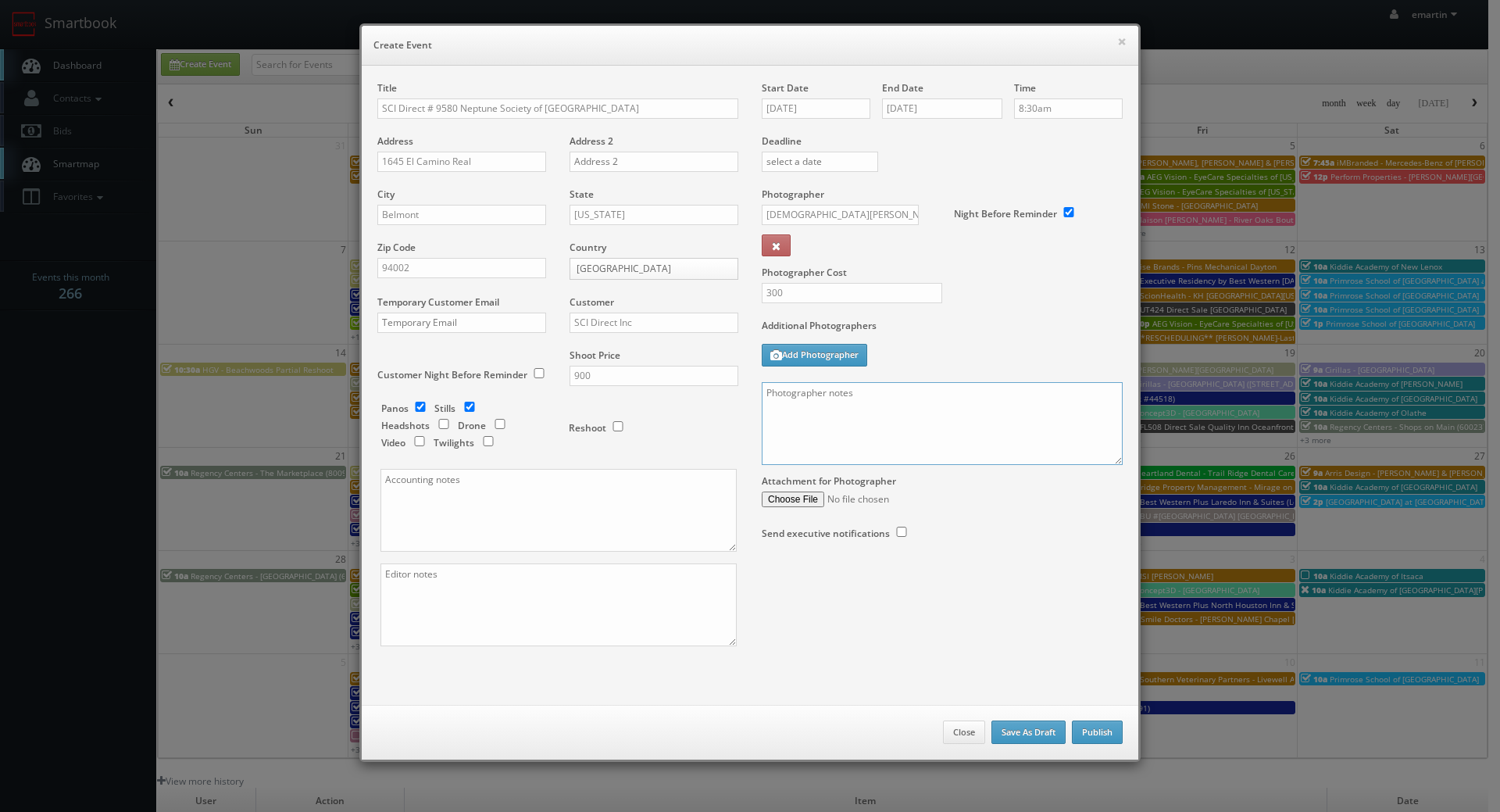
click at [959, 418] on textarea at bounding box center [942, 423] width 361 height 83
paste textarea "On-site contact is Holly Herrera 951.684.4077. We will need to deliver 10 panos…"
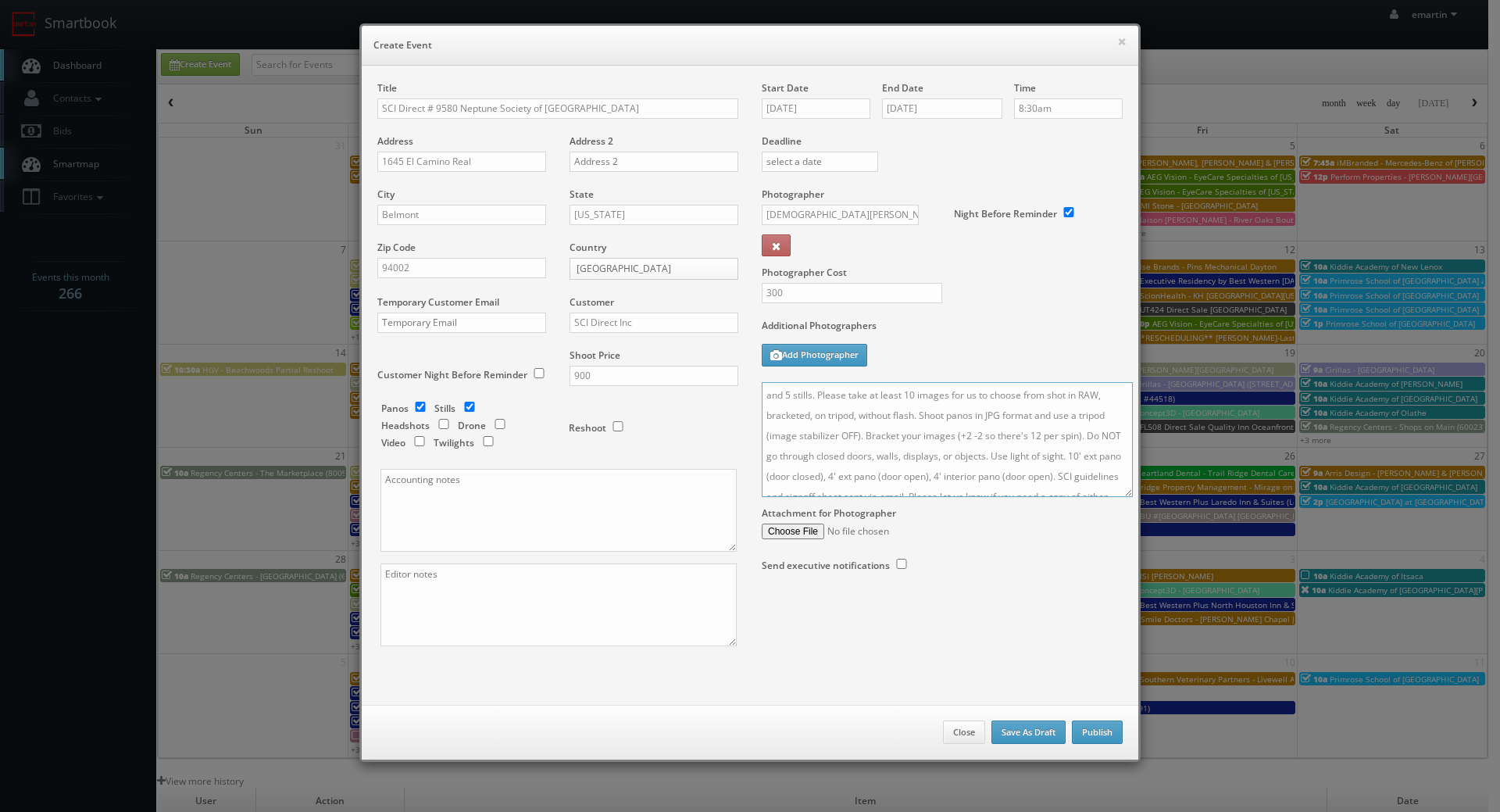
scroll to position [0, 0]
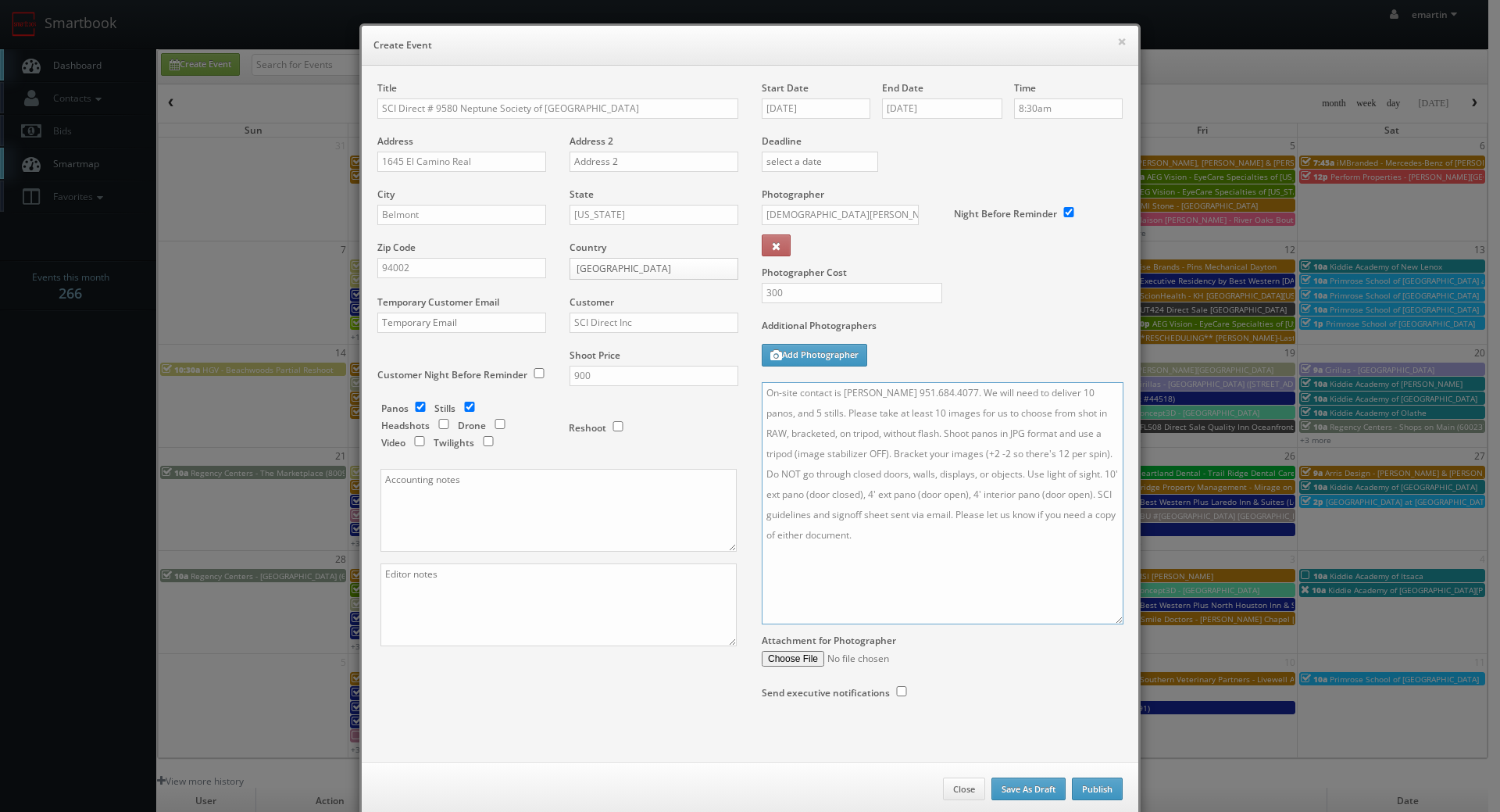
drag, startPoint x: 1107, startPoint y: 454, endPoint x: 1084, endPoint y: 596, distance: 143.9
click at [1104, 614] on textarea "On-site contact is Holly Herrera 951.684.4077. We will need to deliver 10 panos…" at bounding box center [942, 503] width 361 height 242
drag, startPoint x: 891, startPoint y: 387, endPoint x: 924, endPoint y: 383, distance: 33.2
click at [892, 387] on textarea "On-site contact is Holly Herrera 951.684.4077. We will need to deliver 10 panos…" at bounding box center [941, 503] width 360 height 242
drag, startPoint x: 959, startPoint y: 391, endPoint x: 842, endPoint y: 387, distance: 117.1
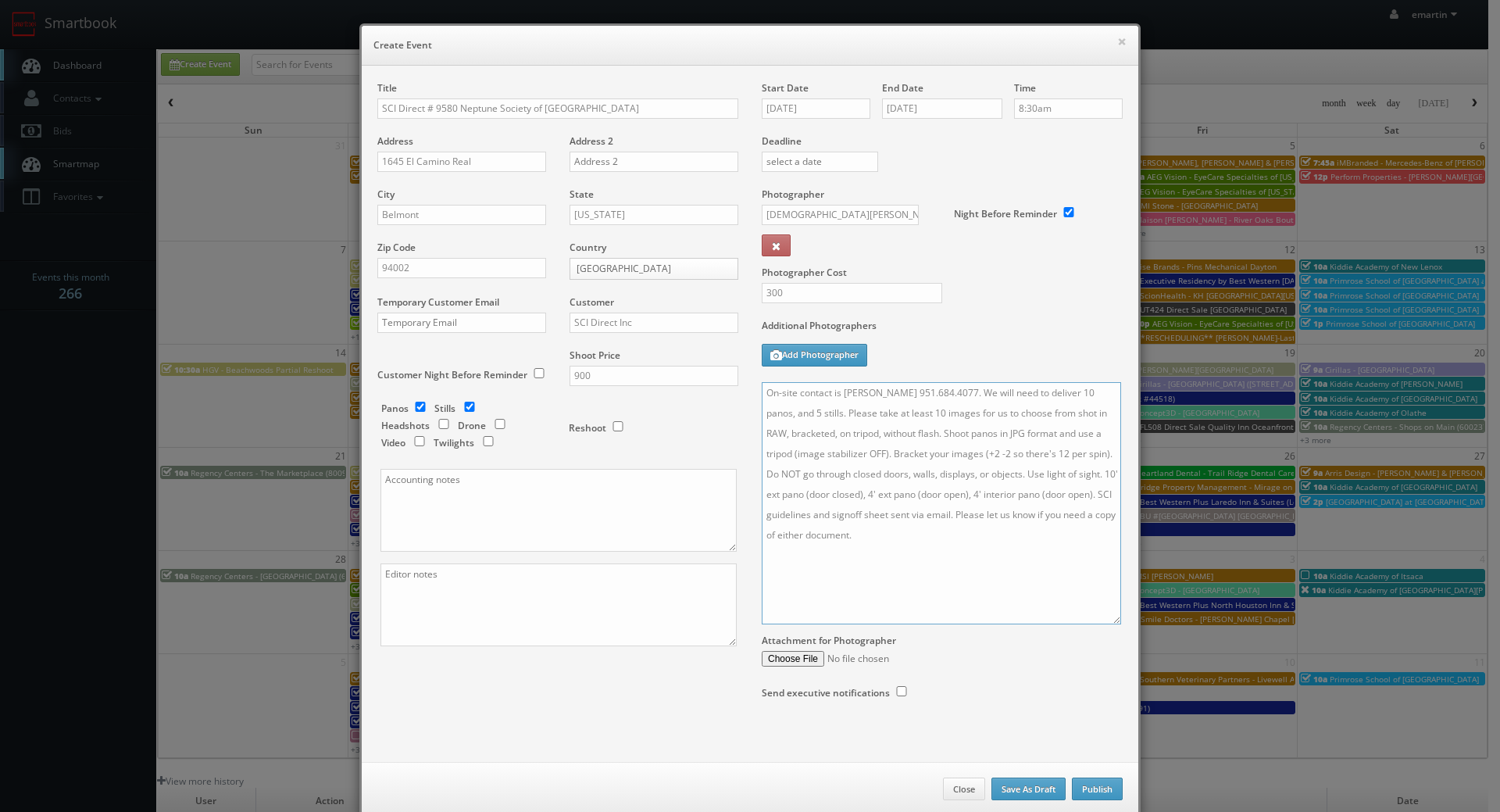
click at [842, 387] on textarea "On-site contact is Holly Herrera 951.684.4077. We will need to deliver 10 panos…" at bounding box center [941, 503] width 360 height 242
paste textarea "Noel Hanna cell 415-794-7058"
click at [908, 391] on textarea "On-site contact is Noel Hanna cell 415-794-7058 We will need to deliver 10 pano…" at bounding box center [941, 503] width 360 height 242
click at [954, 388] on textarea "On-site contact is Noel Hanna 415-794-7058 We will need to deliver 10 panos, an…" at bounding box center [941, 503] width 360 height 242
click at [892, 447] on textarea "On-site contact is Noel Hanna 415-794-7058. We will need to deliver 10 panos, a…" at bounding box center [941, 503] width 360 height 242
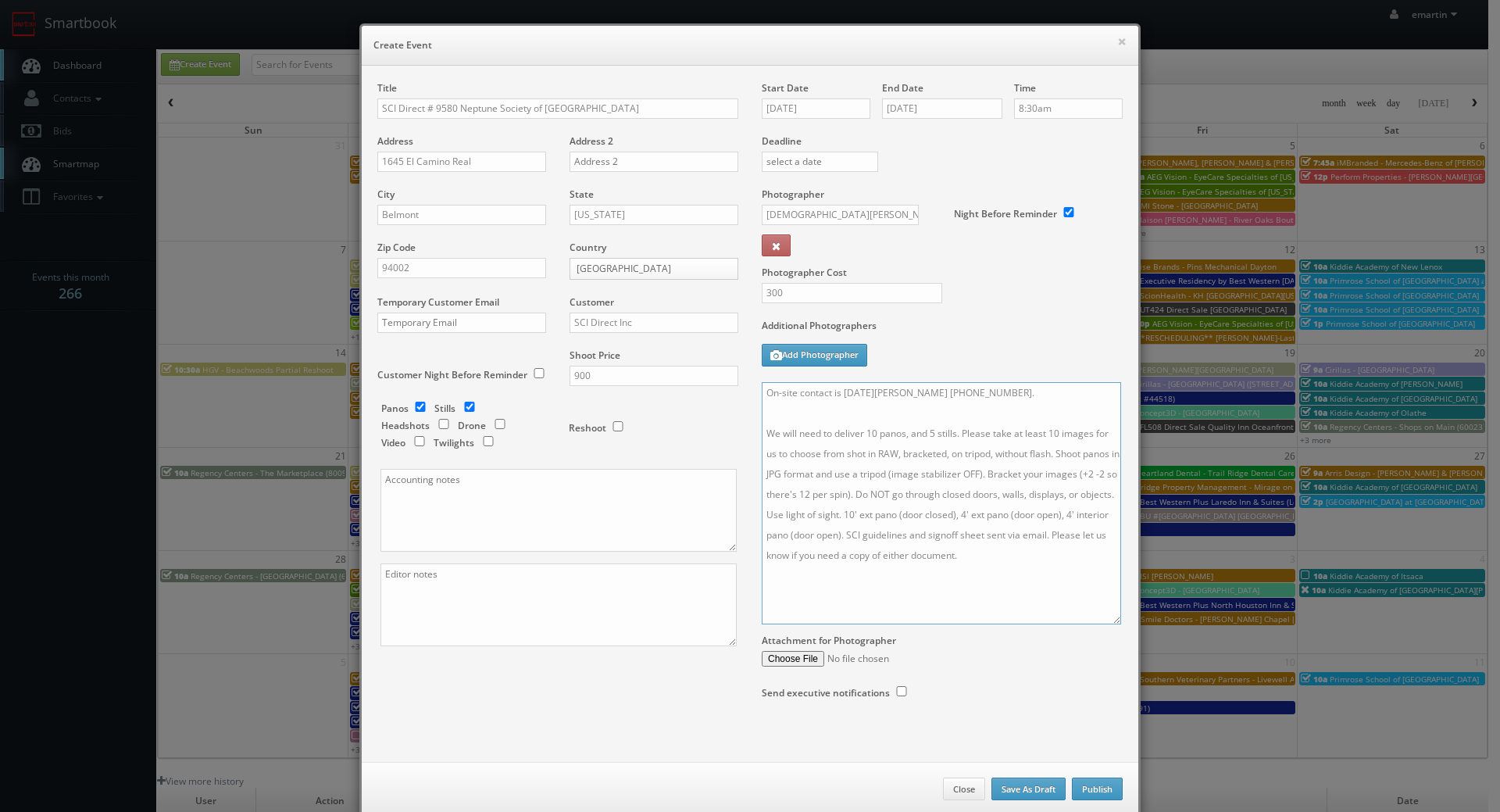
click at [875, 434] on textarea "On-site contact is Noel Hanna 415-794-7058. We will need to deliver 10 panos, a…" at bounding box center [941, 503] width 360 height 242
drag, startPoint x: 922, startPoint y: 428, endPoint x: 934, endPoint y: 442, distance: 18.4
click at [924, 429] on textarea "On-site contact is Noel Hanna 415-794-7058. We will need to deliver 5 panos, an…" at bounding box center [941, 503] width 360 height 242
click at [972, 561] on textarea "On-site contact is Noel Hanna 415-794-7058. We will need to deliver 5 panos, an…" at bounding box center [941, 503] width 360 height 242
drag, startPoint x: 1005, startPoint y: 560, endPoint x: 753, endPoint y: 436, distance: 280.9
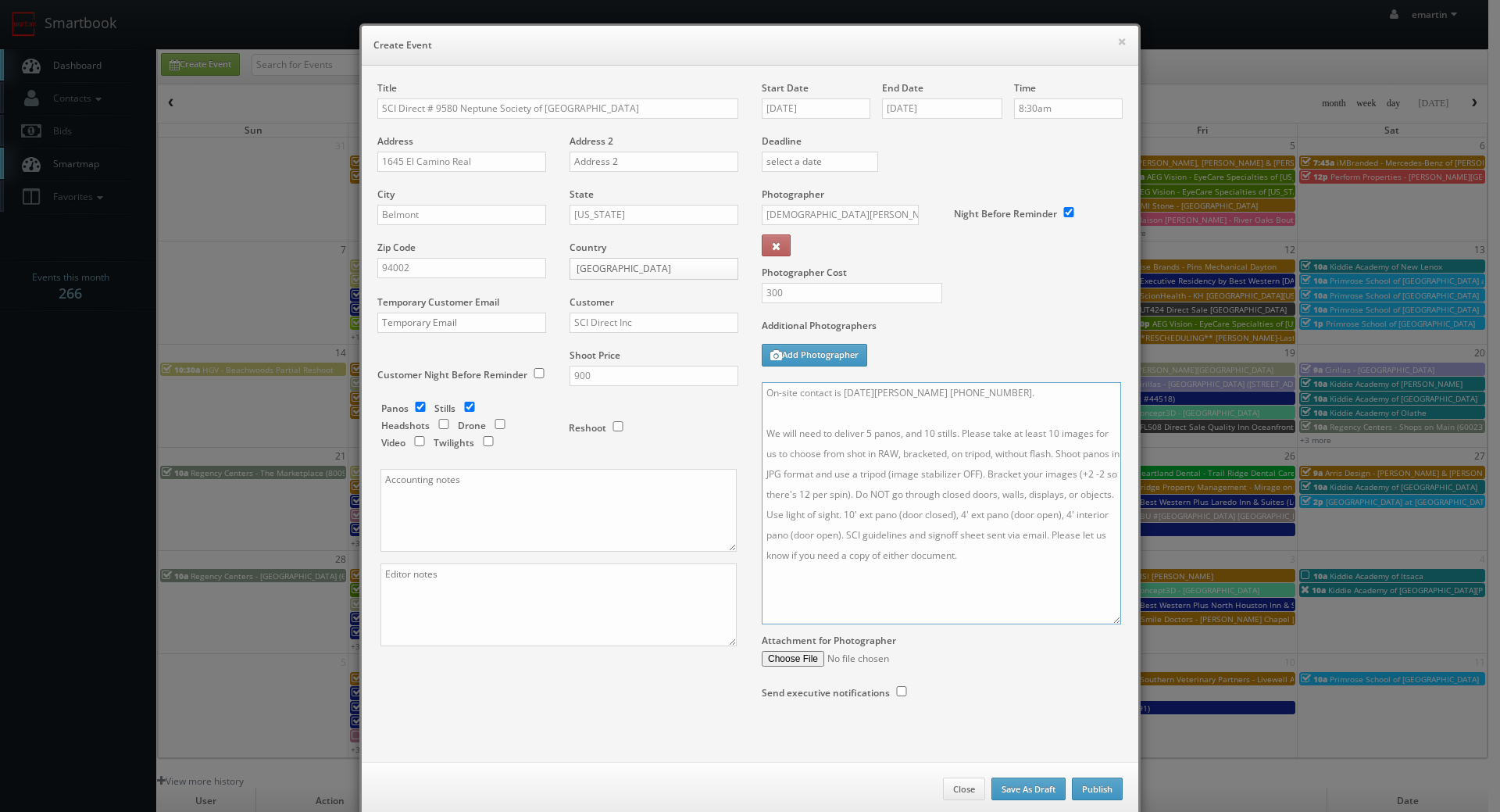
click at [753, 436] on div "Start Date 09/30/2025 End Date 09/30/2025 Time 8:30am Deadline Photographer Jes…" at bounding box center [942, 406] width 384 height 649
paste textarea "For stills: We need to deliver __ stills to the client so we ask that you take …"
click at [893, 434] on textarea "On-site contact is Noel Hanna 415-794-7058. For stills: We need to deliver __ s…" at bounding box center [941, 503] width 360 height 242
drag, startPoint x: 790, startPoint y: 450, endPoint x: 798, endPoint y: 464, distance: 16.1
click at [791, 454] on textarea "On-site contact is Noel Hanna 415-794-7058. For stills: We need to deliver 10 s…" at bounding box center [941, 503] width 360 height 242
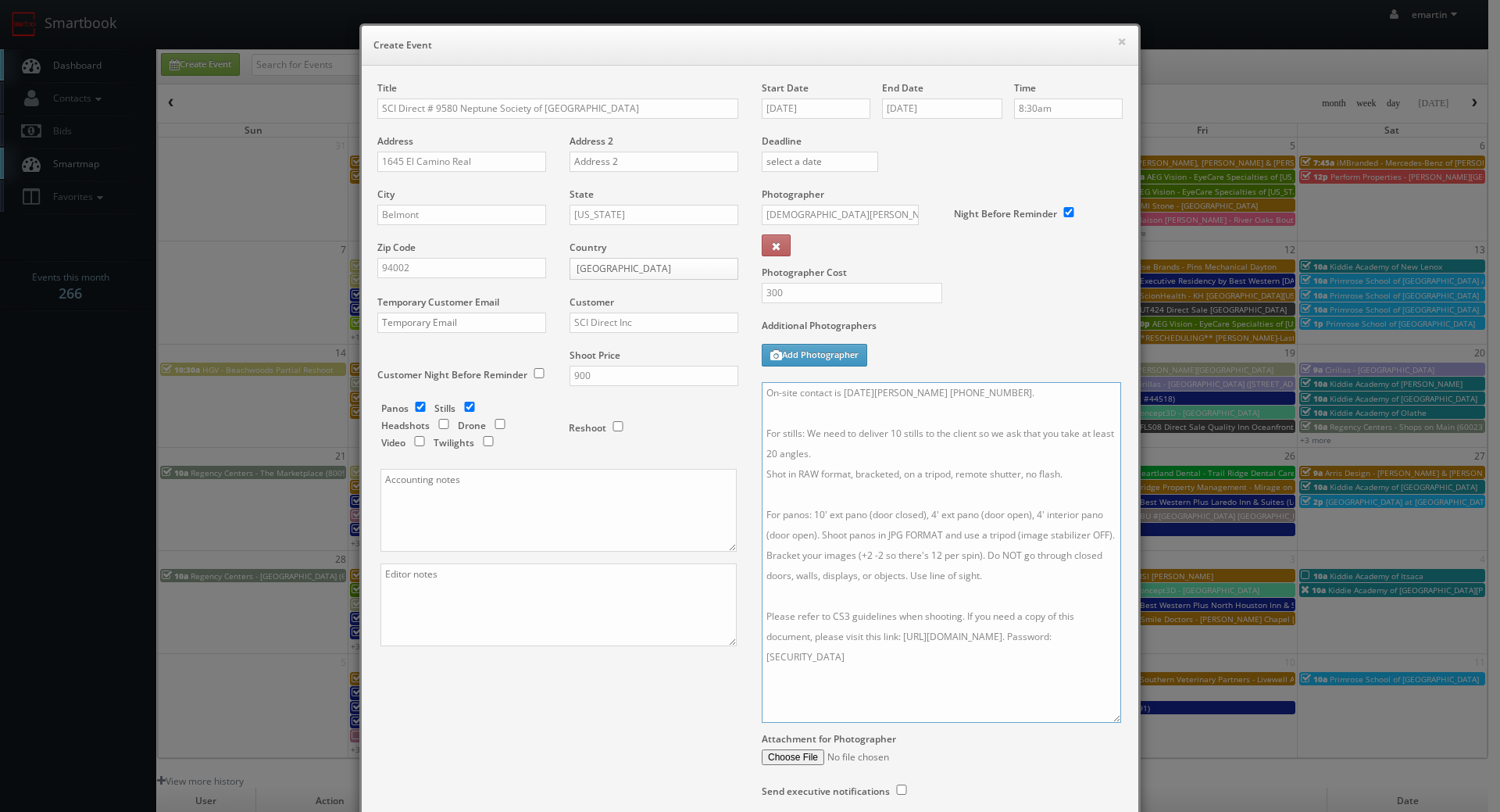
drag, startPoint x: 1108, startPoint y: 619, endPoint x: 1108, endPoint y: 719, distance: 100.0
click at [1108, 719] on textarea "On-site contact is Noel Hanna 415-794-7058. For stills: We need to deliver 10 s…" at bounding box center [941, 552] width 360 height 341
click at [986, 542] on textarea "On-site contact is Noel Hanna 415-794-7058. For stills: We need to deliver 10 s…" at bounding box center [941, 553] width 360 height 341
click at [808, 512] on textarea "On-site contact is Noel Hanna 415-794-7058. For stills: We need to deliver 10 s…" at bounding box center [941, 553] width 360 height 341
drag, startPoint x: 788, startPoint y: 574, endPoint x: 777, endPoint y: 553, distance: 23.7
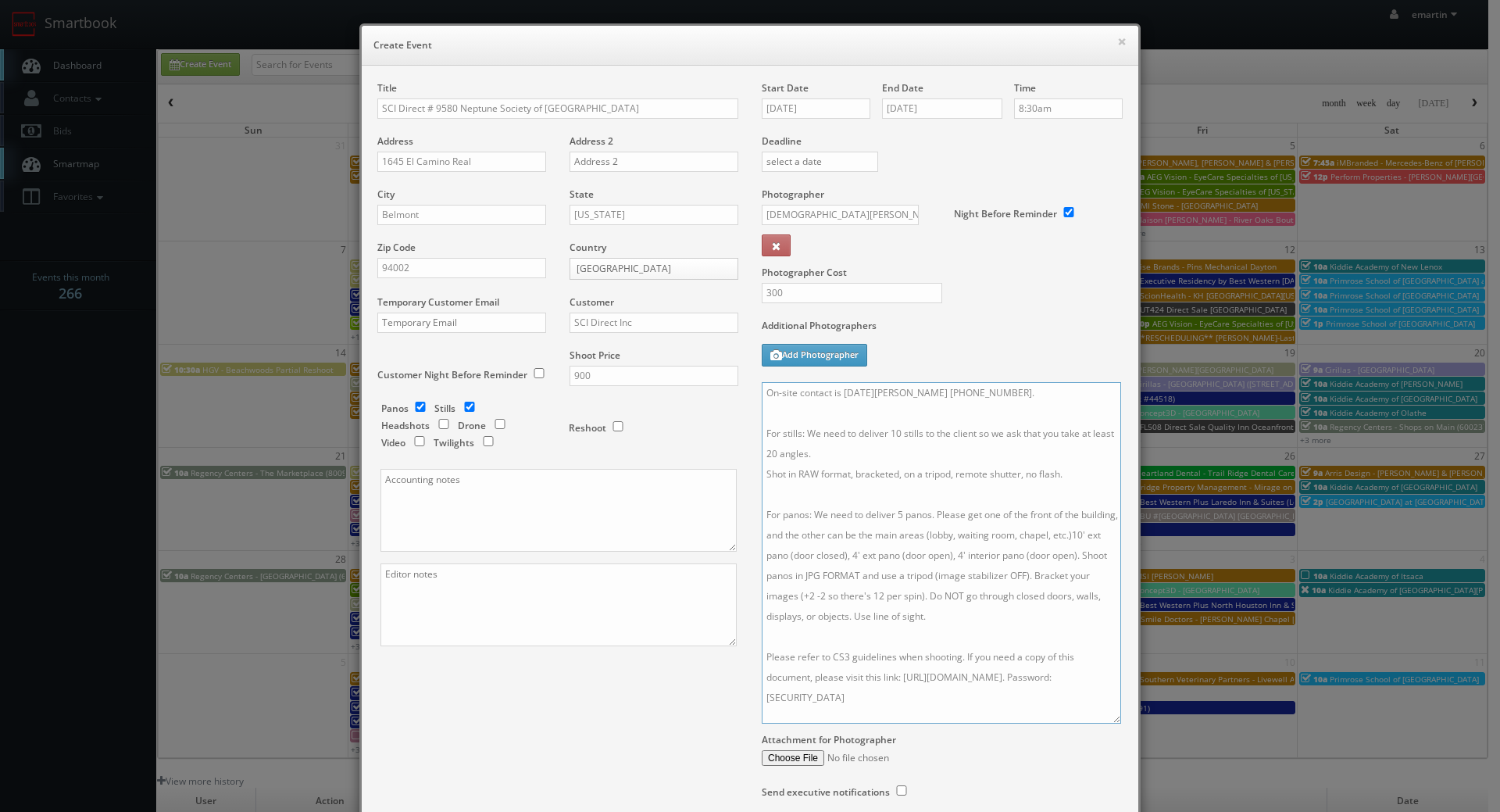
click at [777, 553] on textarea "On-site contact is Noel Hanna 415-794-7058. For stills: We need to deliver 10 s…" at bounding box center [941, 553] width 360 height 341
click at [916, 570] on textarea "On-site contact is Noel Hanna 415-794-7058. For stills: We need to deliver 10 s…" at bounding box center [941, 553] width 360 height 341
click at [849, 636] on textarea "On-site contact is Noel Hanna 415-794-7058. For stills: We need to deliver 10 s…" at bounding box center [941, 553] width 360 height 341
click at [969, 639] on textarea "On-site contact is Noel Hanna 415-794-7058. For stills: We need to deliver 10 s…" at bounding box center [941, 553] width 360 height 341
click at [972, 638] on textarea "On-site contact is Noel Hanna 415-794-7058. For stills: We need to deliver 10 s…" at bounding box center [941, 553] width 360 height 341
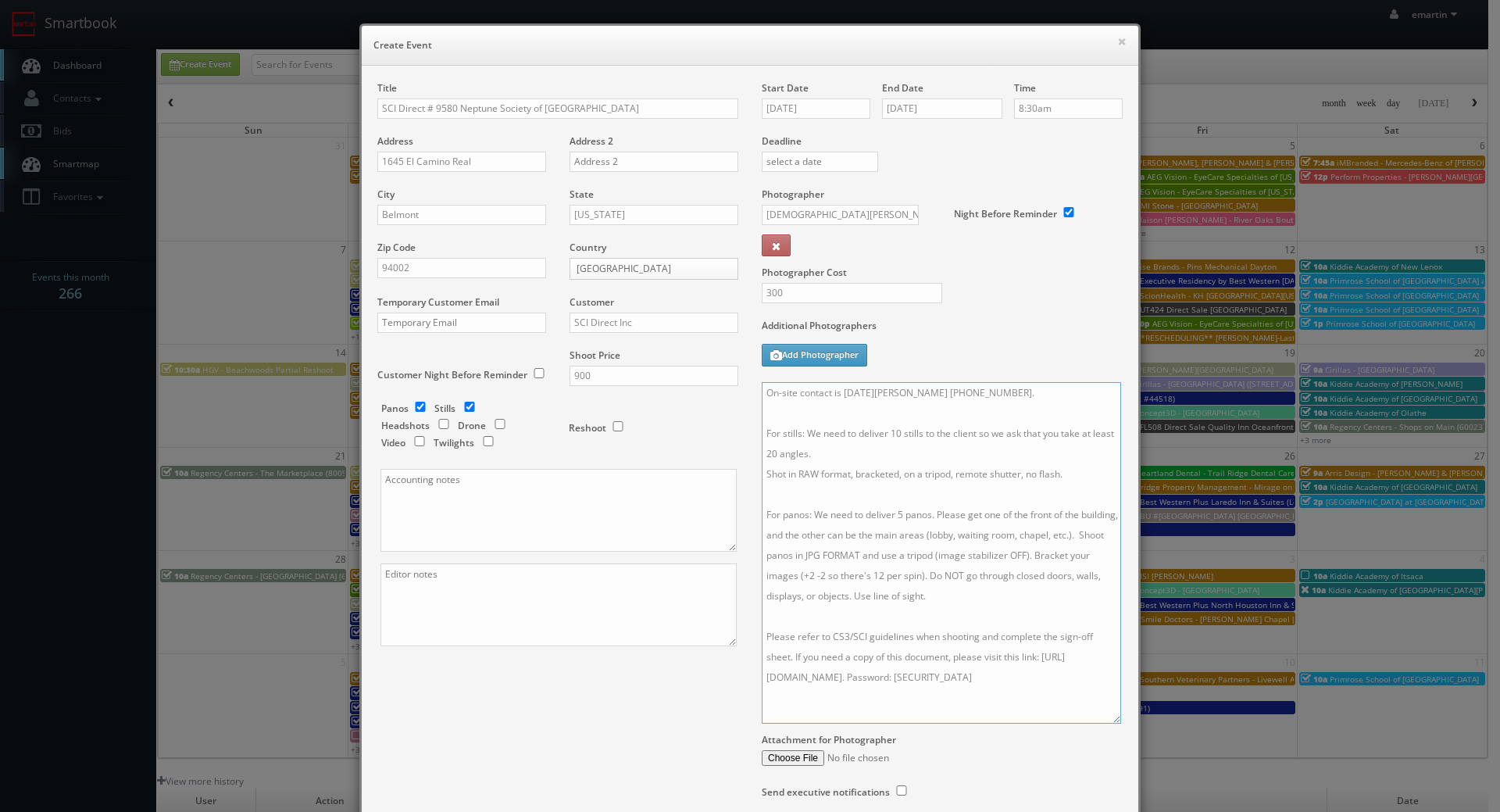
click at [977, 666] on textarea "On-site contact is Noel Hanna 415-794-7058. For stills: We need to deliver 10 s…" at bounding box center [941, 553] width 360 height 341
type textarea "On-site contact is Noel Hanna 415-794-7058. For stills: We need to deliver 10 s…"
click at [998, 365] on div "Additional Photographers Add Photographer" at bounding box center [942, 350] width 361 height 64
click at [969, 339] on label "Additional Photographers" at bounding box center [942, 329] width 361 height 21
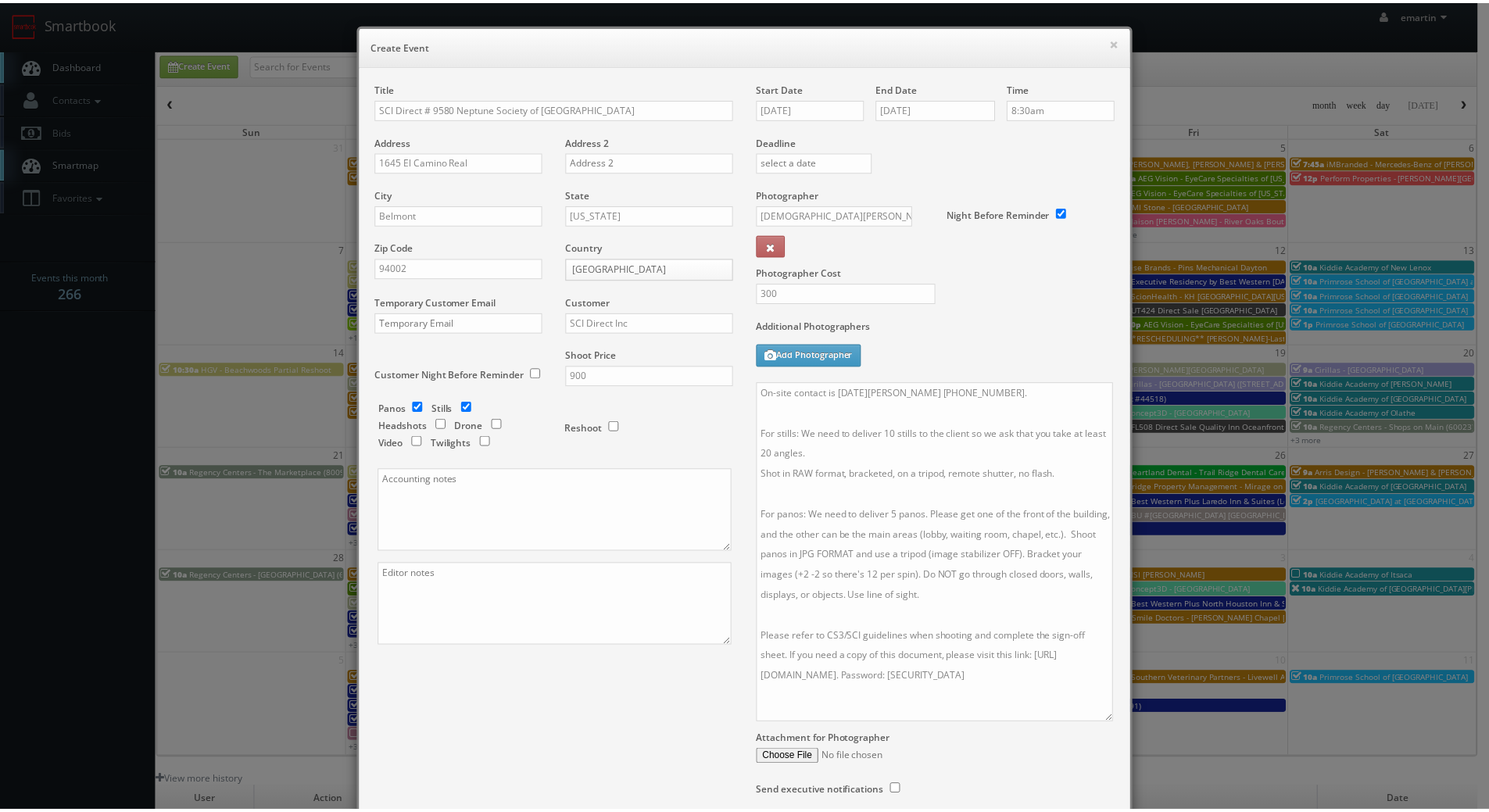
scroll to position [129, 0]
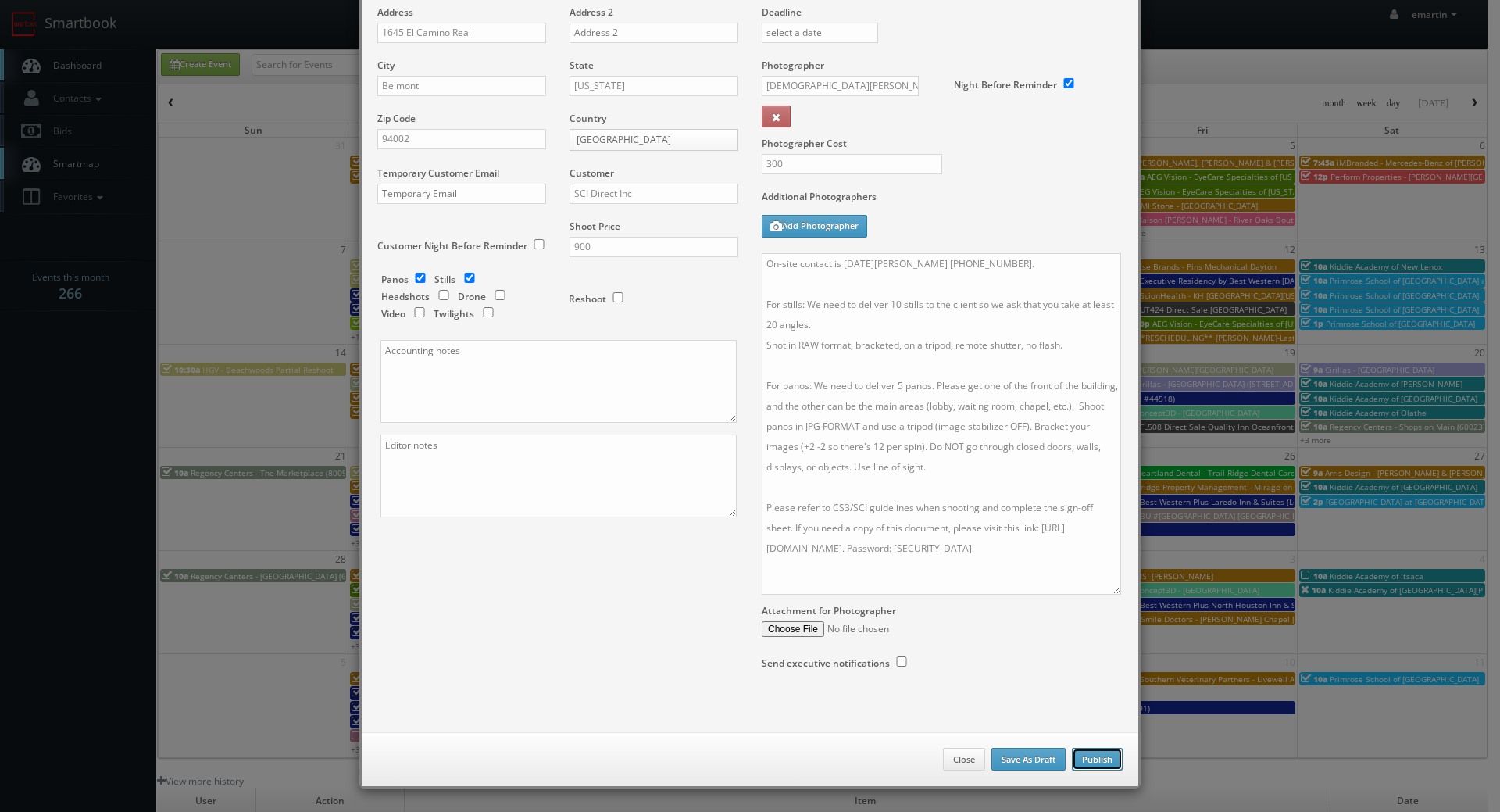
click at [1093, 768] on button "Publish" at bounding box center [1098, 759] width 51 height 24
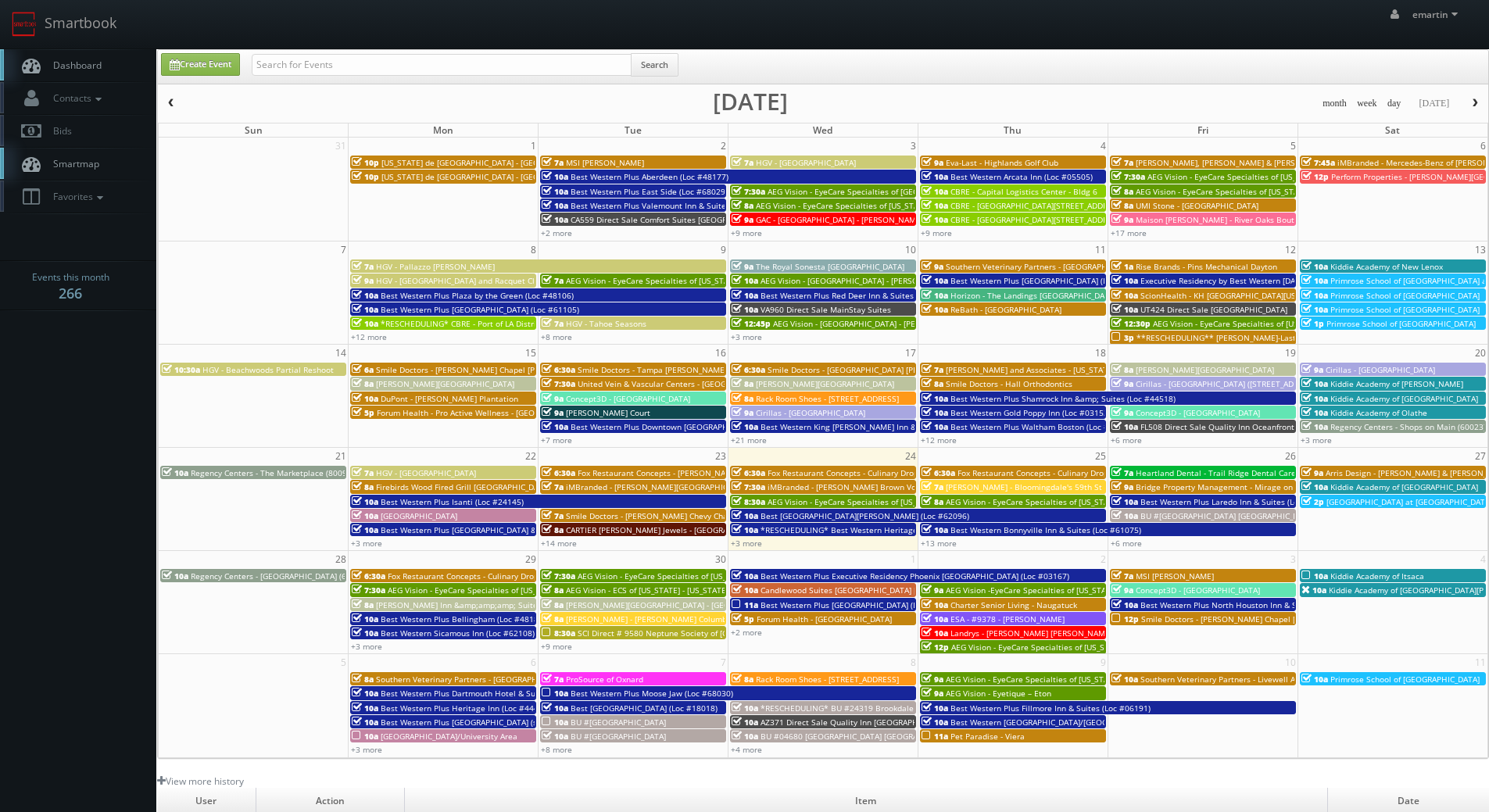
click at [64, 67] on span "Dashboard" at bounding box center [73, 65] width 56 height 13
click at [382, 60] on input "text" at bounding box center [441, 65] width 380 height 22
type input "sci direct"
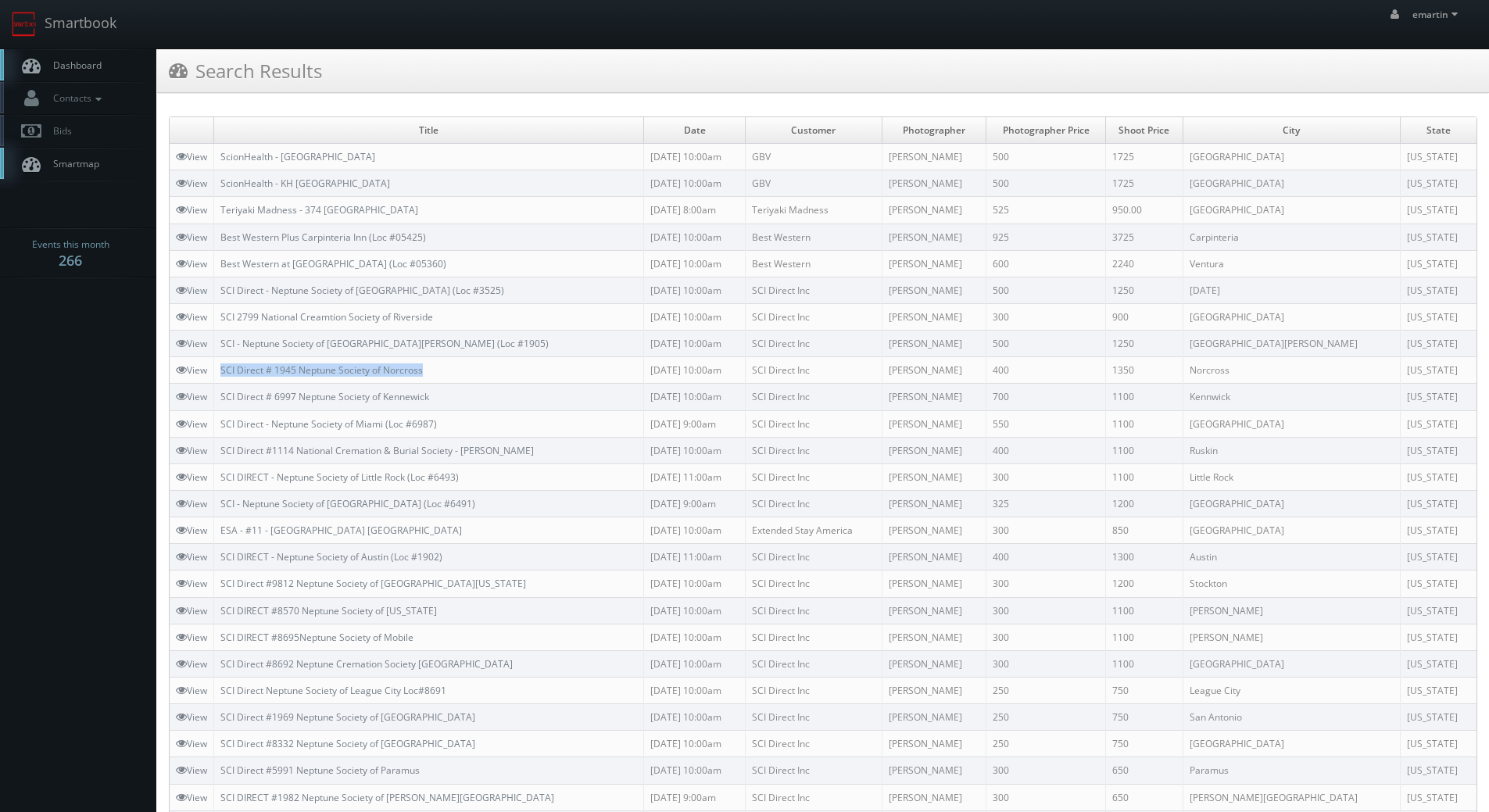
drag, startPoint x: 446, startPoint y: 373, endPoint x: 215, endPoint y: 371, distance: 231.0
click at [214, 374] on tr "View SCI Direct # 1945 Neptune Society of Norcross [DATE] 10:00am SCI Direct In…" at bounding box center [823, 370] width 1307 height 27
copy tr "SCI Direct # 1945 Neptune Society of Norcross"
click at [343, 318] on link "SCI 2799 National Creamtion Society of Riverside" at bounding box center [326, 317] width 213 height 13
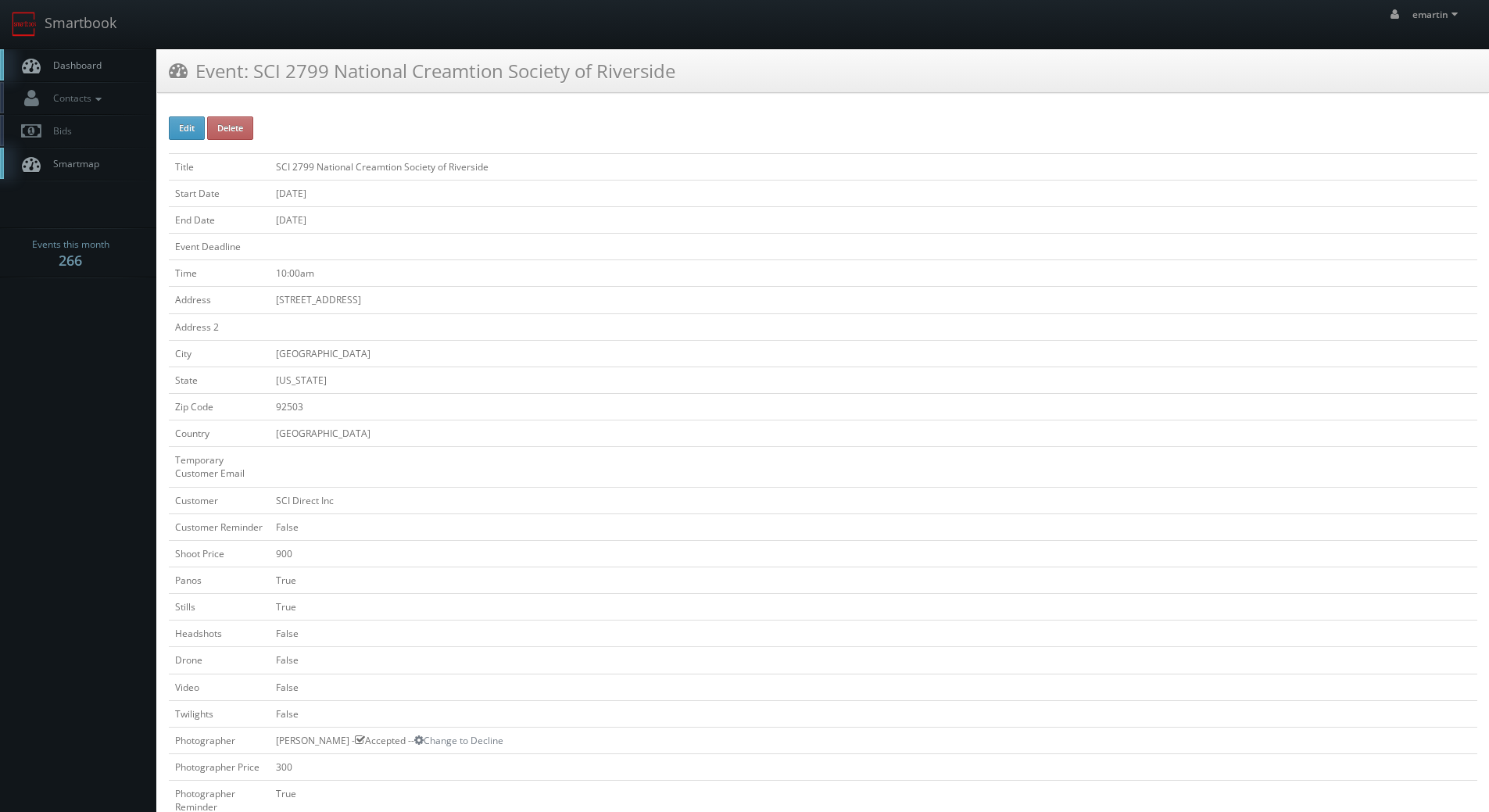
scroll to position [312, 0]
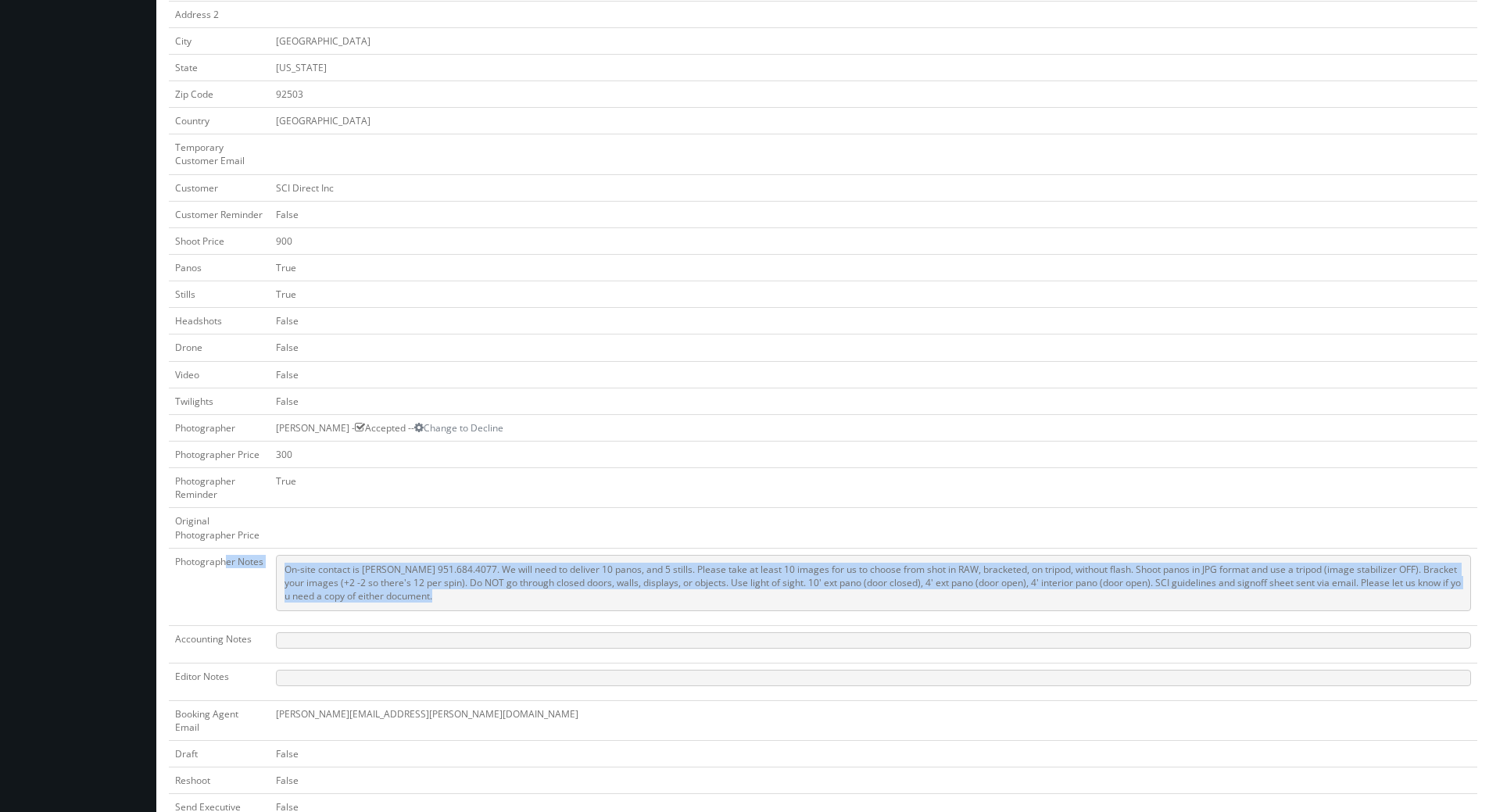
drag, startPoint x: 433, startPoint y: 600, endPoint x: 228, endPoint y: 563, distance: 208.3
click at [228, 563] on tr "Photographer Notes On-site contact is Holly Herrera 951.684.4077. We will need …" at bounding box center [823, 586] width 1309 height 78
click at [479, 608] on pre "On-site contact is Holly Herrera 951.684.4077. We will need to deliver 10 panos…" at bounding box center [873, 582] width 1195 height 56
click at [463, 604] on pre "On-site contact is Holly Herrera 951.684.4077. We will need to deliver 10 panos…" at bounding box center [873, 582] width 1195 height 56
drag, startPoint x: 438, startPoint y: 593, endPoint x: 284, endPoint y: 559, distance: 157.7
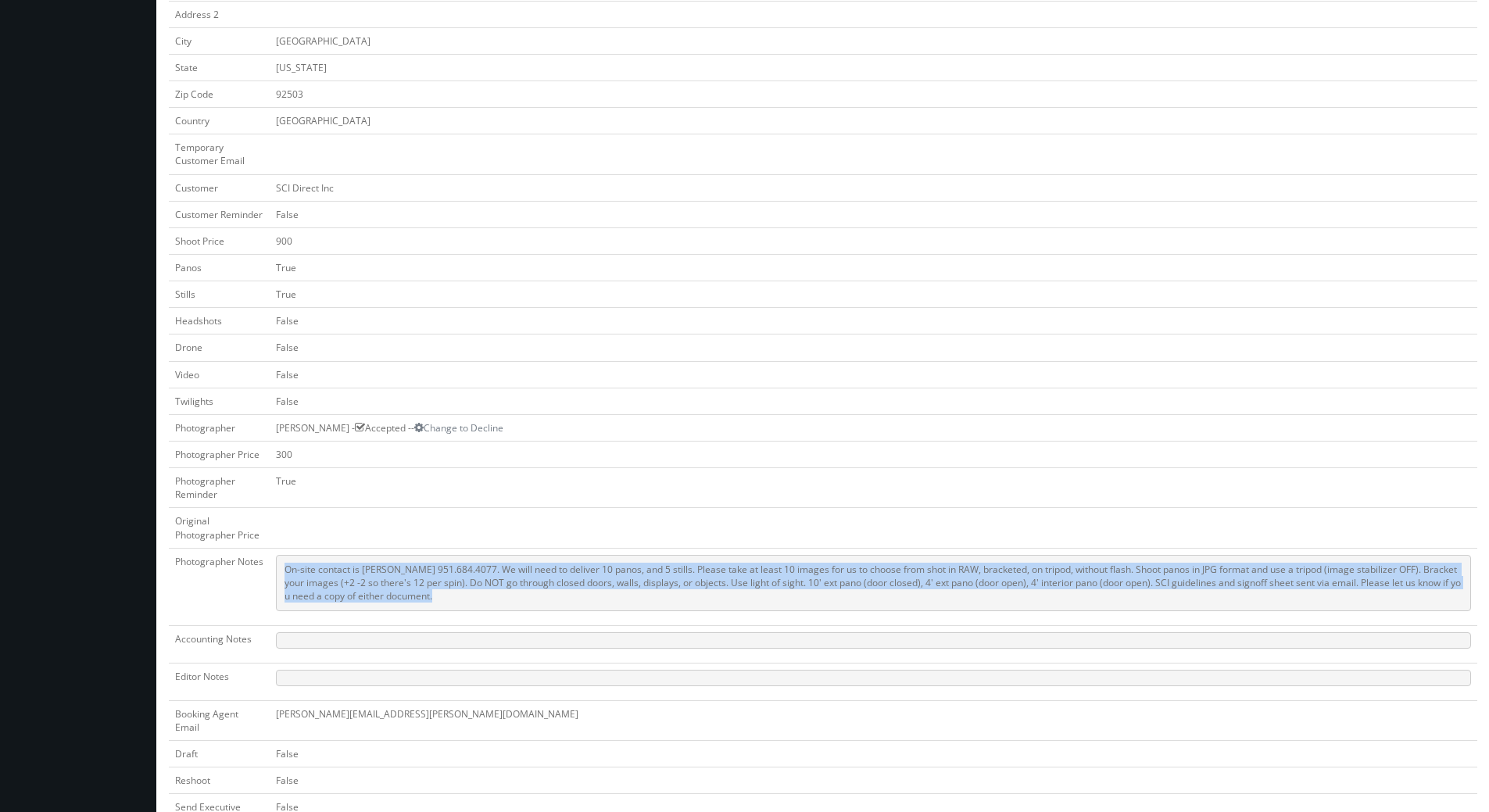
click at [284, 559] on pre "On-site contact is Holly Herrera 951.684.4077. We will need to deliver 10 panos…" at bounding box center [873, 582] width 1195 height 56
copy pre "On-site contact is Holly Herrera 951.684.4077. We will need to deliver 10 panos…"
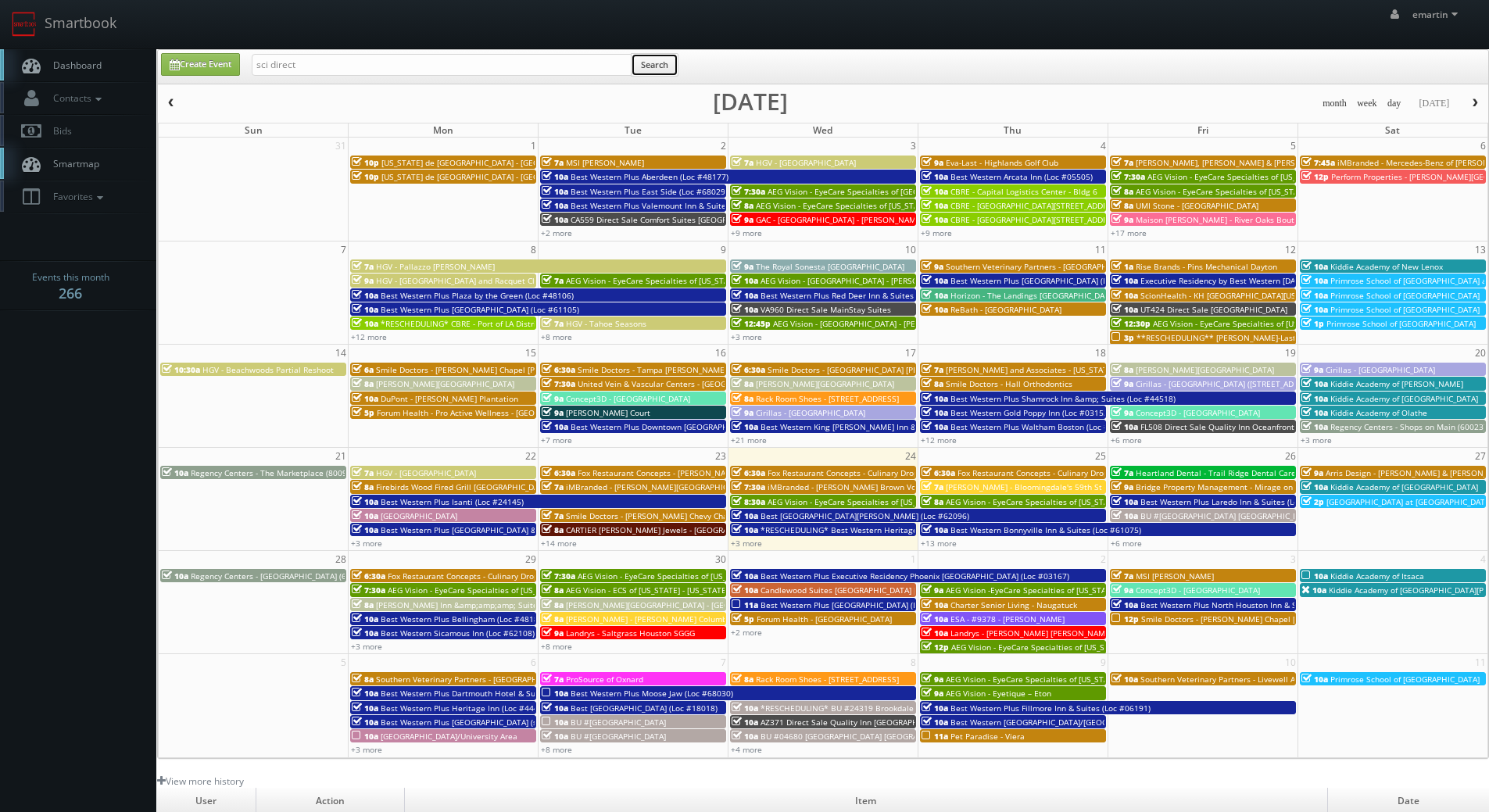
click at [659, 66] on button "Search" at bounding box center [655, 65] width 47 height 24
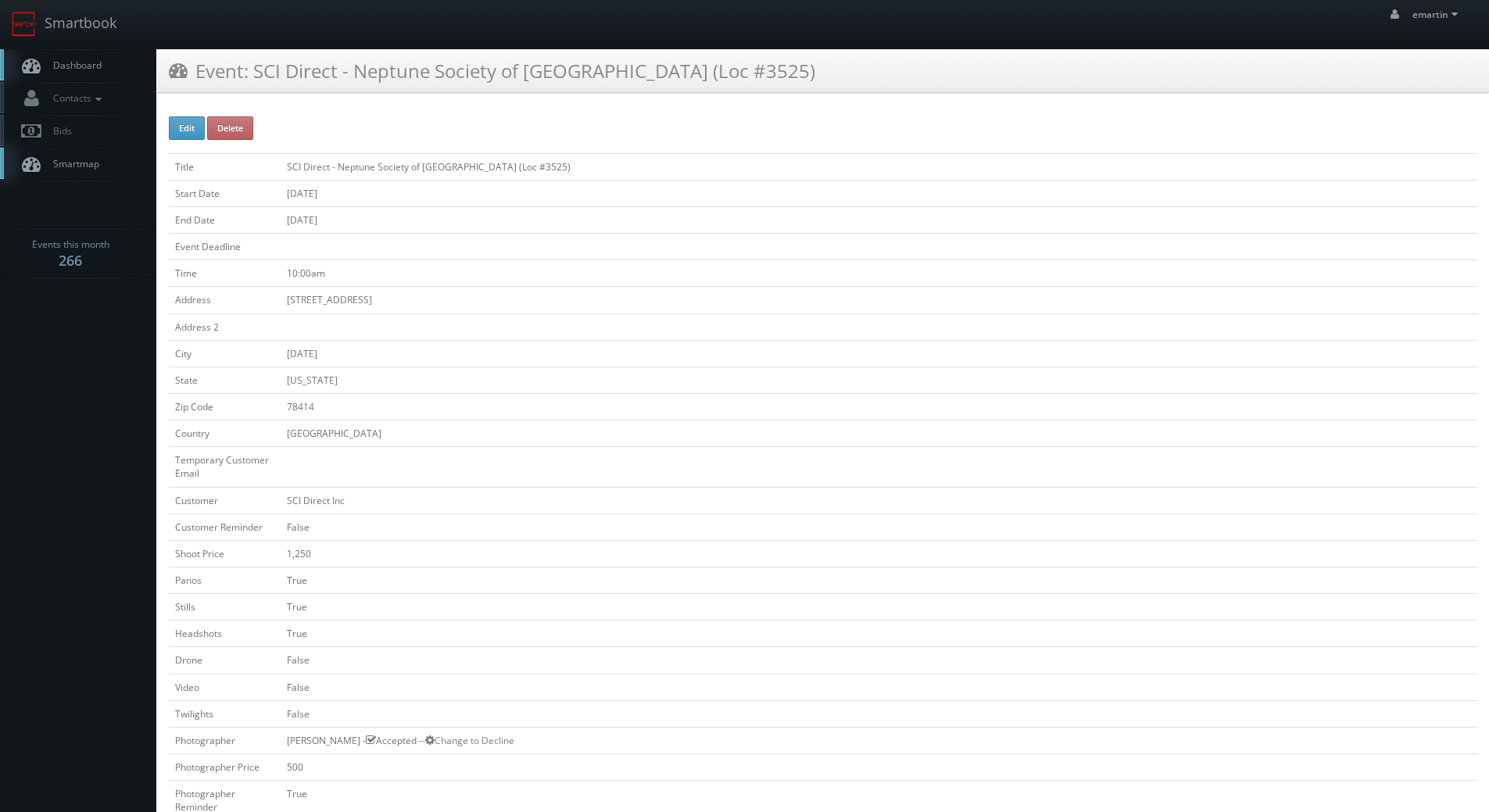
scroll to position [469, 0]
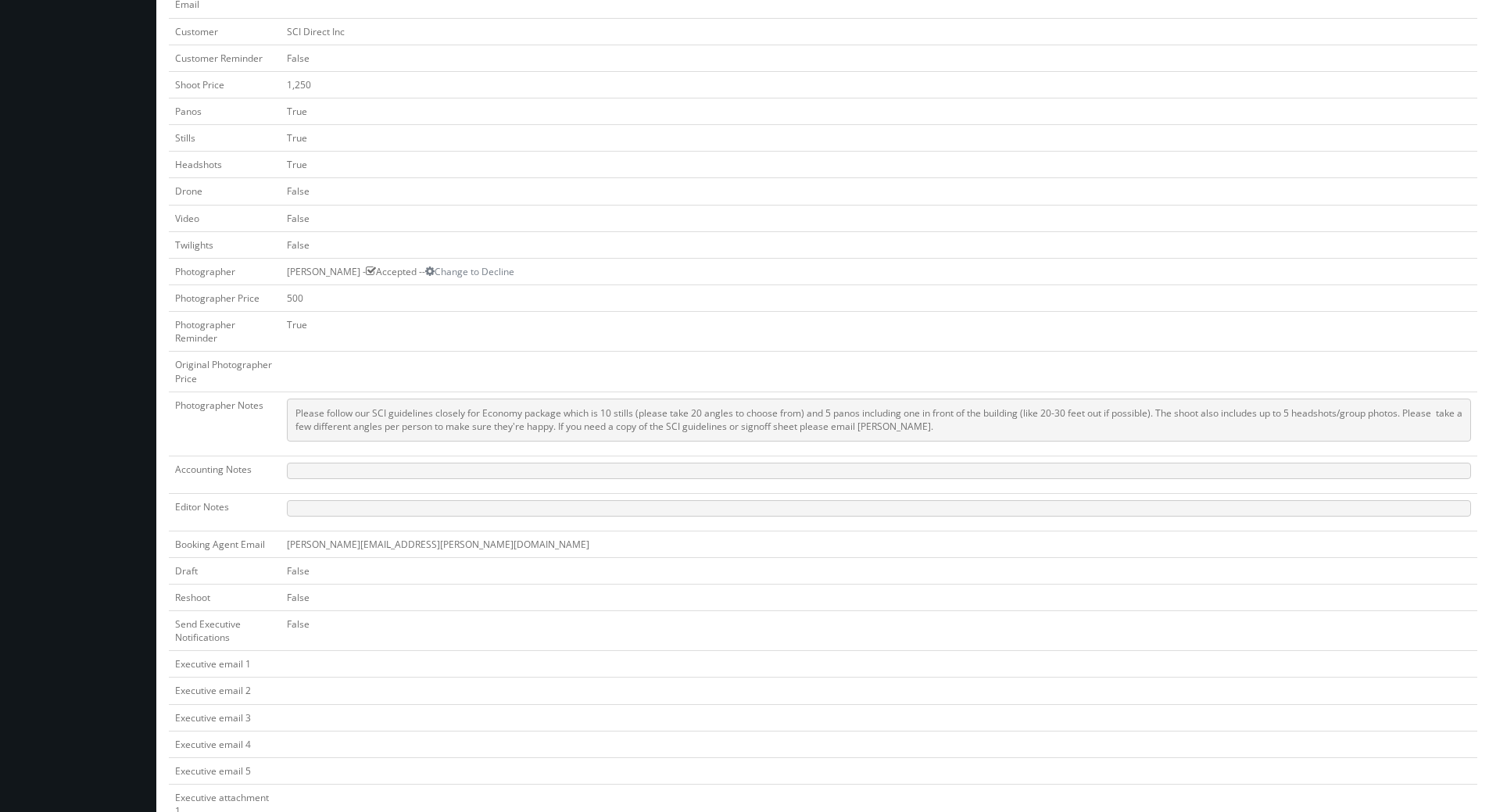
click at [685, 417] on pre "Please follow our SCI guidelines closely for Economy package which is 10 stills…" at bounding box center [879, 419] width 1184 height 43
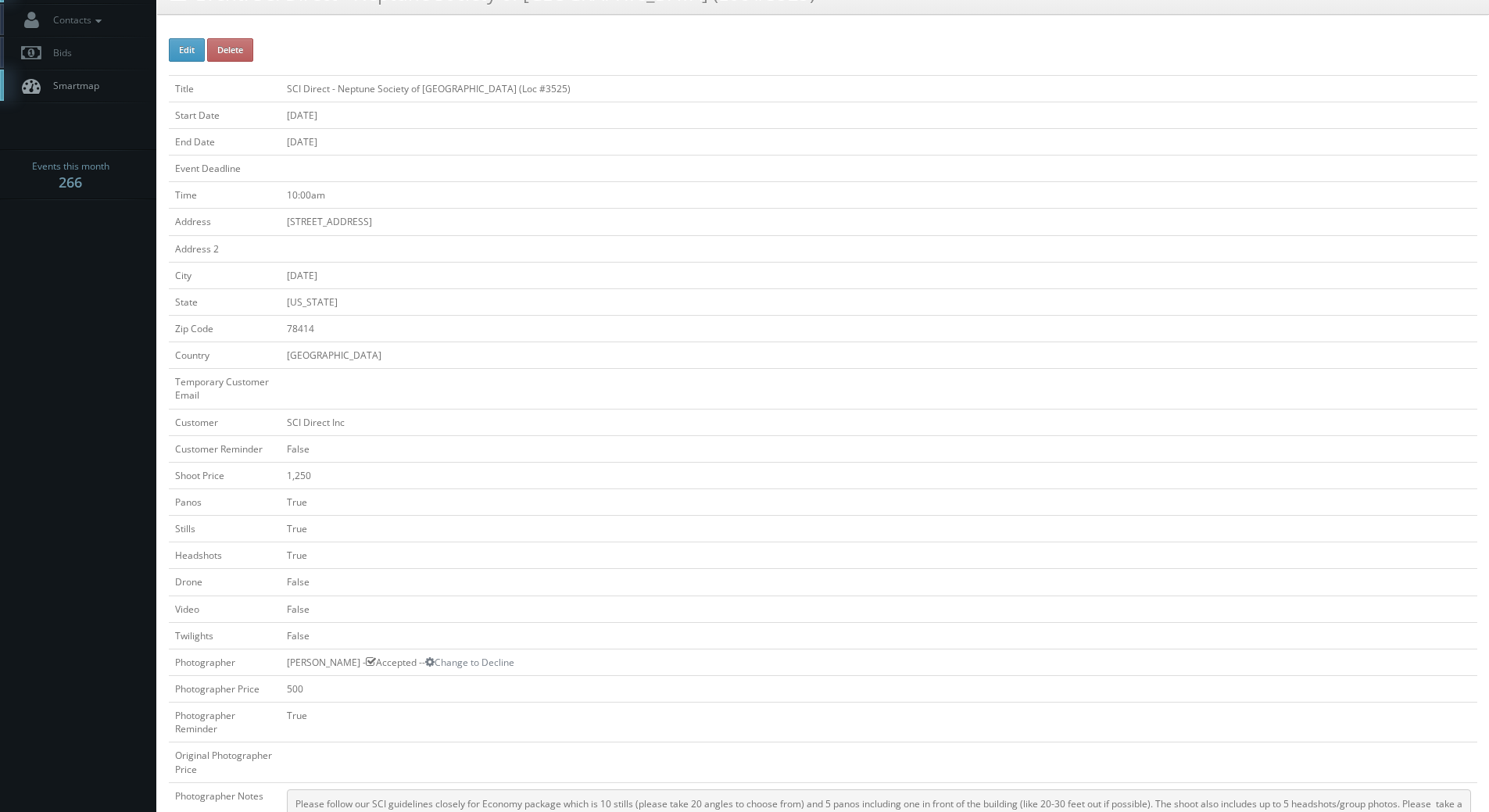
scroll to position [0, 0]
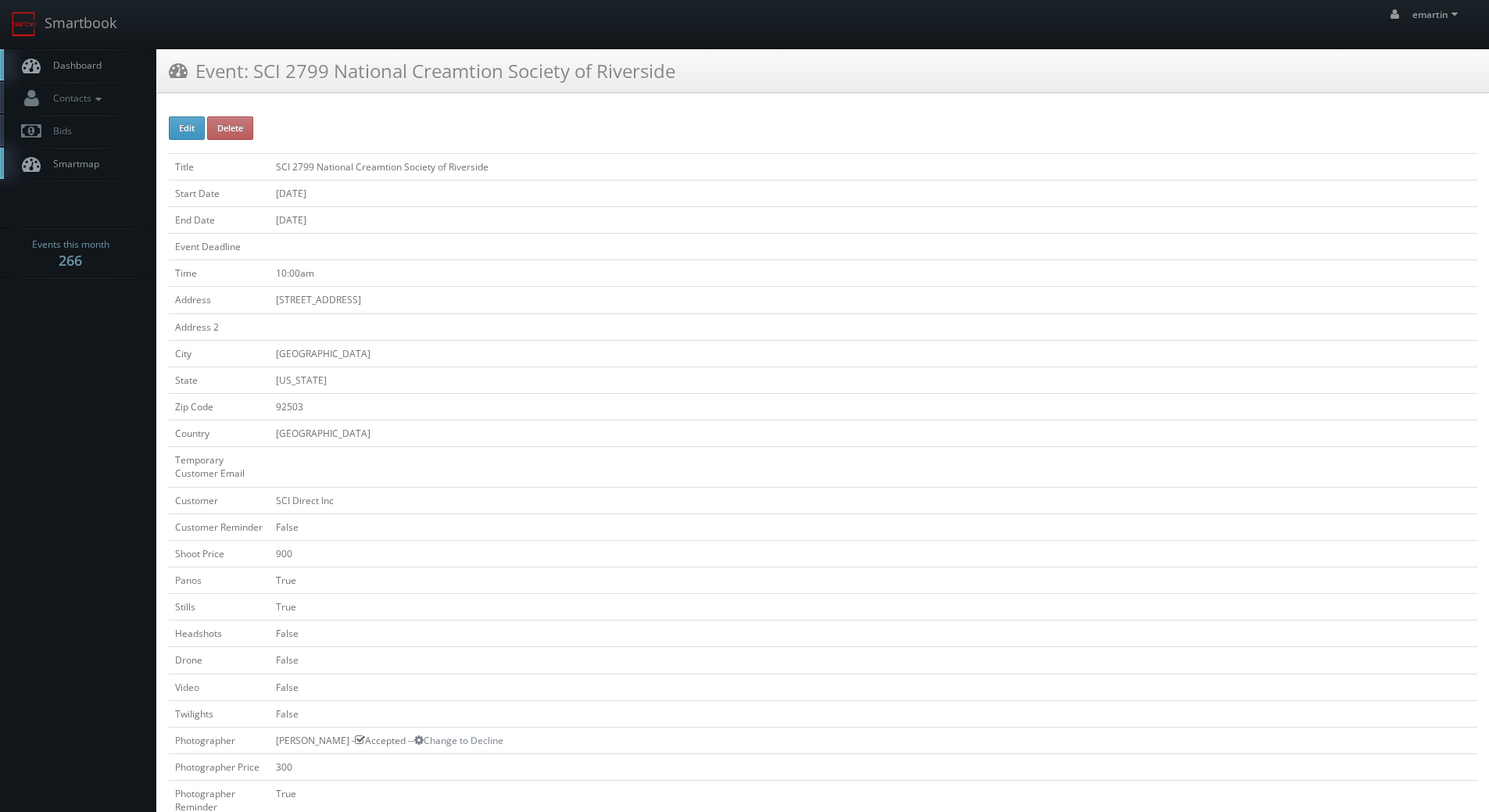
scroll to position [312, 0]
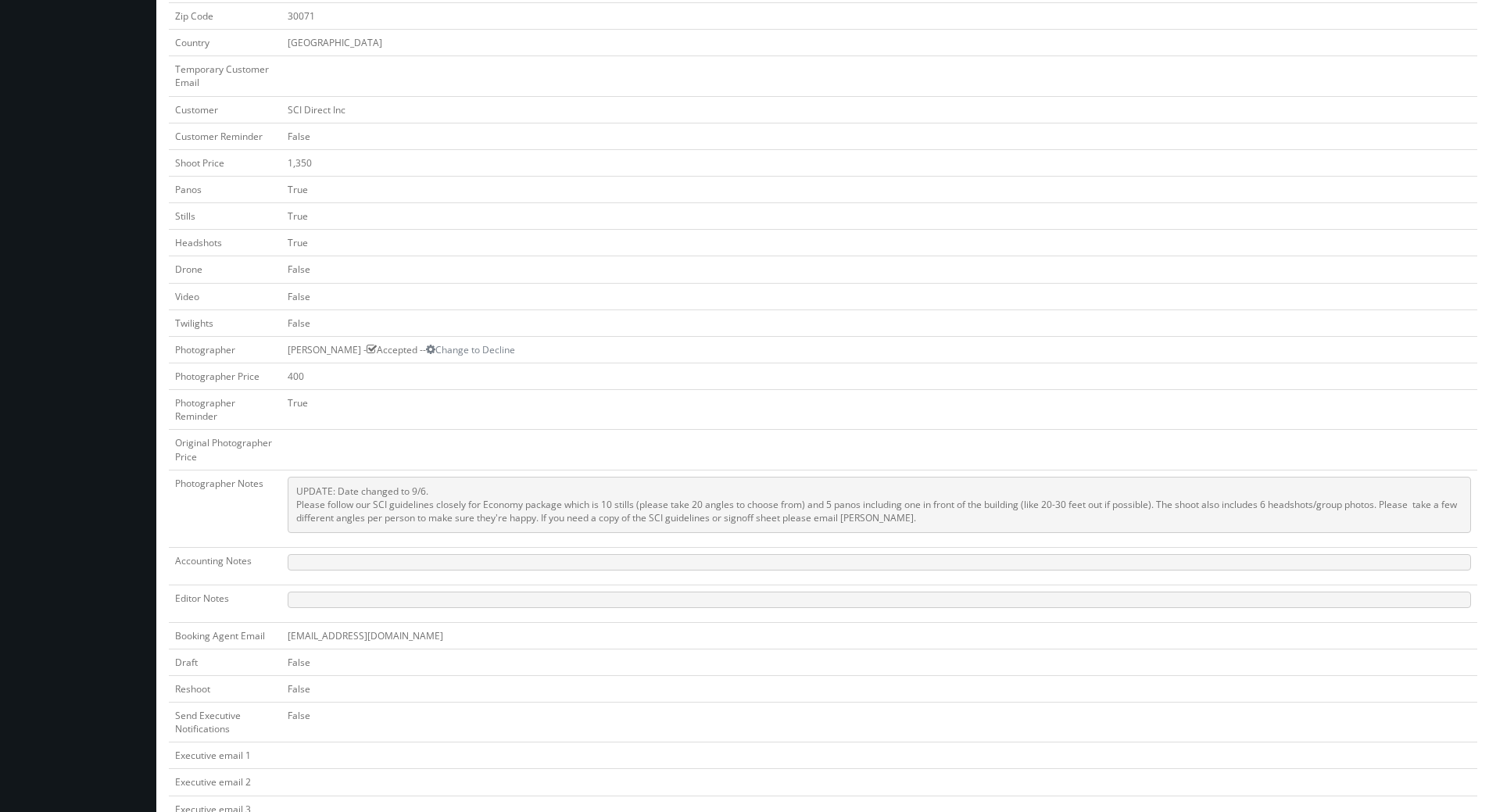
click at [986, 516] on pre "UPDATE: Date changed to 9/6. Please follow our SCI guidelines closely for Econo…" at bounding box center [879, 504] width 1183 height 56
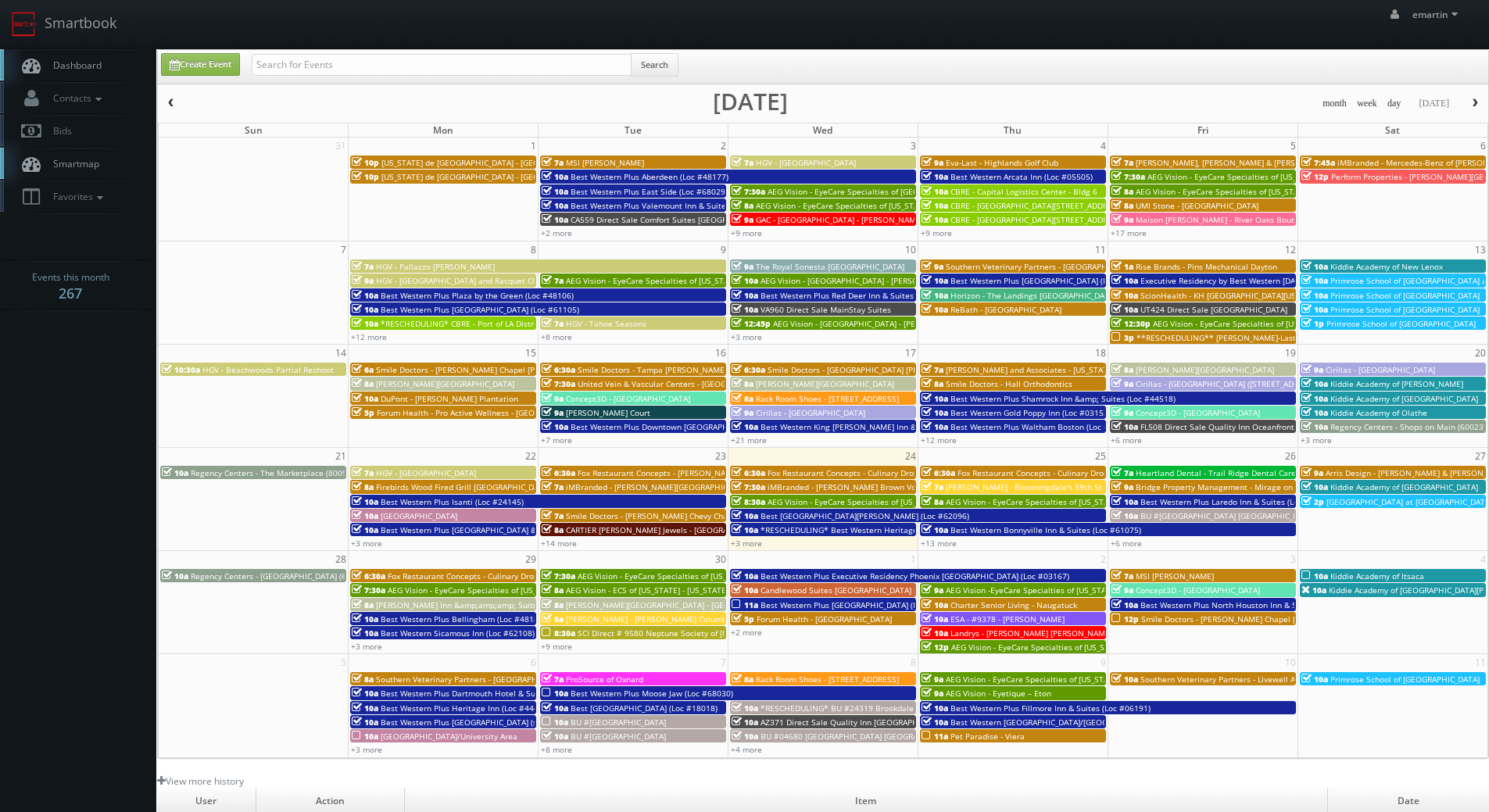
click at [77, 73] on link "Dashboard" at bounding box center [78, 65] width 157 height 32
click at [93, 54] on link "Dashboard" at bounding box center [78, 65] width 157 height 32
